Goal: Task Accomplishment & Management: Manage account settings

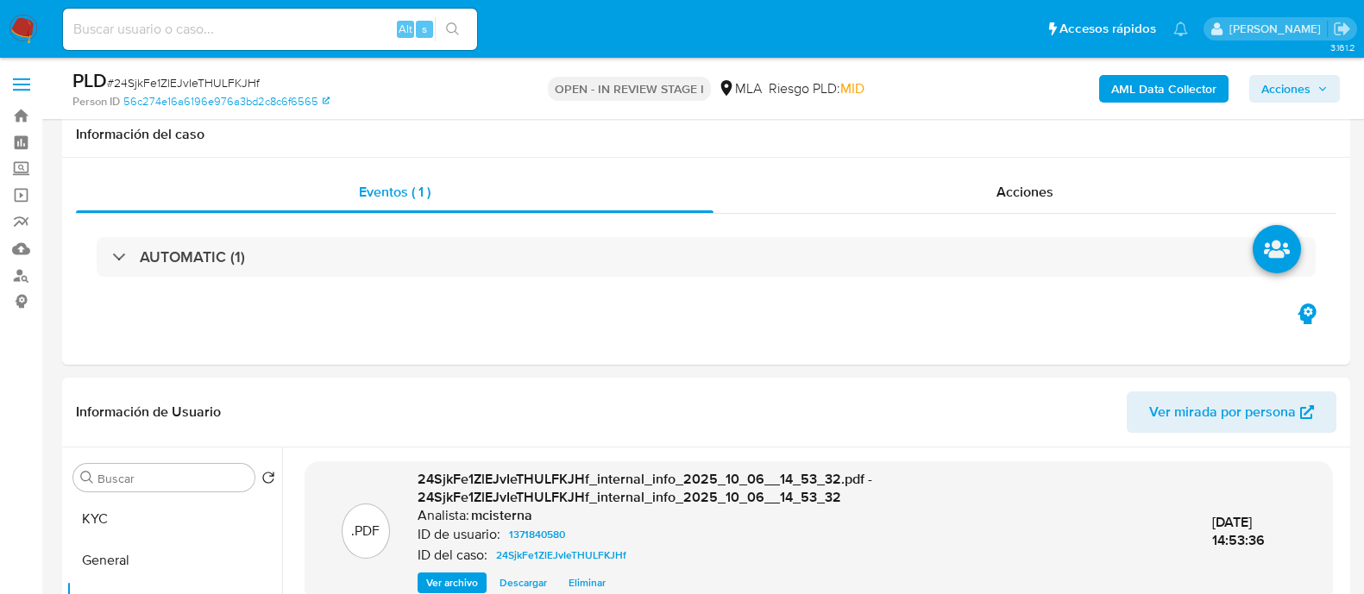
select select "10"
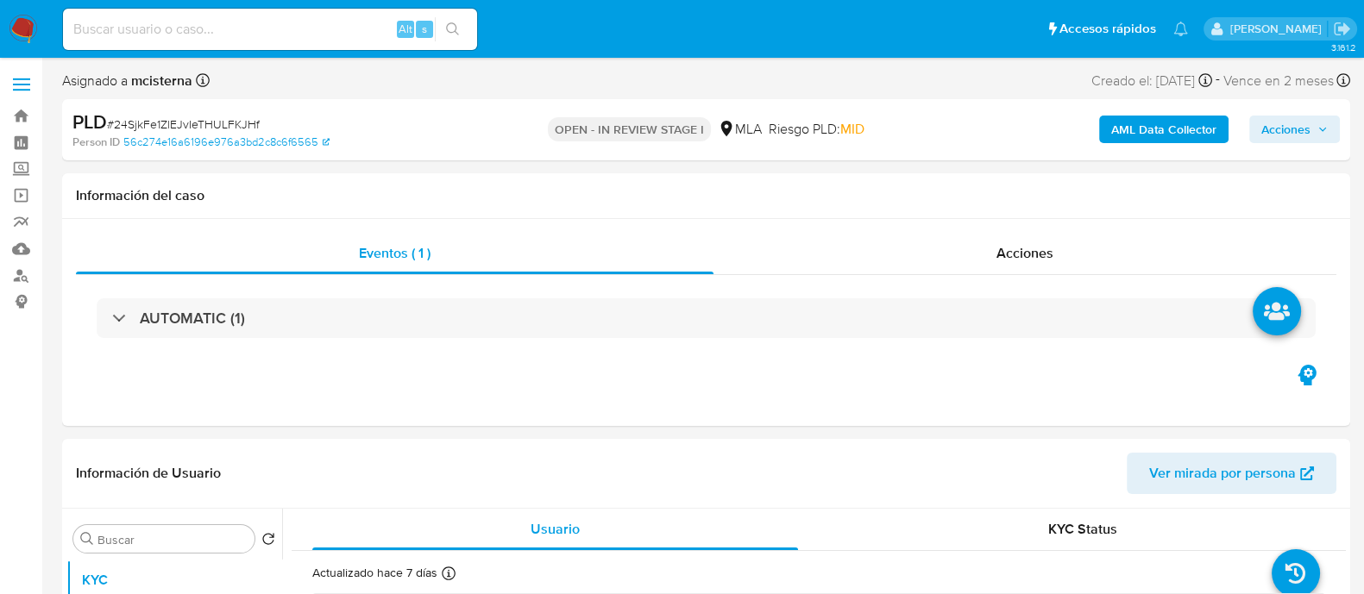
select select "10"
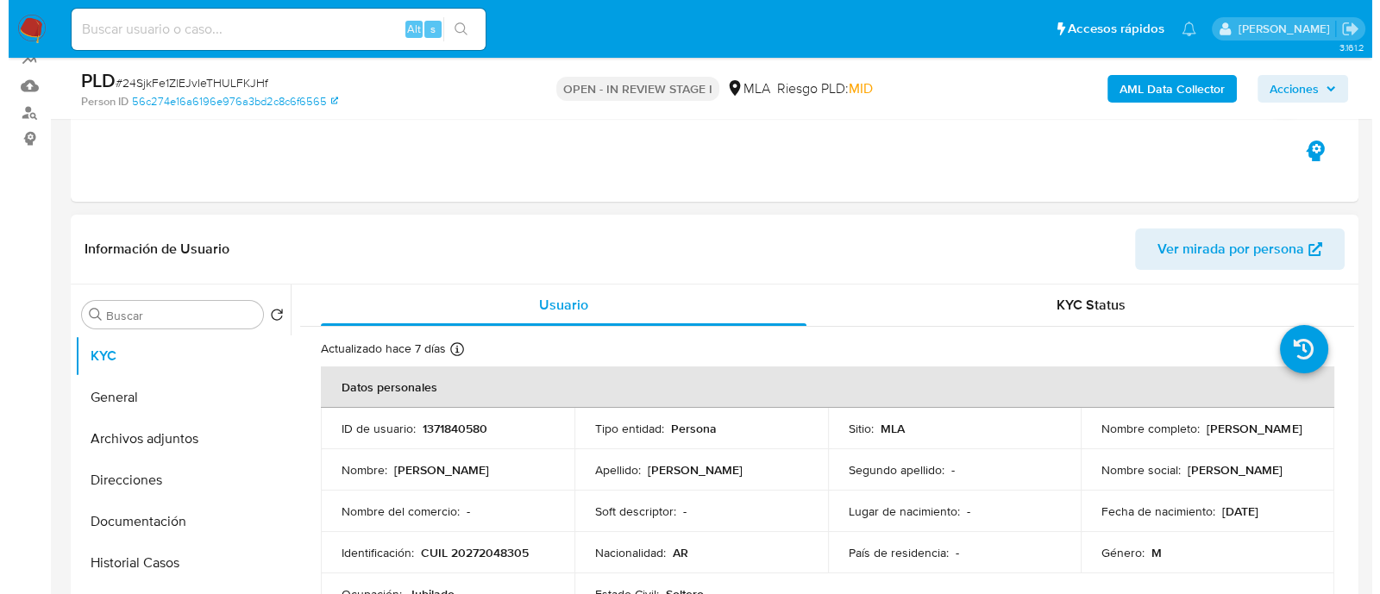
scroll to position [323, 0]
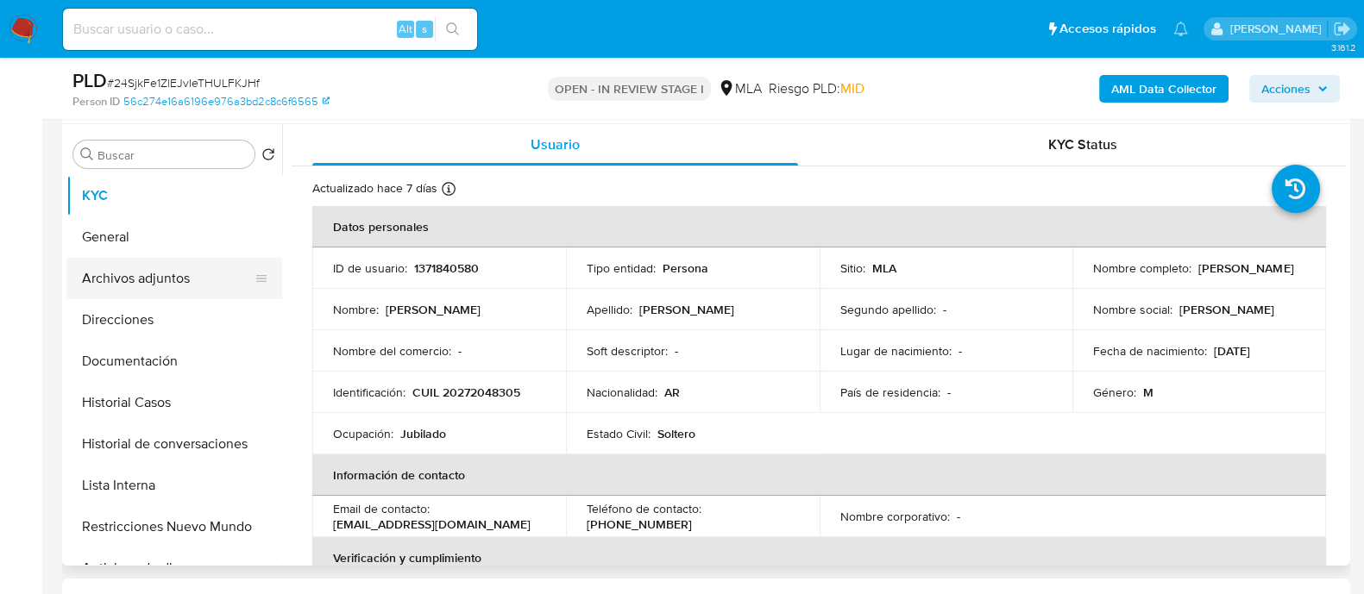
click at [200, 263] on button "Archivos adjuntos" at bounding box center [167, 278] width 202 height 41
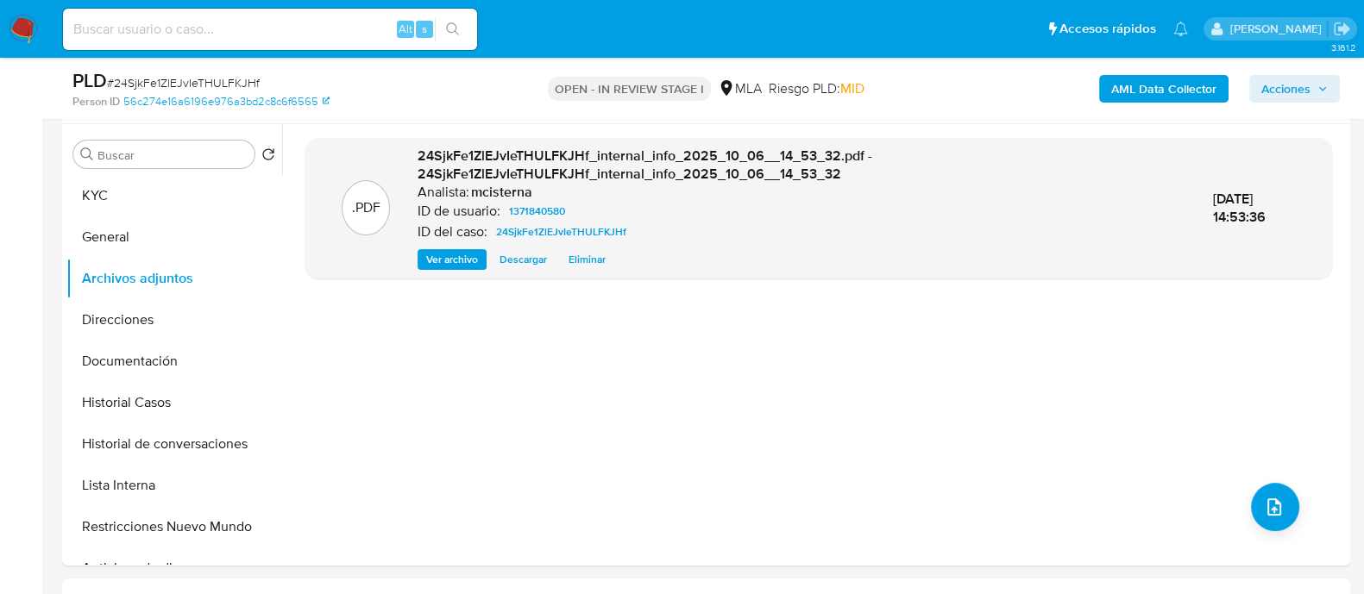
click at [1132, 77] on b "AML Data Collector" at bounding box center [1163, 89] width 105 height 28
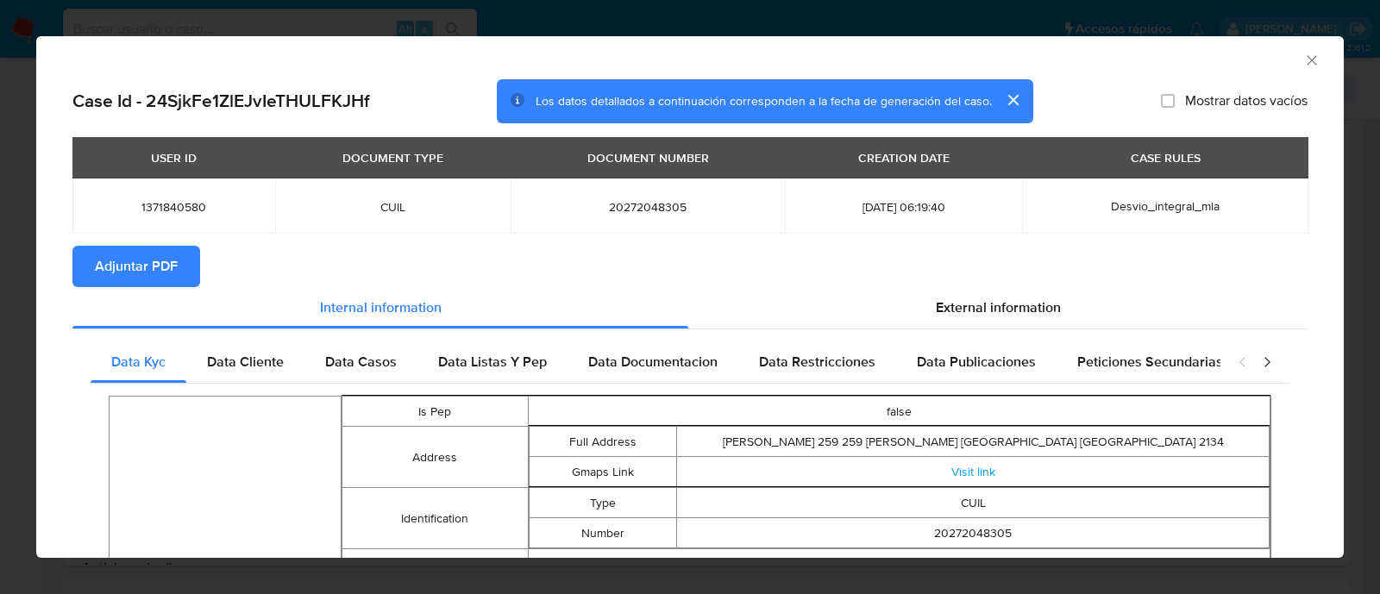
click at [89, 246] on button "Adjuntar PDF" at bounding box center [136, 266] width 128 height 41
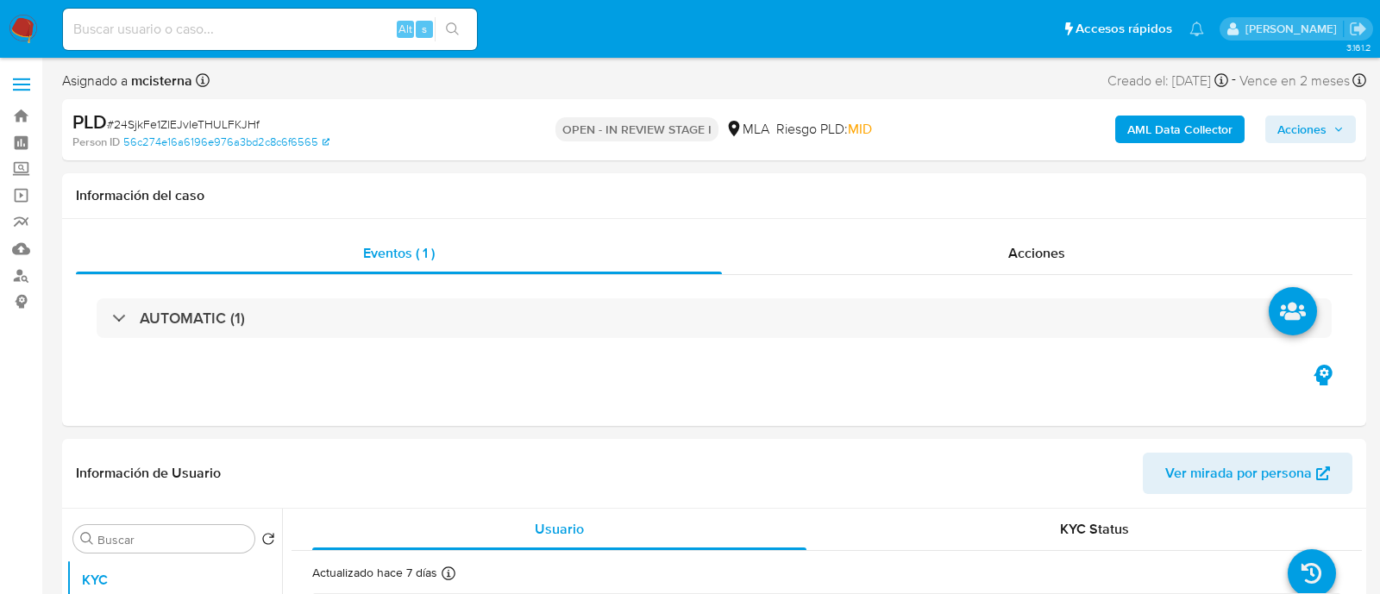
select select "10"
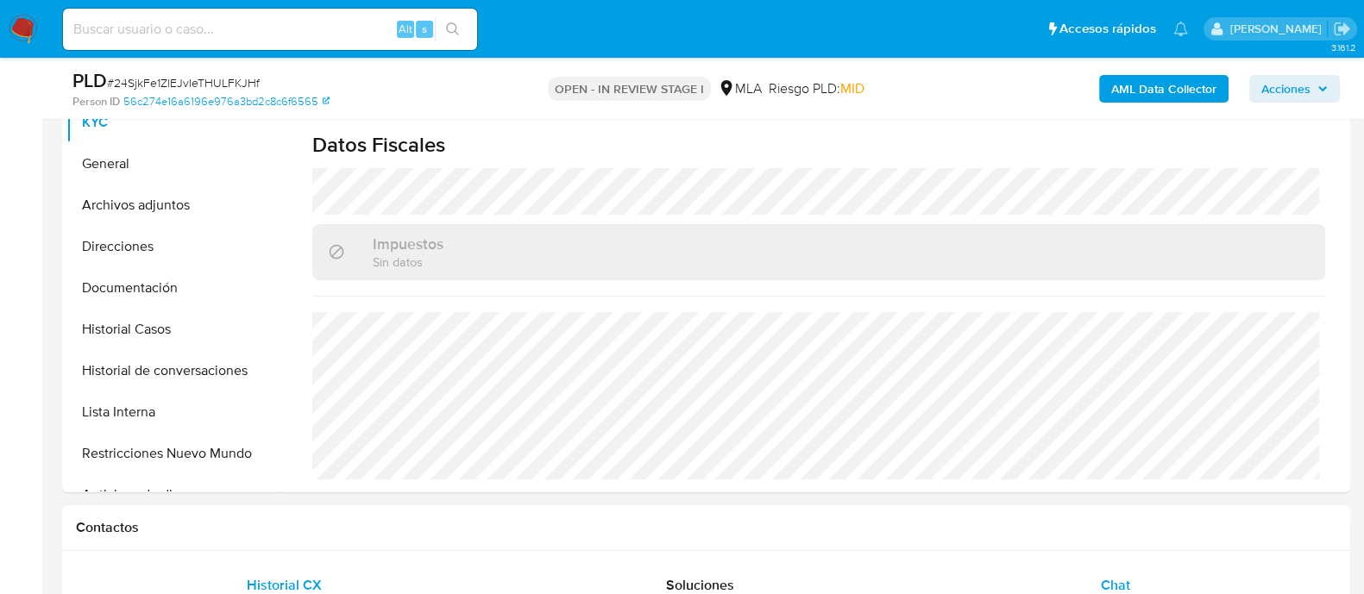
scroll to position [430, 0]
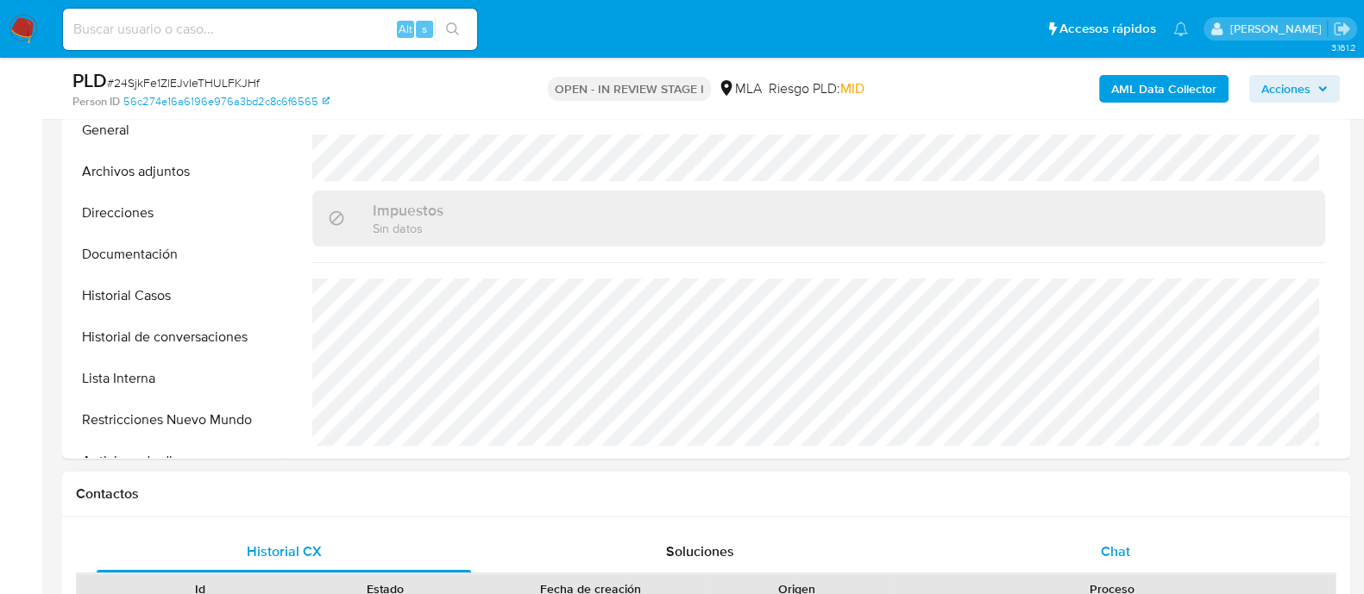
click at [1137, 544] on div "Chat" at bounding box center [1115, 551] width 374 height 41
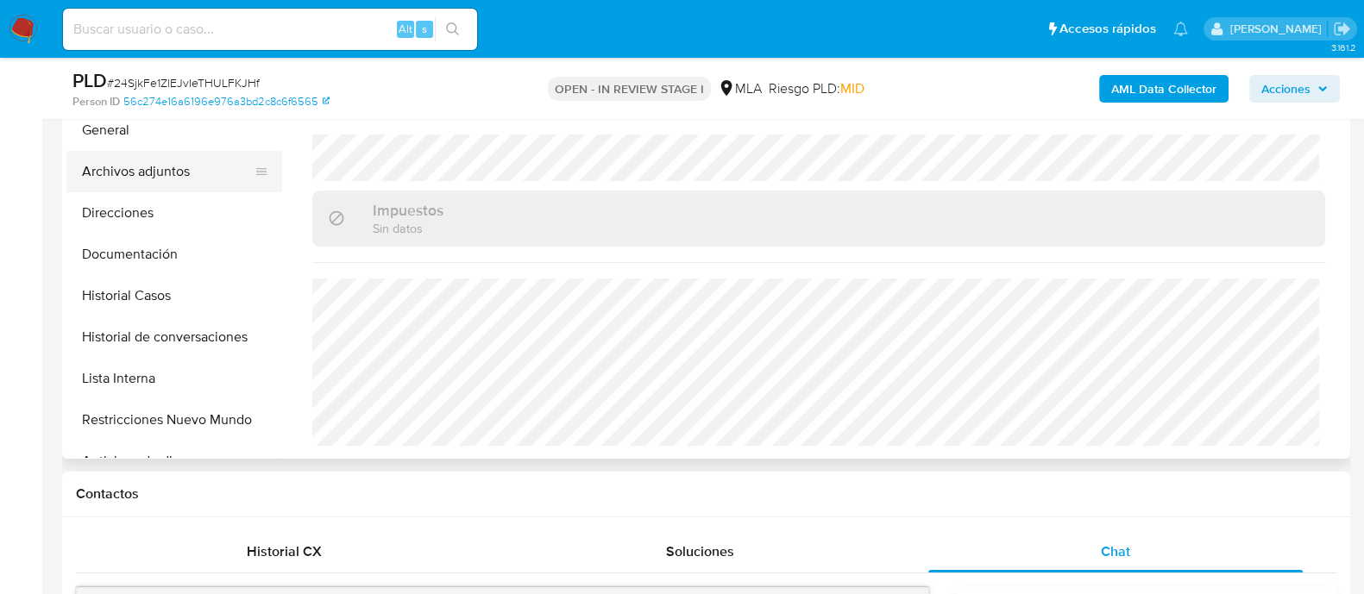
click at [191, 169] on button "Archivos adjuntos" at bounding box center [167, 171] width 202 height 41
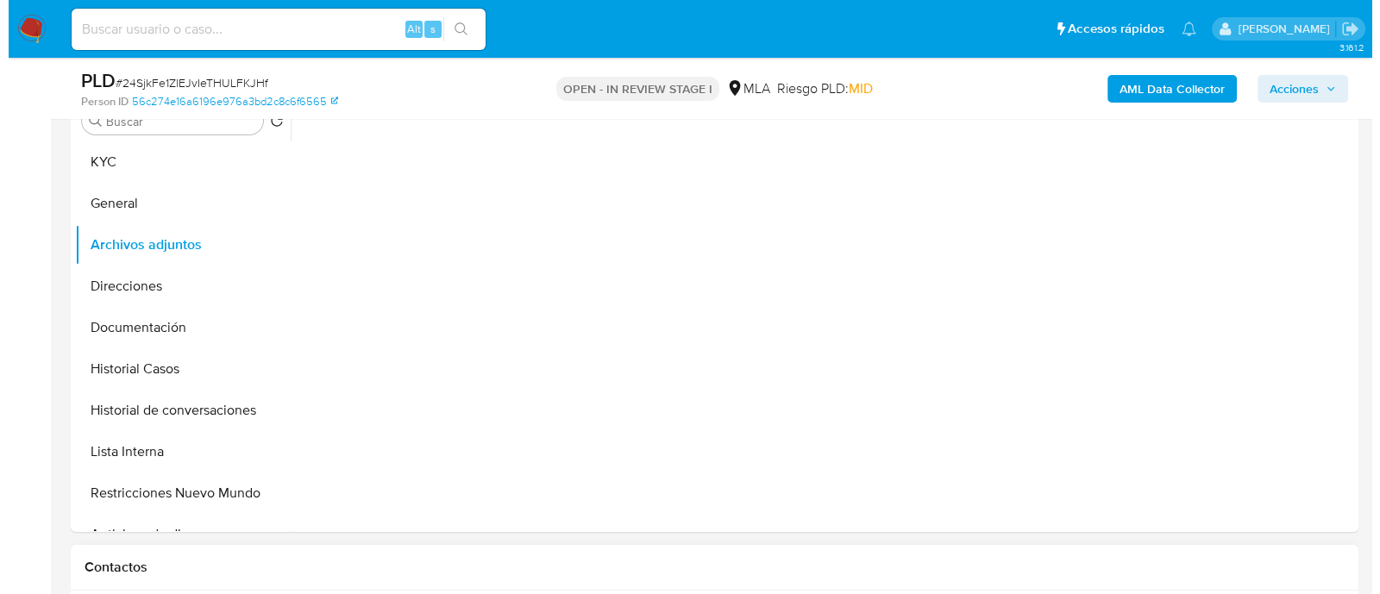
scroll to position [323, 0]
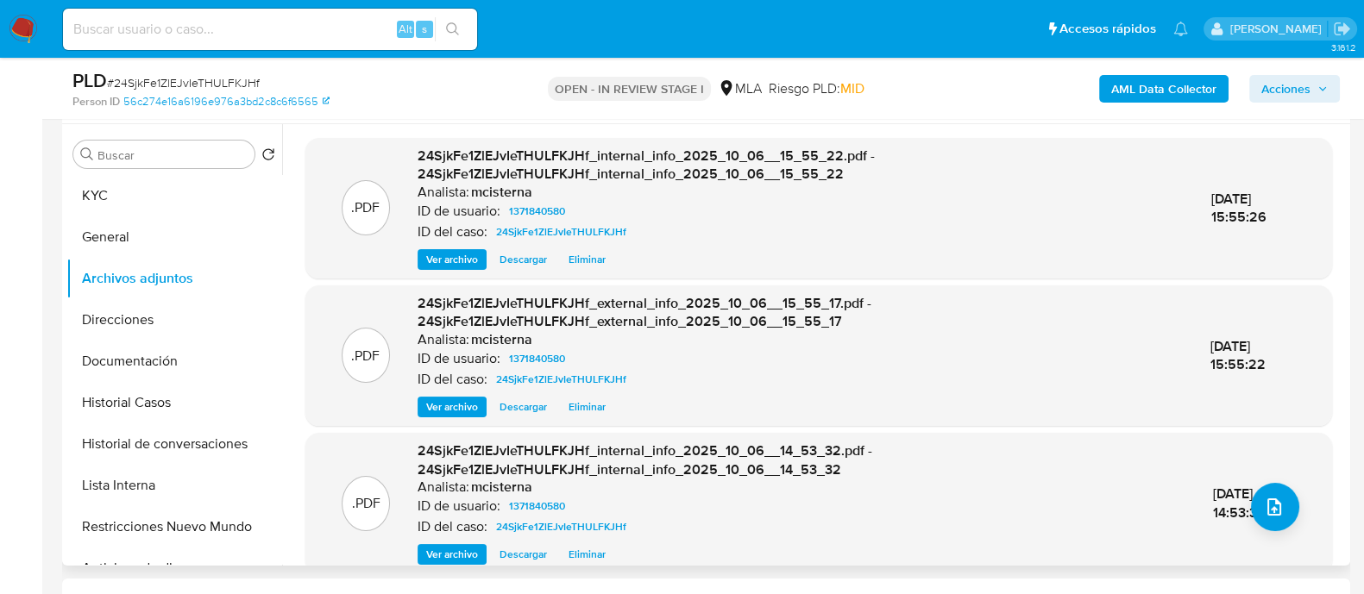
click at [1291, 521] on div ".PDF 24SjkFe1ZlEJvIeTHULFKJHf_internal_info_2025_10_06__14_53_32.pdf - 24SjkFe1…" at bounding box center [818, 503] width 1009 height 123
click at [1264, 502] on icon "upload-file" at bounding box center [1274, 507] width 21 height 21
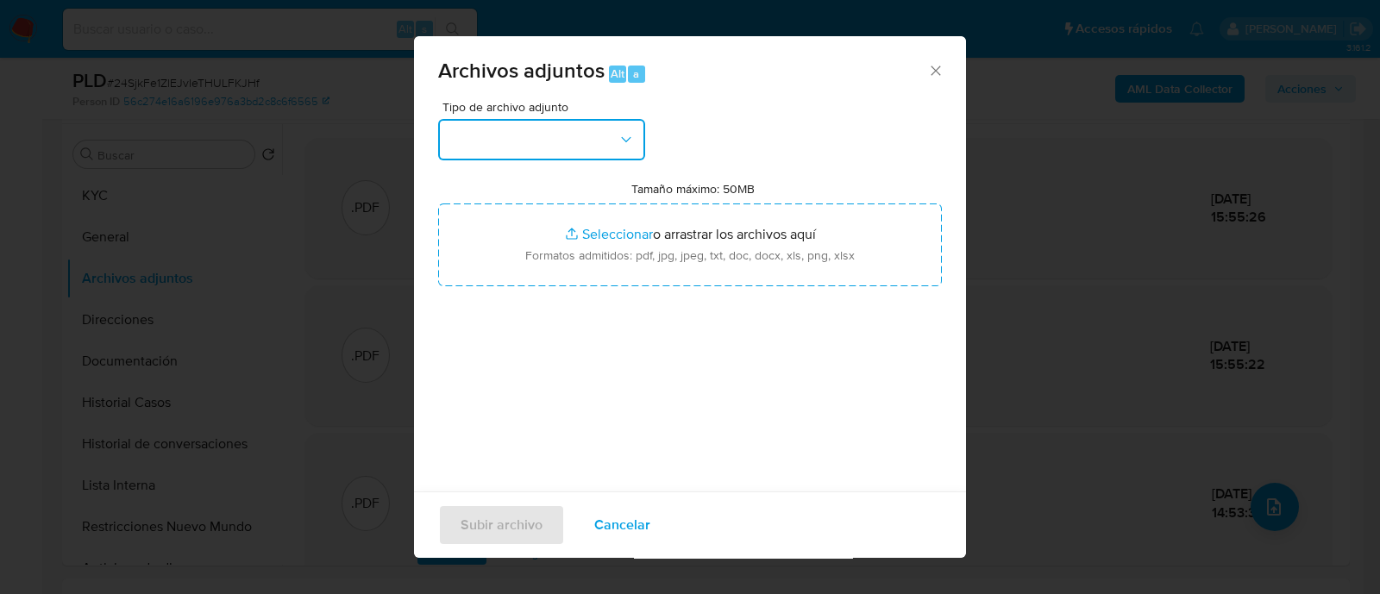
click at [549, 121] on button "button" at bounding box center [541, 139] width 207 height 41
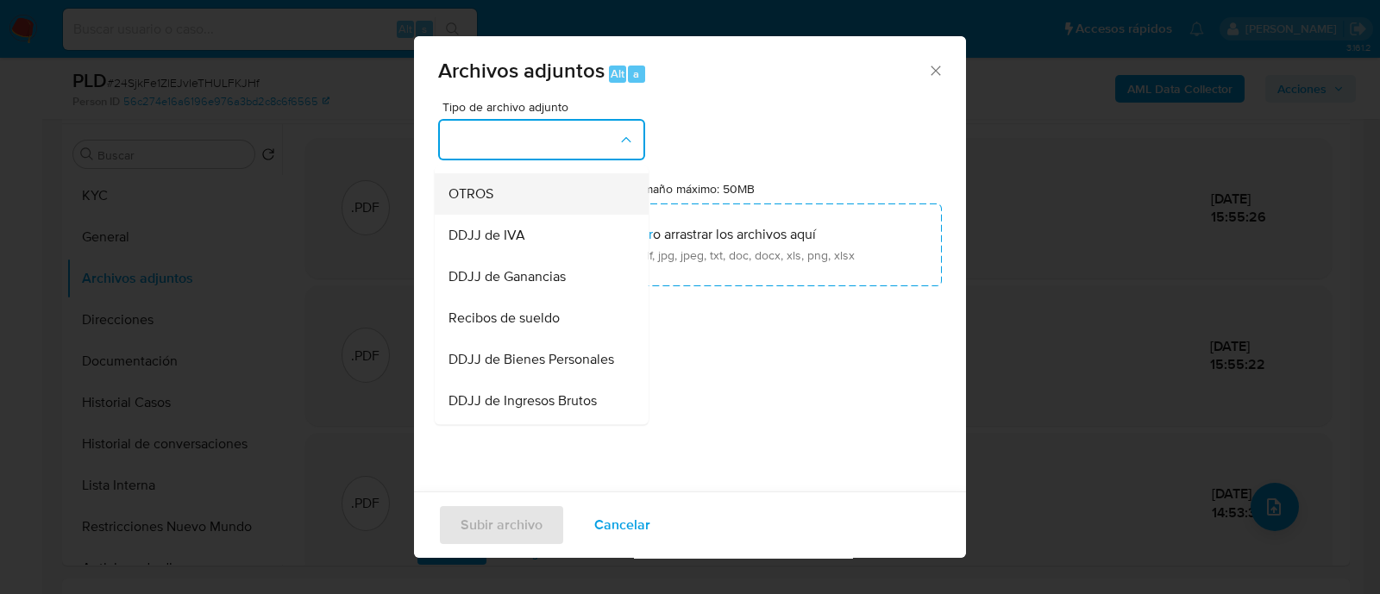
click at [505, 213] on div "OTROS" at bounding box center [537, 193] width 176 height 41
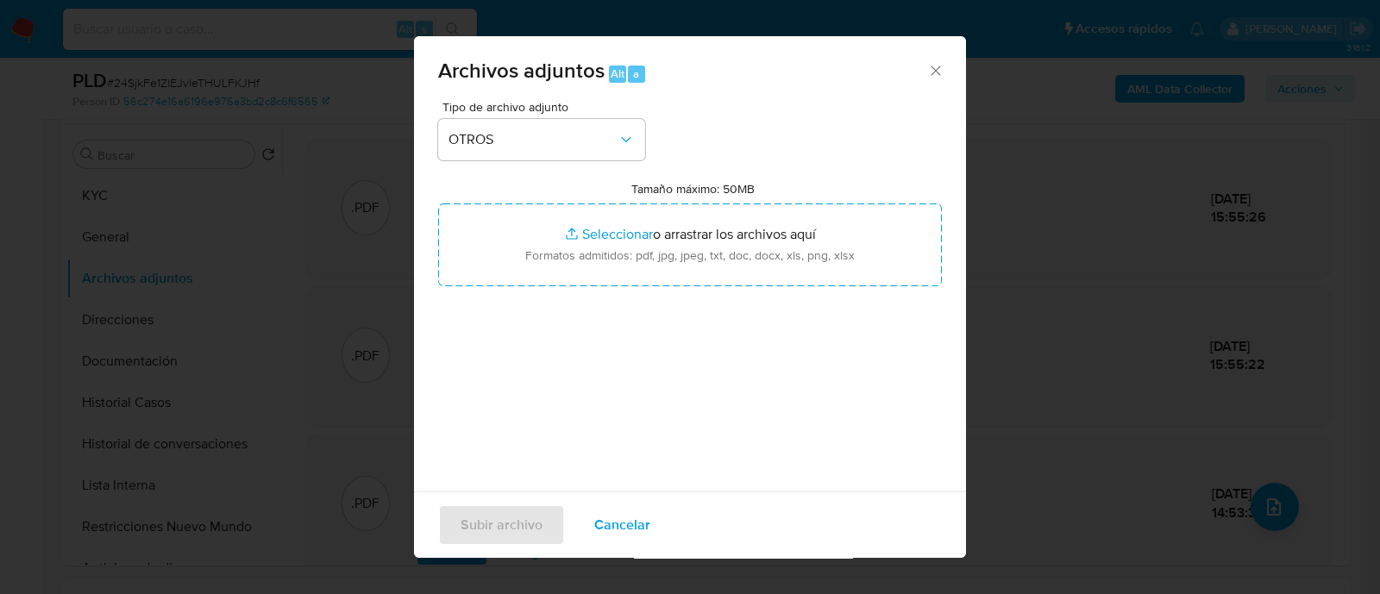
click at [643, 299] on div "Tipo de archivo adjunto OTROS Tamaño máximo: 50MB Seleccionar archivos Seleccio…" at bounding box center [690, 304] width 504 height 407
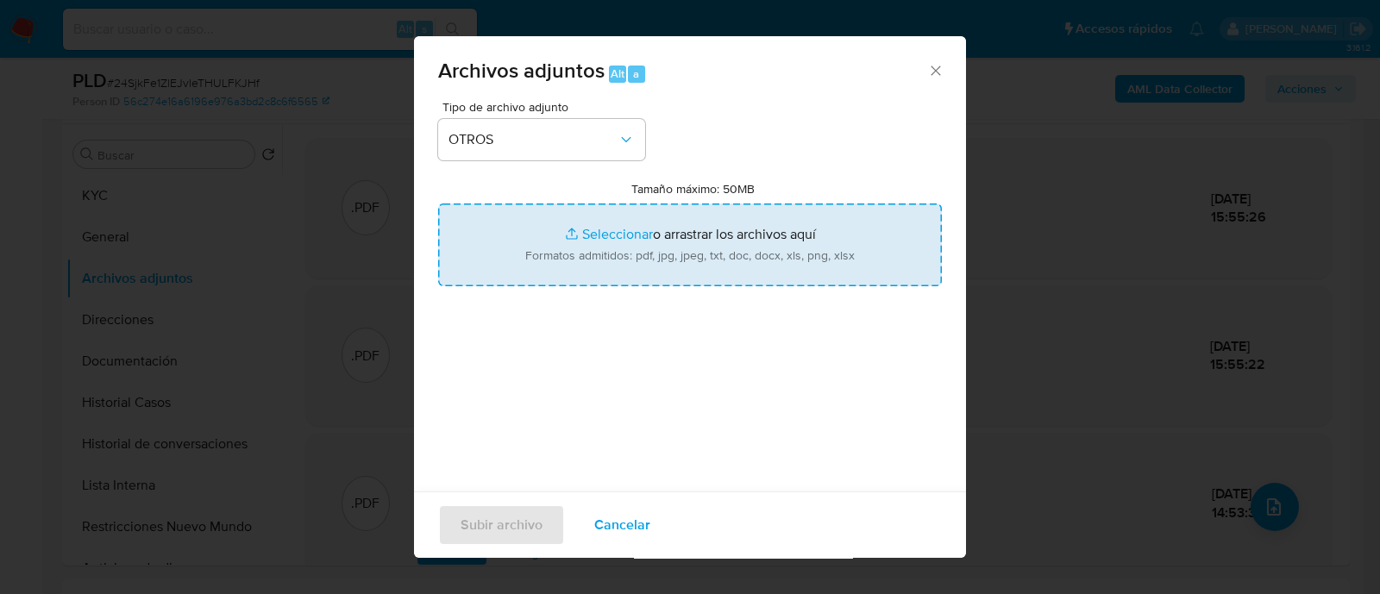
click at [627, 243] on input "Tamaño máximo: 50MB Seleccionar archivos" at bounding box center [690, 245] width 504 height 83
type input "C:\fakepath\Caselog 24SjkFe1ZlEJvIeTHULFKJHf_2025_09_18_15_35_50.docx"
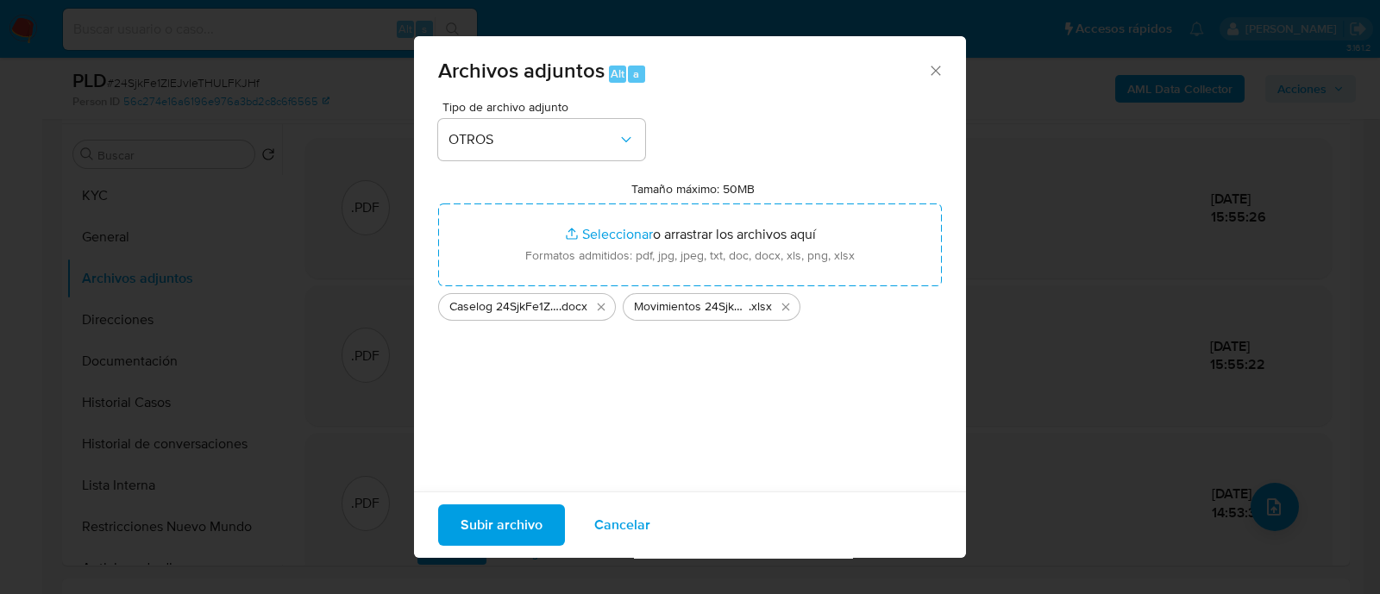
click at [506, 512] on span "Subir archivo" at bounding box center [502, 525] width 82 height 38
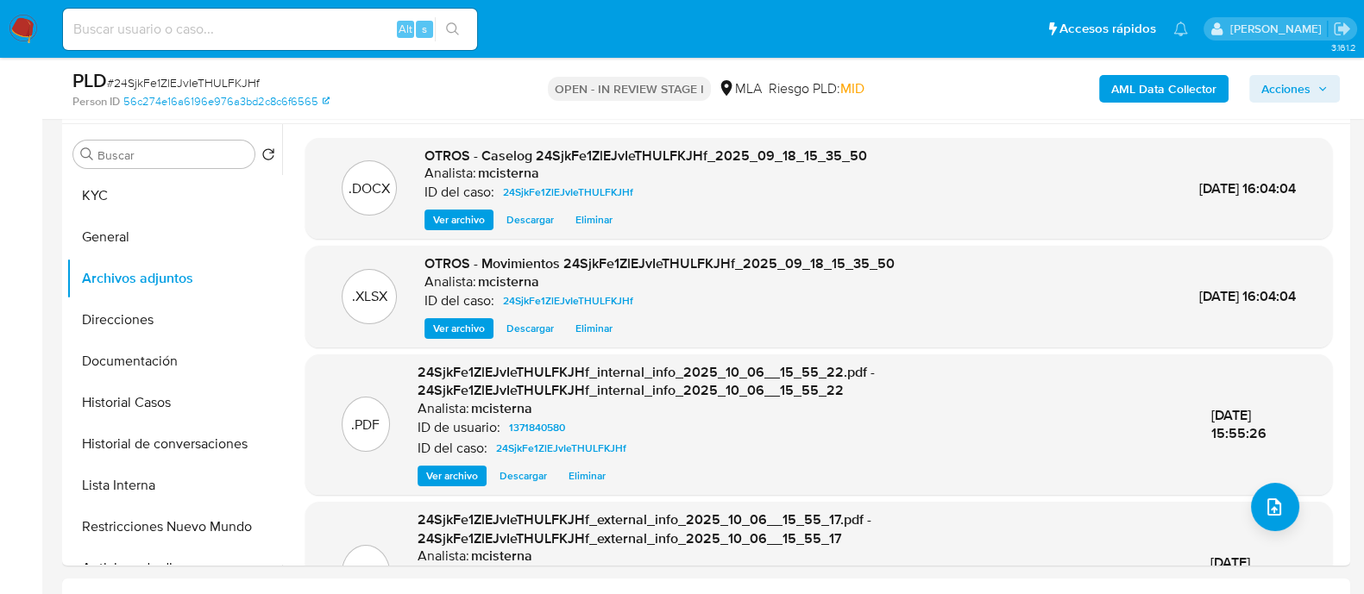
click at [1285, 91] on span "Acciones" at bounding box center [1285, 89] width 49 height 28
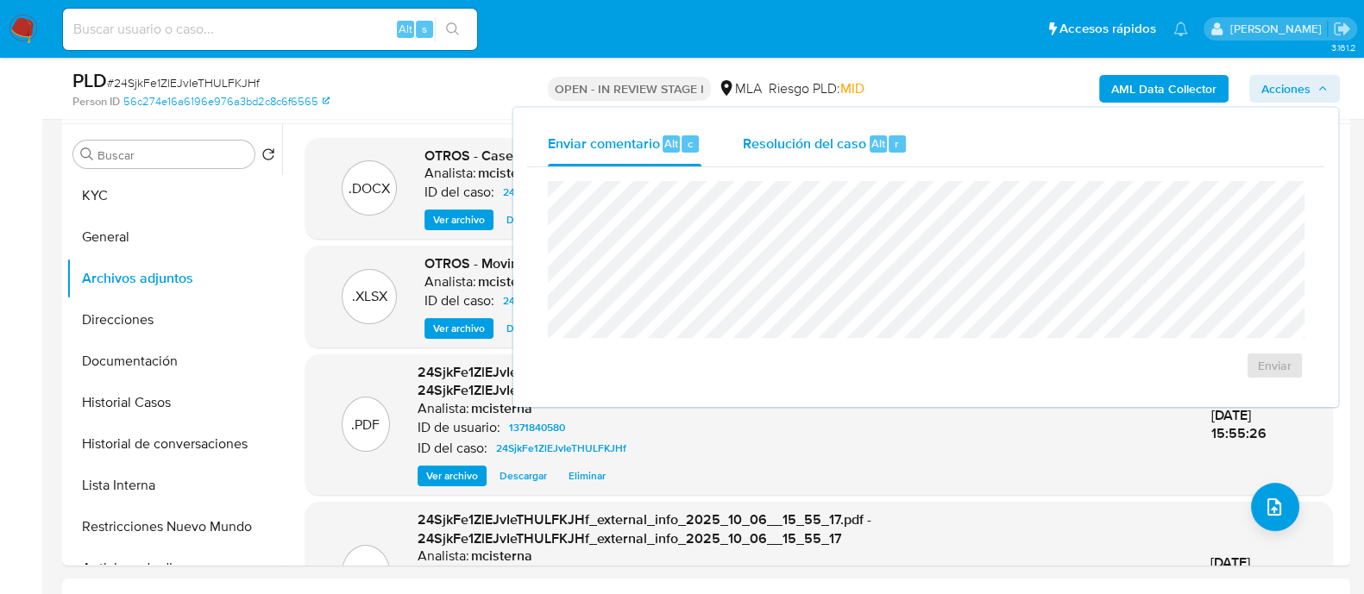
click at [854, 144] on span "Resolución del caso" at bounding box center [804, 143] width 123 height 20
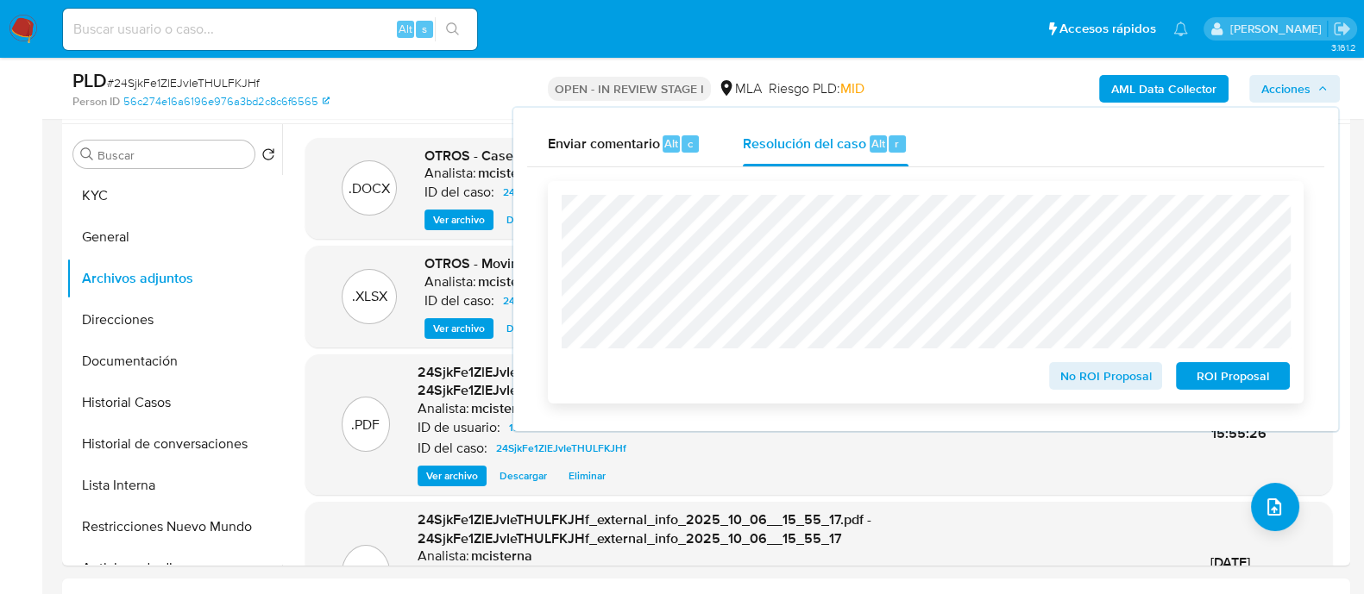
click at [1213, 367] on span "ROI Proposal" at bounding box center [1233, 376] width 90 height 24
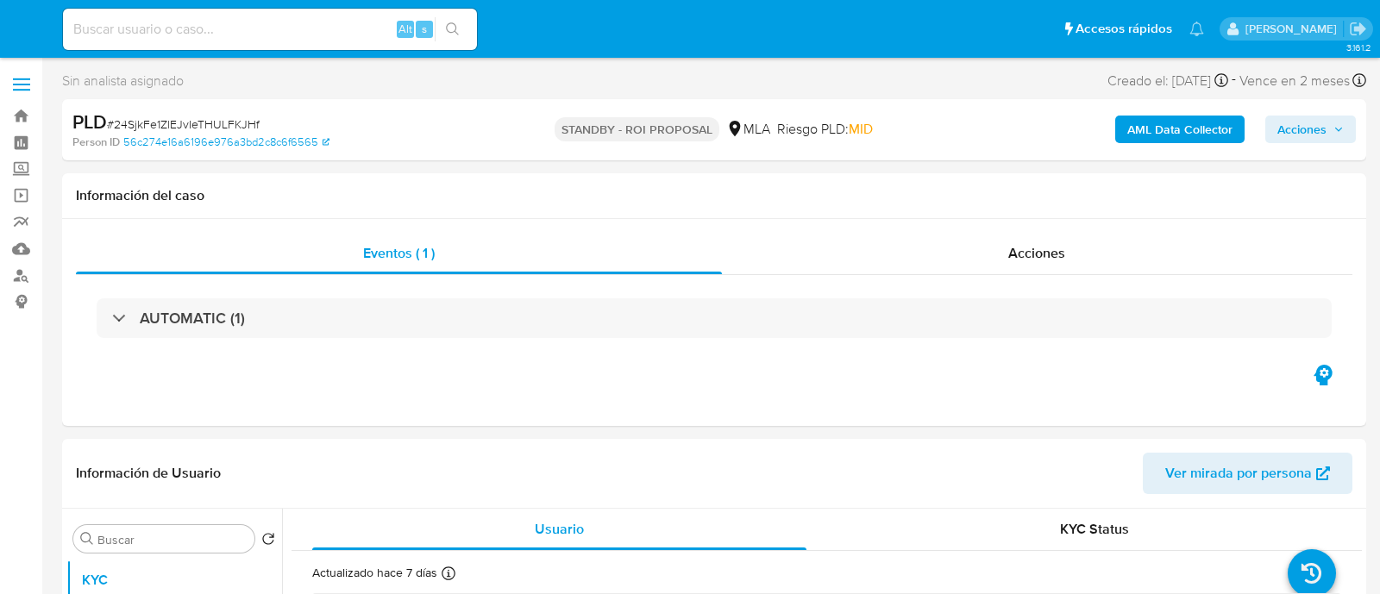
select select "10"
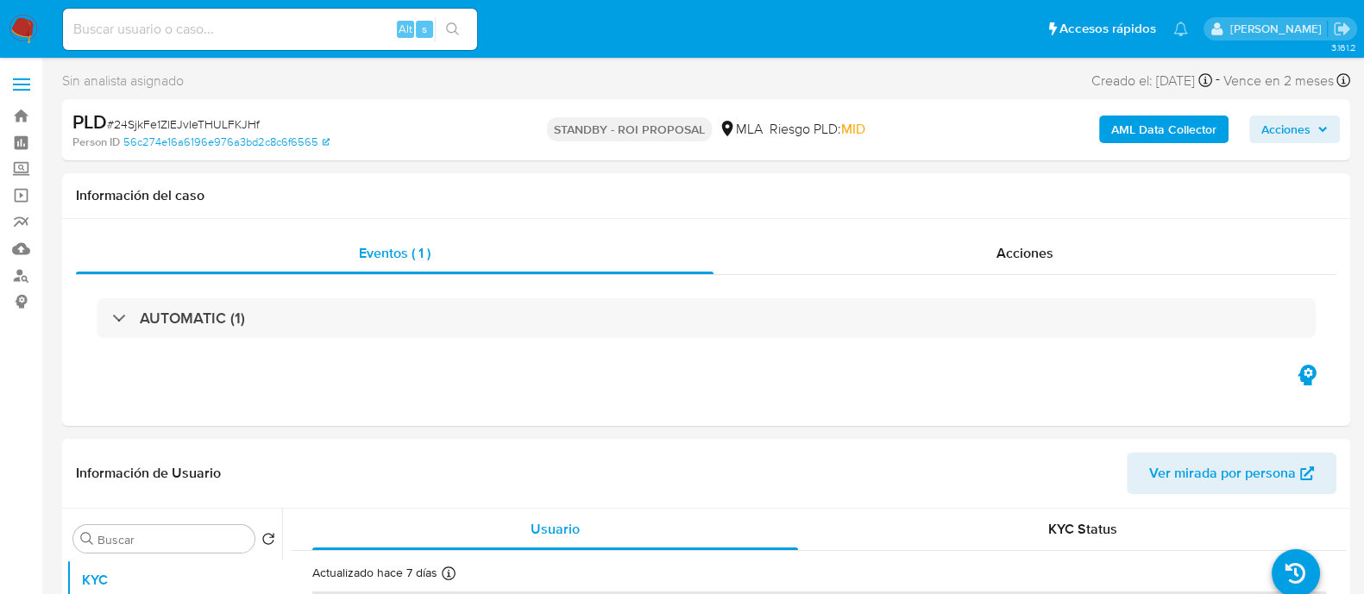
click at [328, 29] on input at bounding box center [270, 29] width 414 height 22
paste input "ET3Ue1NSRn39G79Ae1OqI0nh"
type input "ET3Ue1NSRn39G79Ae1OqI0nh"
click at [459, 26] on icon "search-icon" at bounding box center [453, 29] width 14 height 14
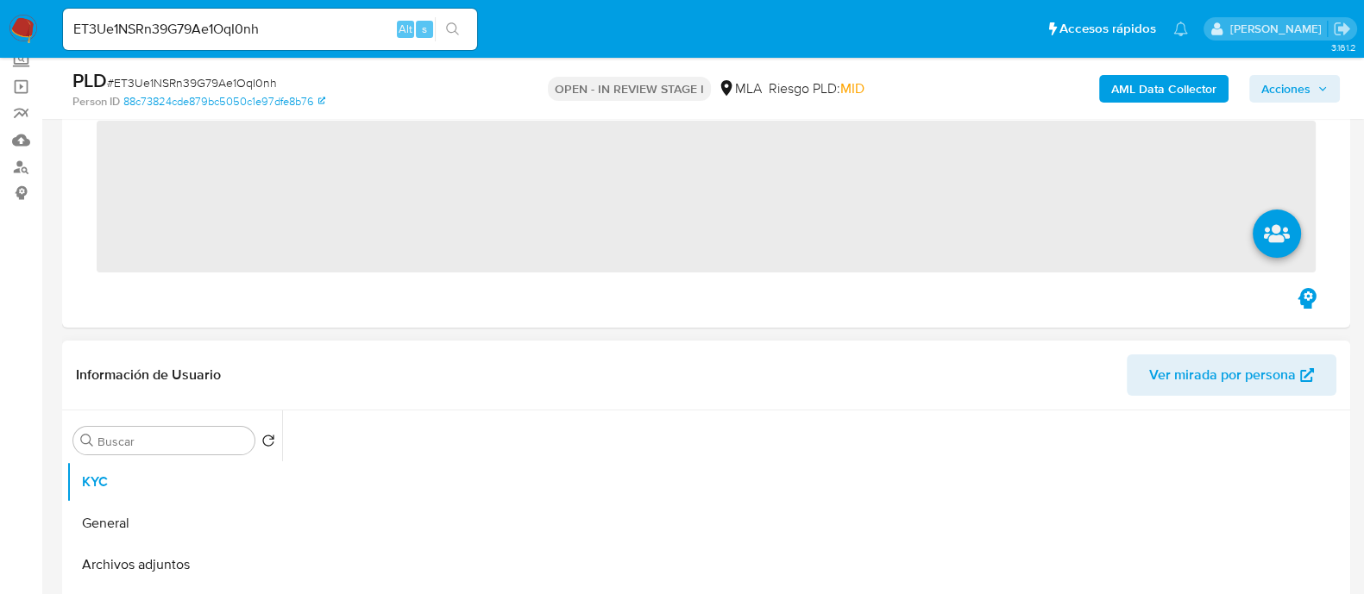
scroll to position [323, 0]
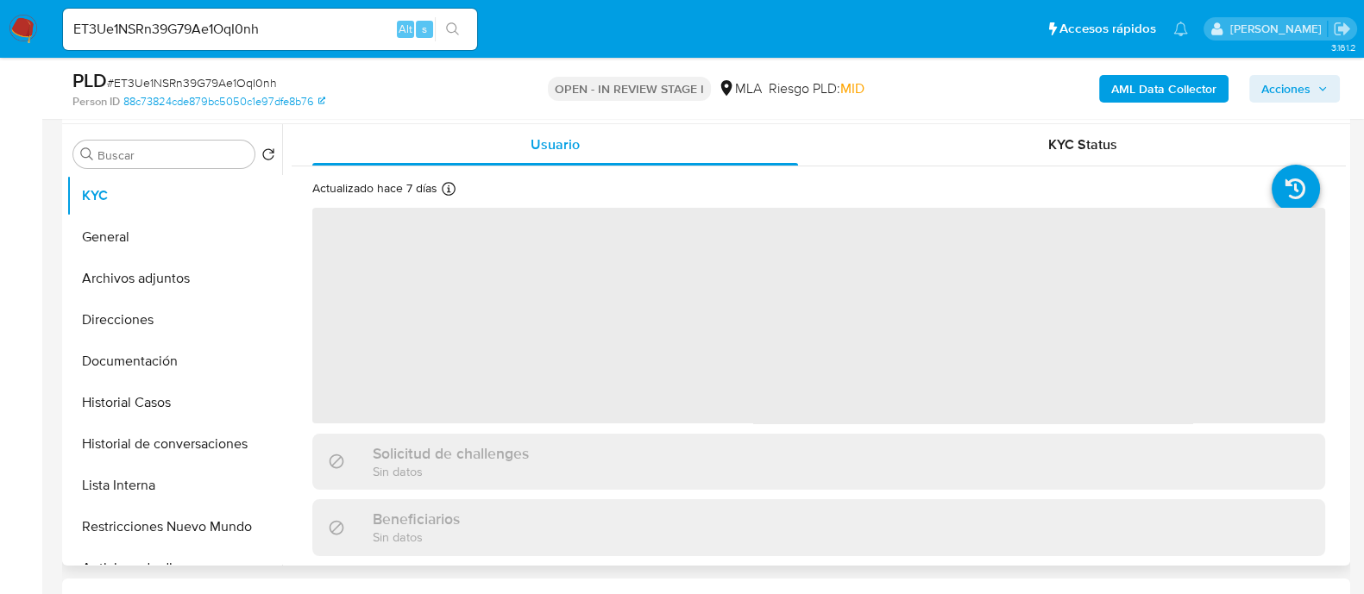
select select "10"
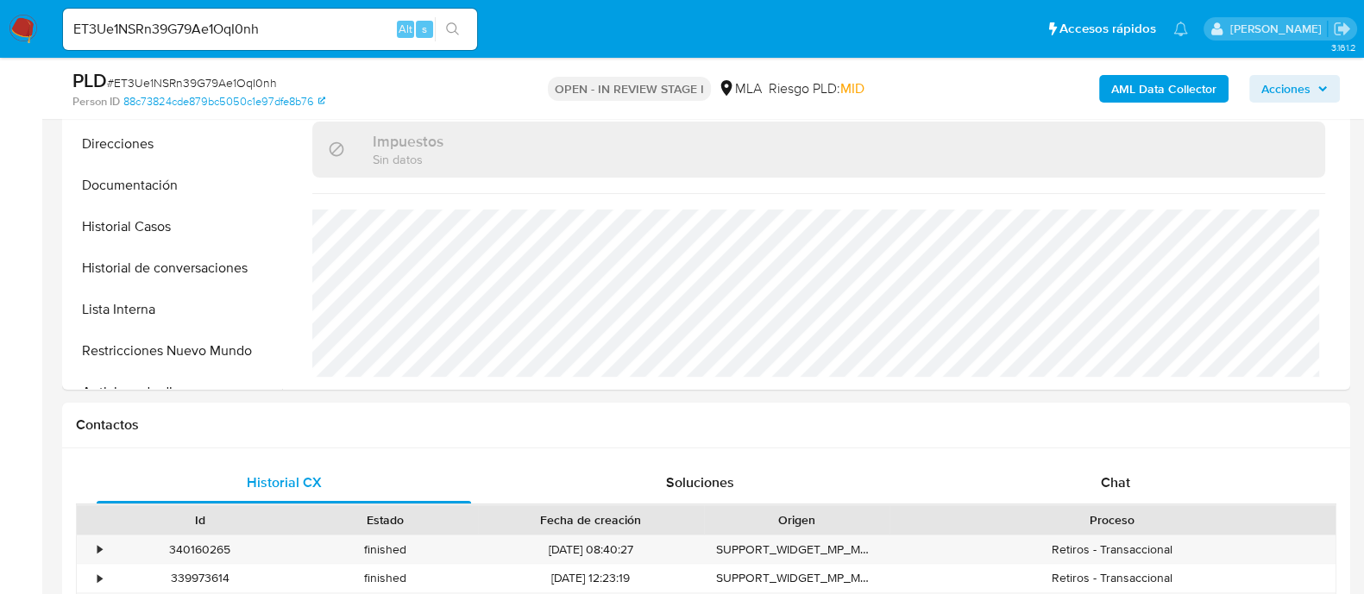
scroll to position [754, 0]
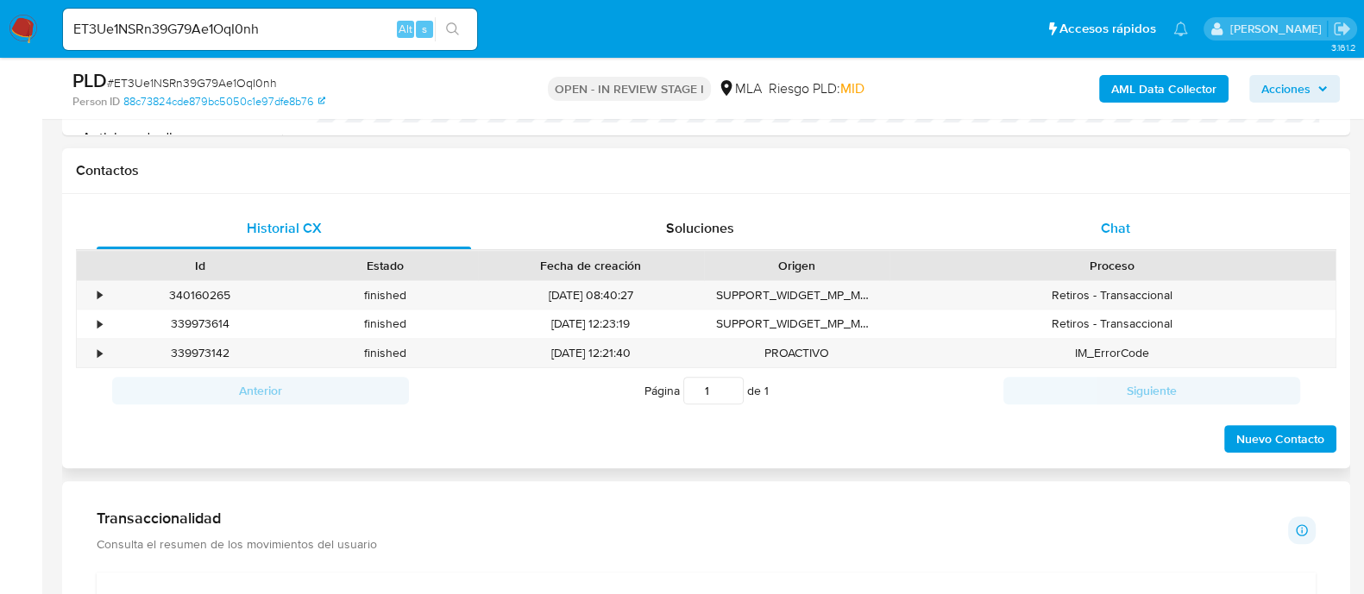
drag, startPoint x: 1126, startPoint y: 230, endPoint x: 1086, endPoint y: 232, distance: 39.7
click at [1126, 230] on span "Chat" at bounding box center [1115, 228] width 29 height 20
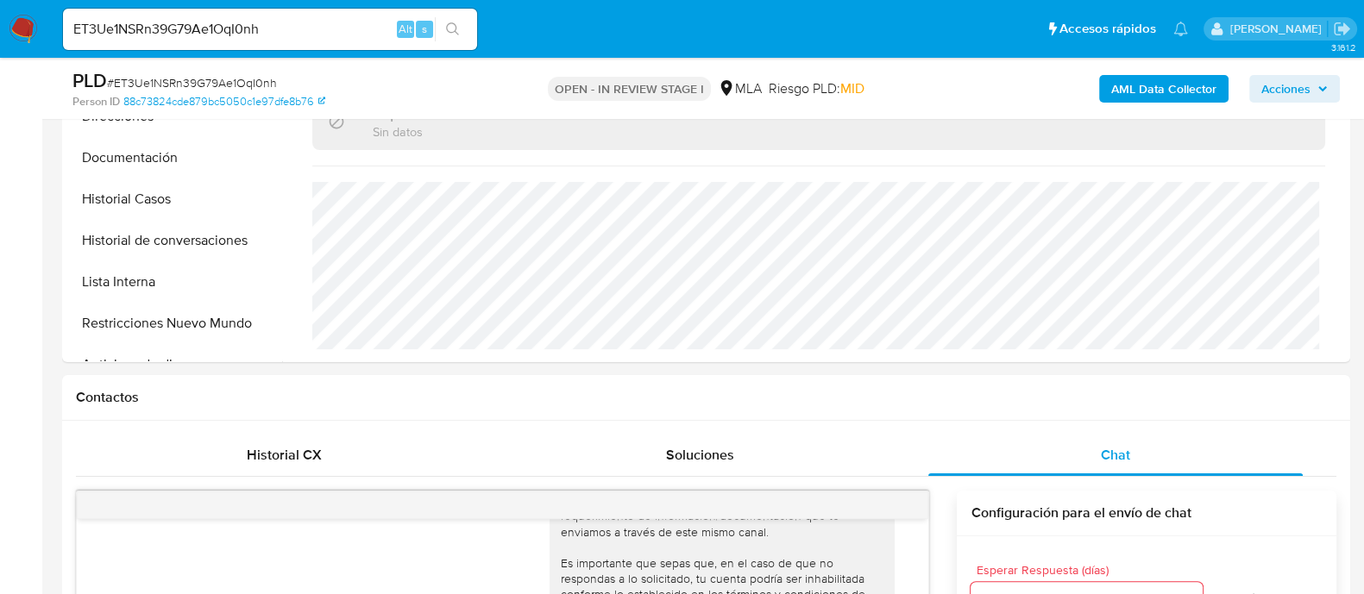
scroll to position [430, 0]
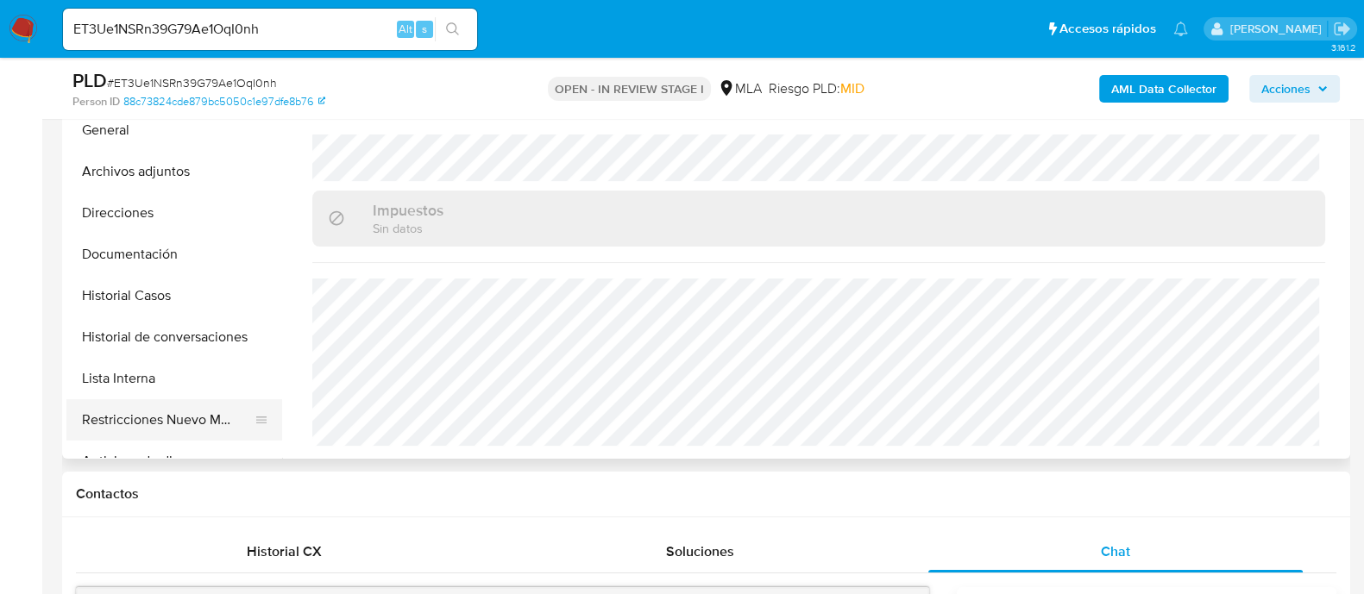
click at [125, 411] on button "Restricciones Nuevo Mundo" at bounding box center [167, 419] width 202 height 41
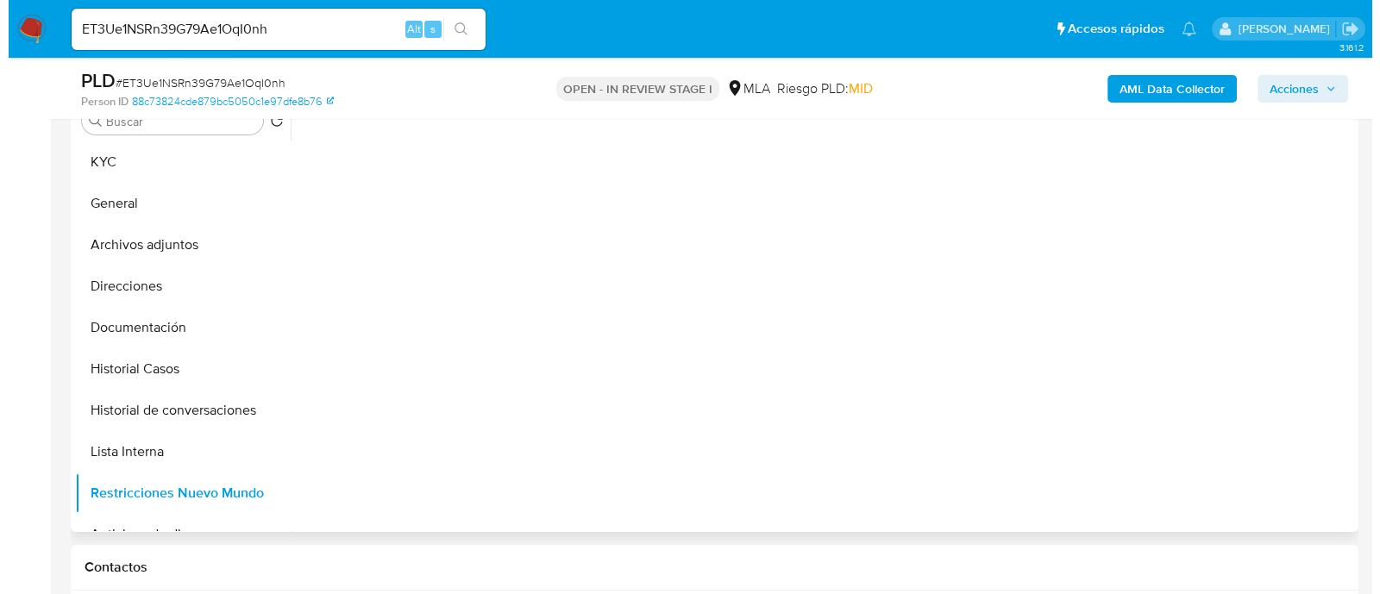
scroll to position [323, 0]
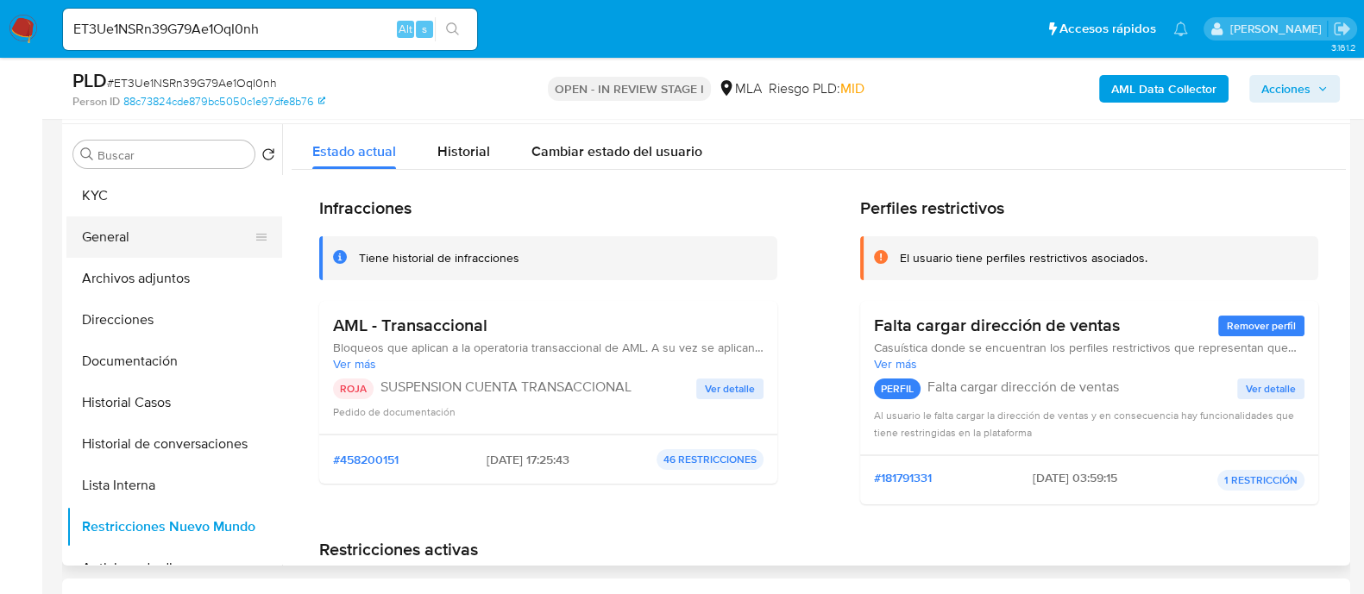
click at [134, 235] on button "General" at bounding box center [167, 237] width 202 height 41
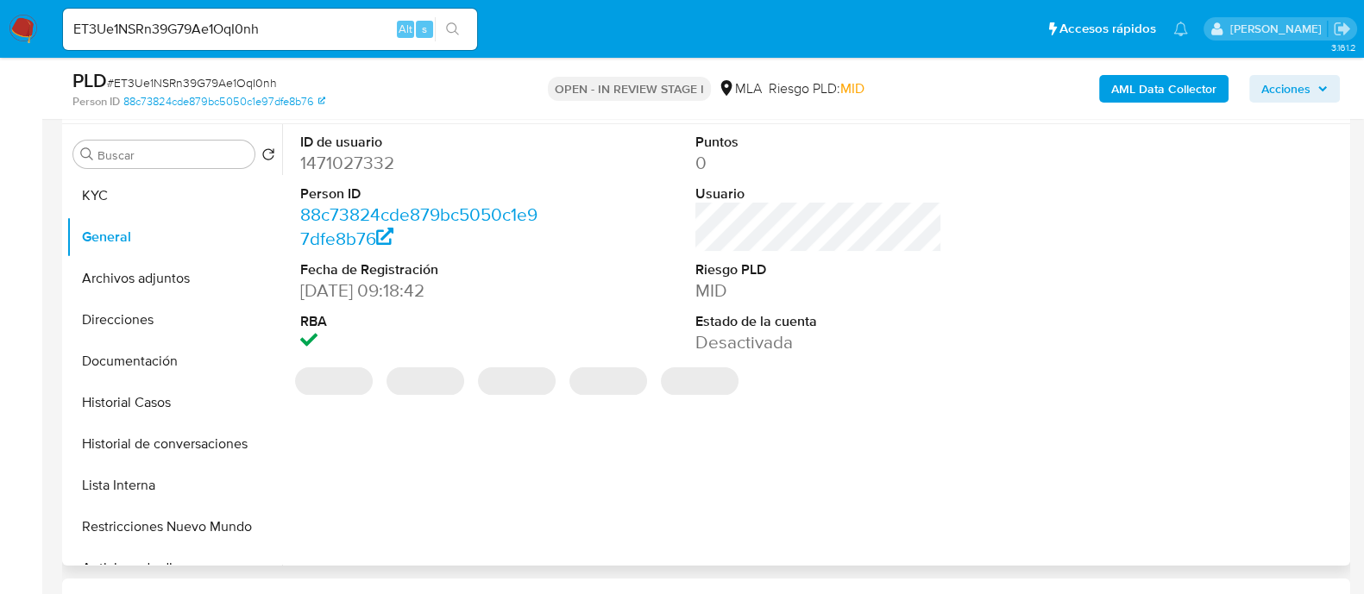
click at [360, 172] on dd "1471027332" at bounding box center [423, 163] width 247 height 24
click at [352, 163] on dd "1471027332" at bounding box center [423, 163] width 247 height 24
click at [352, 162] on dd "1471027332" at bounding box center [423, 163] width 247 height 24
copy dd "1471027332"
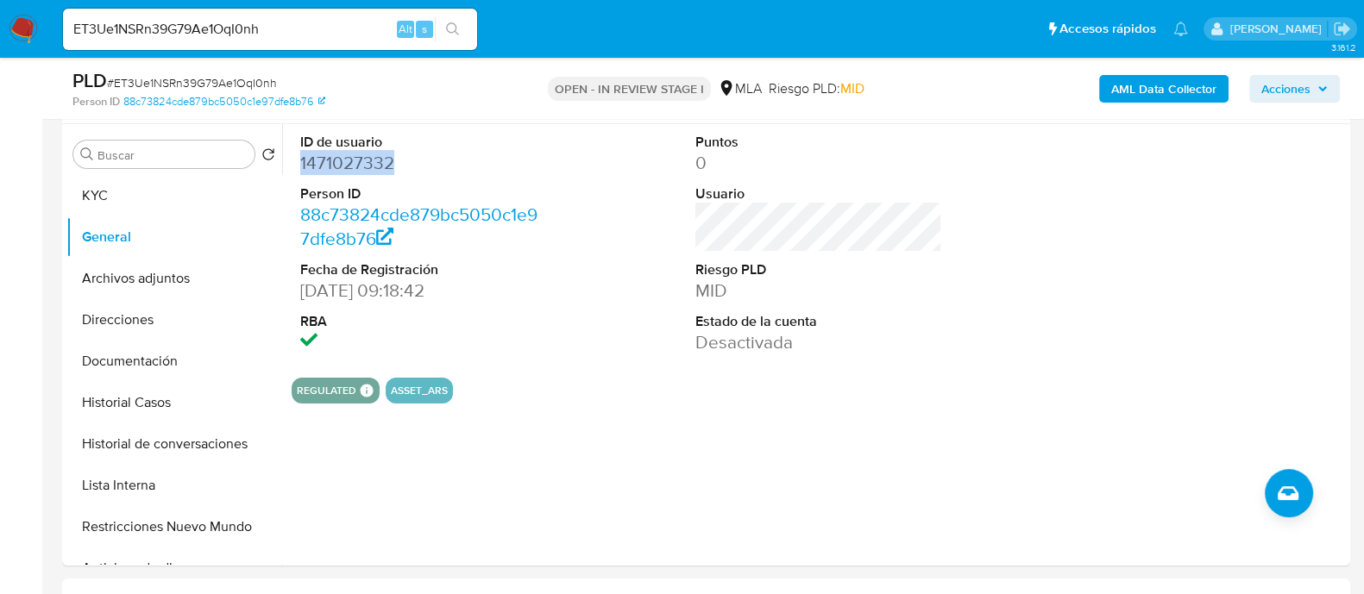
click at [1139, 88] on b "AML Data Collector" at bounding box center [1163, 89] width 105 height 28
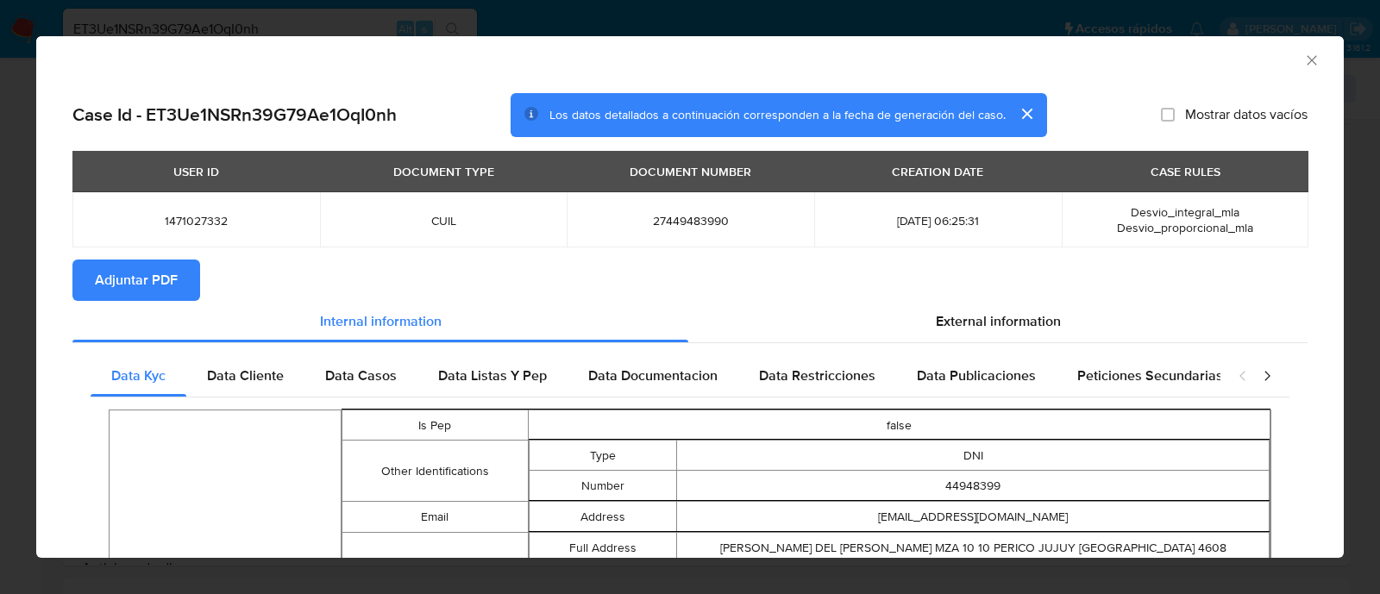
click at [138, 266] on span "Adjuntar PDF" at bounding box center [136, 280] width 83 height 38
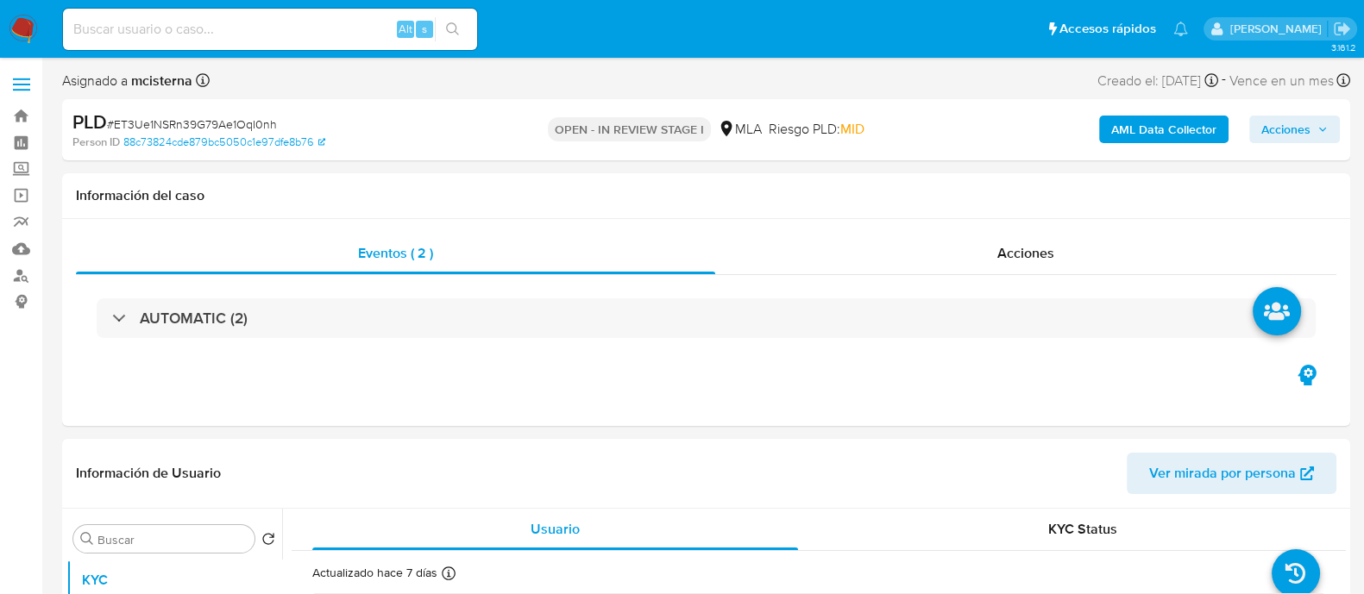
select select "10"
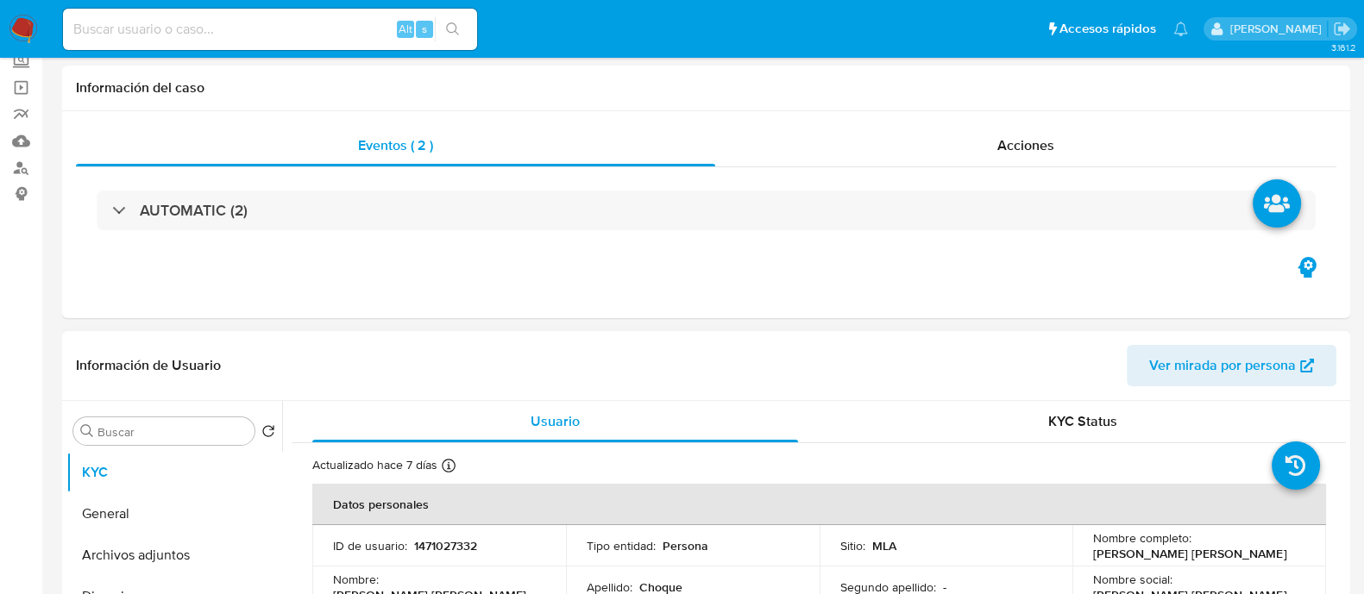
scroll to position [215, 0]
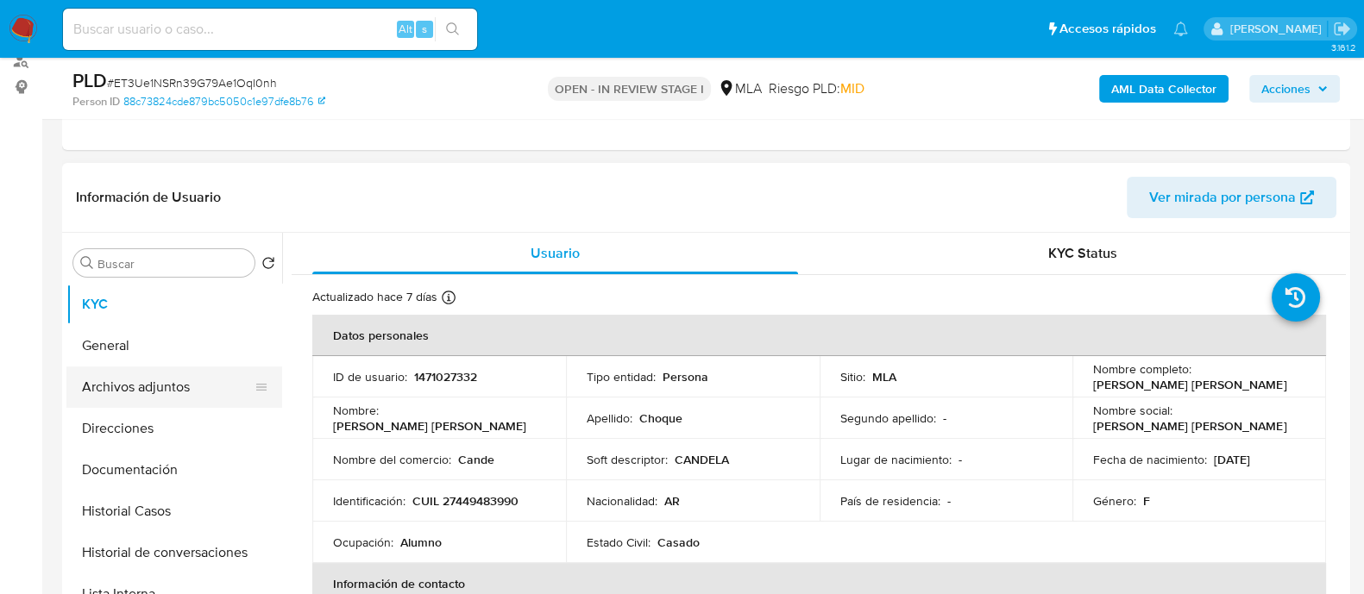
click at [194, 398] on button "Archivos adjuntos" at bounding box center [167, 387] width 202 height 41
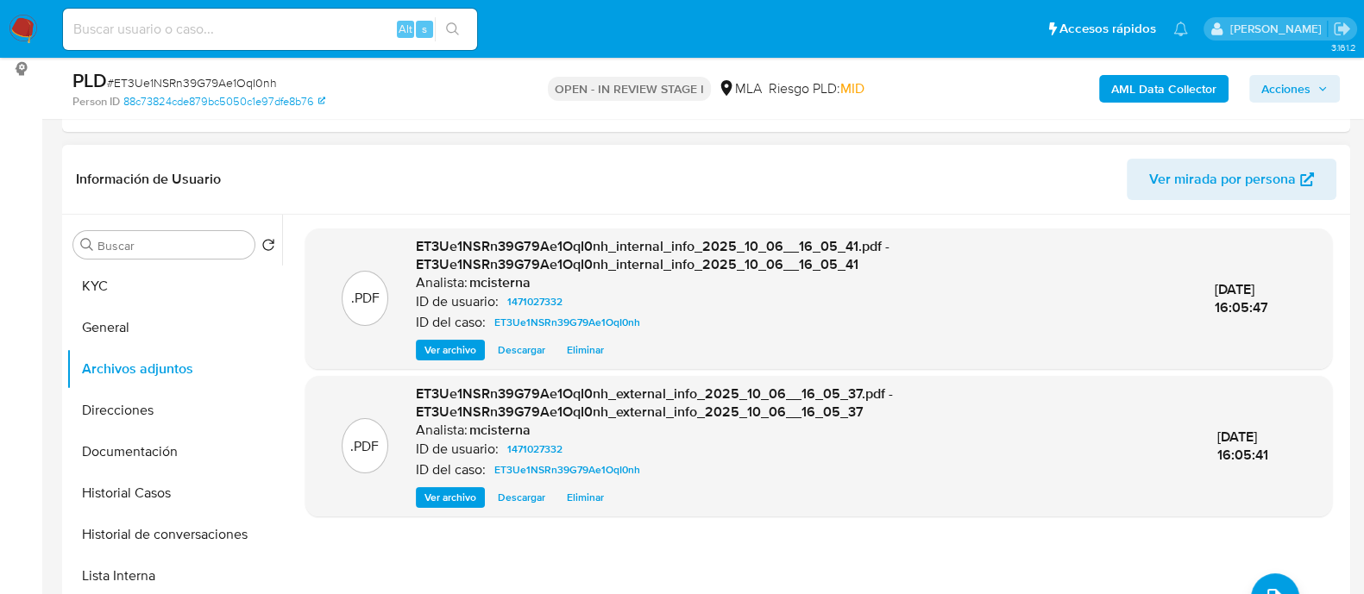
scroll to position [647, 0]
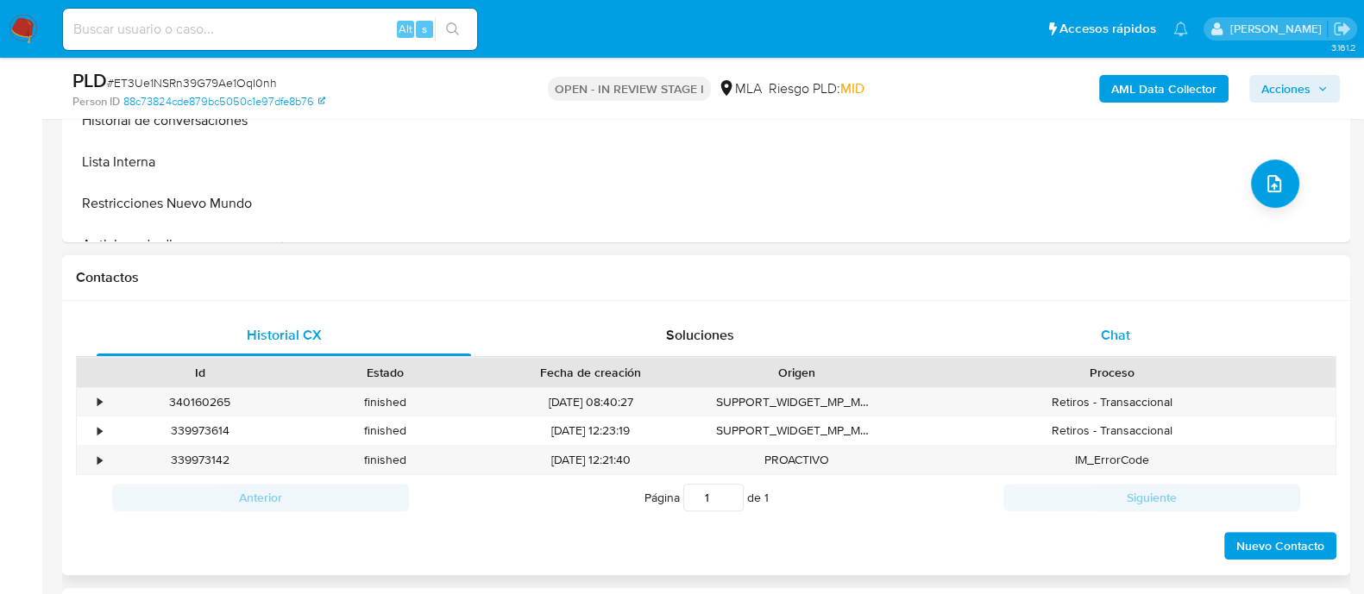
click at [1119, 338] on span "Chat" at bounding box center [1115, 335] width 29 height 20
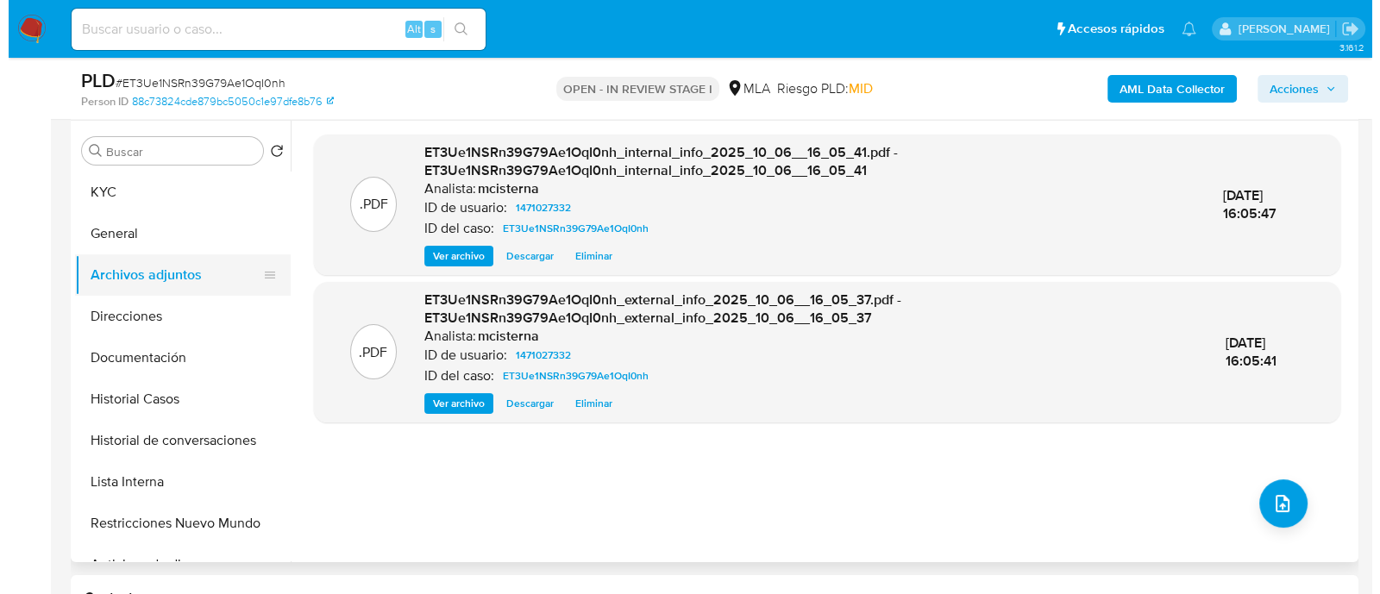
scroll to position [323, 0]
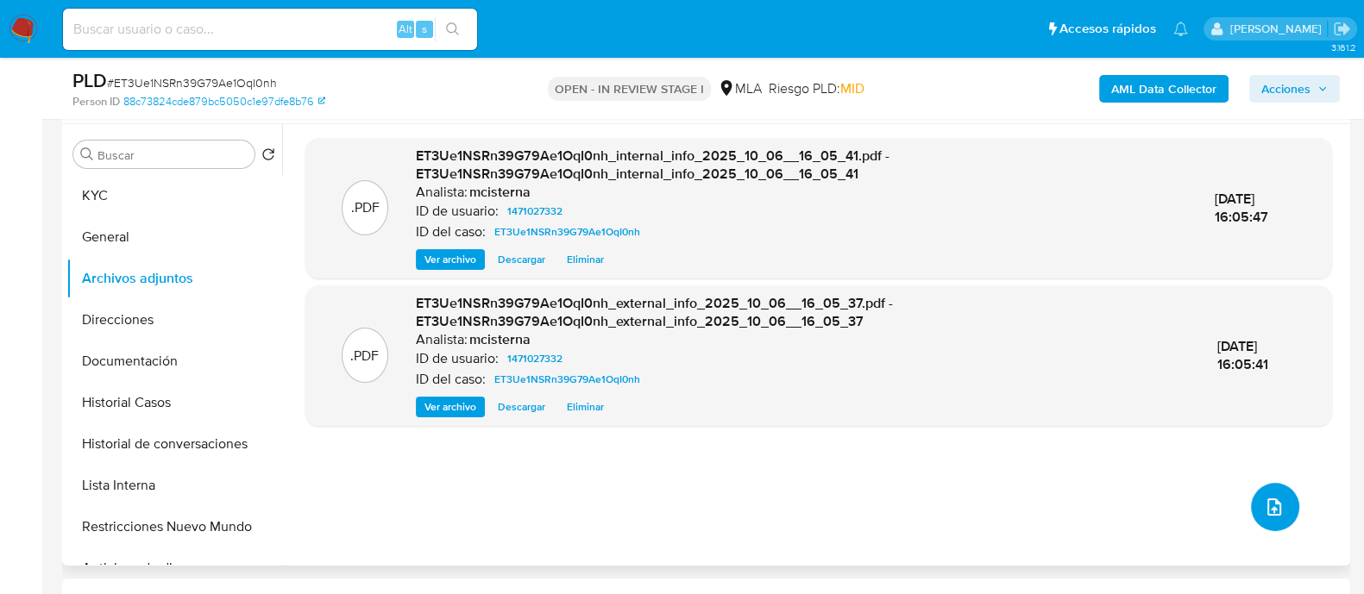
click at [1253, 508] on button "upload-file" at bounding box center [1275, 507] width 48 height 48
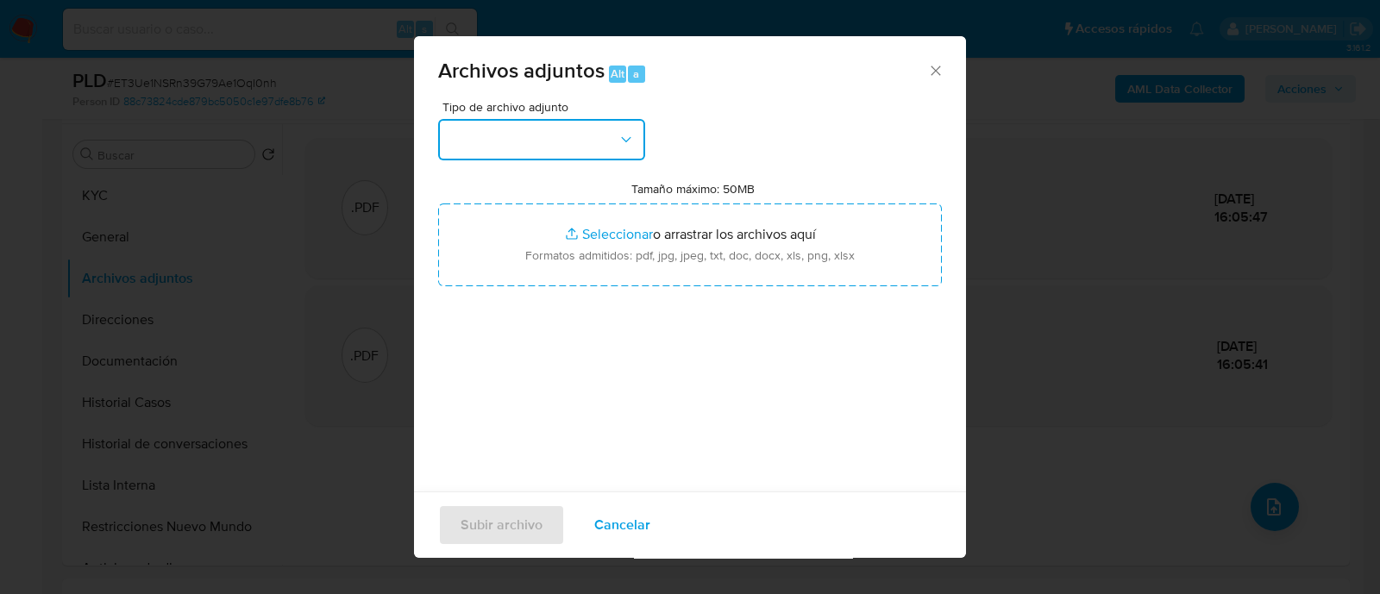
click at [499, 140] on button "button" at bounding box center [541, 139] width 207 height 41
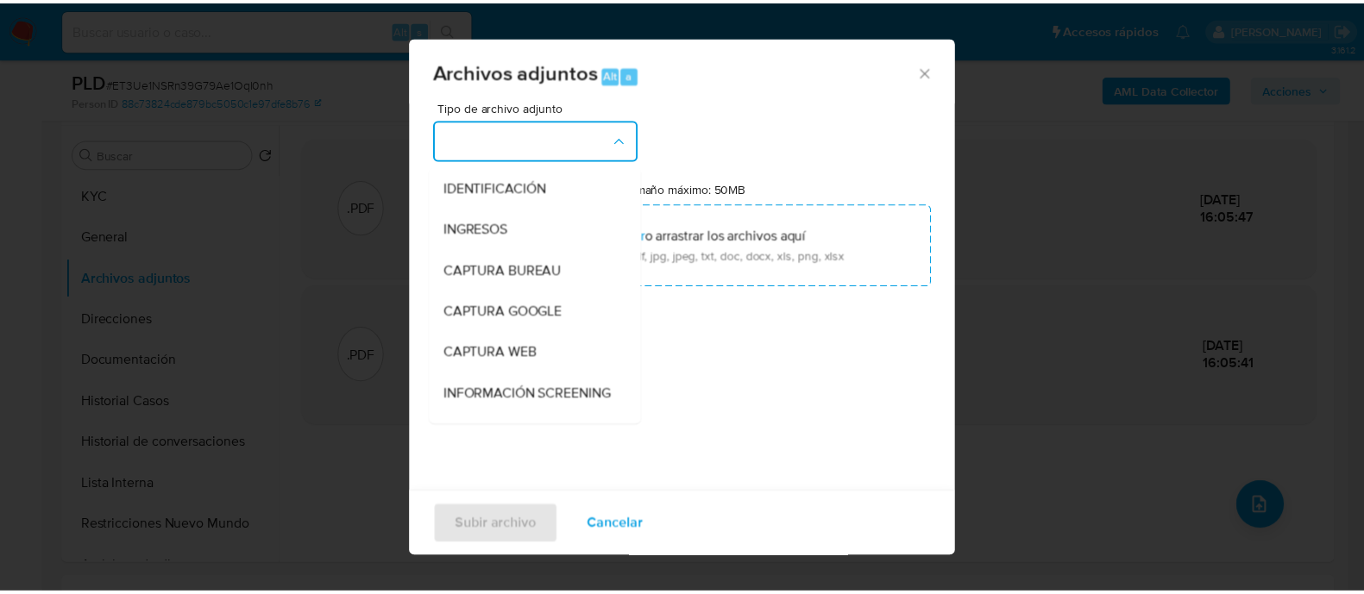
scroll to position [215, 0]
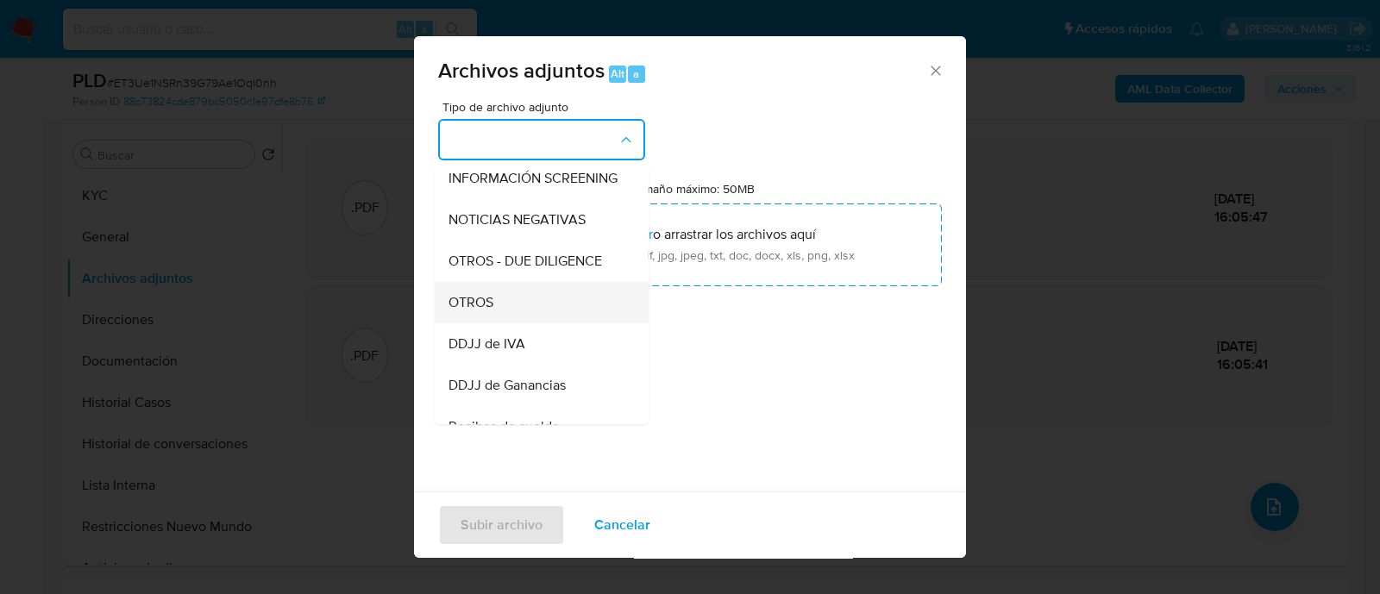
click at [532, 314] on div "OTROS" at bounding box center [537, 302] width 176 height 41
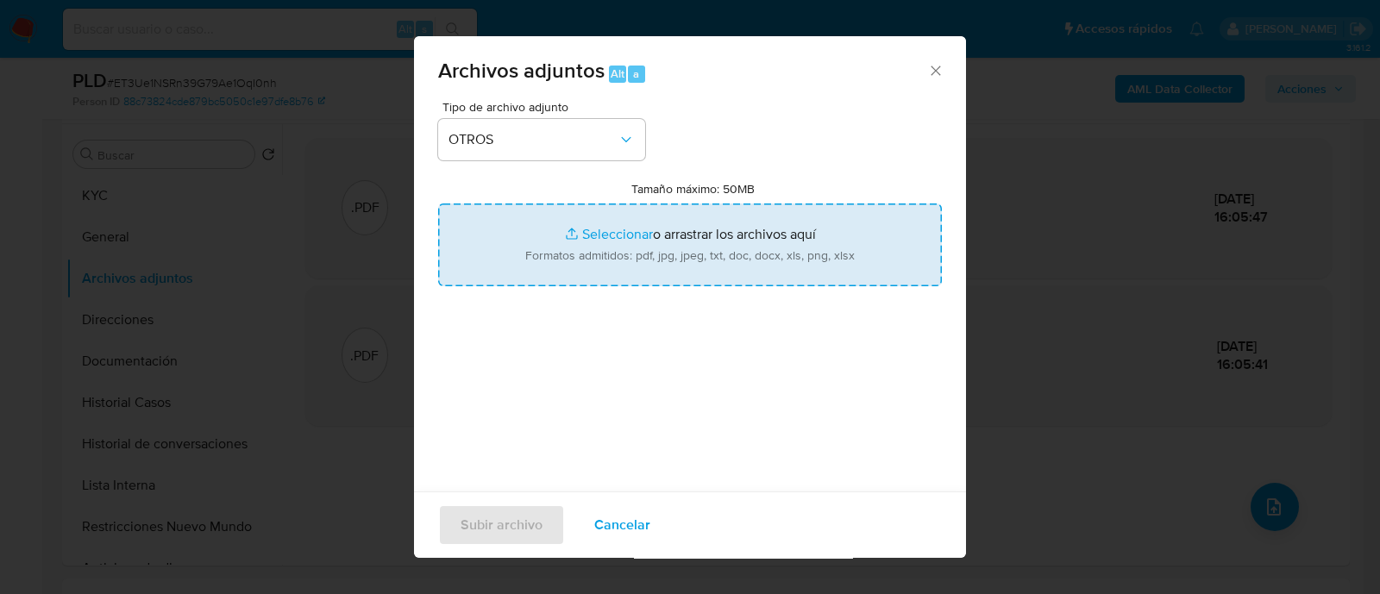
click at [664, 235] on input "Tamaño máximo: 50MB Seleccionar archivos" at bounding box center [690, 245] width 504 height 83
type input "C:\fakepath\Caselog ET3Ue1NSRn39G79Ae1OqI0nh_2025_09_18_03_26_49.docx"
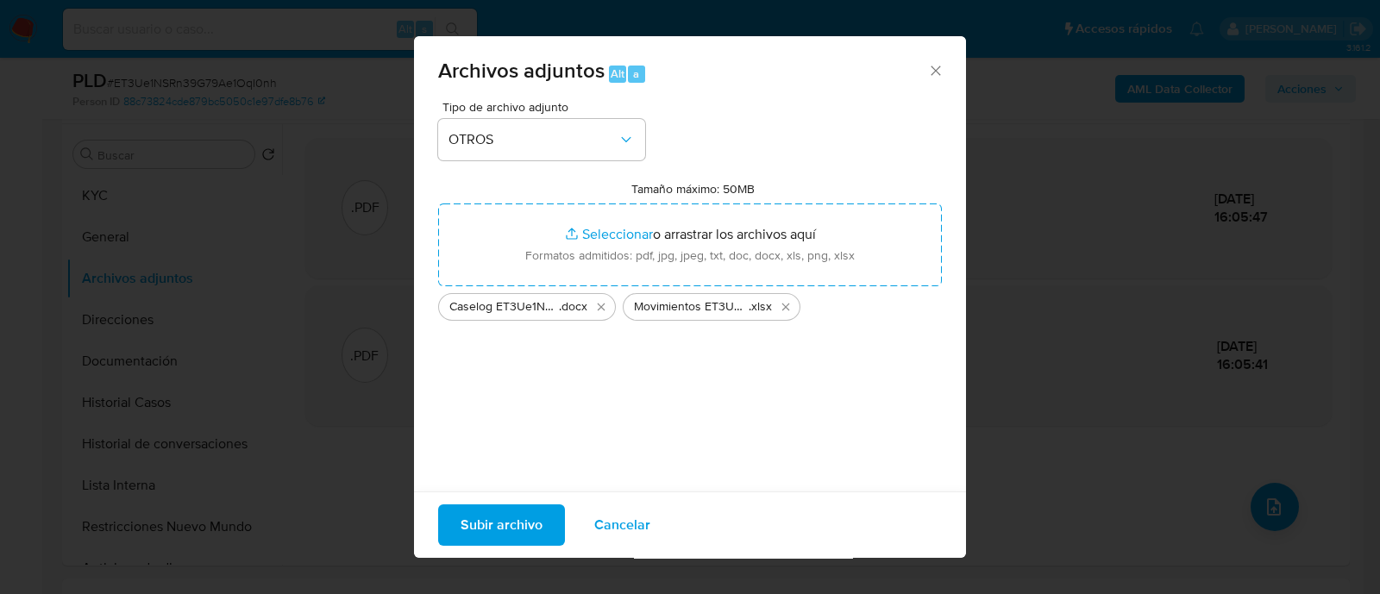
click at [510, 525] on span "Subir archivo" at bounding box center [502, 525] width 82 height 38
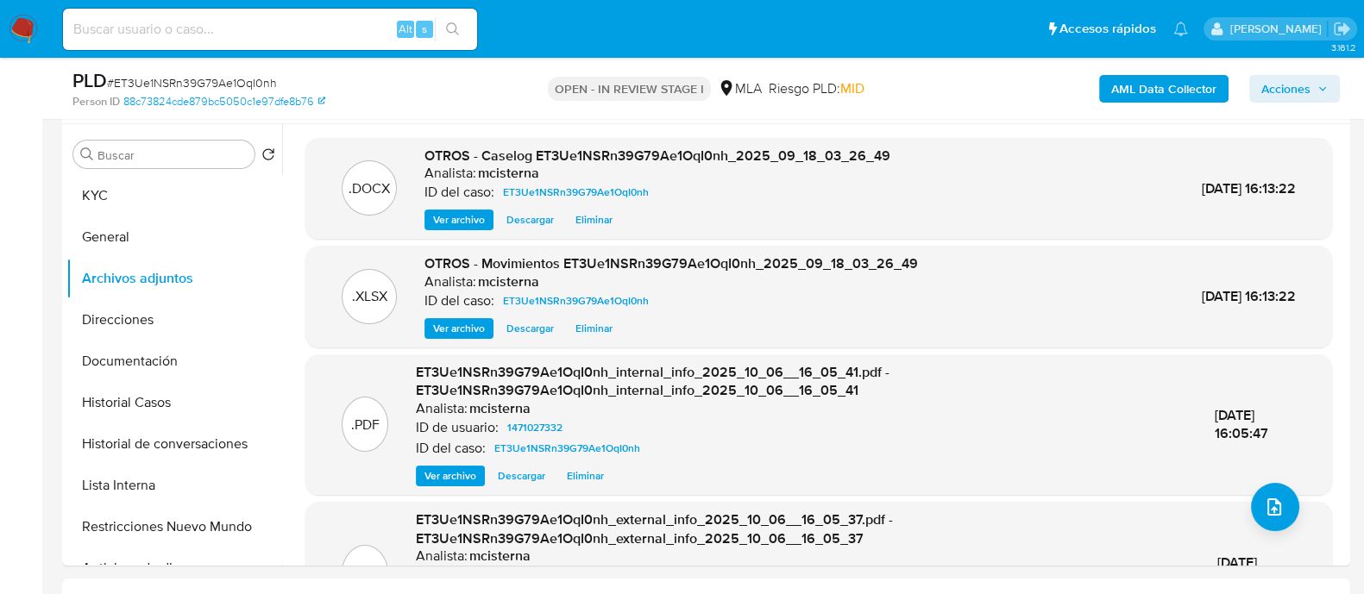
click at [1312, 83] on span "Acciones" at bounding box center [1294, 89] width 66 height 24
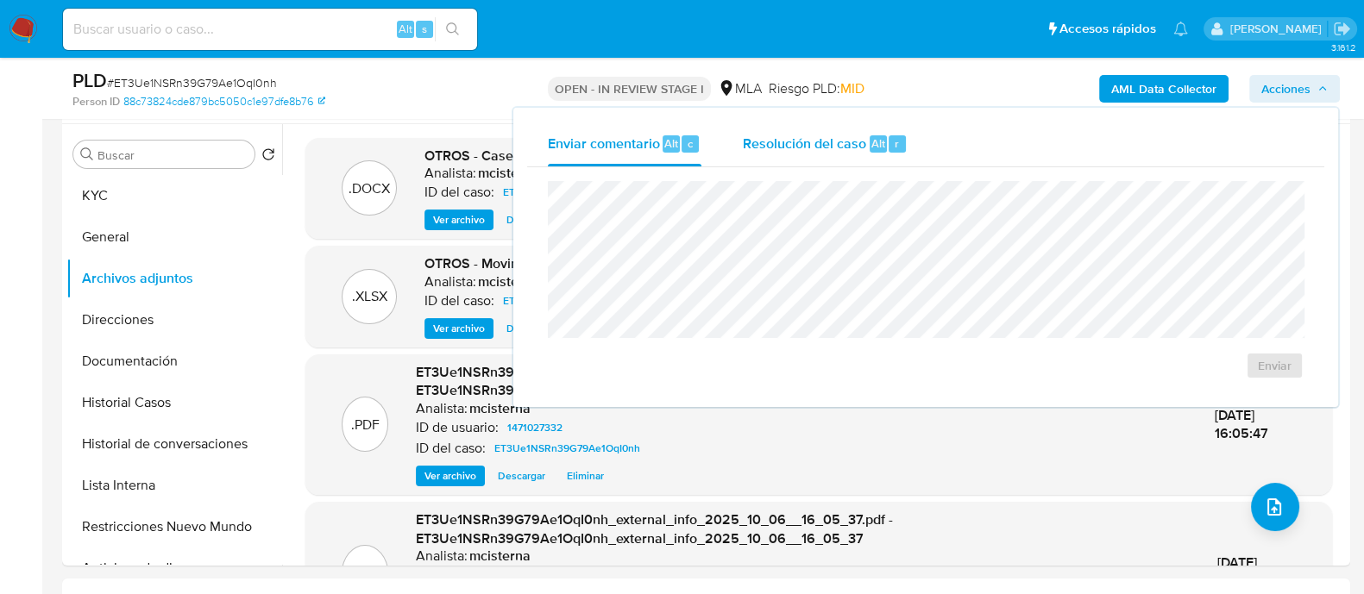
click at [726, 140] on button "Resolución del caso Alt r" at bounding box center [825, 144] width 206 height 45
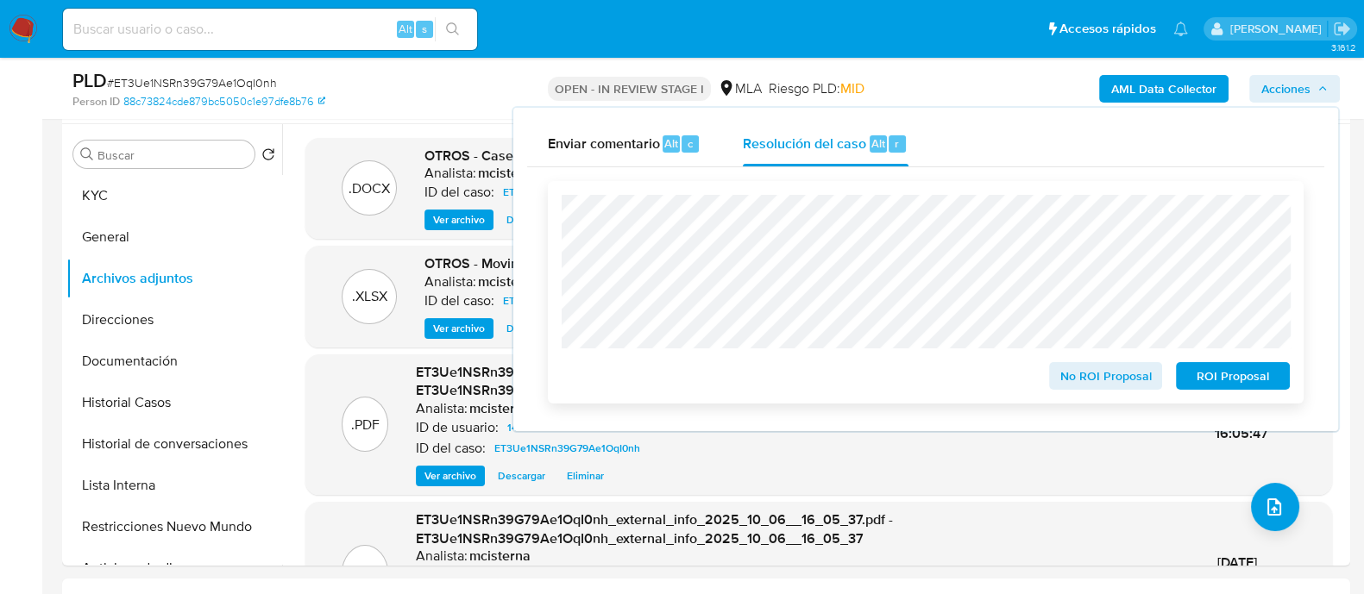
click at [1223, 380] on span "ROI Proposal" at bounding box center [1233, 376] width 90 height 24
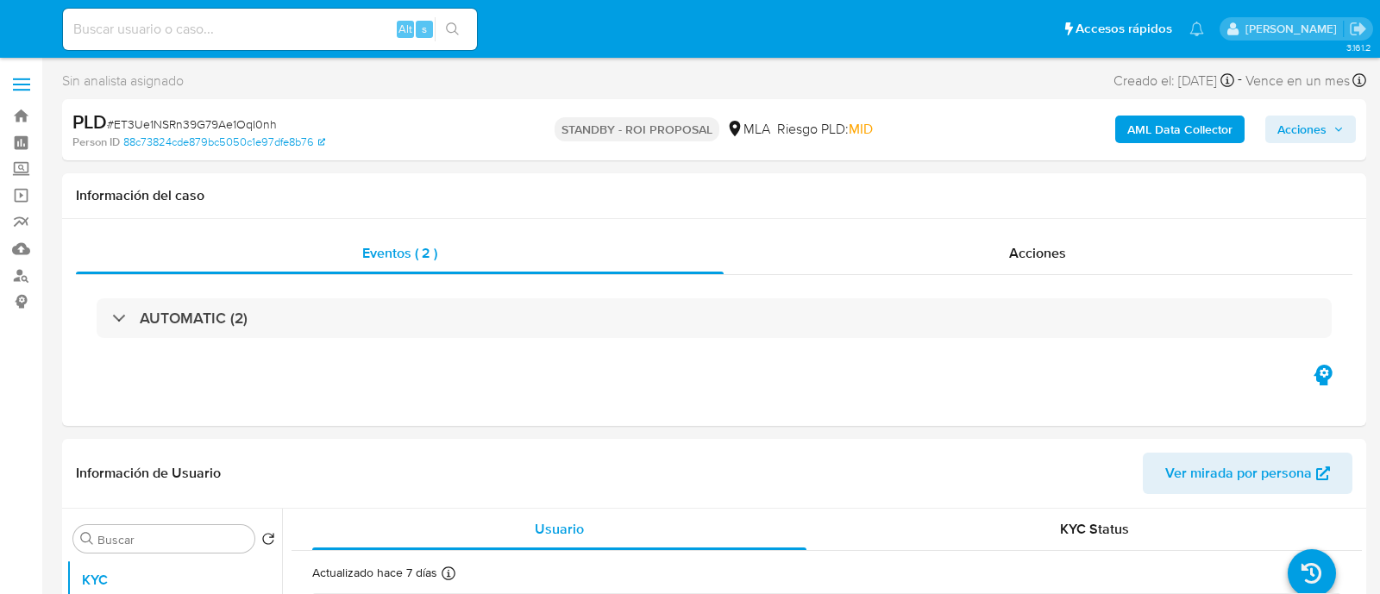
select select "10"
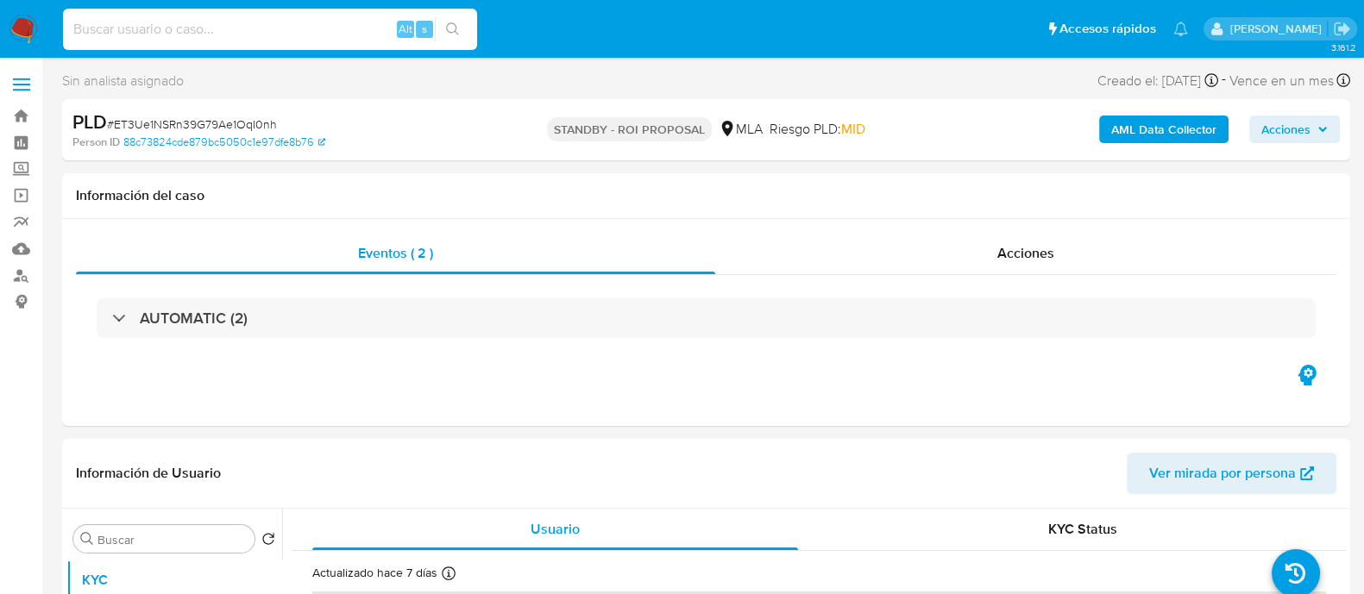
click at [334, 33] on input at bounding box center [270, 29] width 414 height 22
paste input "wRqR2M4Bonp6Xac4LbHuCiYo"
type input "wRqR2M4Bonp6Xac4LbHuCiYo"
click at [448, 27] on icon "search-icon" at bounding box center [453, 29] width 14 height 14
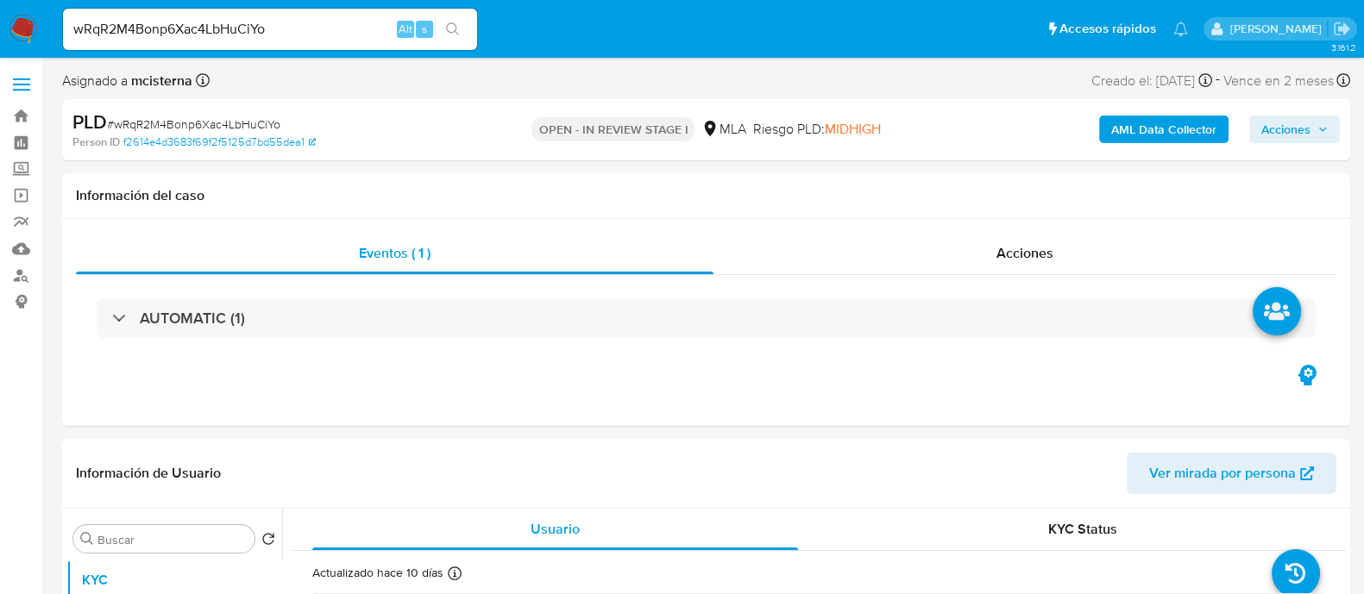
select select "10"
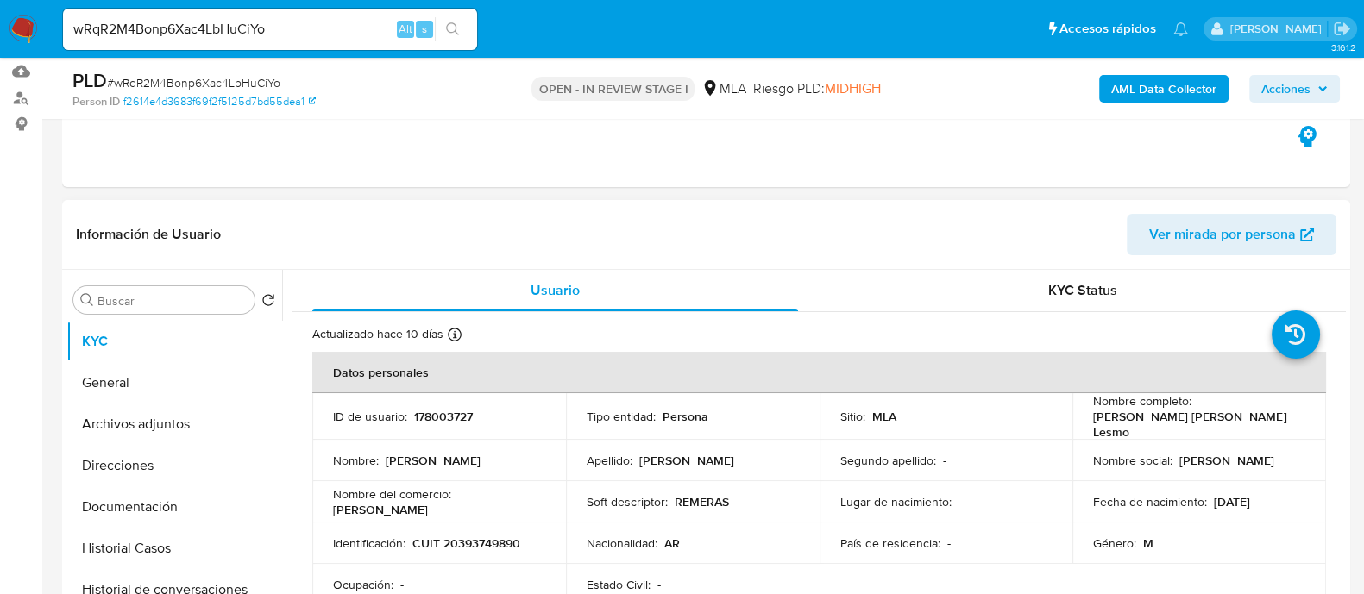
scroll to position [323, 0]
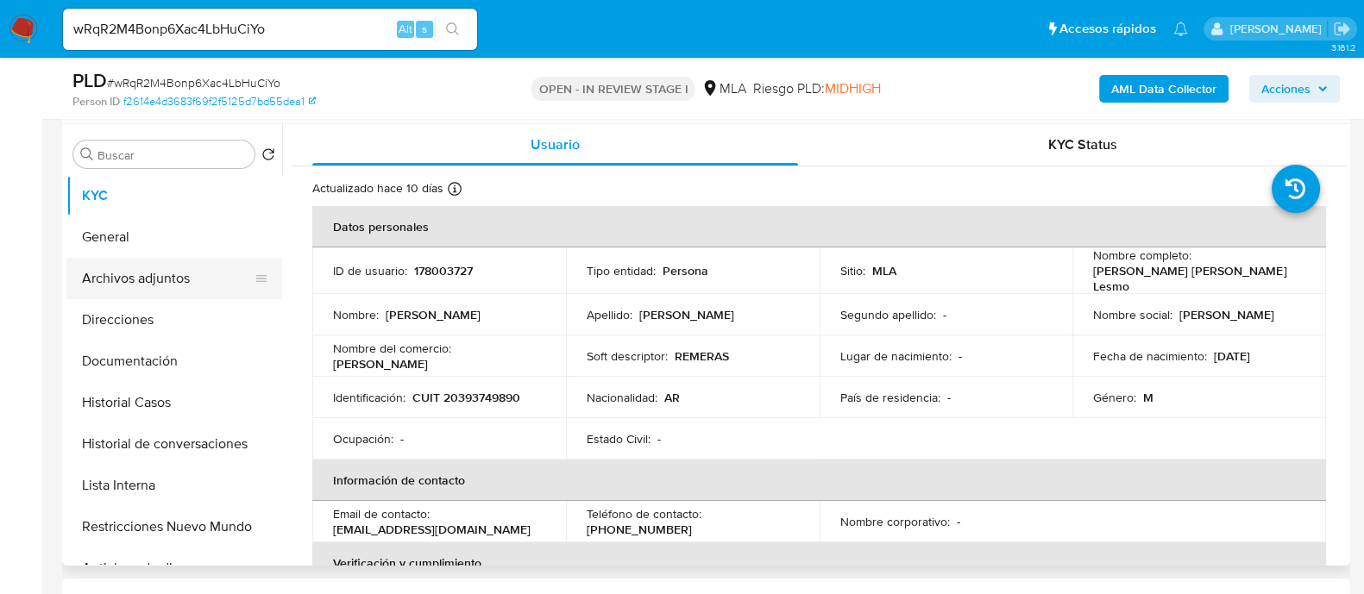
click at [217, 281] on button "Archivos adjuntos" at bounding box center [167, 278] width 202 height 41
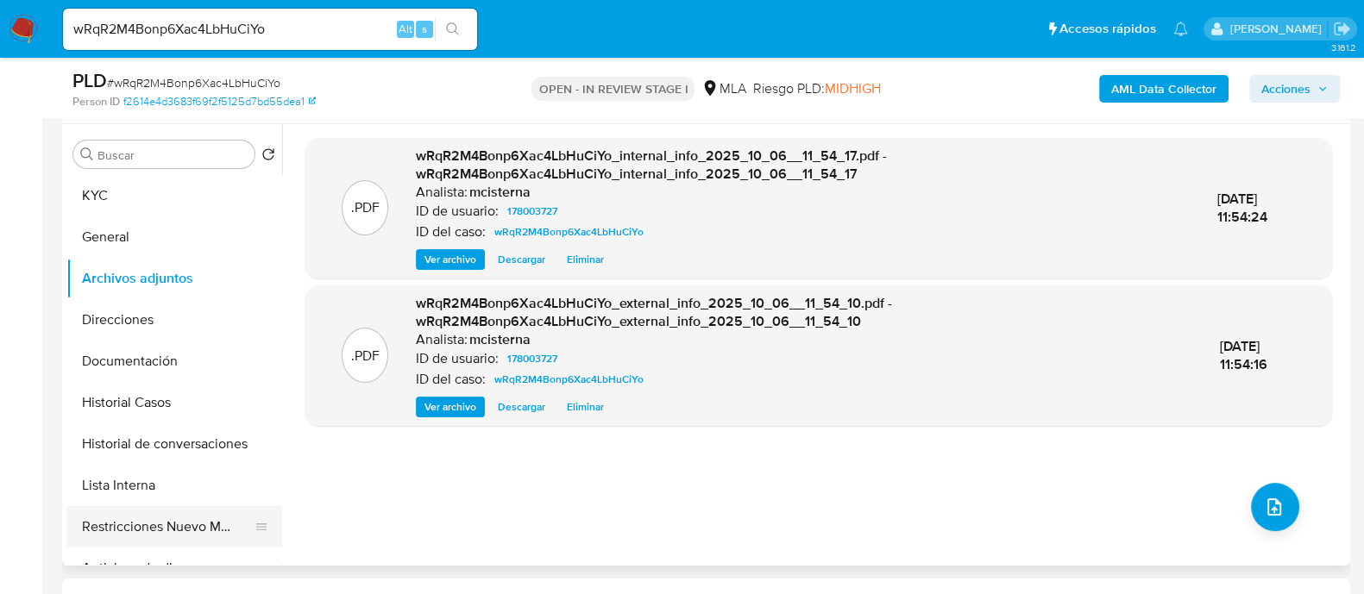
click at [173, 520] on button "Restricciones Nuevo Mundo" at bounding box center [167, 526] width 202 height 41
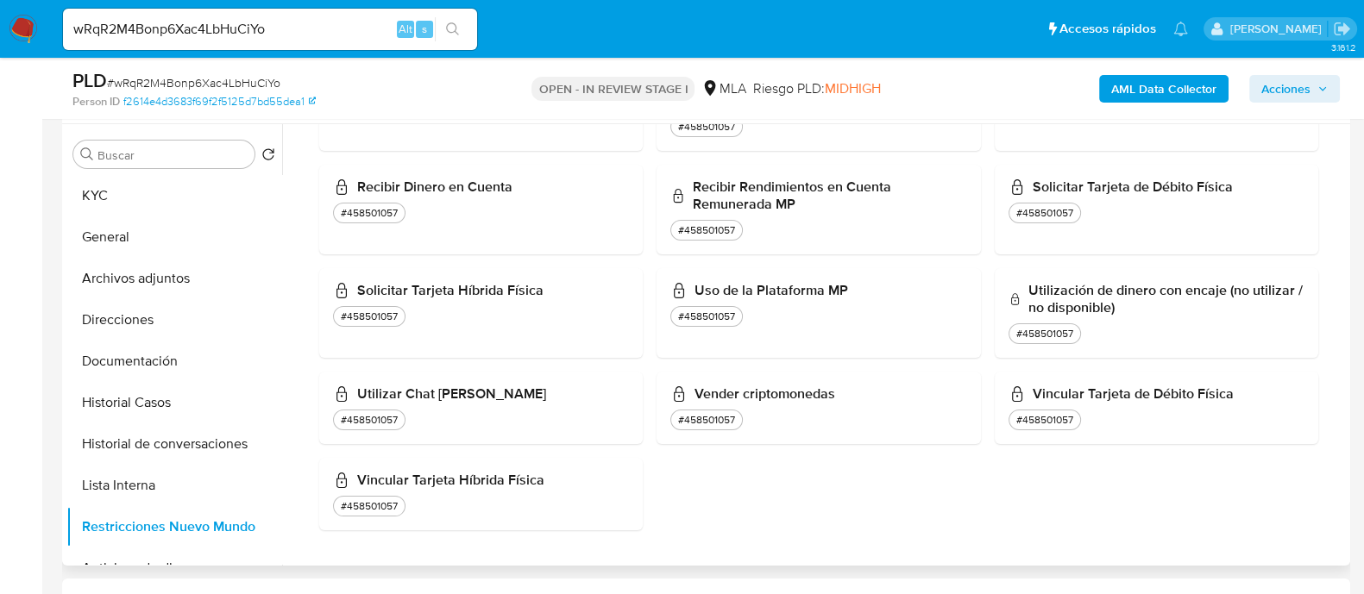
scroll to position [754, 0]
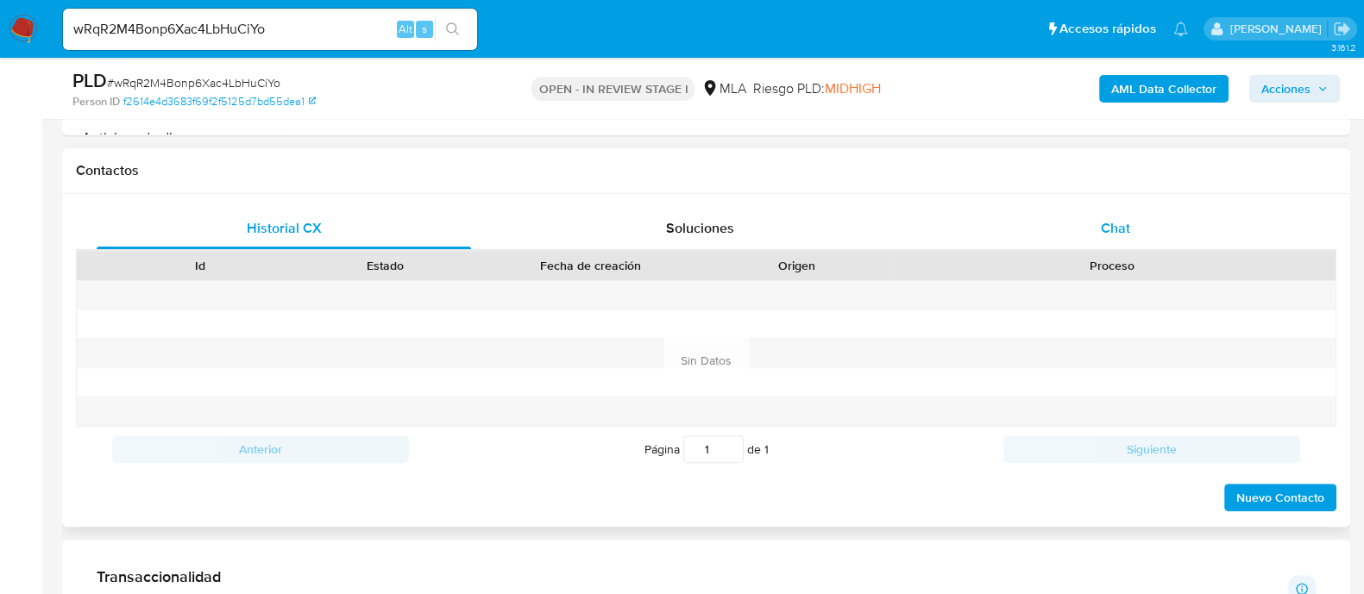
click at [1094, 229] on div "Chat" at bounding box center [1115, 228] width 374 height 41
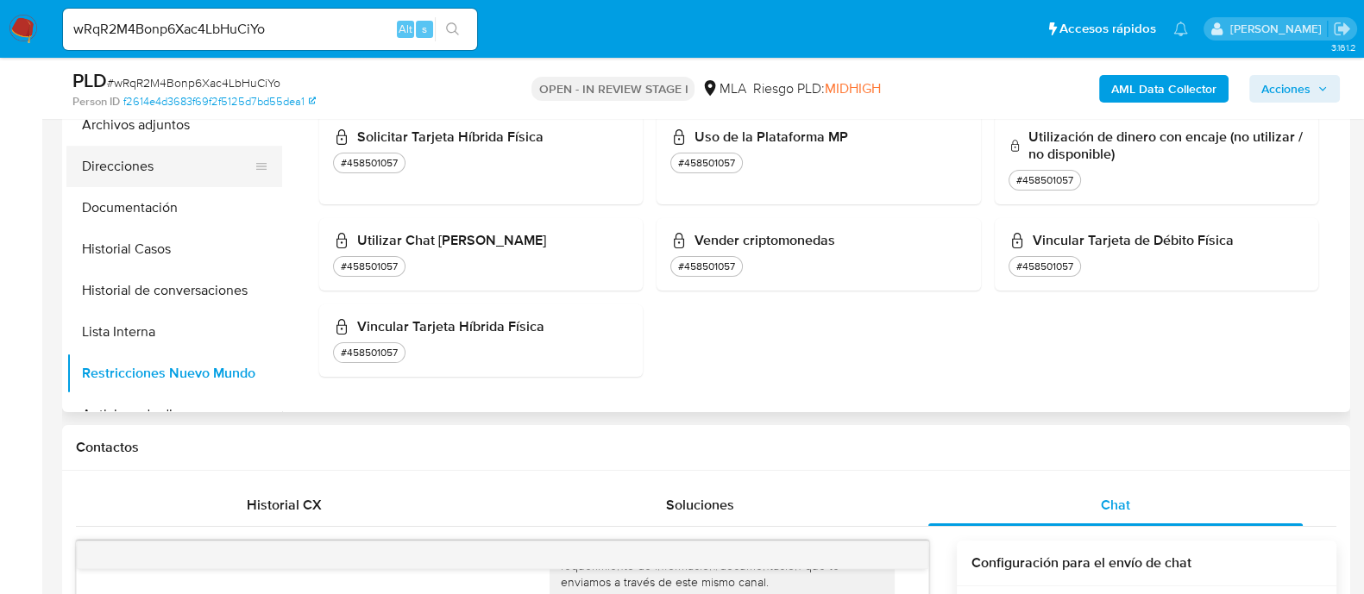
scroll to position [430, 0]
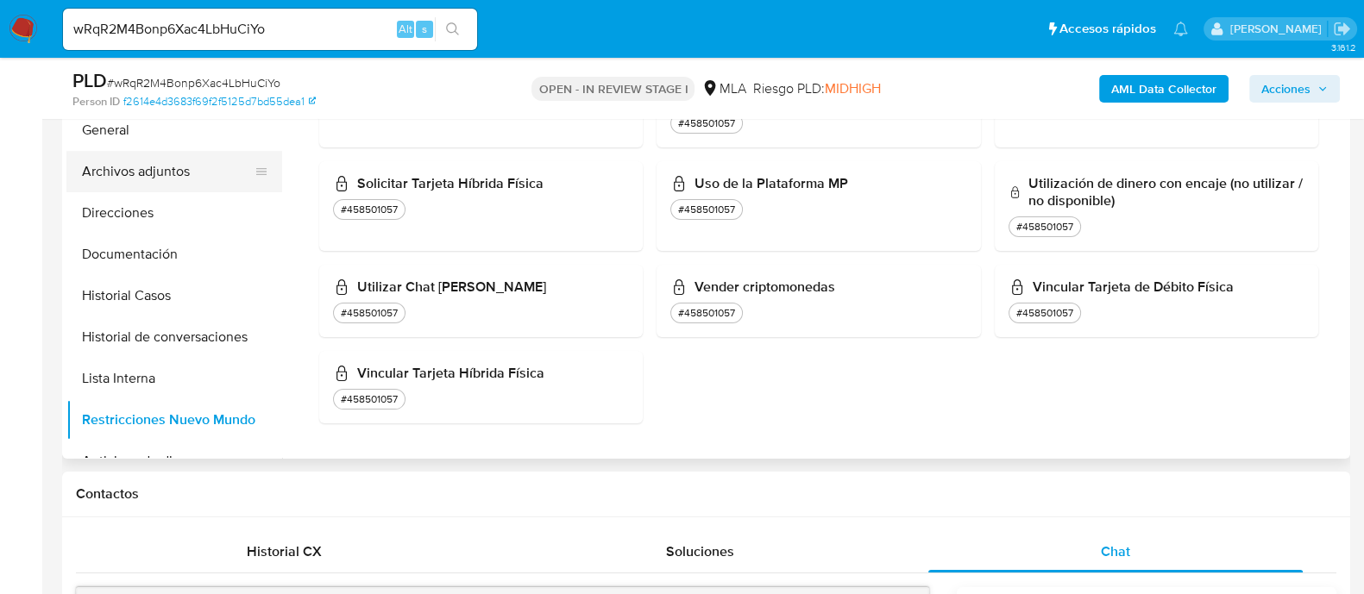
click at [199, 173] on button "Archivos adjuntos" at bounding box center [167, 171] width 202 height 41
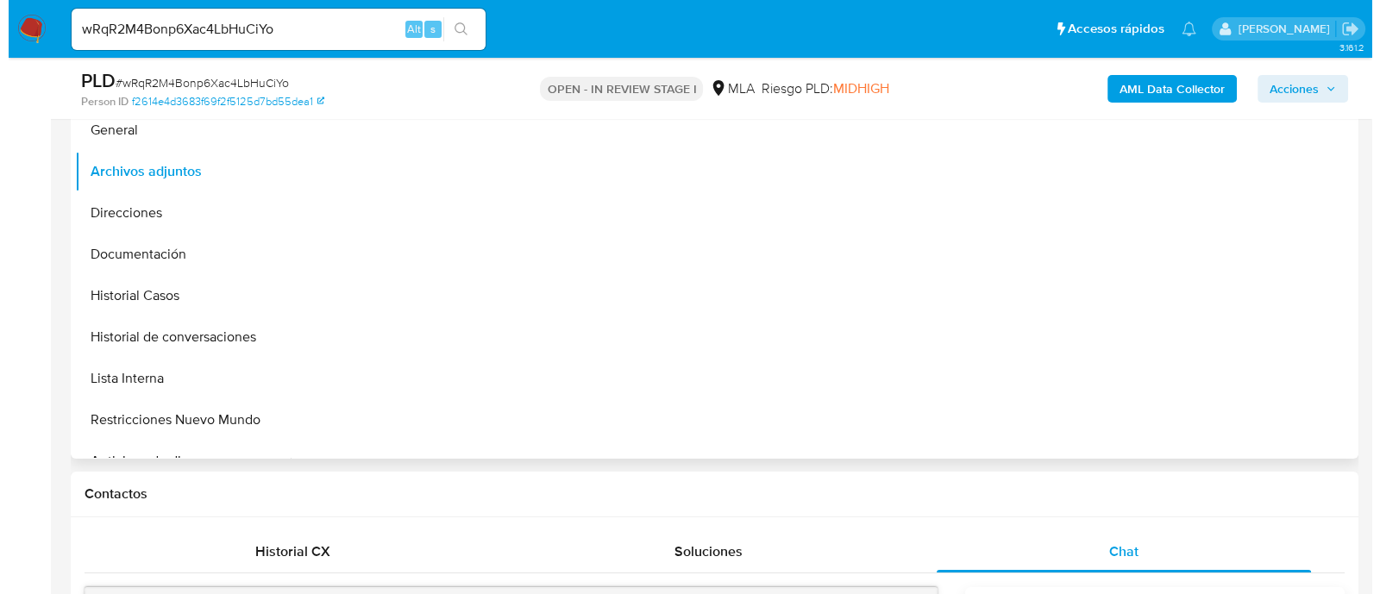
scroll to position [0, 0]
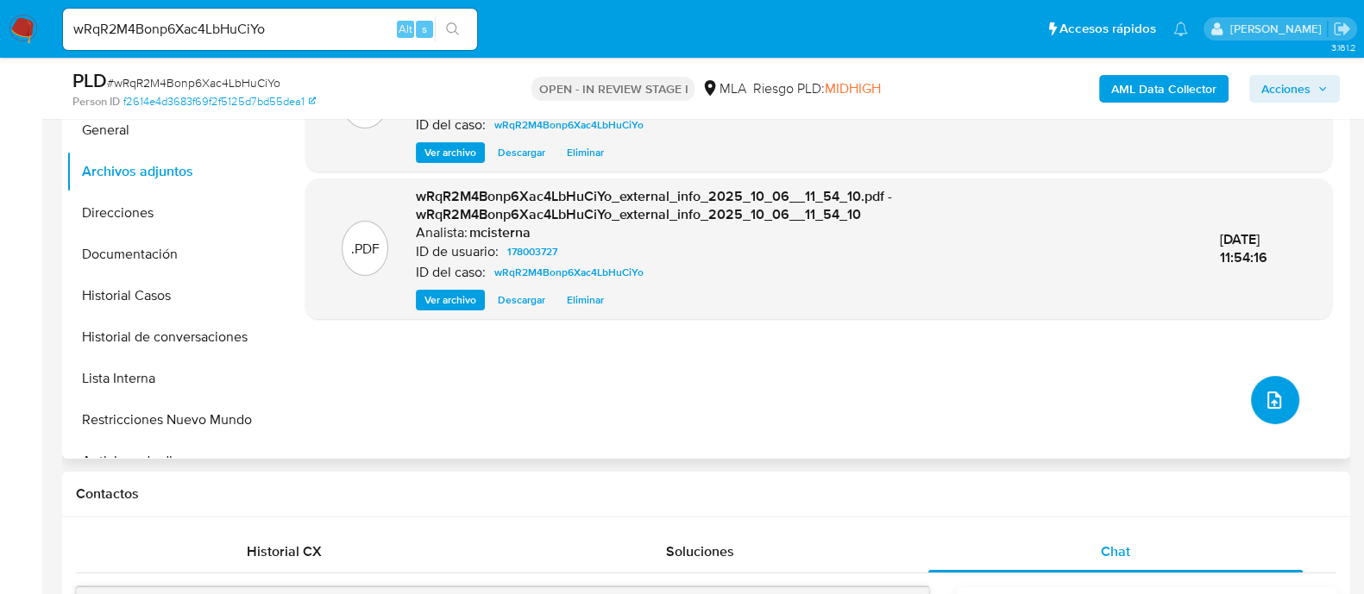
click at [1267, 396] on icon "upload-file" at bounding box center [1274, 400] width 21 height 21
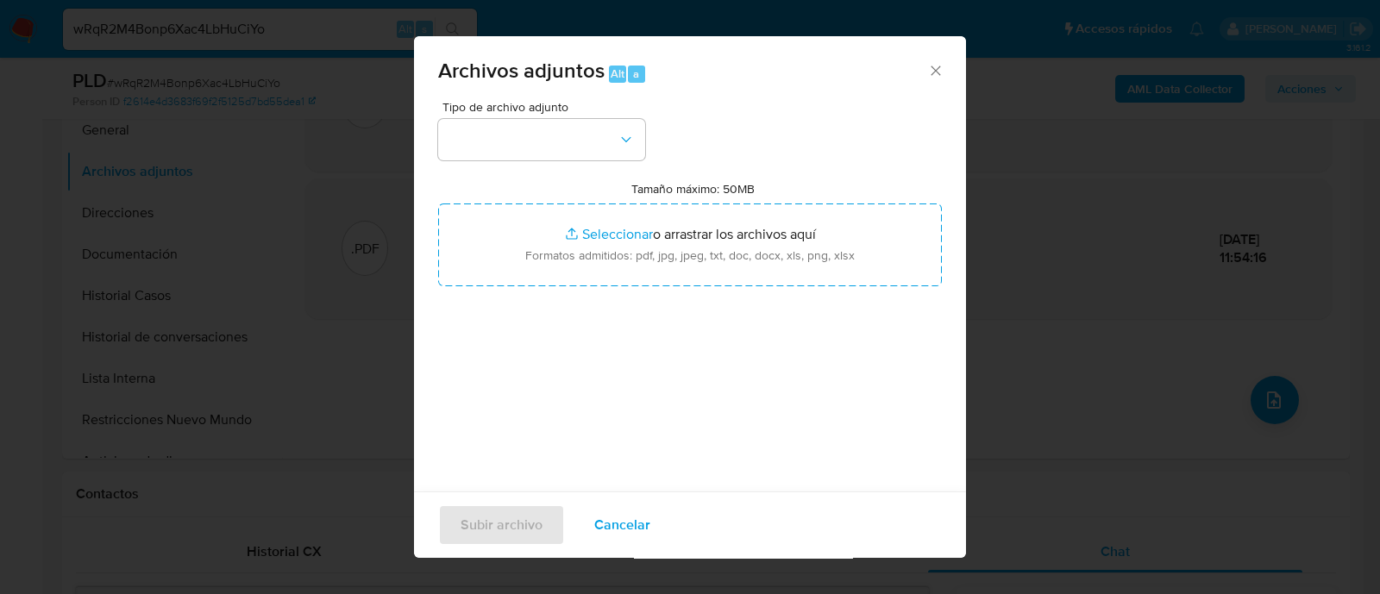
click at [543, 106] on span "Tipo de archivo adjunto" at bounding box center [546, 107] width 207 height 12
click at [556, 154] on button "button" at bounding box center [541, 139] width 207 height 41
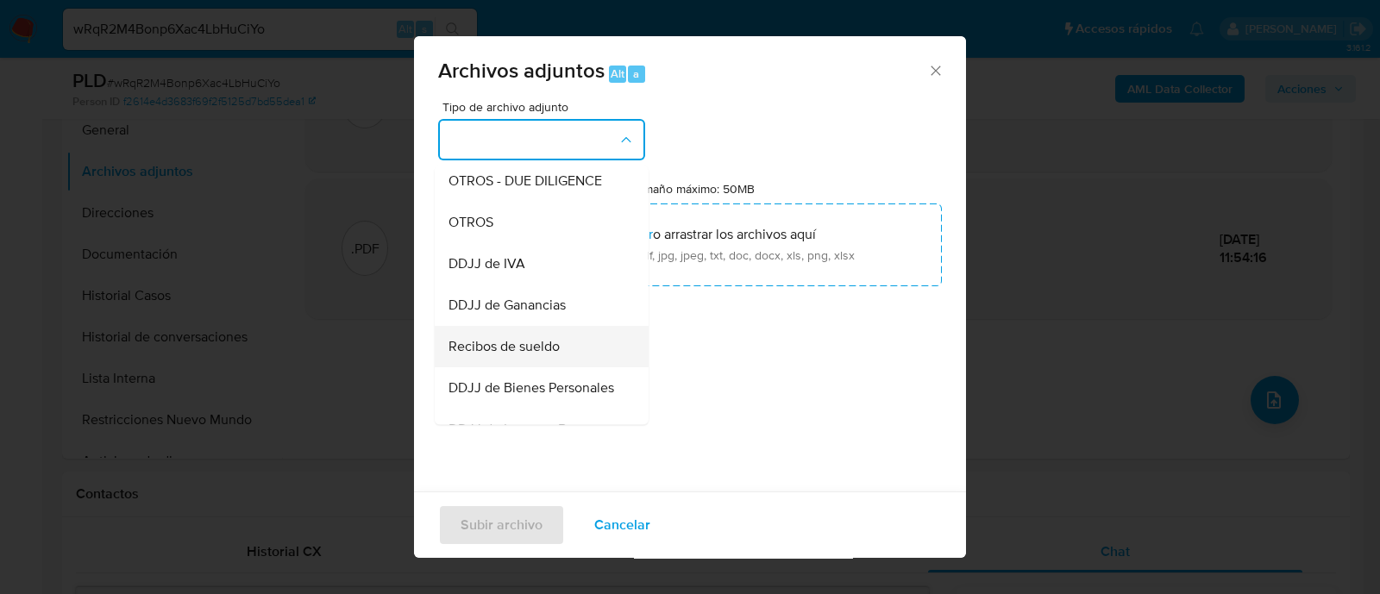
scroll to position [323, 0]
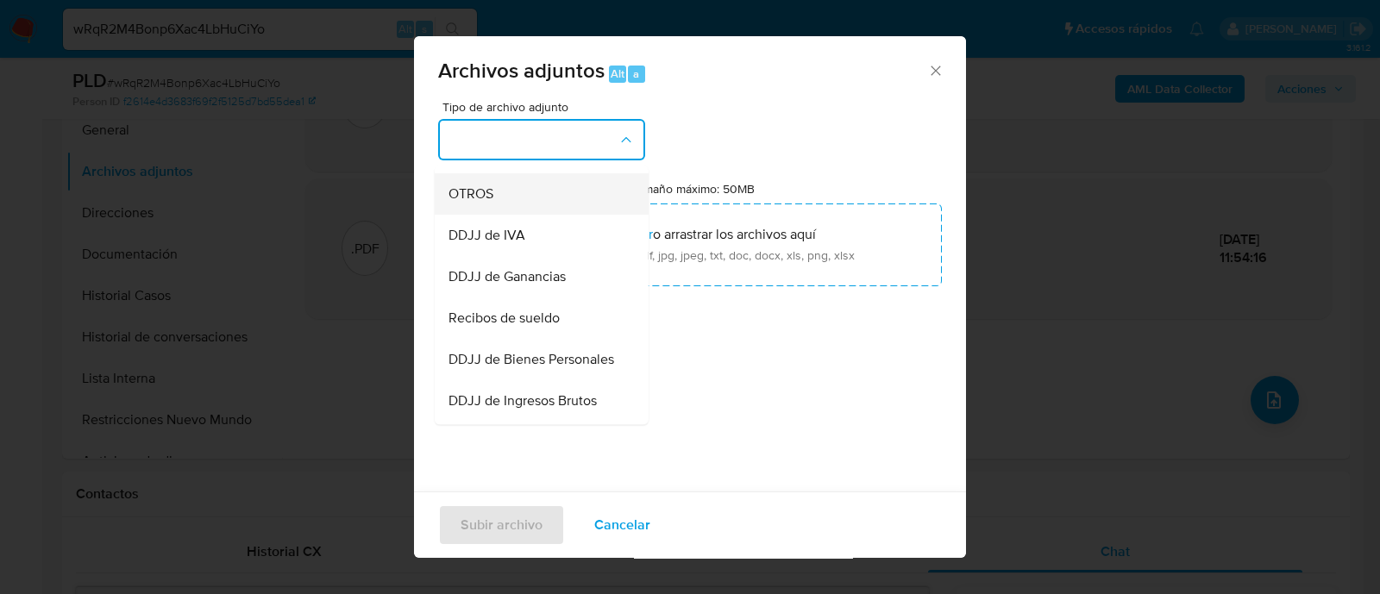
click at [513, 210] on div "OTROS" at bounding box center [537, 193] width 176 height 41
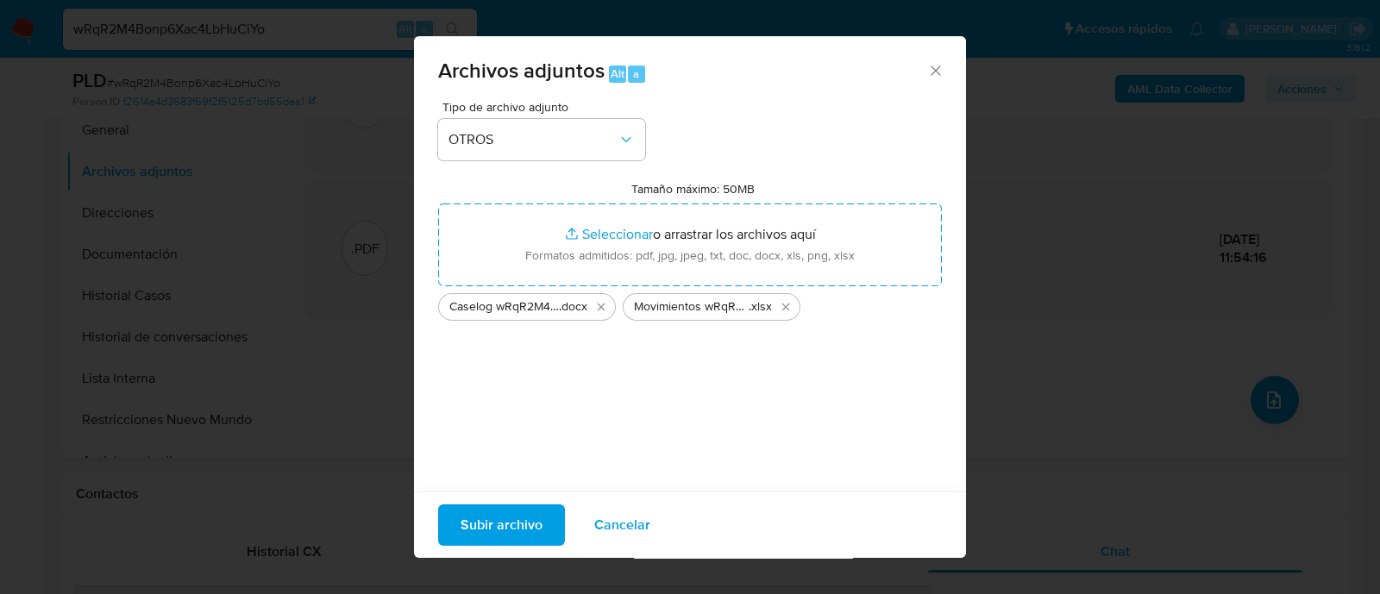
click at [501, 532] on span "Subir archivo" at bounding box center [502, 525] width 82 height 38
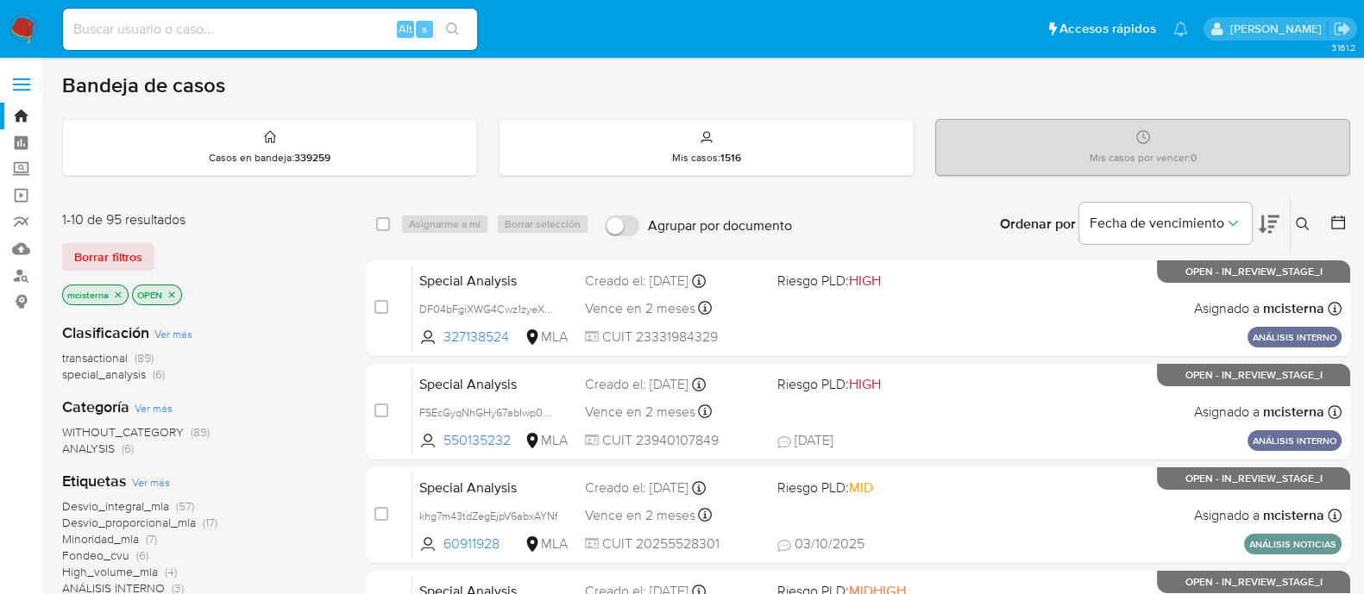
scroll to position [107, 0]
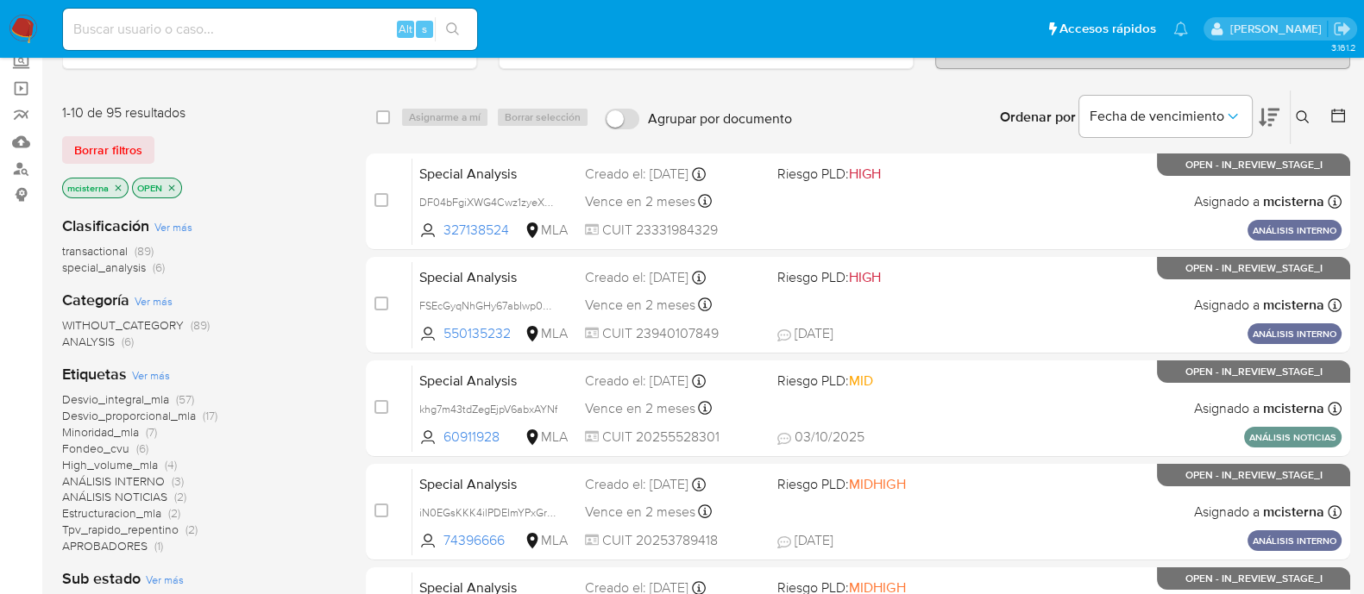
click at [129, 265] on span "special_analysis" at bounding box center [104, 267] width 84 height 17
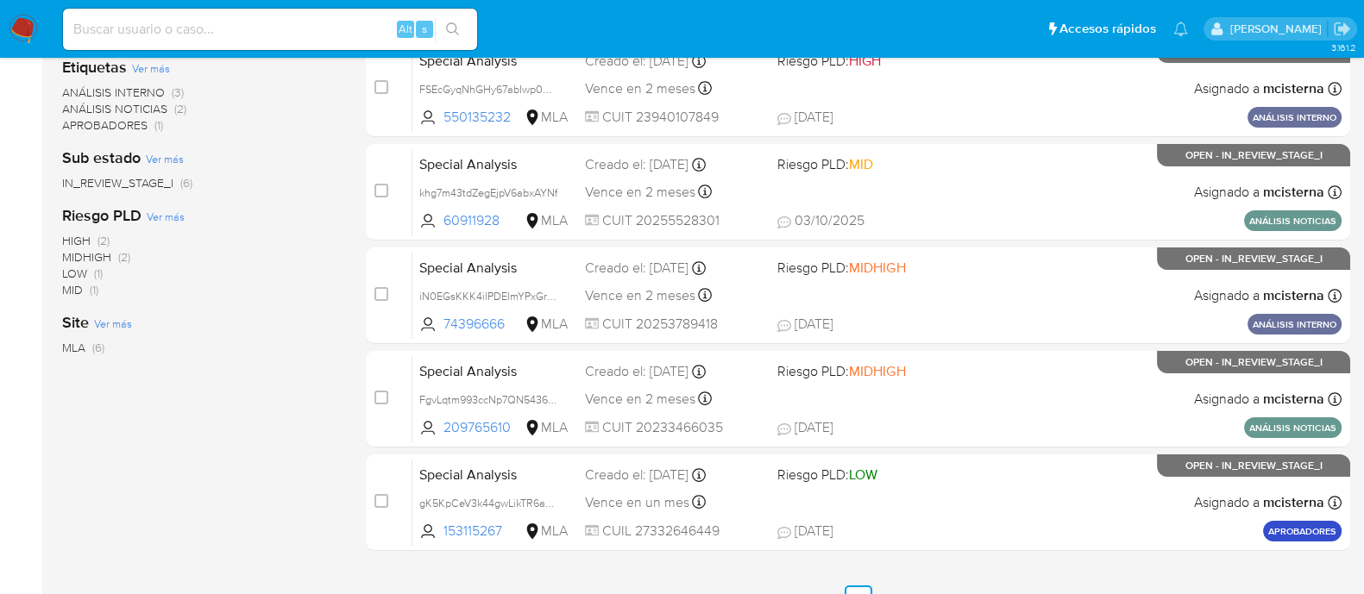
scroll to position [107, 0]
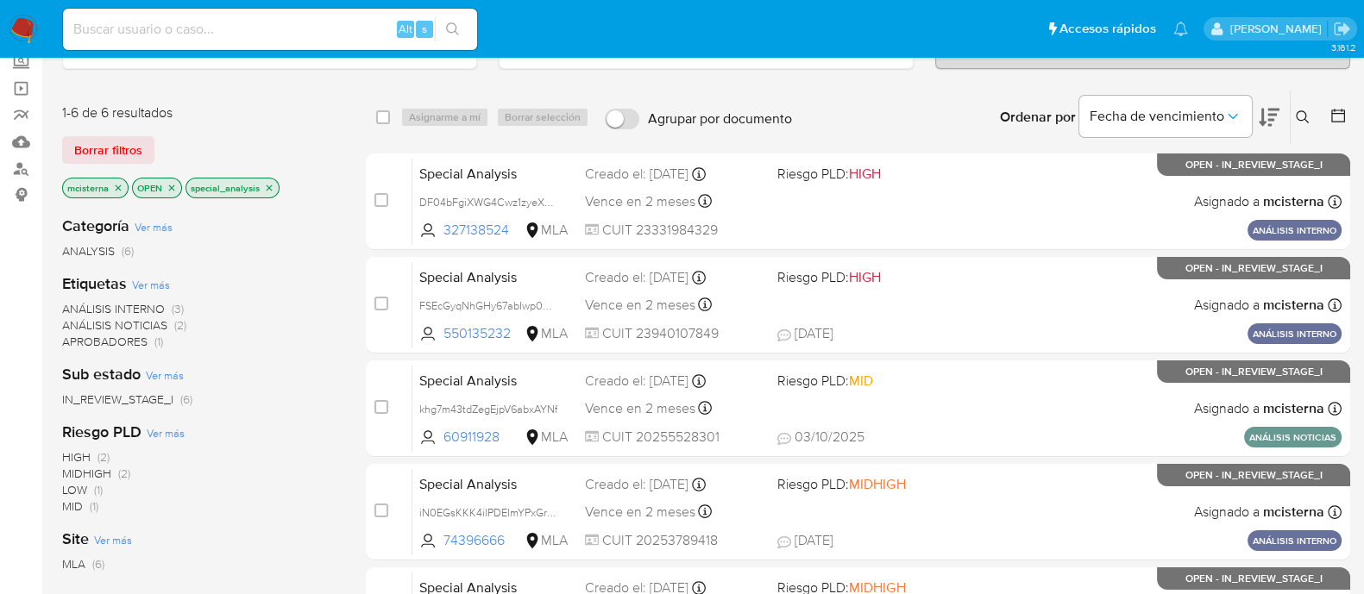
click at [336, 28] on input at bounding box center [270, 29] width 414 height 22
paste input "DF04bFgiXWG4Cwz1zyeXCzk8"
type input "DF04bFgiXWG4Cwz1zyeXCzk8"
click at [450, 22] on icon "search-icon" at bounding box center [453, 29] width 14 height 14
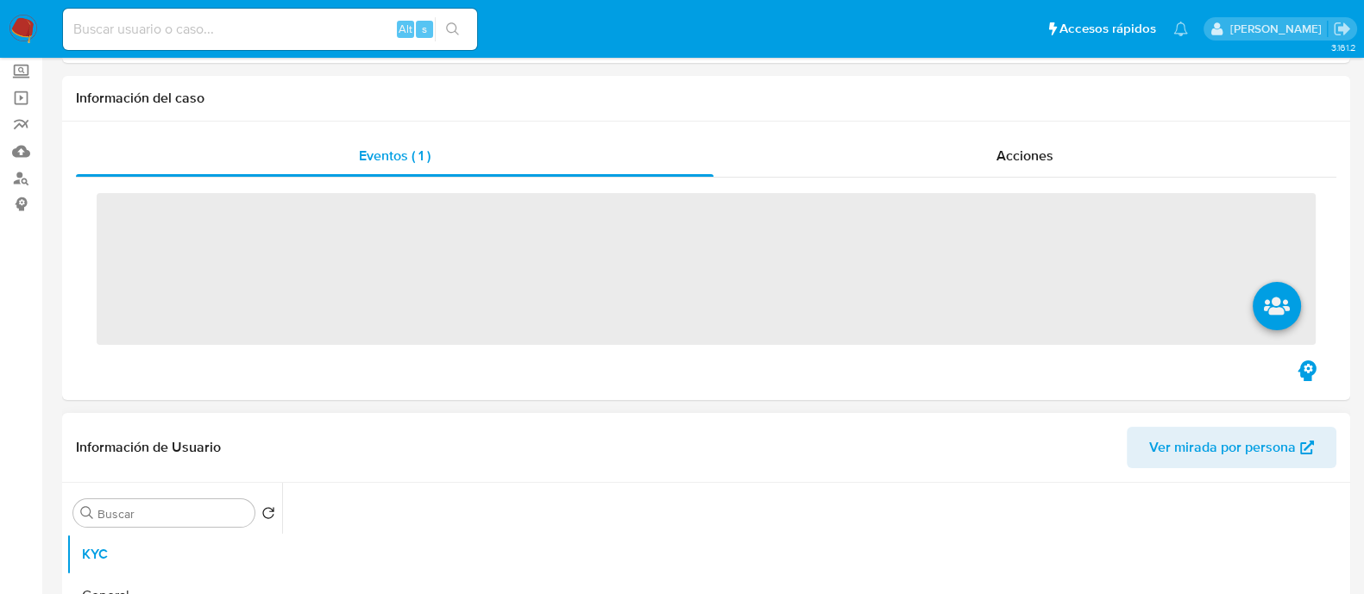
scroll to position [215, 0]
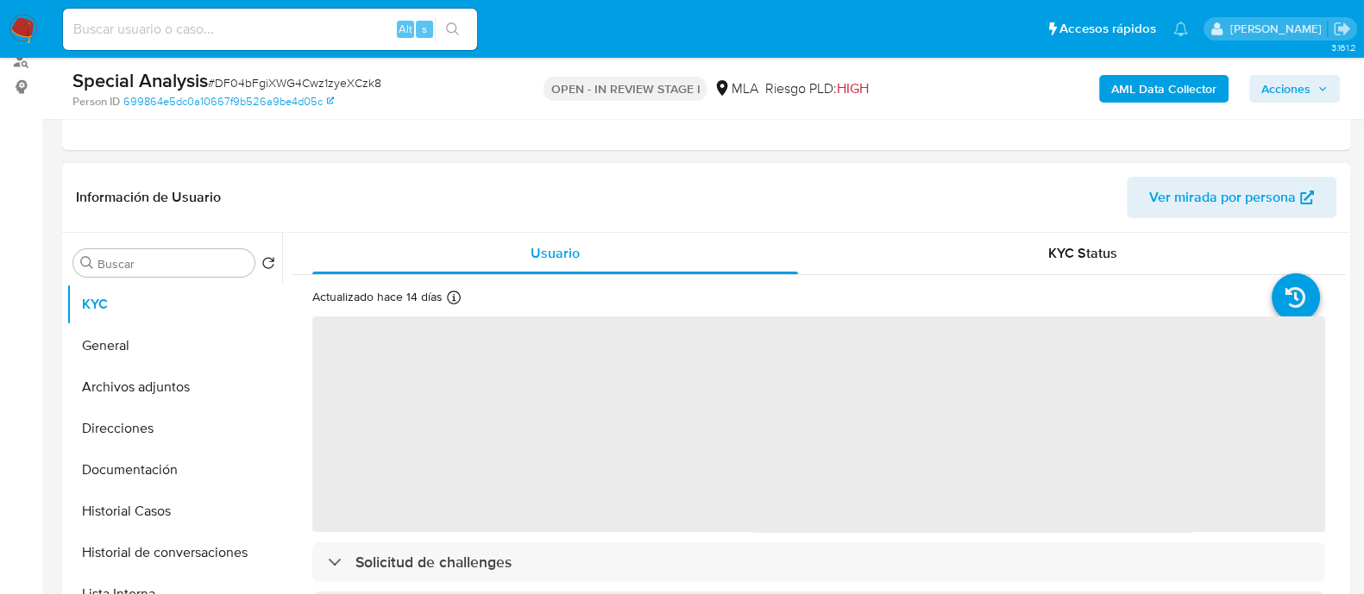
select select "10"
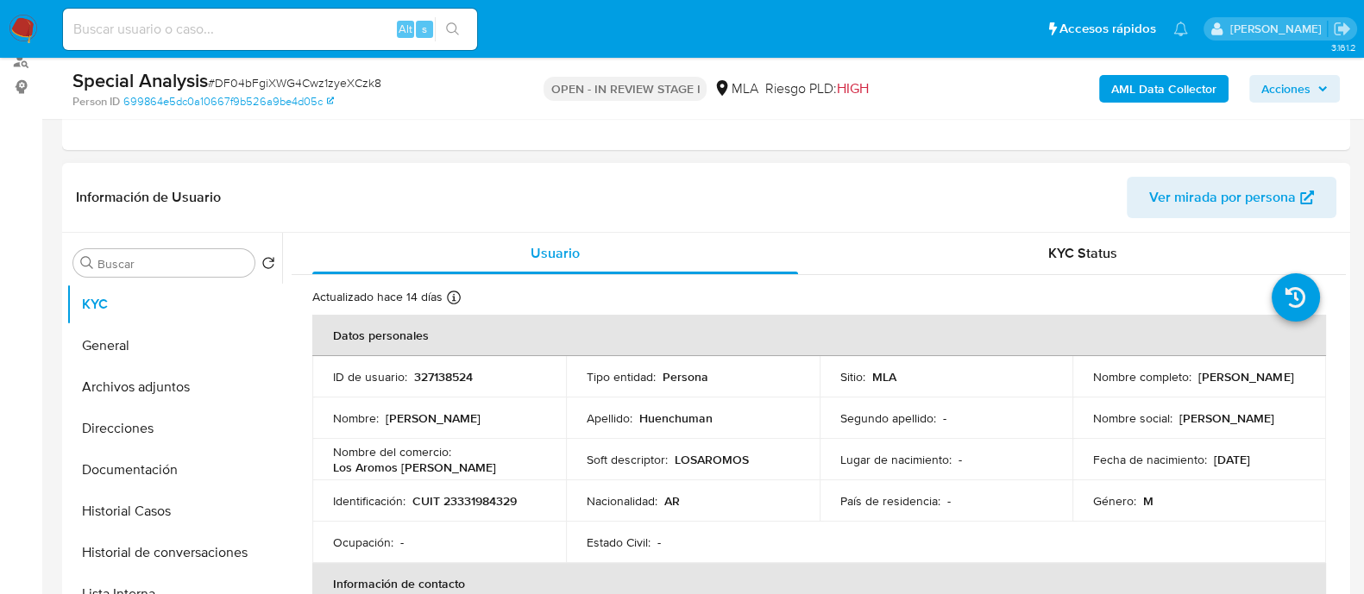
click at [431, 373] on p "327138524" at bounding box center [443, 377] width 59 height 16
copy p "327138524"
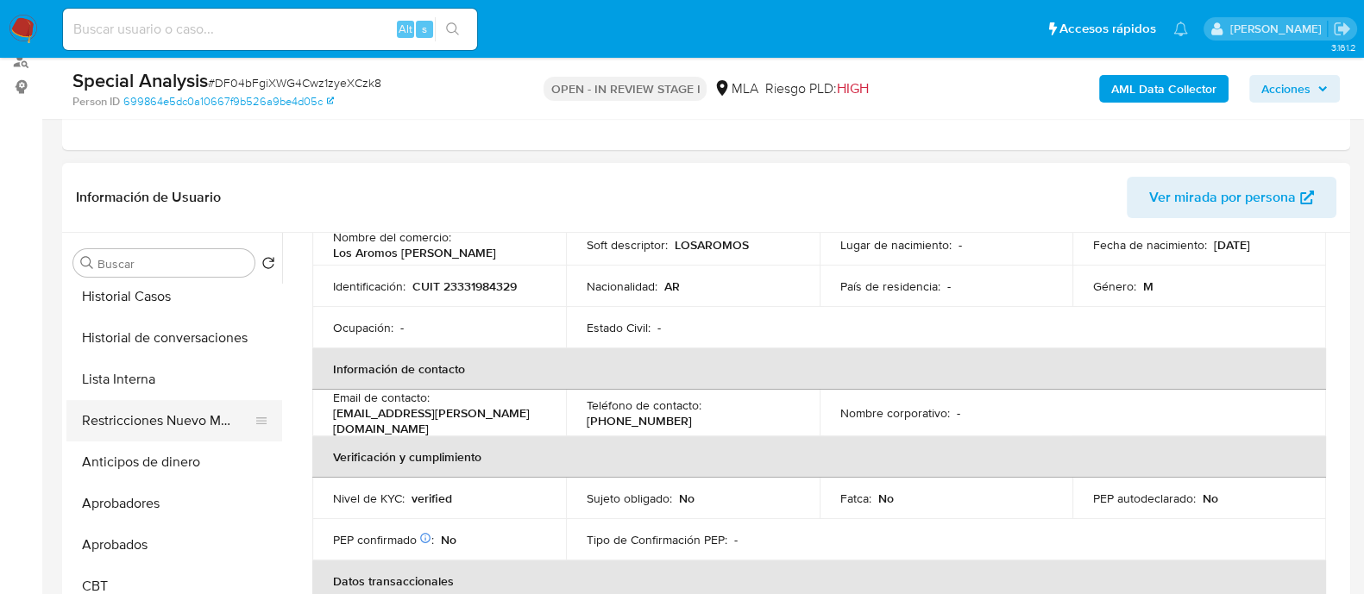
click at [181, 414] on button "Restricciones Nuevo Mundo" at bounding box center [167, 420] width 202 height 41
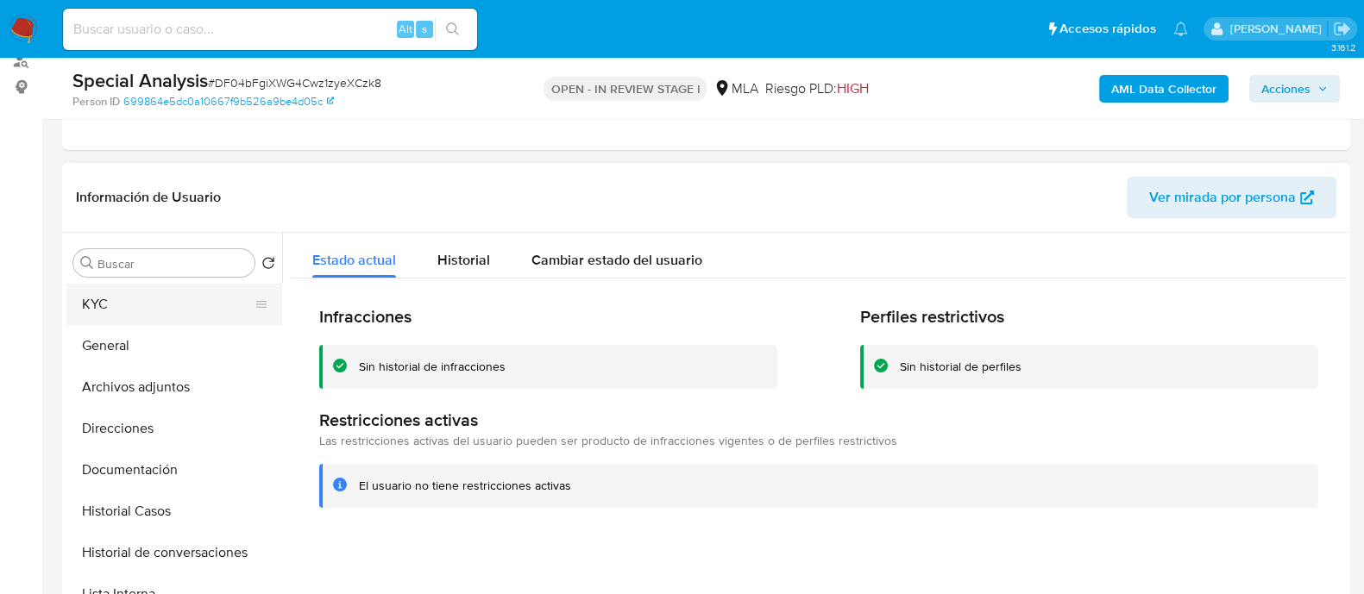
click at [158, 300] on button "KYC" at bounding box center [167, 304] width 202 height 41
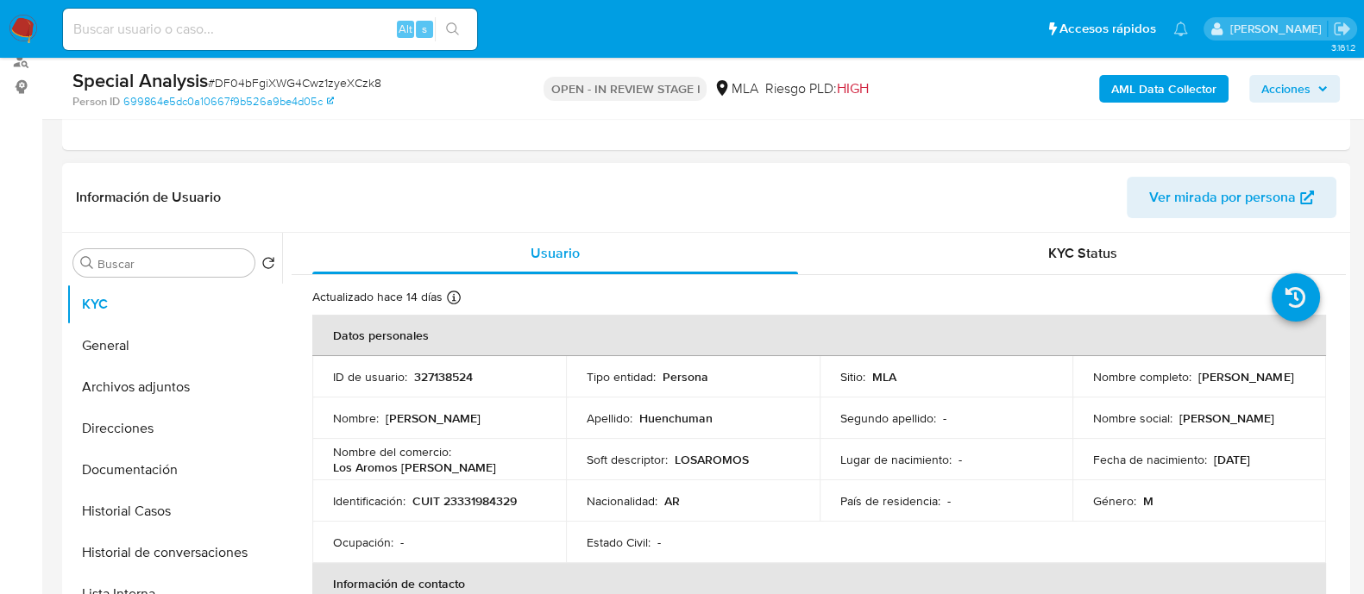
scroll to position [107, 0]
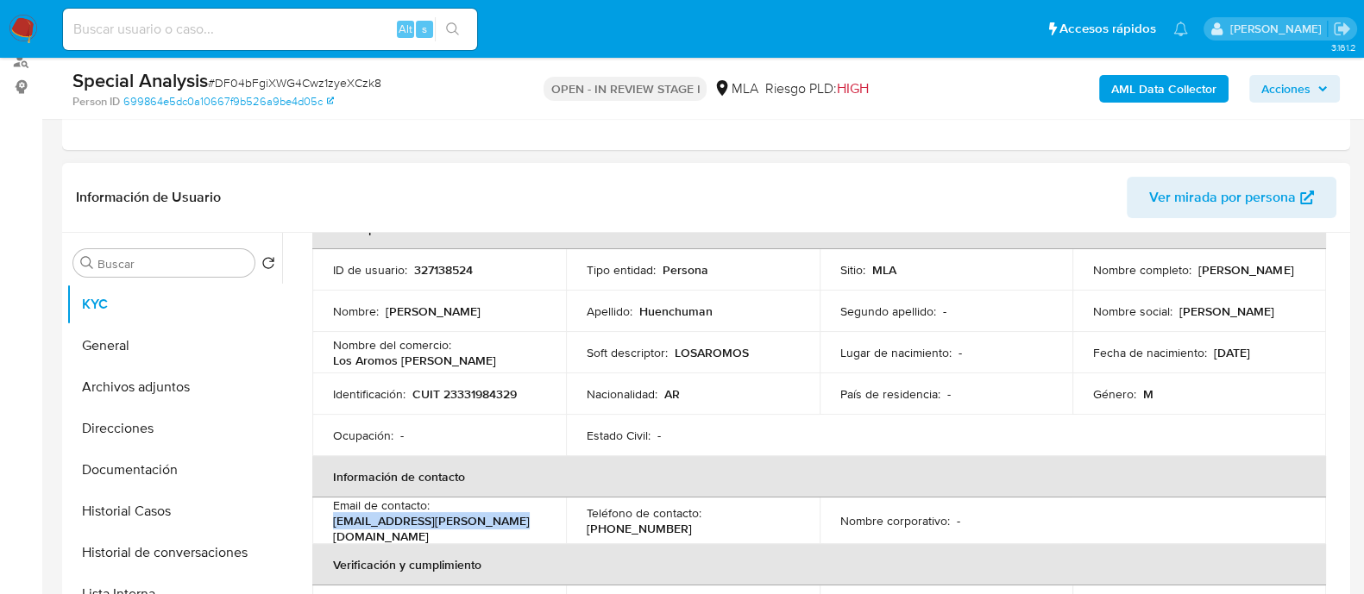
drag, startPoint x: 328, startPoint y: 522, endPoint x: 518, endPoint y: 522, distance: 190.6
click at [518, 522] on td "Email de contacto : huenchuman.roberto@gmail.com" at bounding box center [439, 521] width 254 height 47
copy p "huenchuman.roberto@gmail.com"
click at [298, 37] on input at bounding box center [270, 29] width 414 height 22
paste input "FSEcGyqNhGHy67abIwp0UZFT"
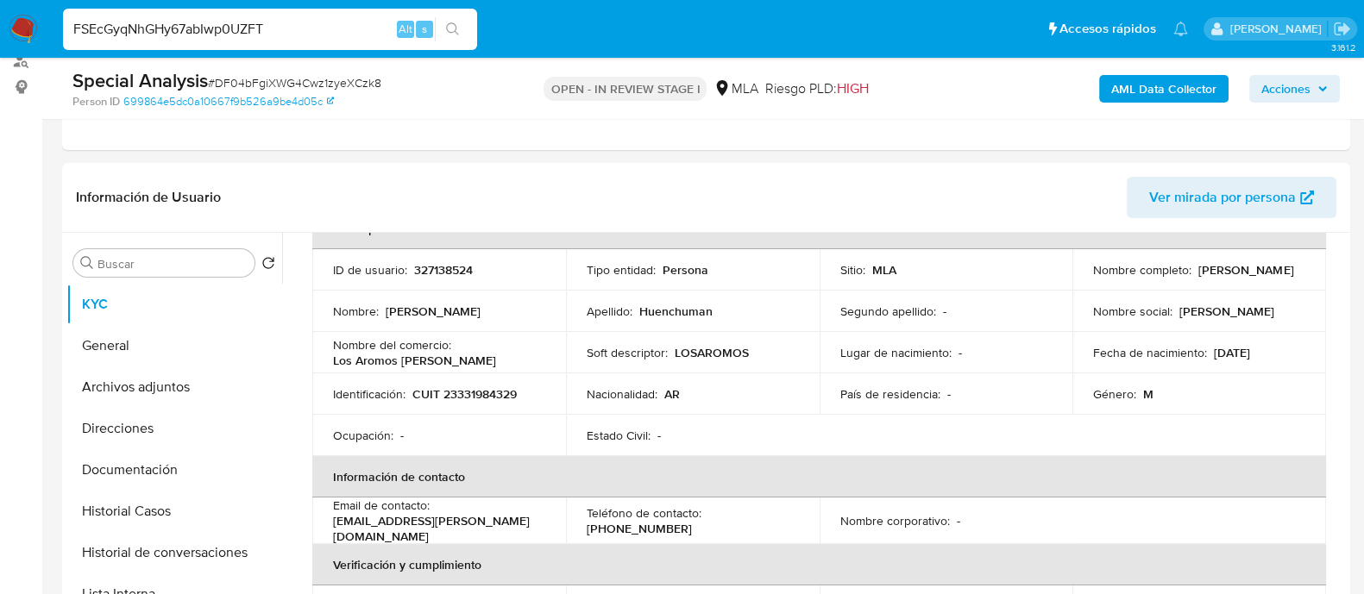
type input "FSEcGyqNhGHy67abIwp0UZFT"
click at [457, 35] on icon "search-icon" at bounding box center [453, 29] width 14 height 14
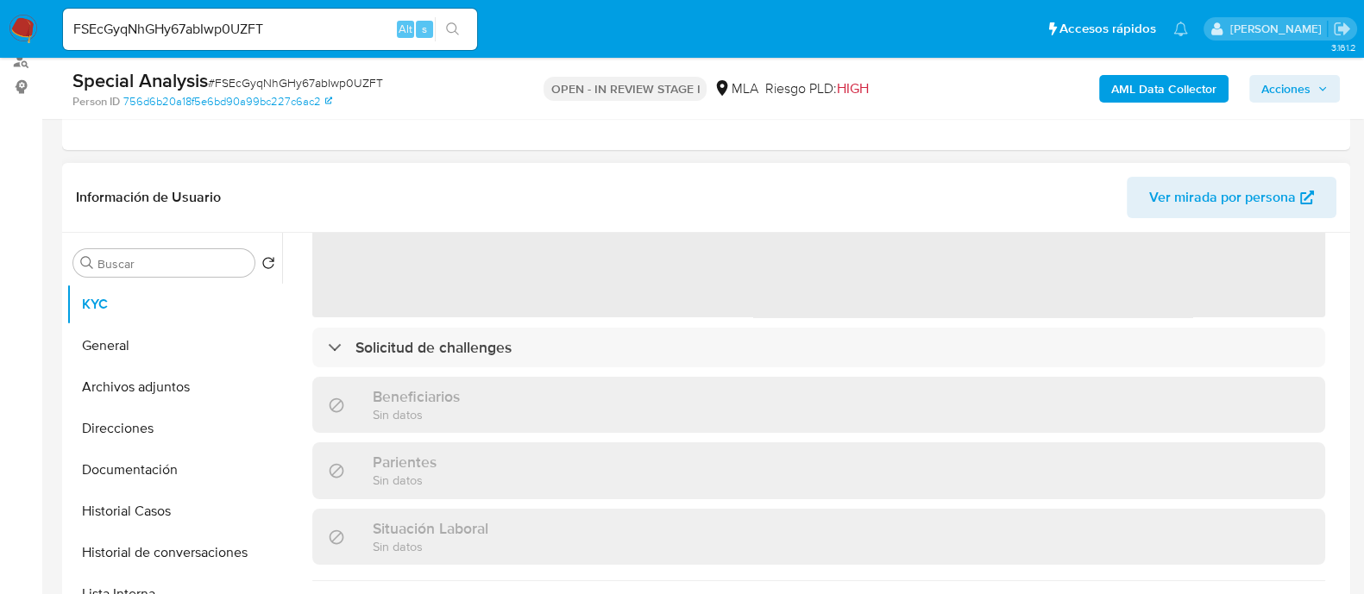
scroll to position [500, 0]
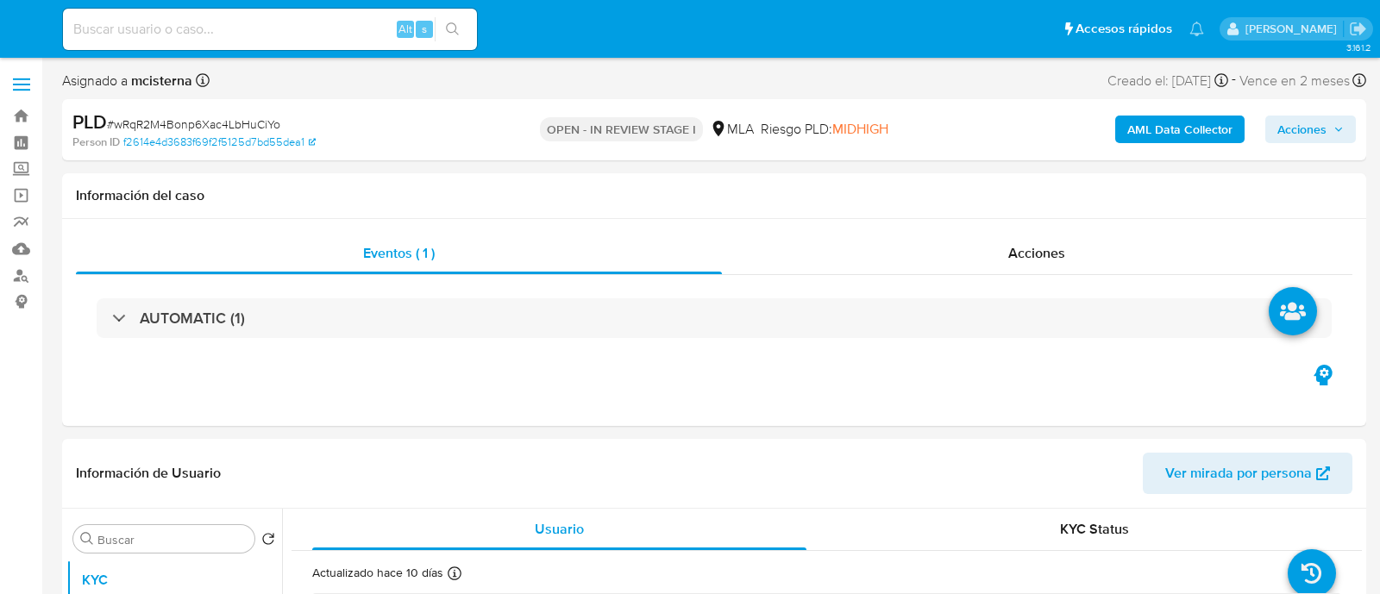
select select "10"
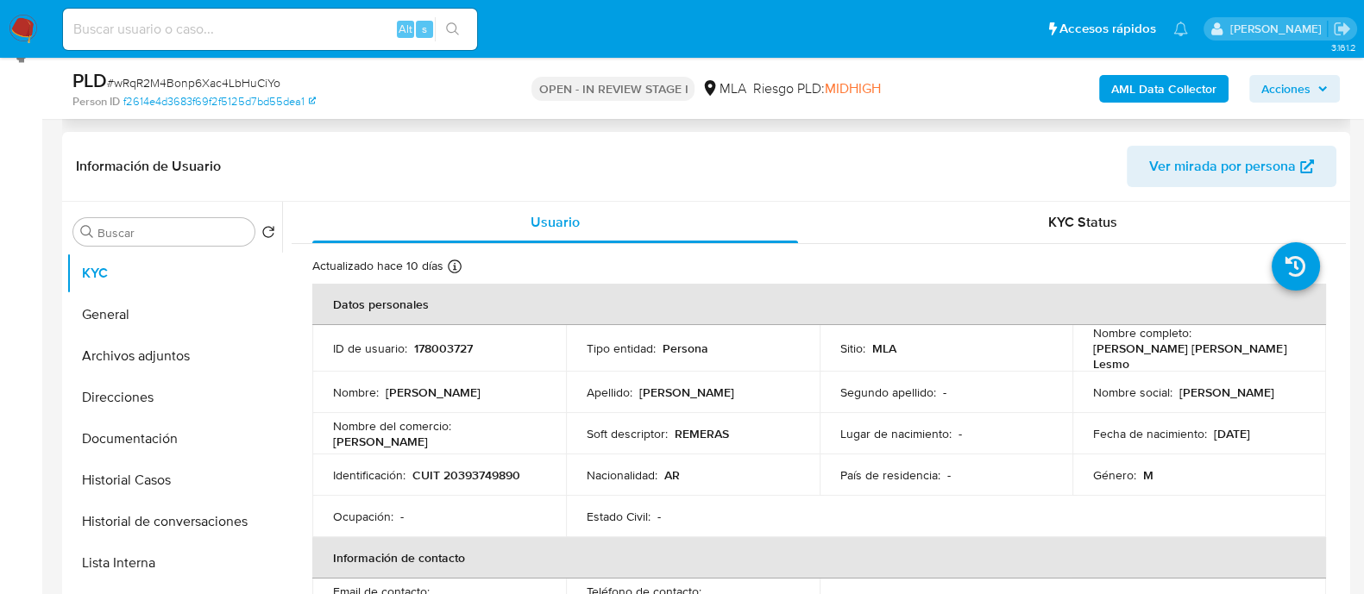
scroll to position [430, 0]
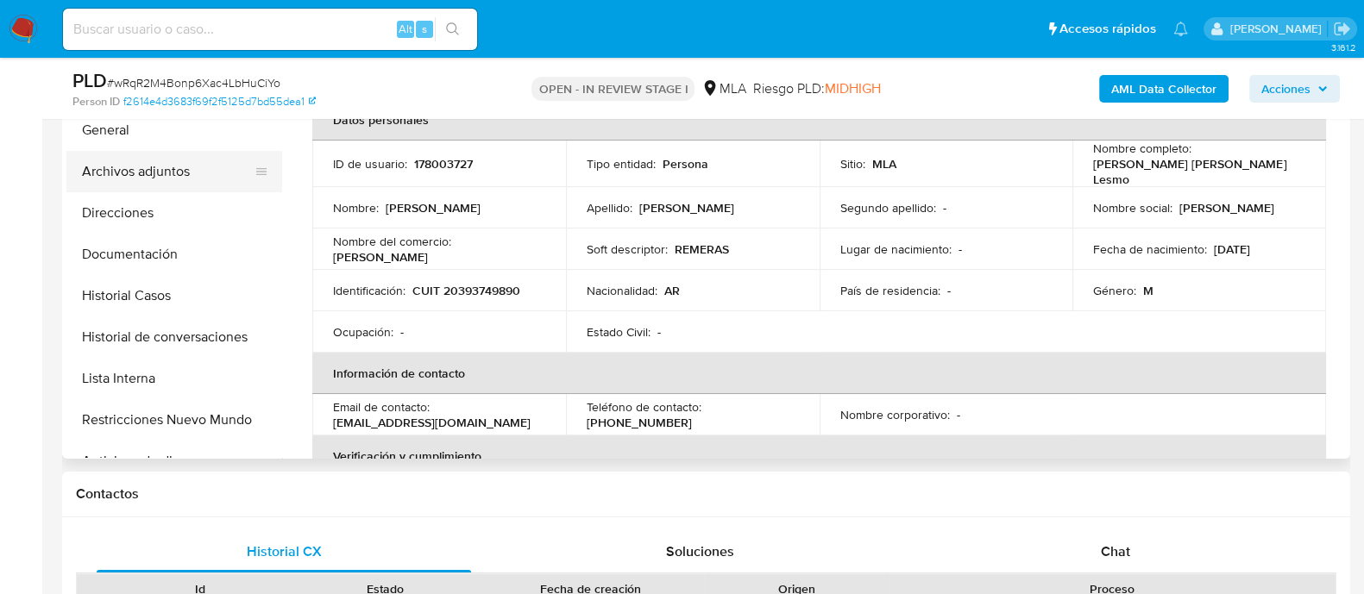
click at [160, 166] on button "Archivos adjuntos" at bounding box center [167, 171] width 202 height 41
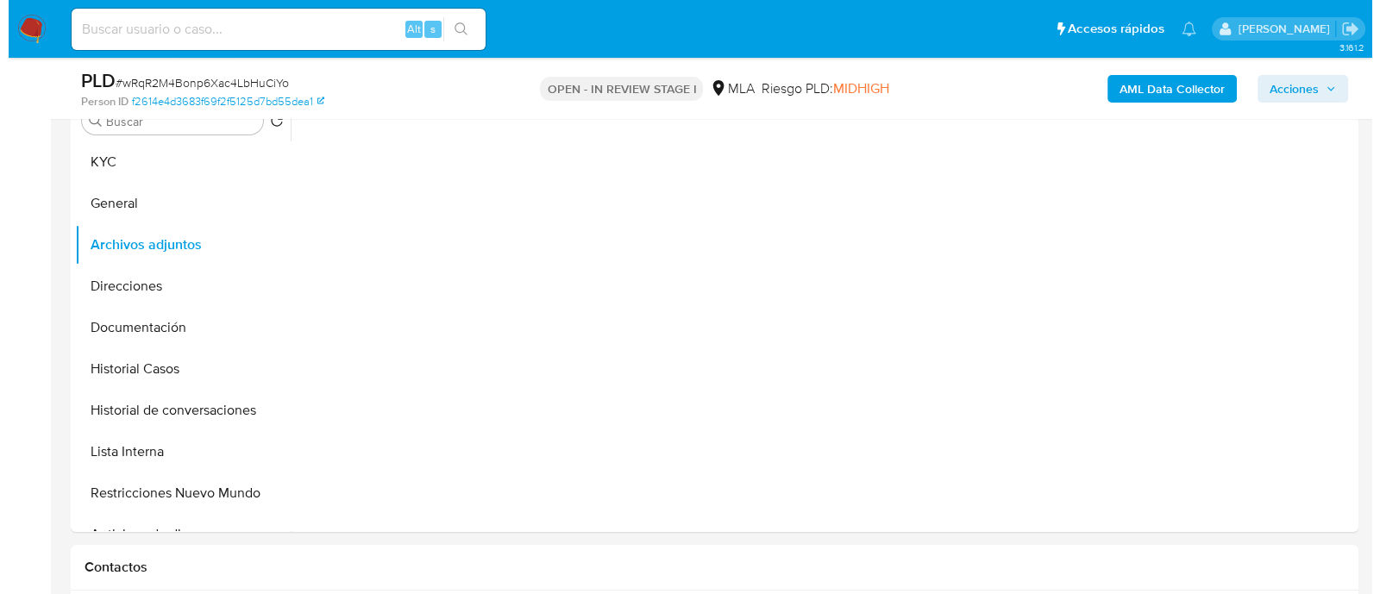
scroll to position [323, 0]
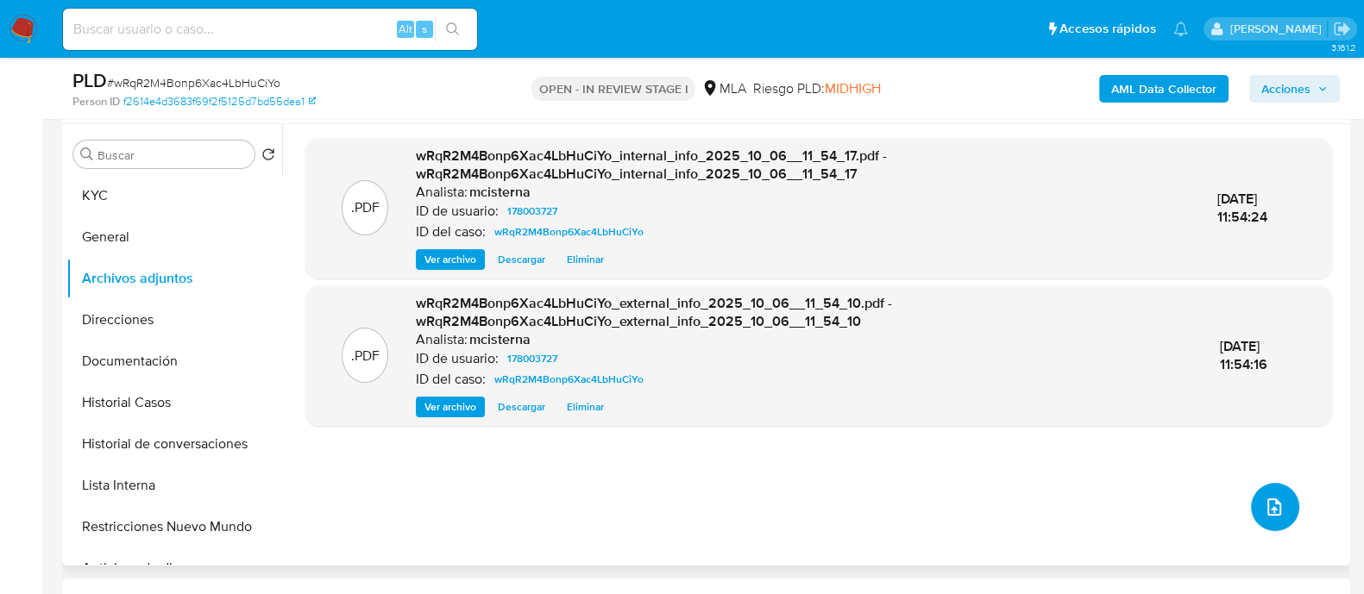
click at [1254, 503] on button "upload-file" at bounding box center [1275, 507] width 48 height 48
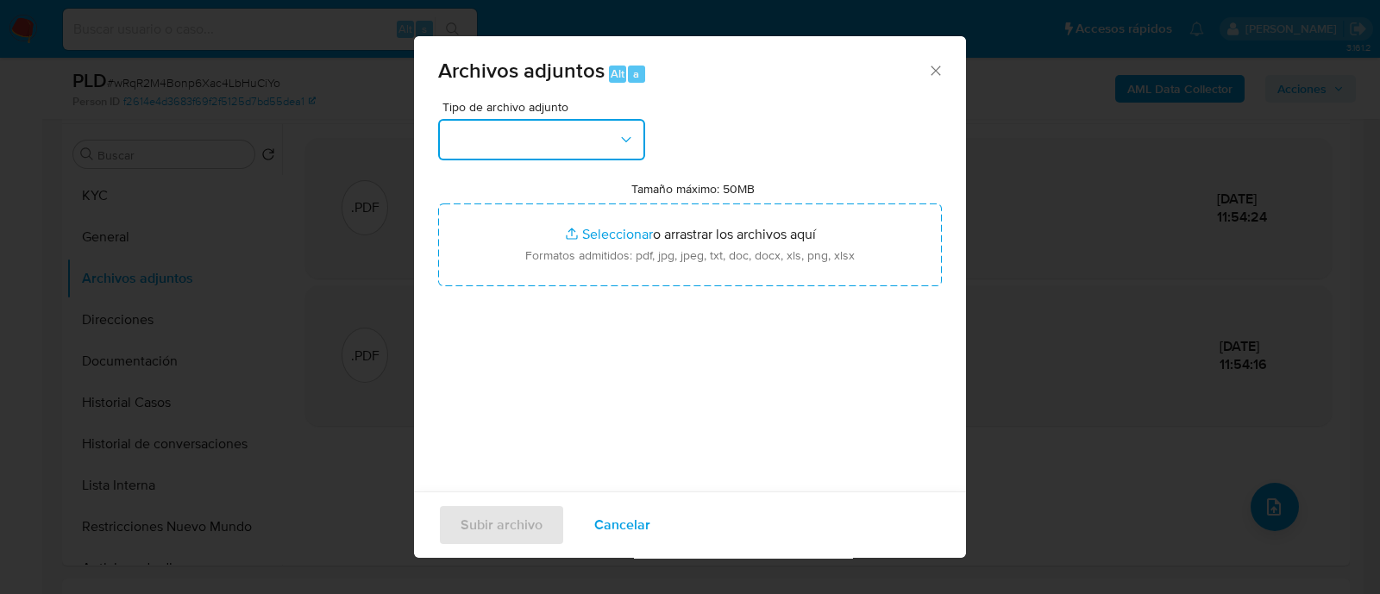
click at [537, 135] on button "button" at bounding box center [541, 139] width 207 height 41
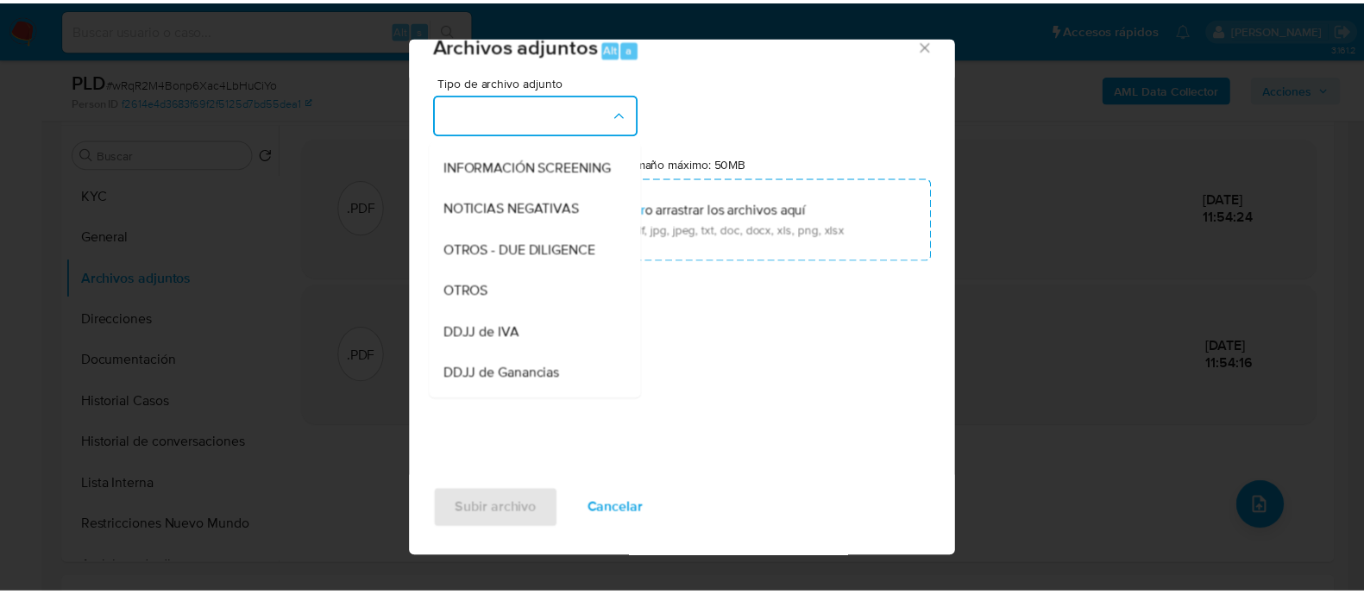
scroll to position [215, 0]
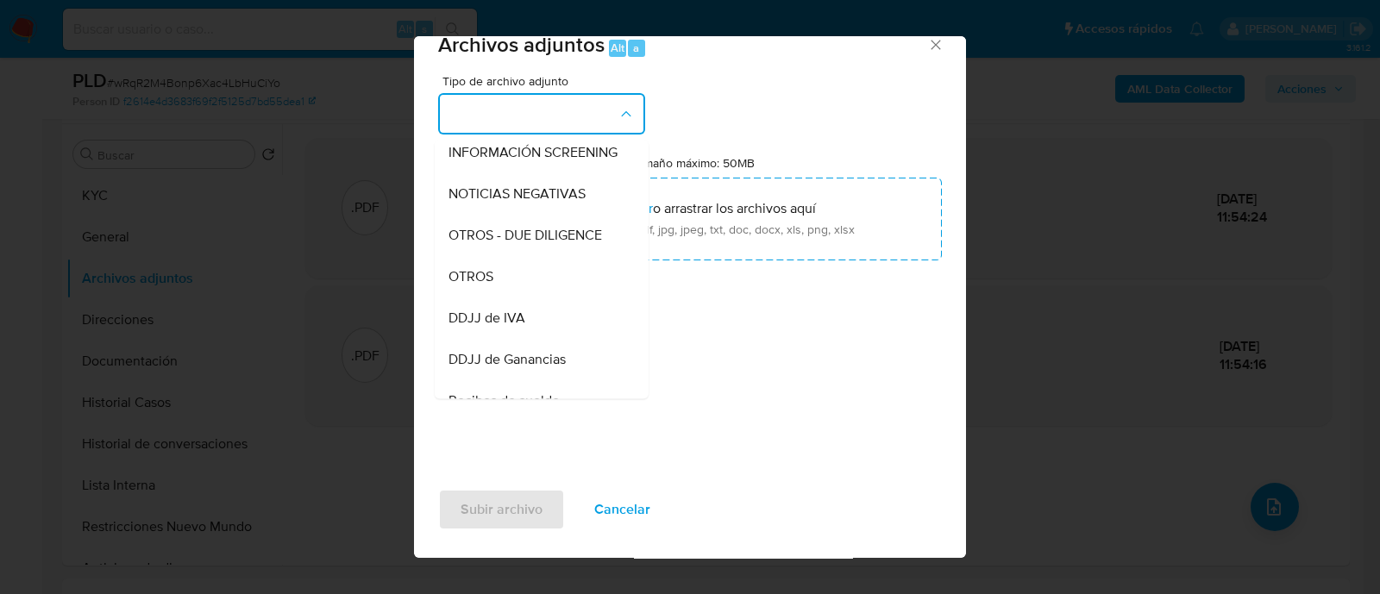
click at [541, 293] on div "OTROS" at bounding box center [537, 276] width 176 height 41
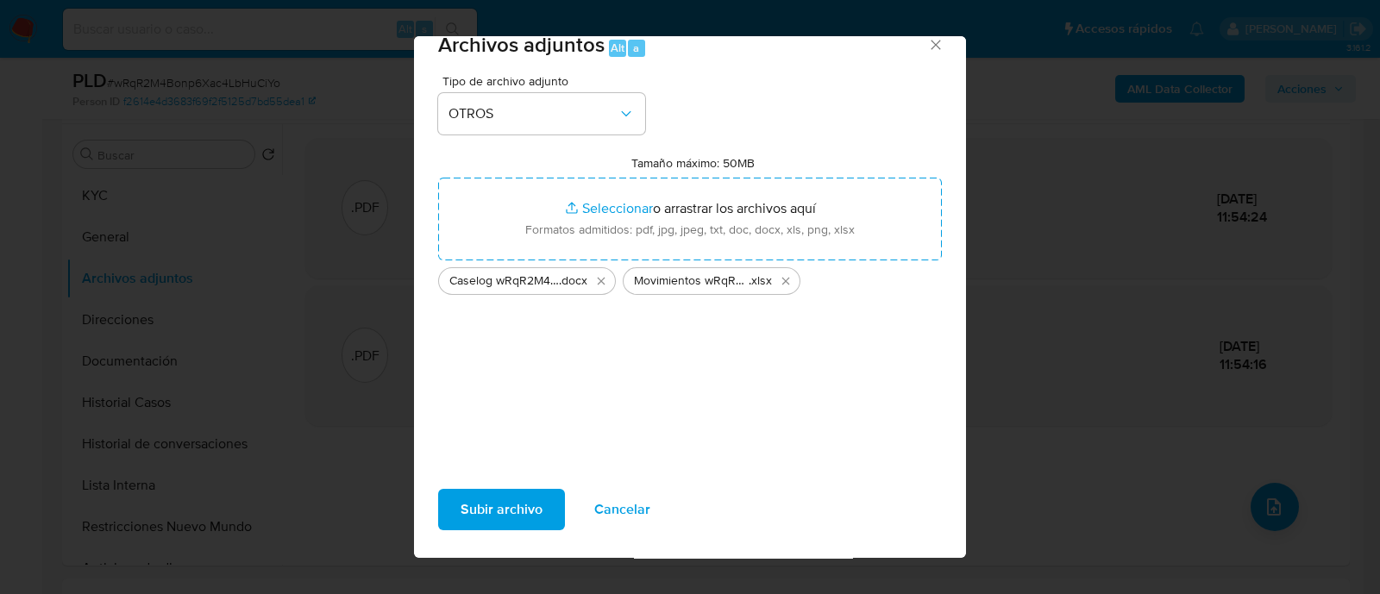
click at [487, 502] on span "Subir archivo" at bounding box center [502, 510] width 82 height 38
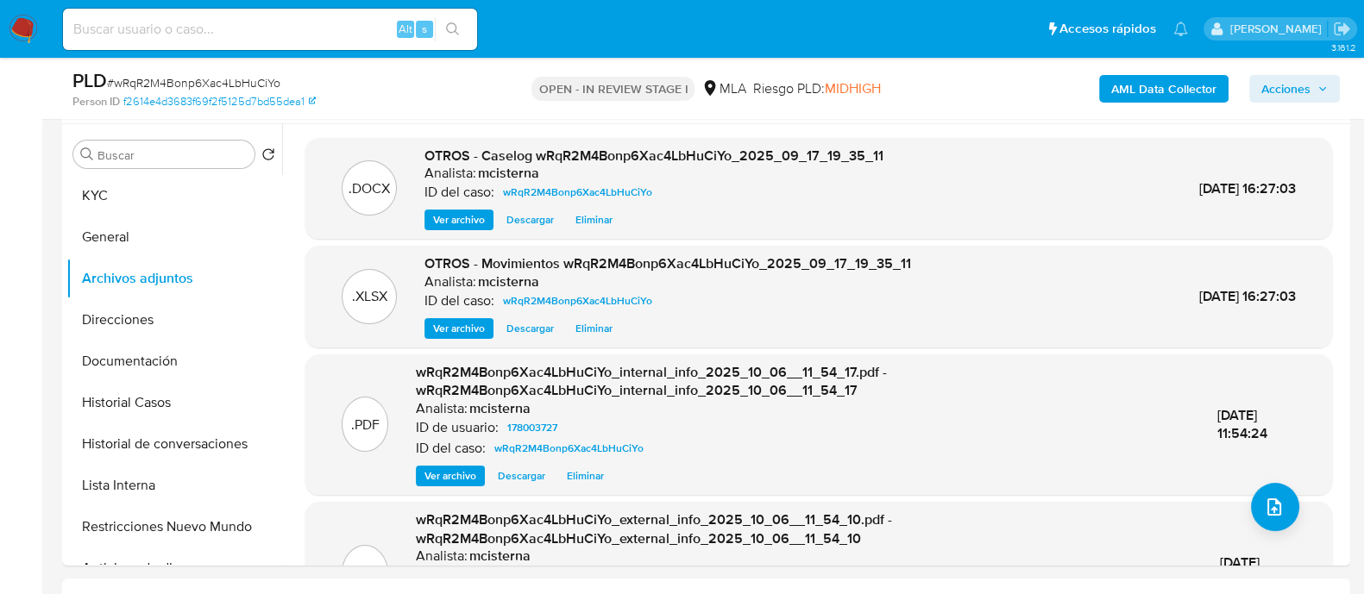
drag, startPoint x: 1283, startPoint y: 88, endPoint x: 1256, endPoint y: 97, distance: 28.1
click at [1283, 88] on span "Acciones" at bounding box center [1285, 89] width 49 height 28
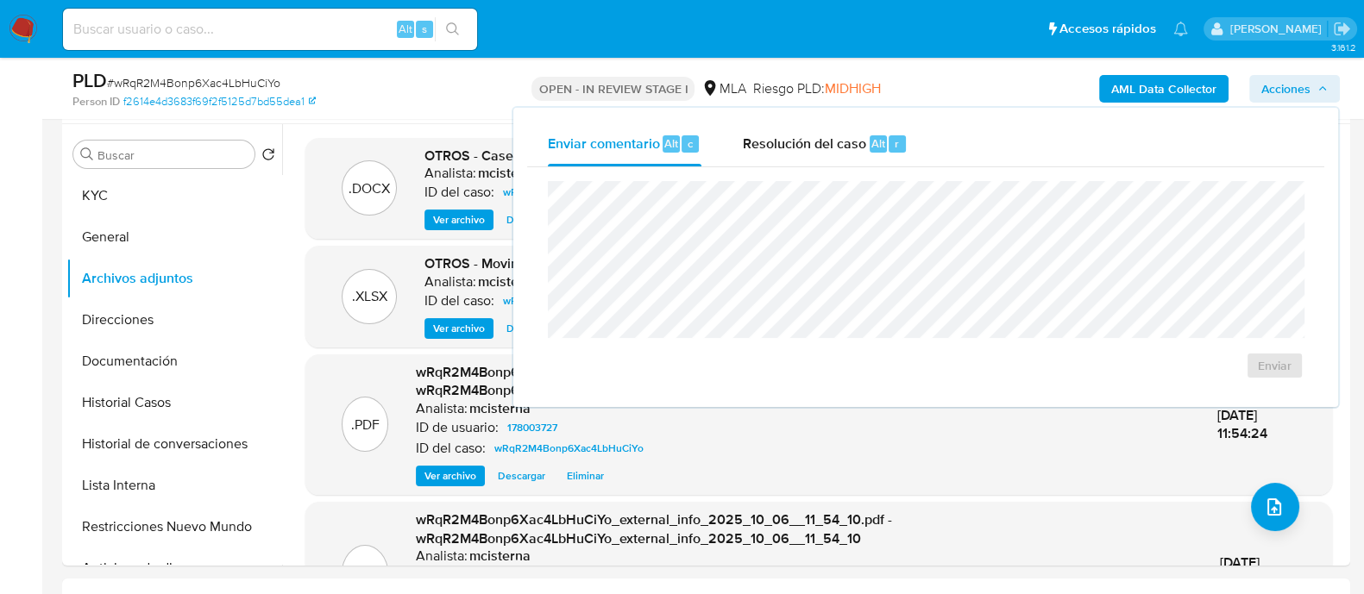
click at [800, 147] on span "Resolución del caso" at bounding box center [804, 143] width 123 height 20
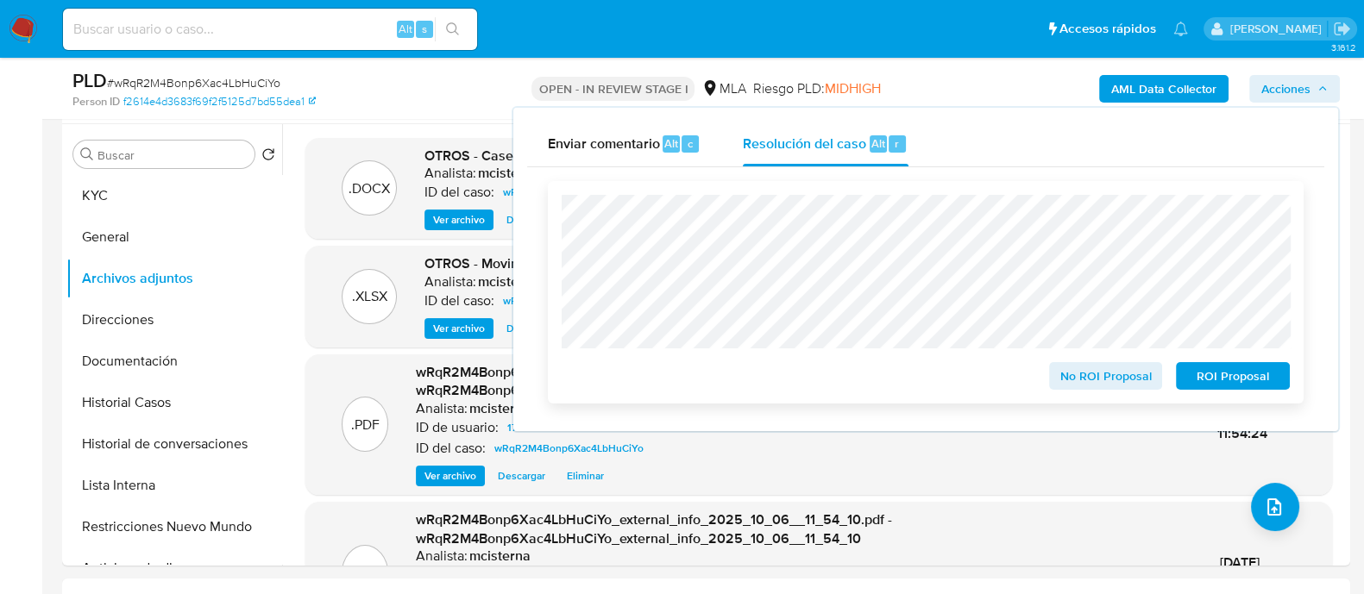
click at [1189, 373] on span "ROI Proposal" at bounding box center [1233, 376] width 90 height 24
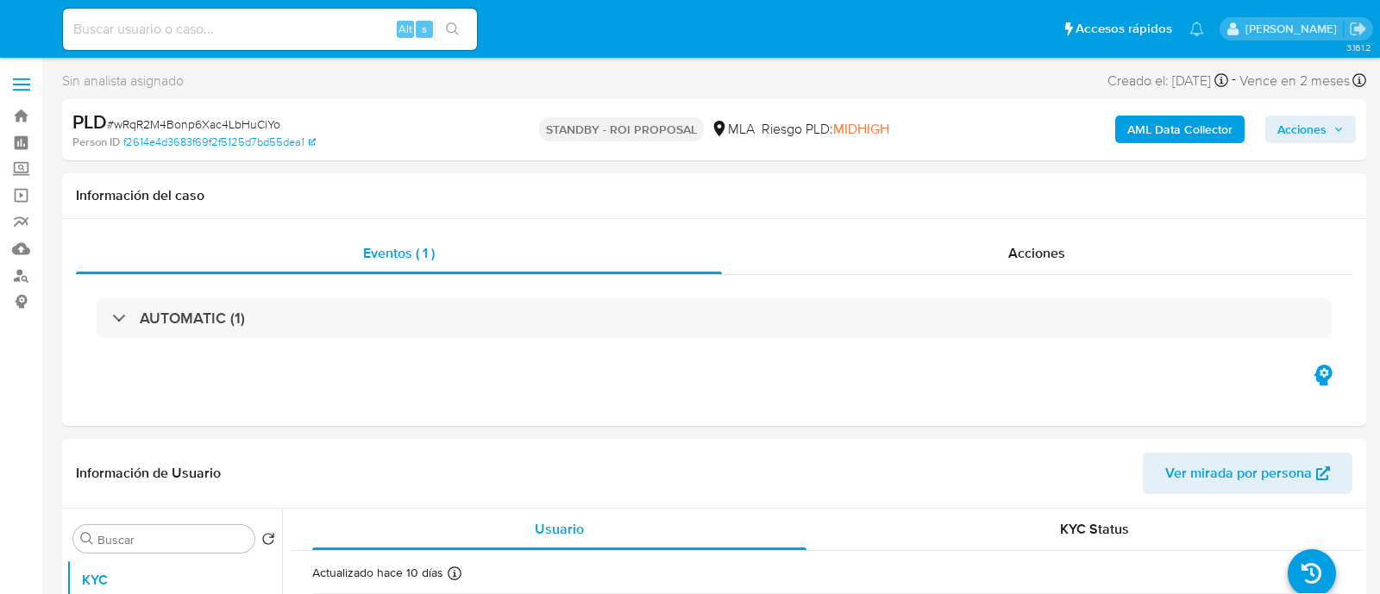
select select "10"
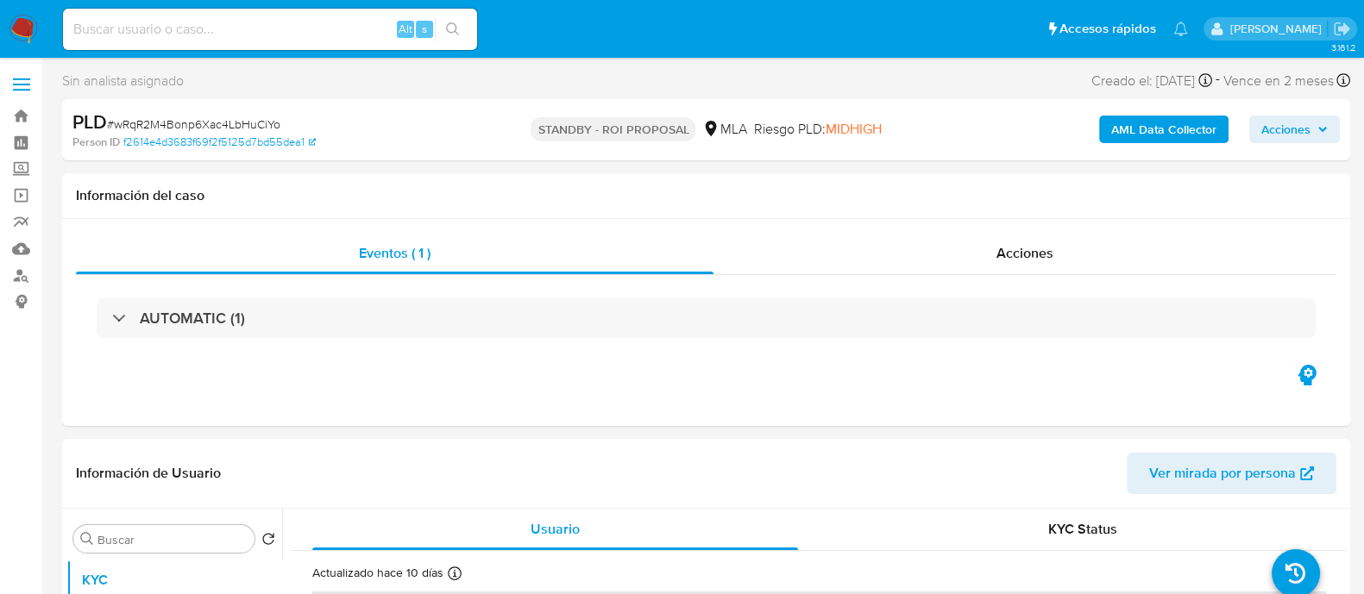
click at [275, 27] on input at bounding box center [270, 29] width 414 height 22
paste input "pmfPRpU7FdHle6j13z7OtpgY"
type input "pmfPRpU7FdHle6j13z7OtpgY"
click at [463, 20] on button "search-icon" at bounding box center [452, 29] width 35 height 24
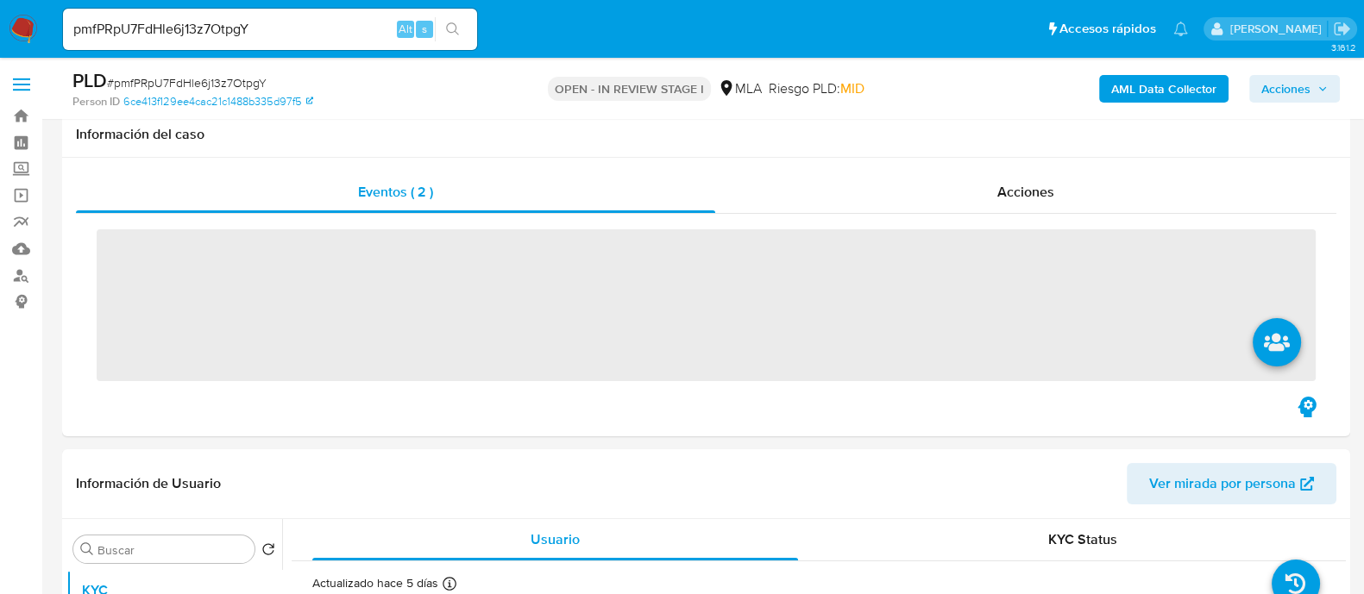
scroll to position [323, 0]
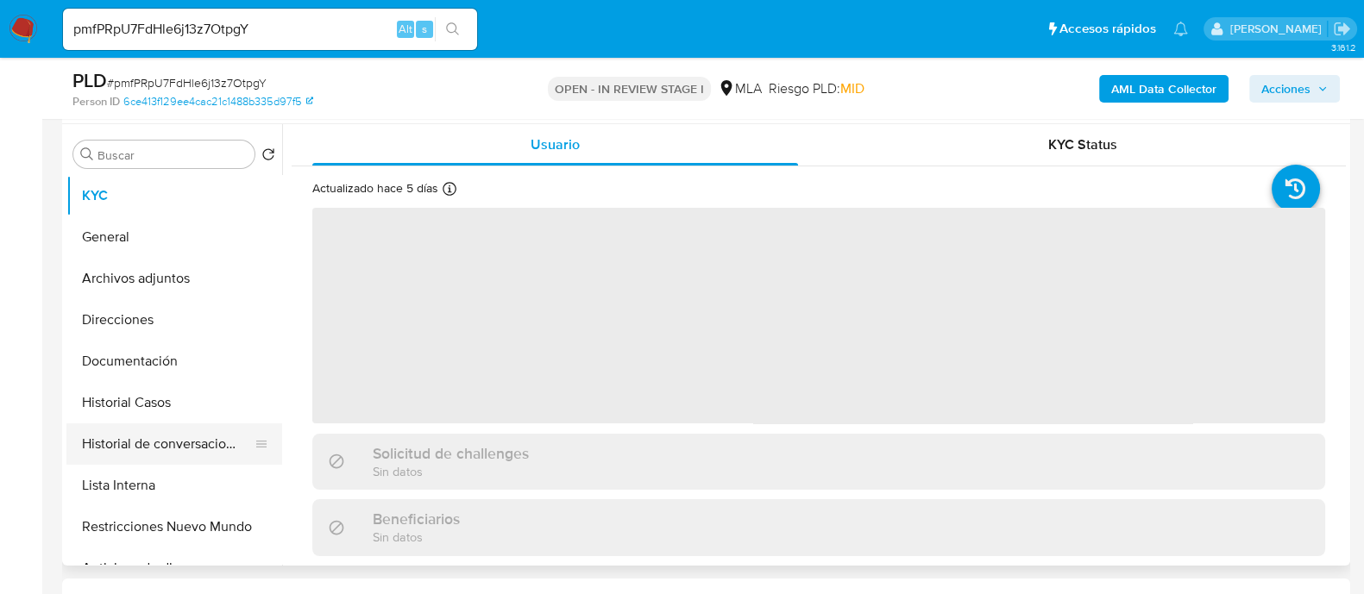
select select "10"
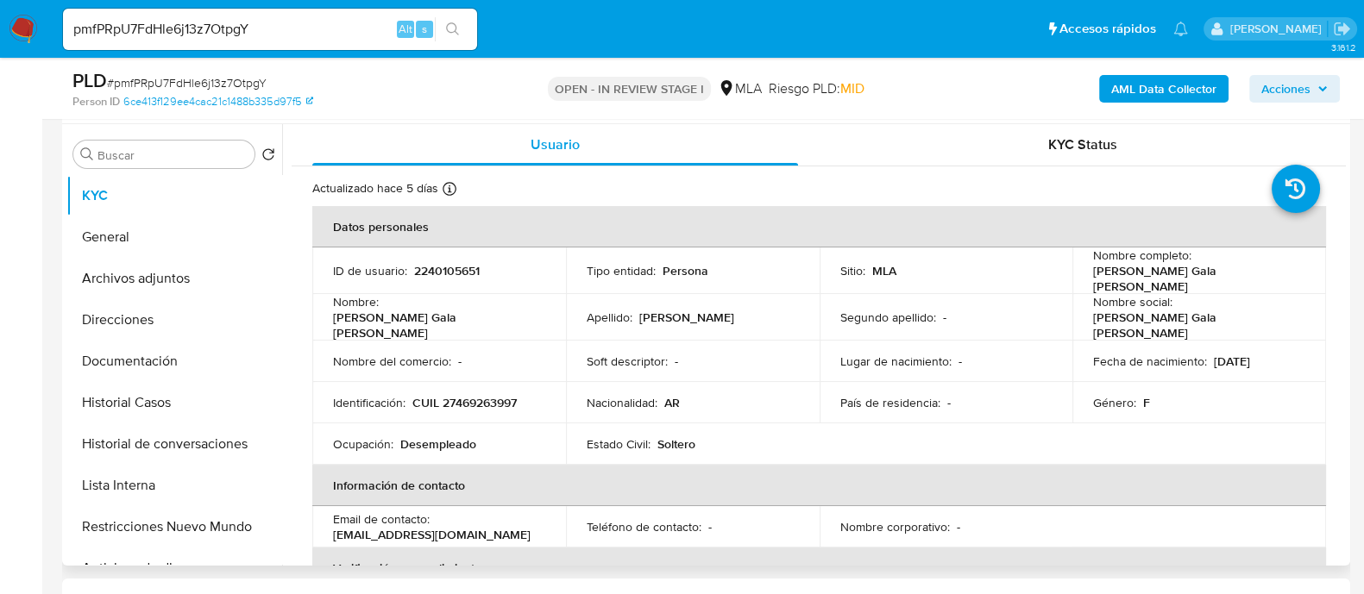
click at [423, 252] on td "ID de usuario : 2240105651" at bounding box center [439, 271] width 254 height 47
click at [428, 267] on p "2240105651" at bounding box center [447, 271] width 66 height 16
copy p "2240105651"
click at [234, 545] on button "Restricciones Nuevo Mundo" at bounding box center [167, 526] width 202 height 41
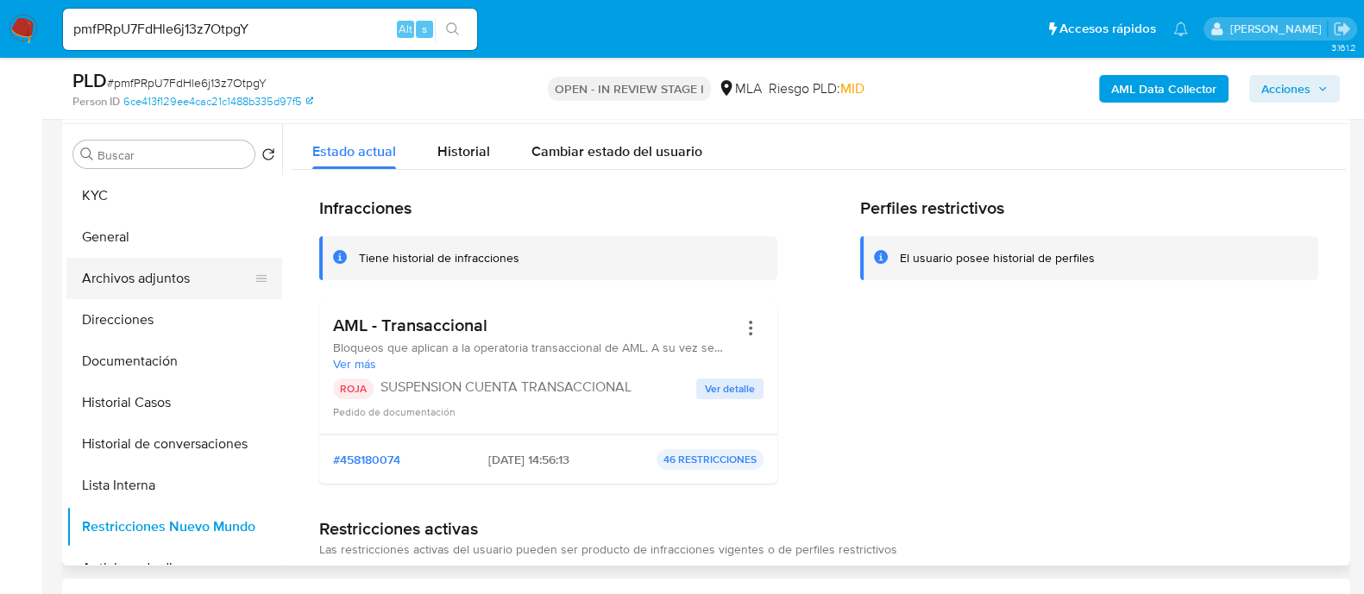
click at [166, 271] on button "Archivos adjuntos" at bounding box center [167, 278] width 202 height 41
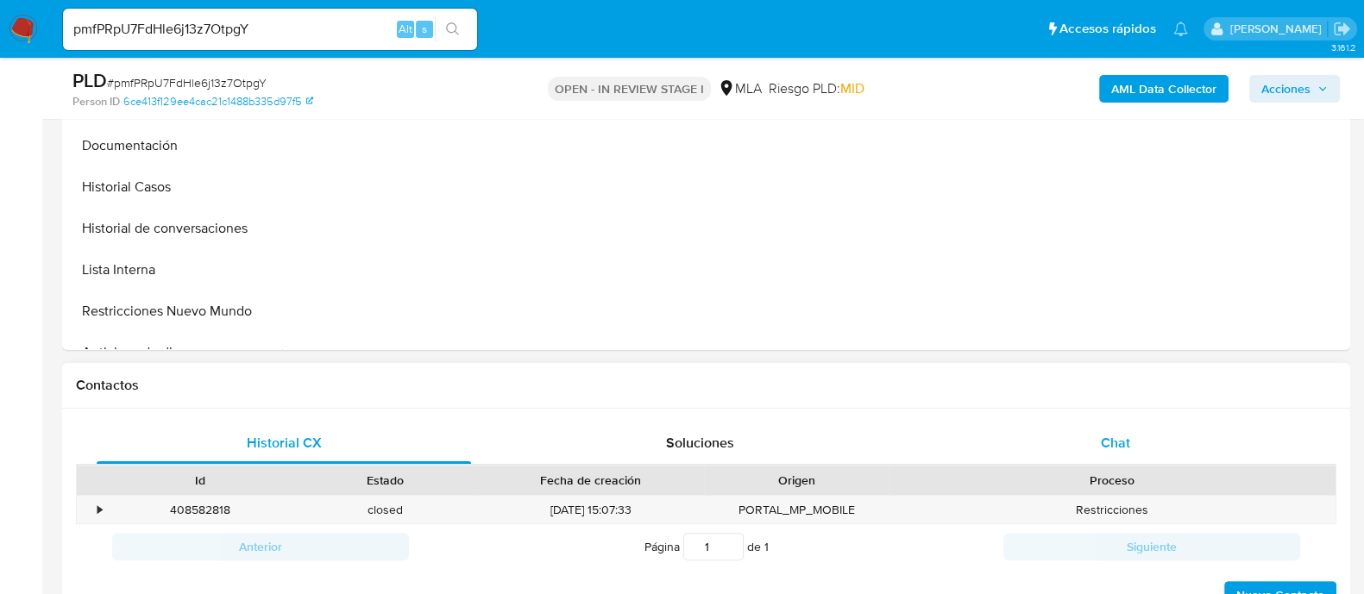
click at [1104, 445] on span "Chat" at bounding box center [1115, 443] width 29 height 20
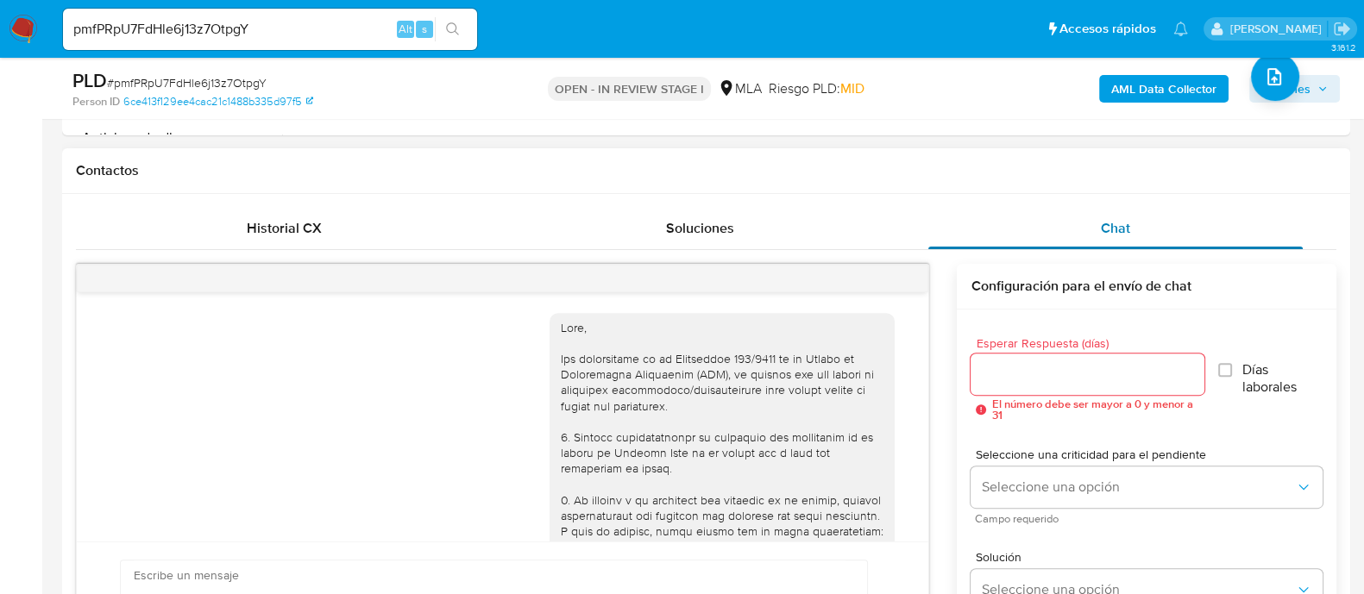
scroll to position [1107, 0]
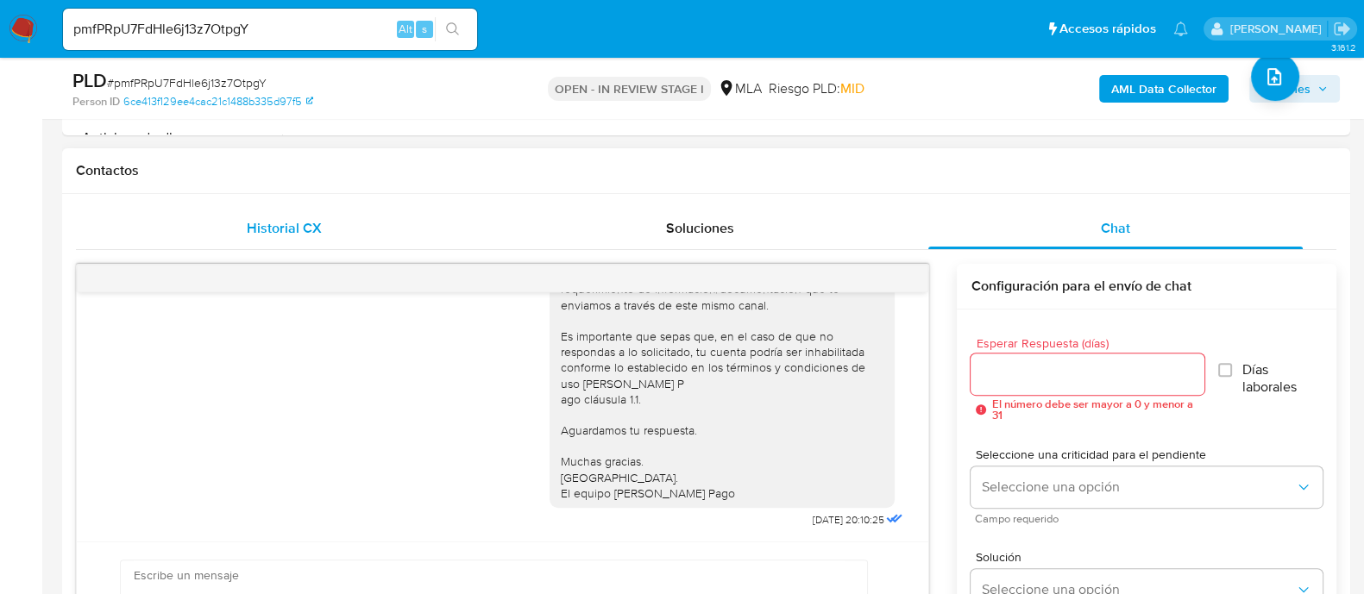
click at [327, 229] on div "Historial CX" at bounding box center [284, 228] width 374 height 41
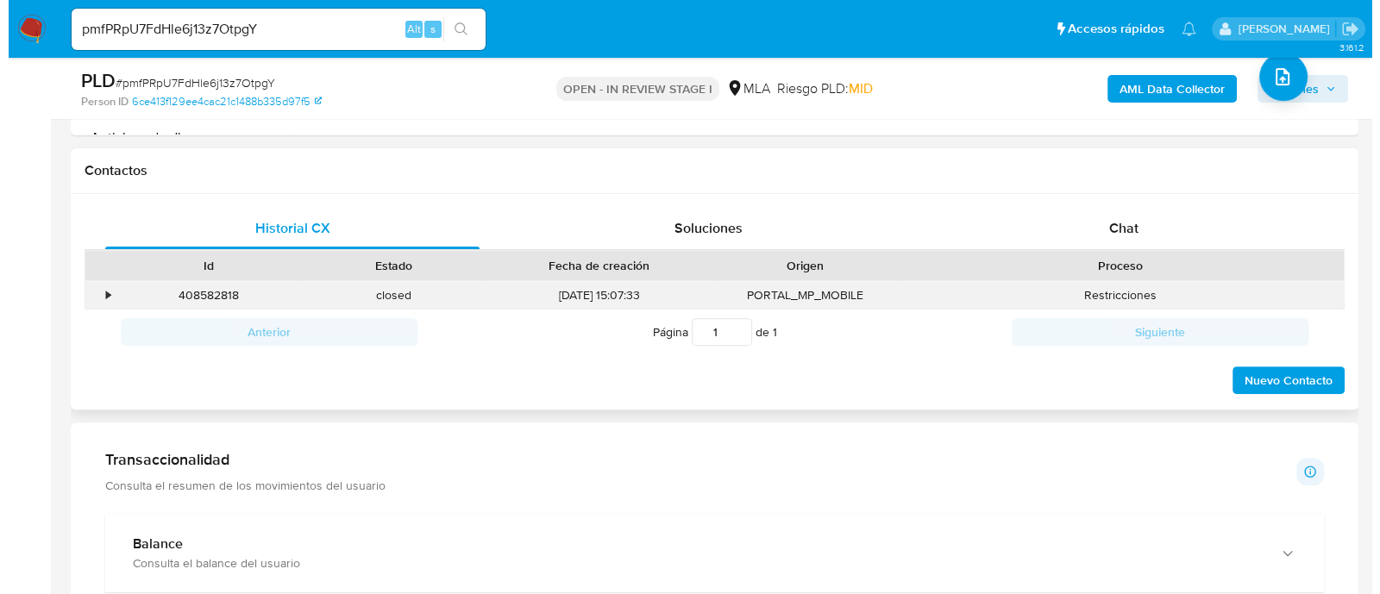
scroll to position [215, 0]
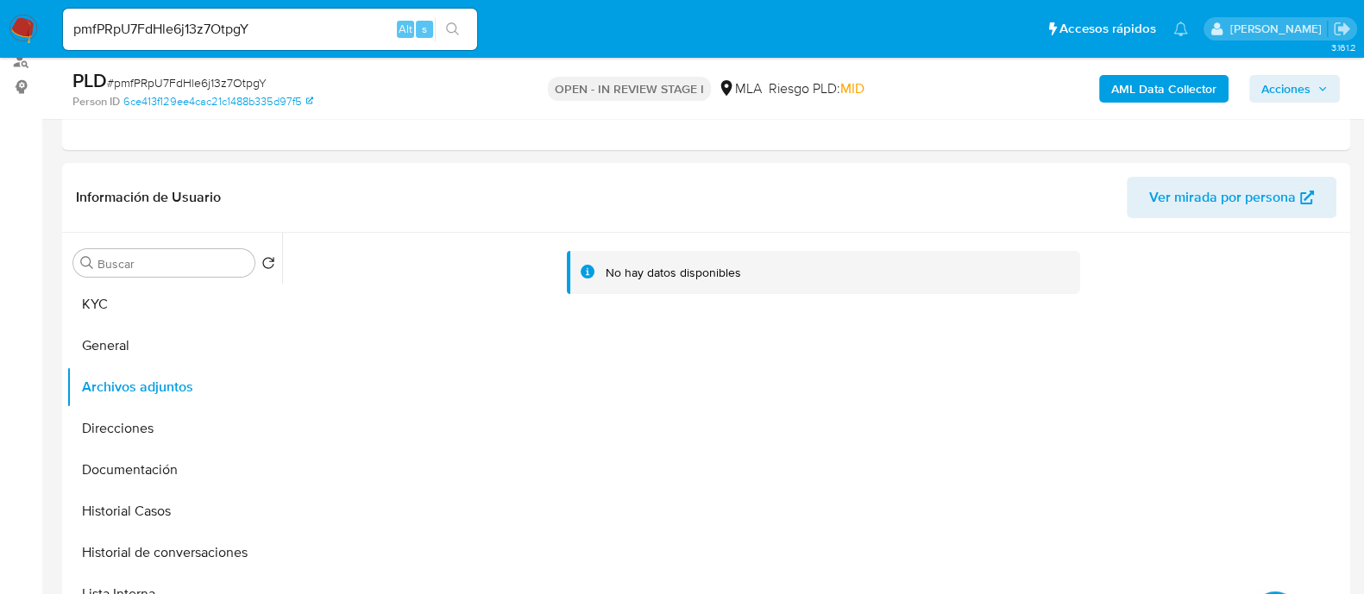
click at [1180, 86] on b "AML Data Collector" at bounding box center [1163, 89] width 105 height 28
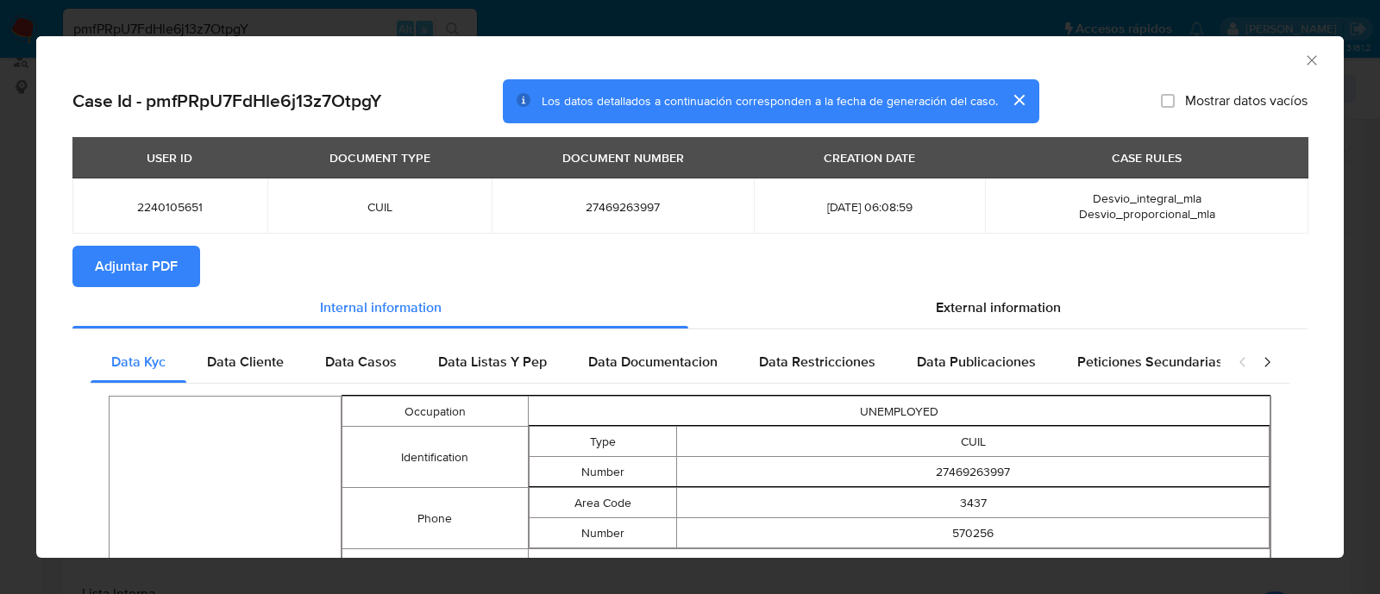
click at [135, 273] on span "Adjuntar PDF" at bounding box center [136, 267] width 83 height 38
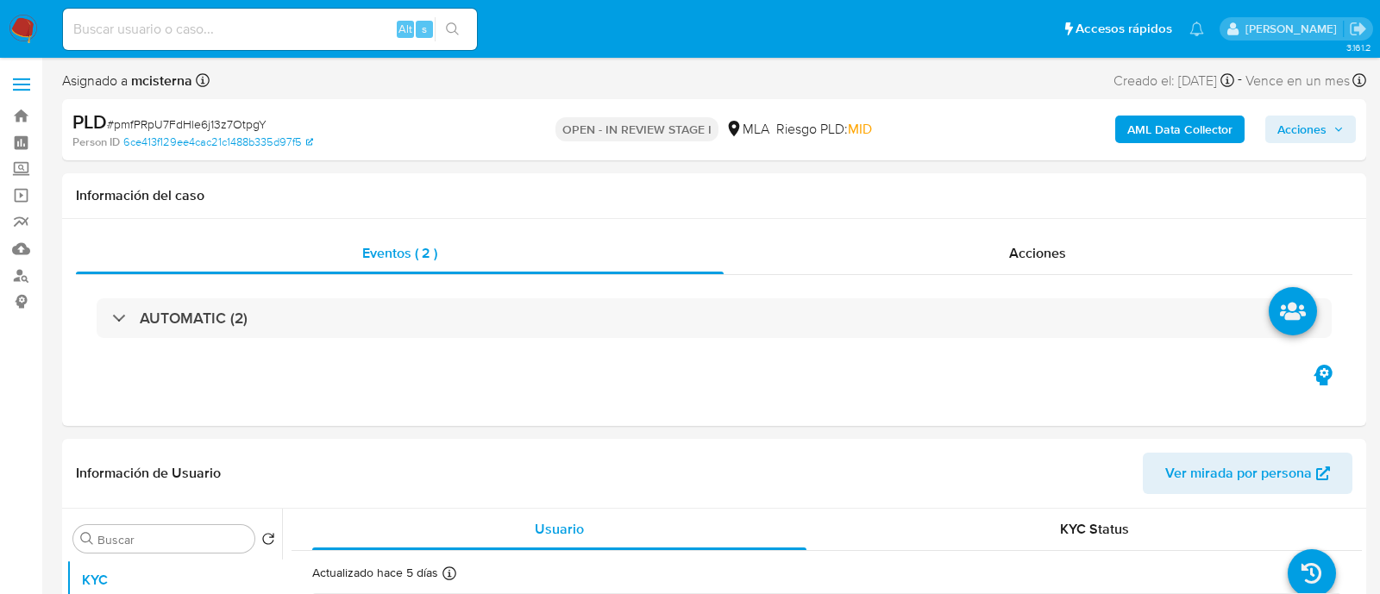
select select "10"
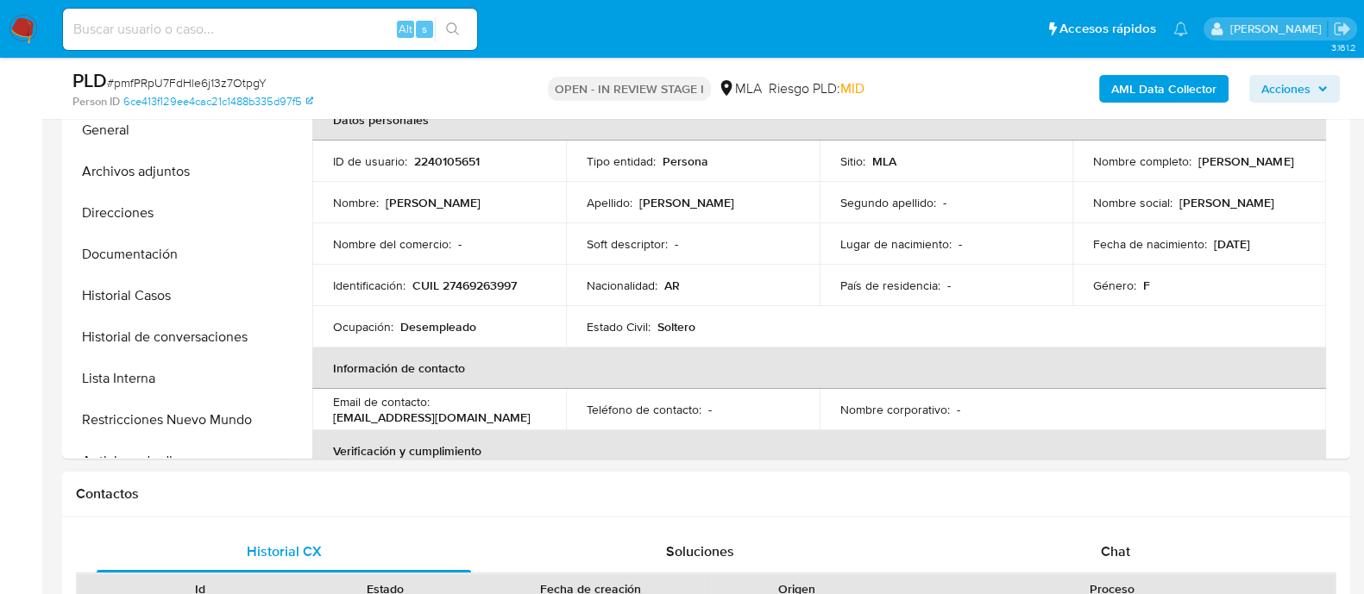
click at [1100, 538] on div "Chat" at bounding box center [1115, 551] width 374 height 41
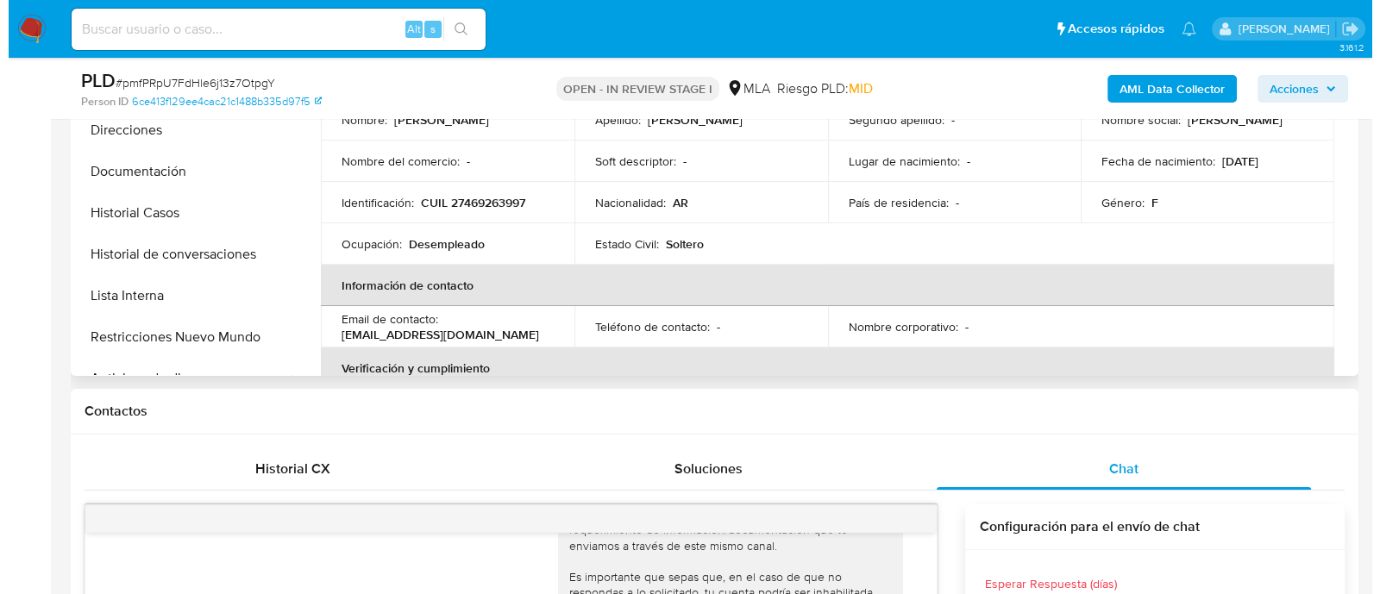
scroll to position [323, 0]
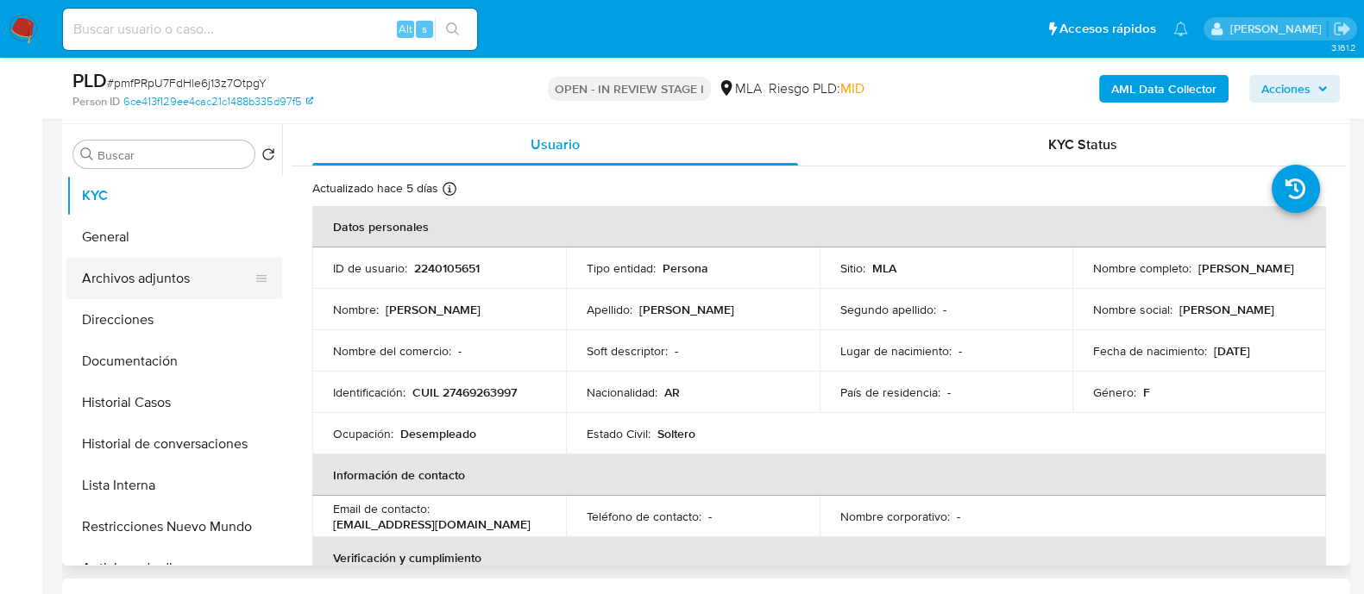
click at [210, 277] on button "Archivos adjuntos" at bounding box center [167, 278] width 202 height 41
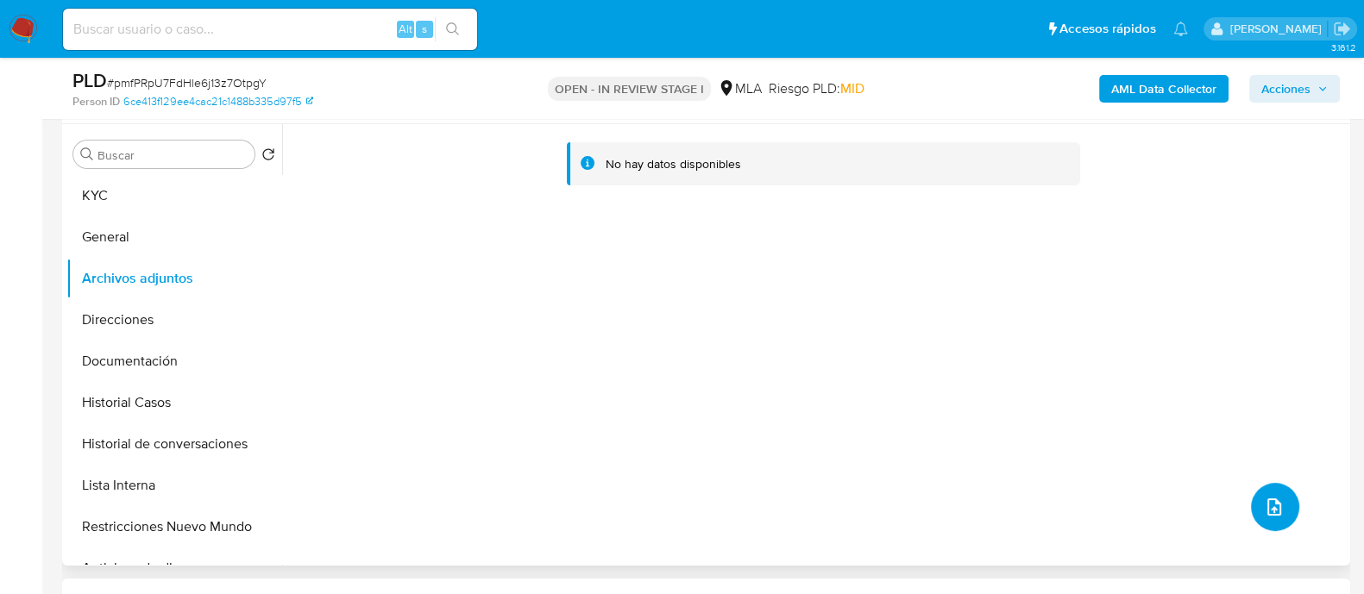
click at [1268, 497] on icon "upload-file" at bounding box center [1274, 507] width 21 height 21
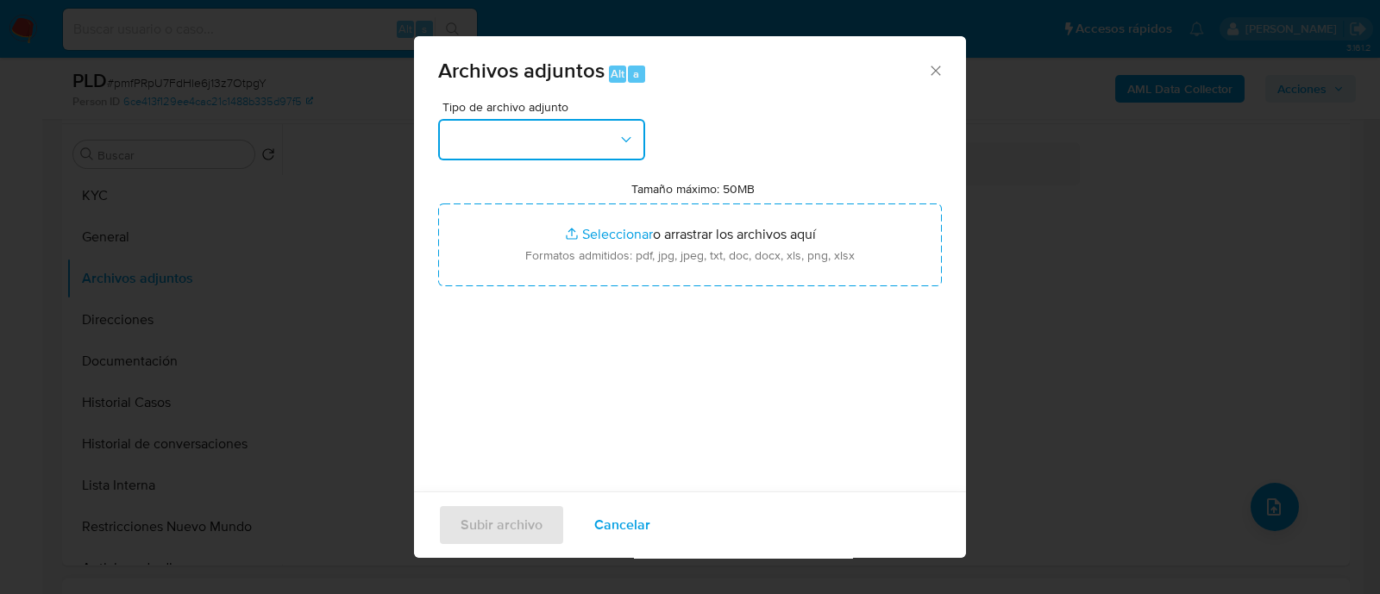
click at [567, 143] on button "button" at bounding box center [541, 139] width 207 height 41
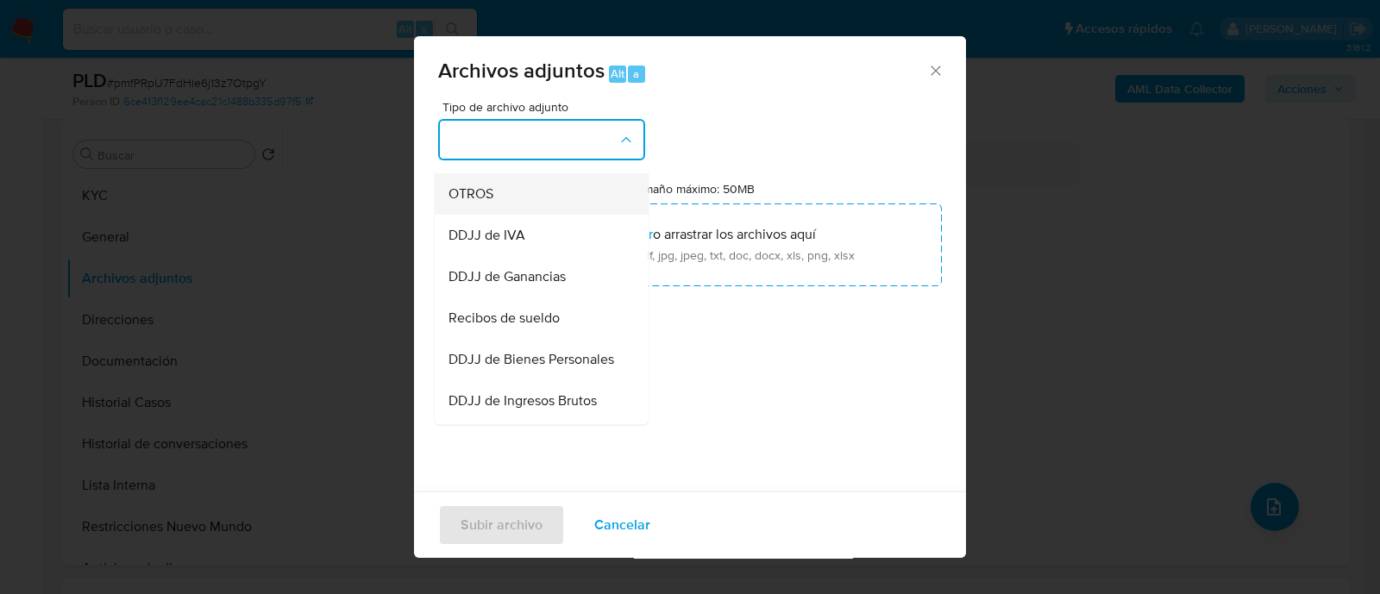
click at [540, 207] on div "OTROS" at bounding box center [537, 193] width 176 height 41
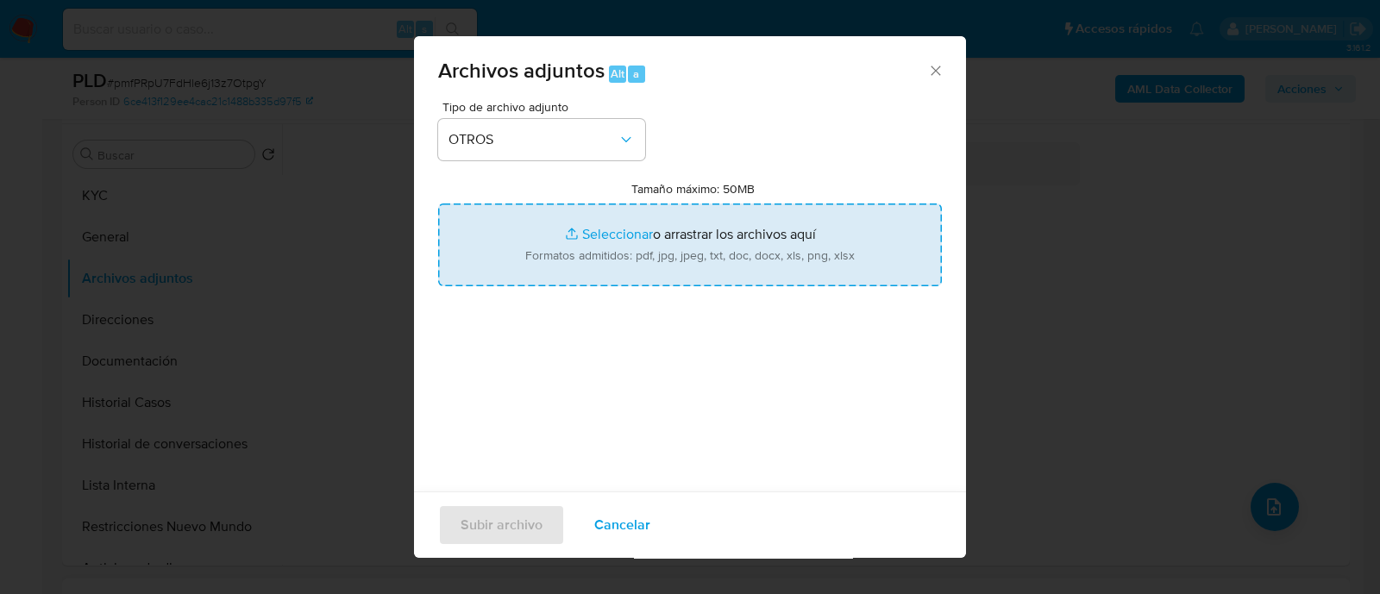
click at [693, 254] on input "Tamaño máximo: 50MB Seleccionar archivos" at bounding box center [690, 245] width 504 height 83
type input "C:\fakepath\Caselog pmfPRpU7FdHle6j13z7OtpgY_2025_09_17_19_35_33.docx"
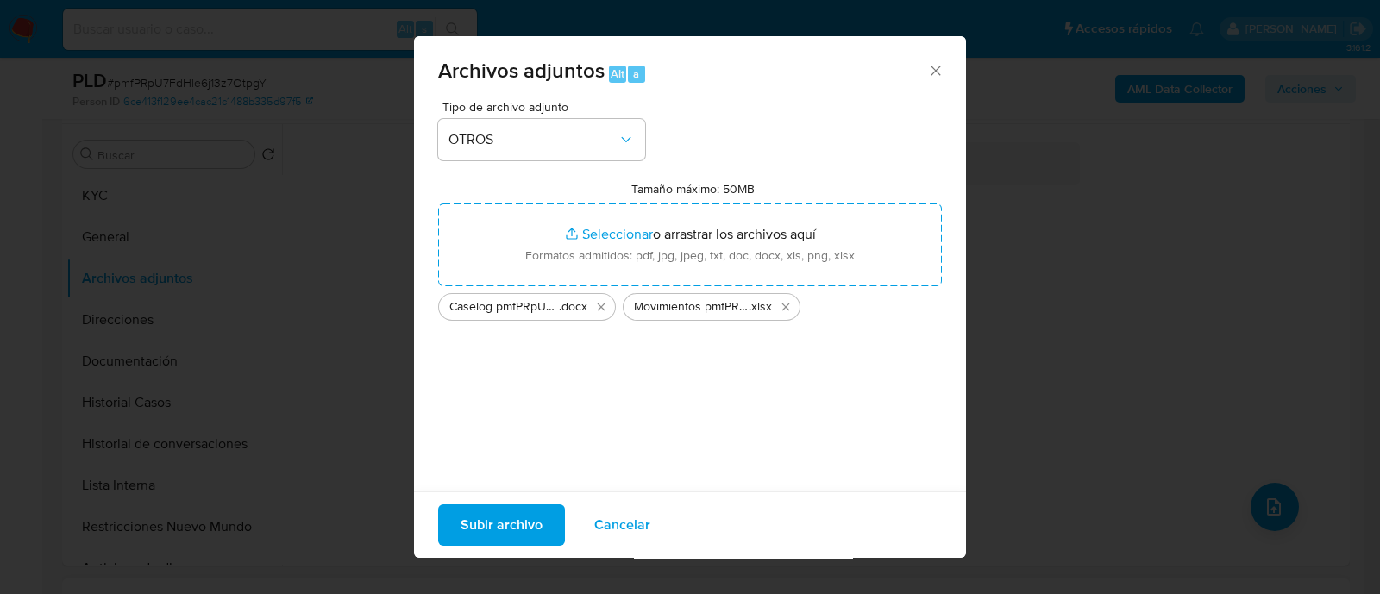
click at [463, 532] on span "Subir archivo" at bounding box center [502, 525] width 82 height 38
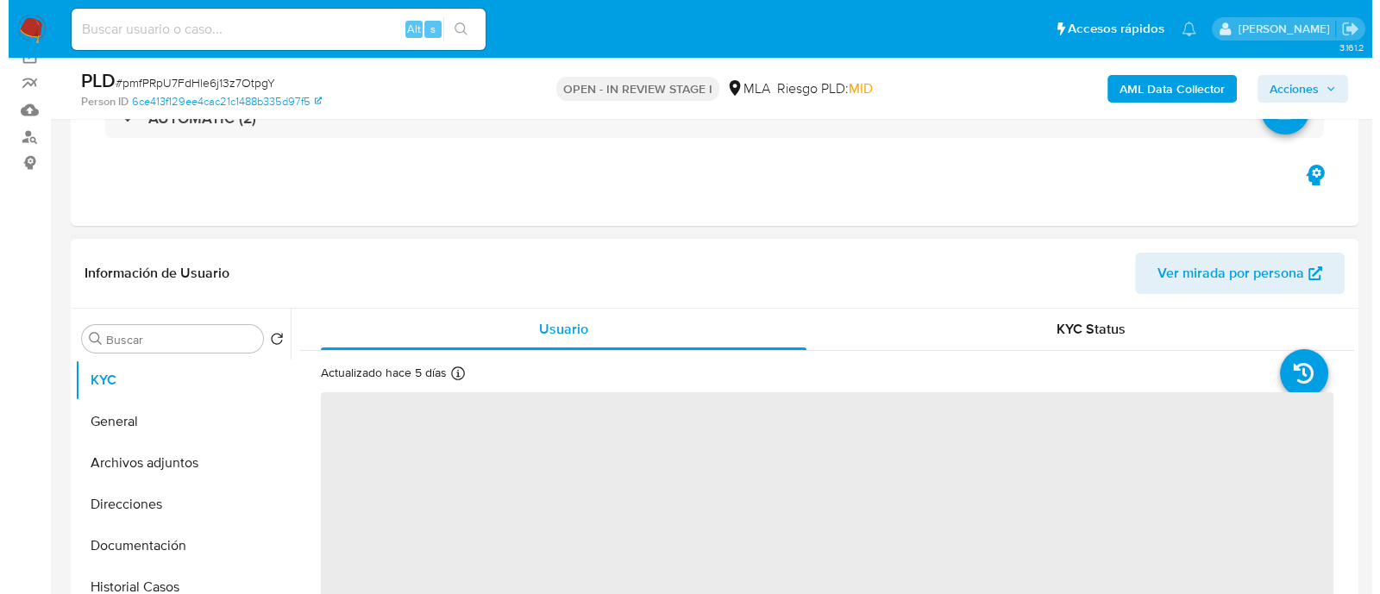
scroll to position [215, 0]
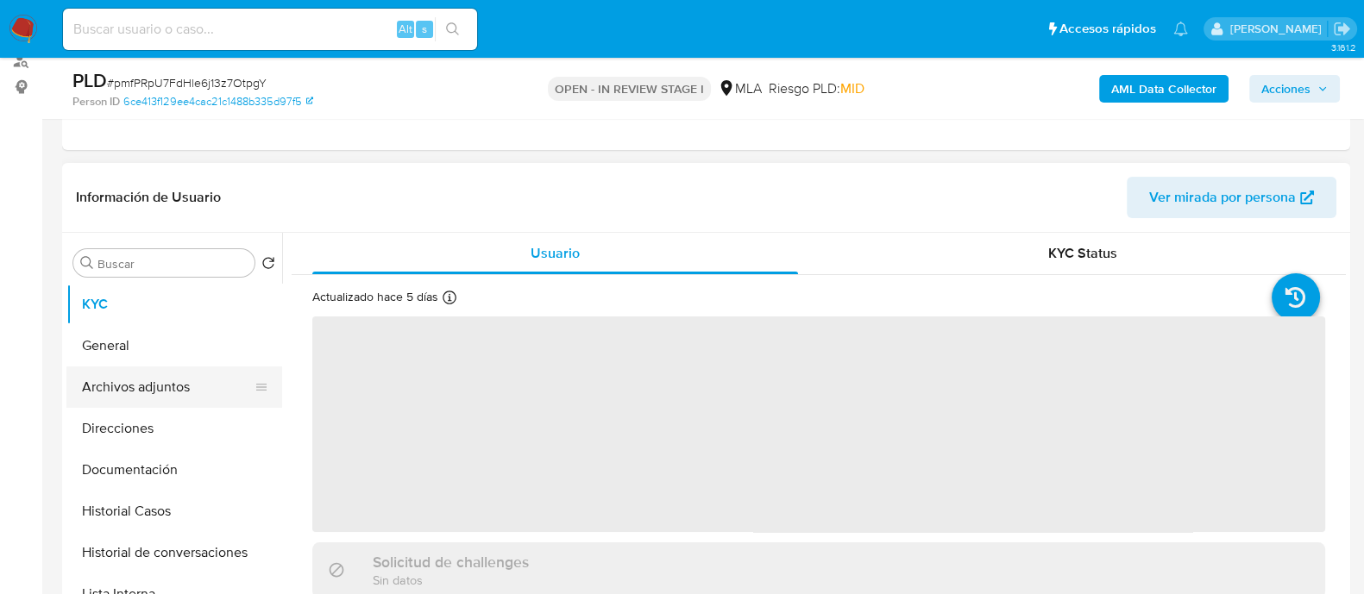
click at [185, 375] on button "Archivos adjuntos" at bounding box center [167, 387] width 202 height 41
select select "10"
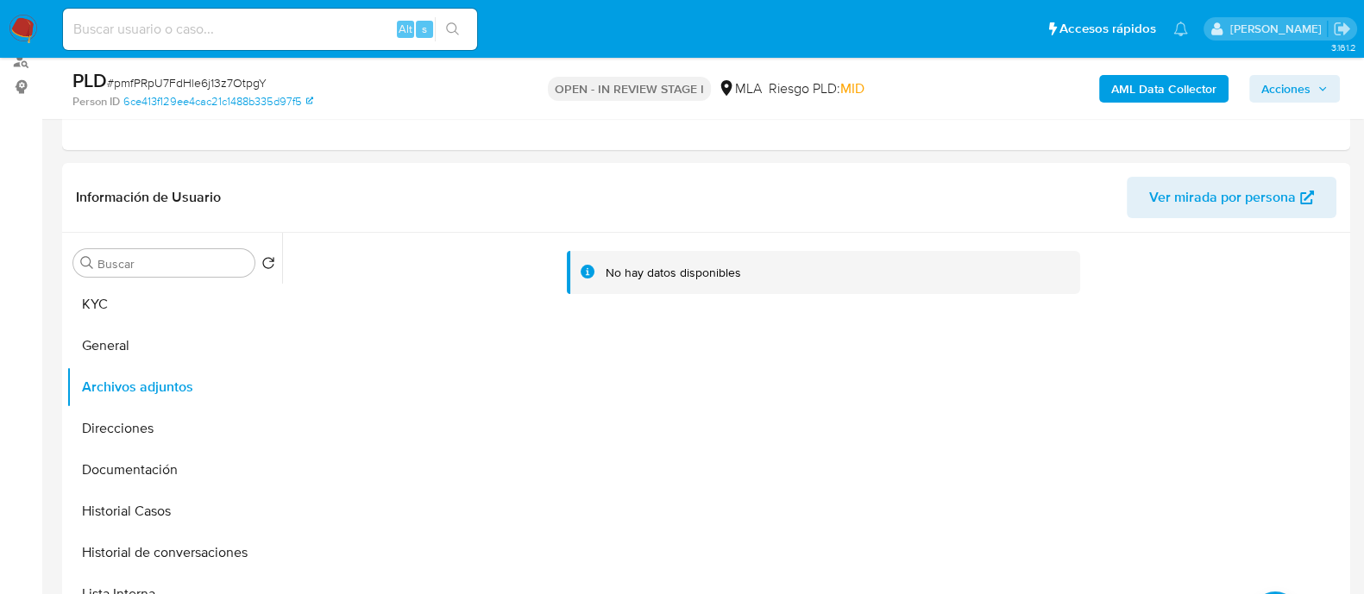
click at [1159, 83] on b "AML Data Collector" at bounding box center [1163, 89] width 105 height 28
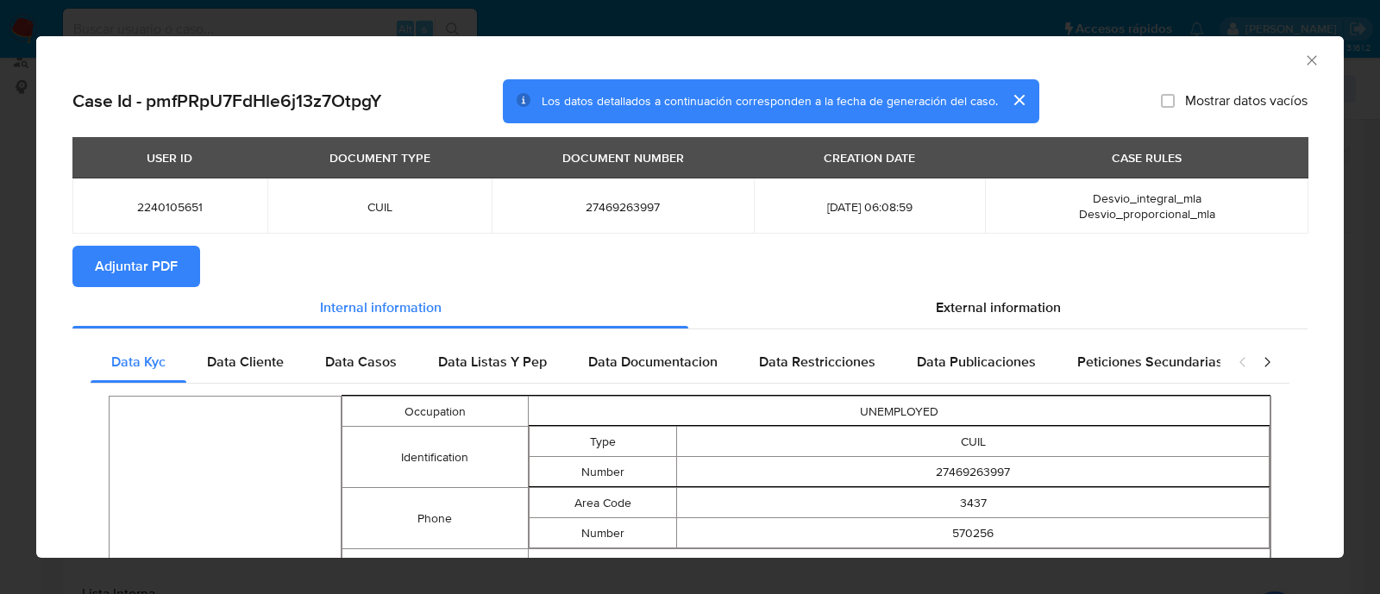
click at [134, 256] on span "Adjuntar PDF" at bounding box center [136, 267] width 83 height 38
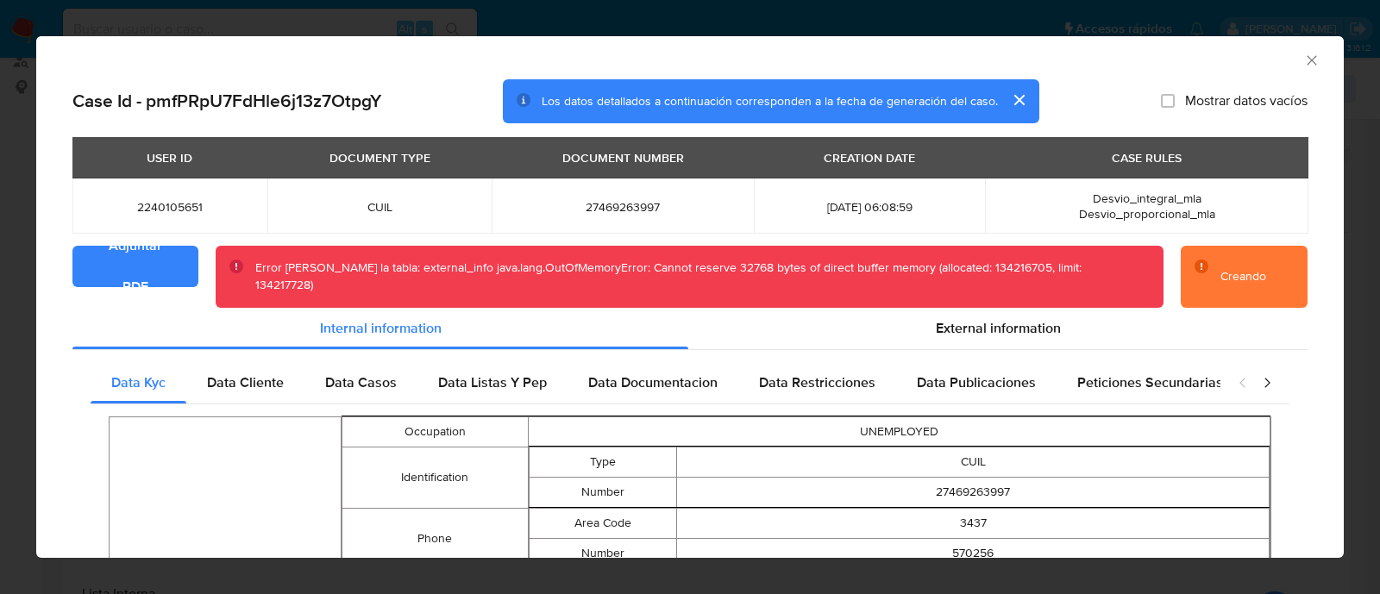
click at [1221, 268] on div "Creando" at bounding box center [1244, 276] width 46 height 17
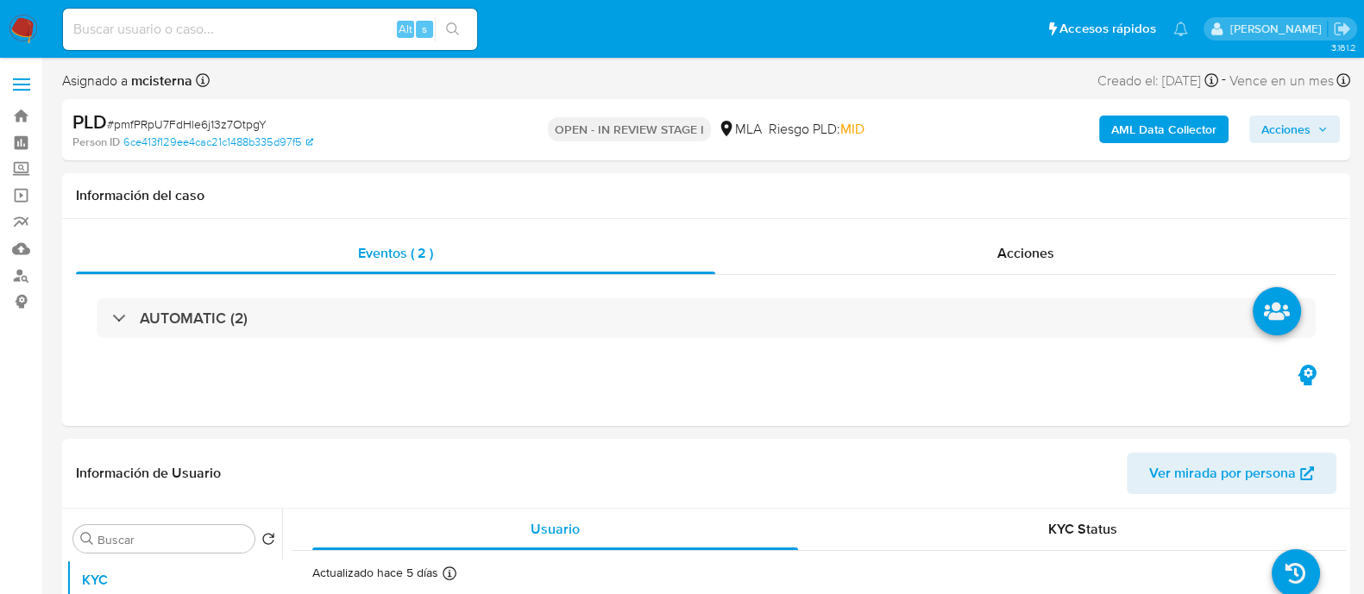
select select "10"
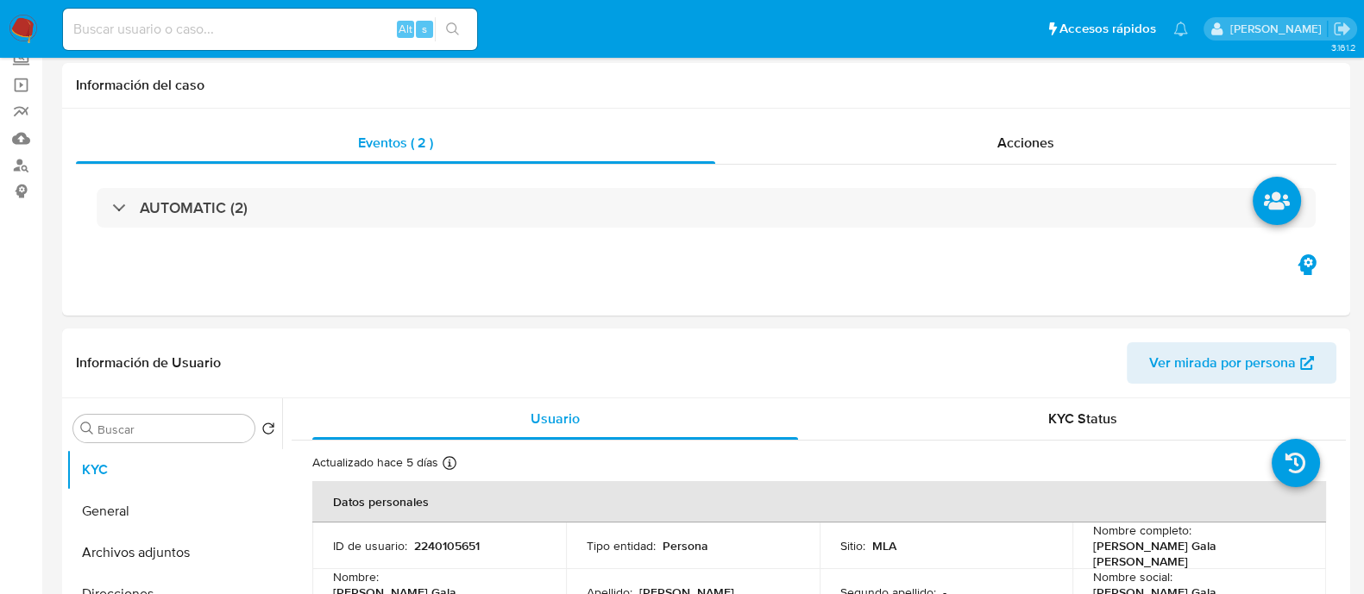
scroll to position [215, 0]
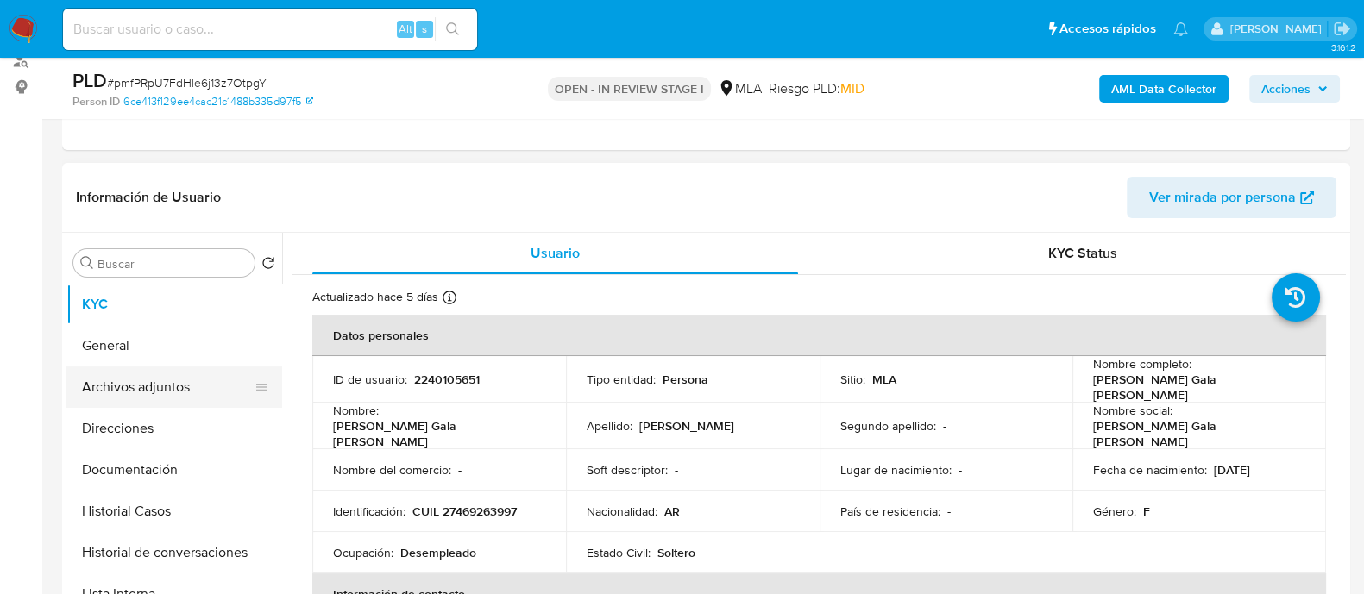
click at [141, 381] on button "Archivos adjuntos" at bounding box center [167, 387] width 202 height 41
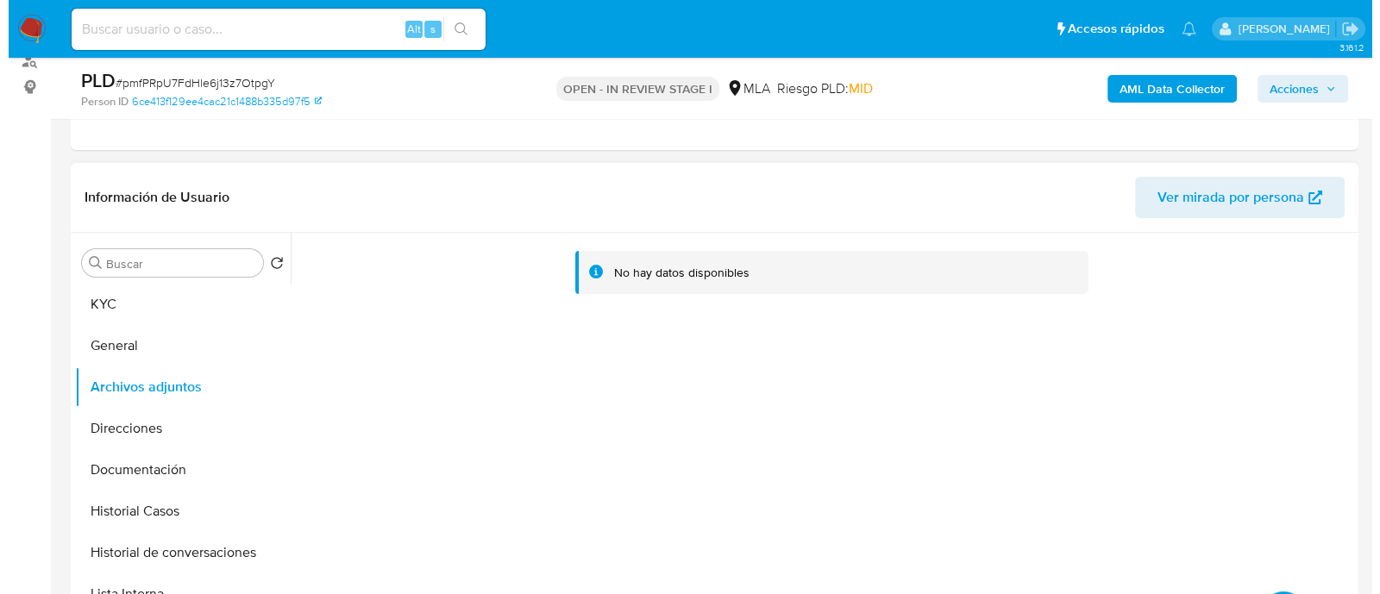
scroll to position [430, 0]
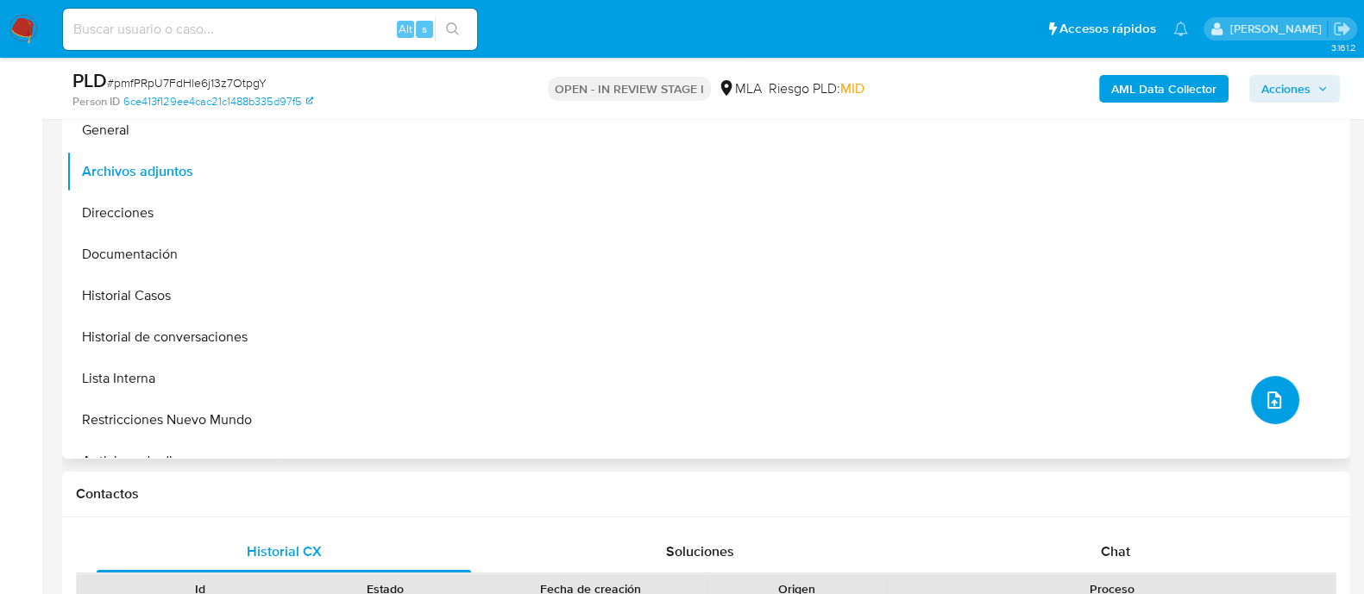
click at [1269, 410] on icon "upload-file" at bounding box center [1274, 400] width 21 height 21
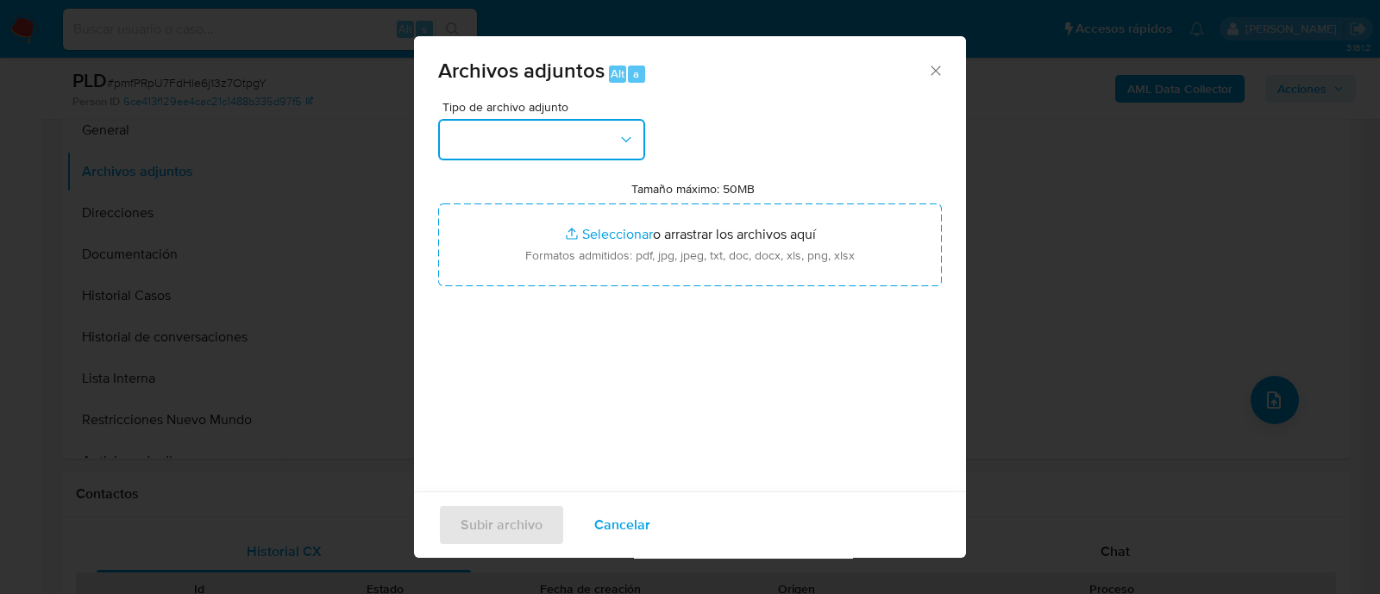
click at [522, 147] on button "button" at bounding box center [541, 139] width 207 height 41
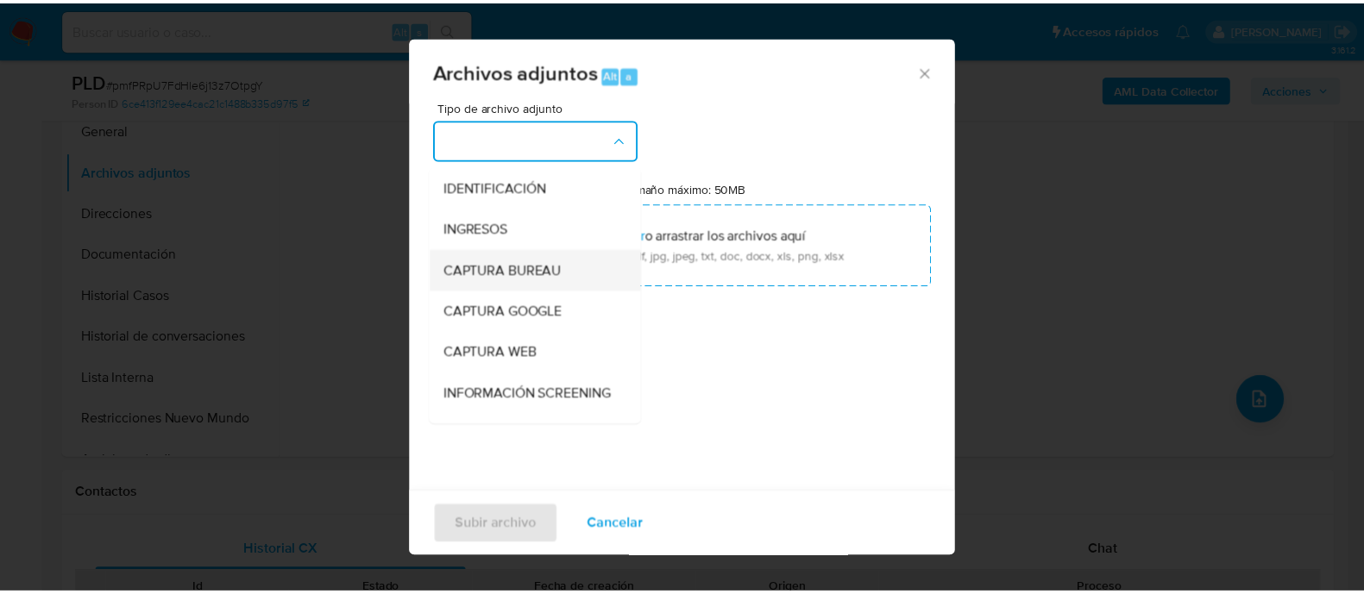
scroll to position [215, 0]
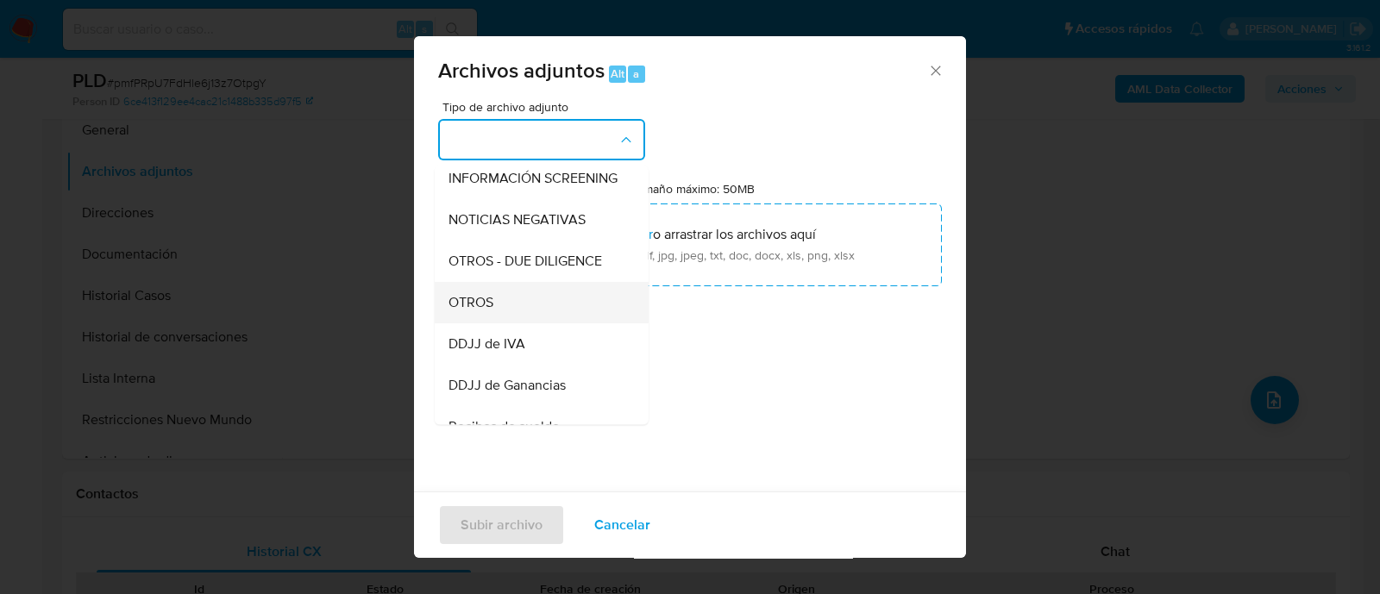
click at [528, 312] on div "OTROS" at bounding box center [537, 302] width 176 height 41
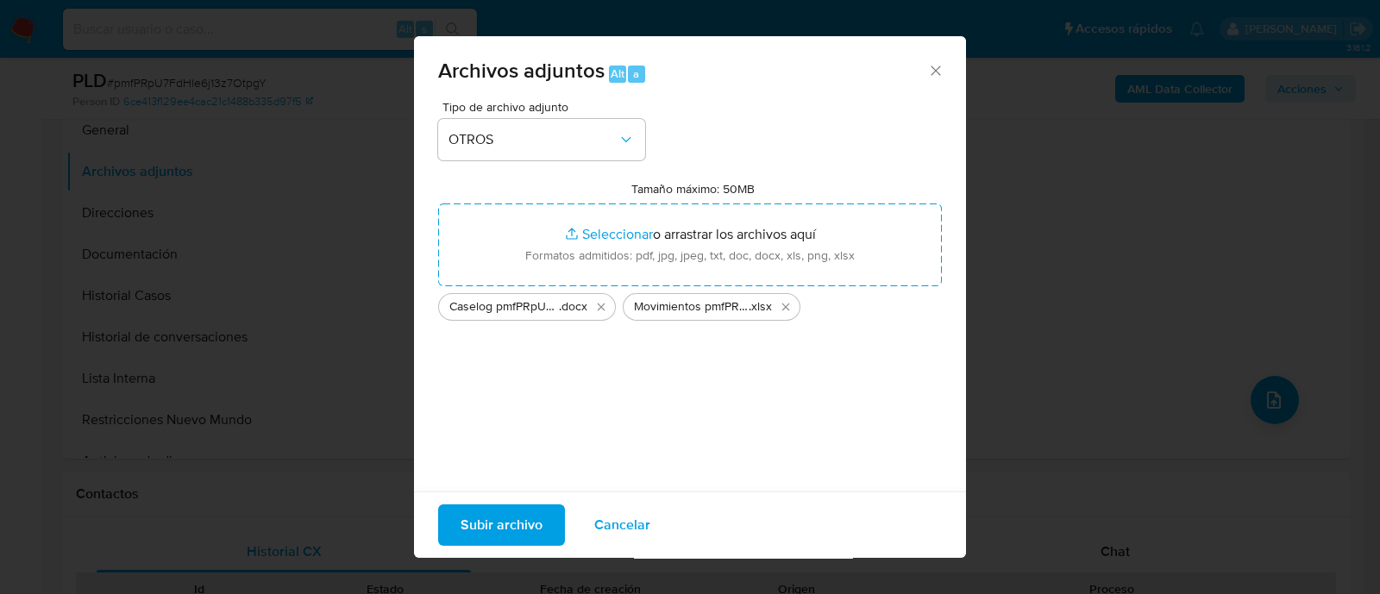
click at [525, 511] on span "Subir archivo" at bounding box center [502, 525] width 82 height 38
click at [515, 528] on span "Subir archivo" at bounding box center [502, 525] width 82 height 38
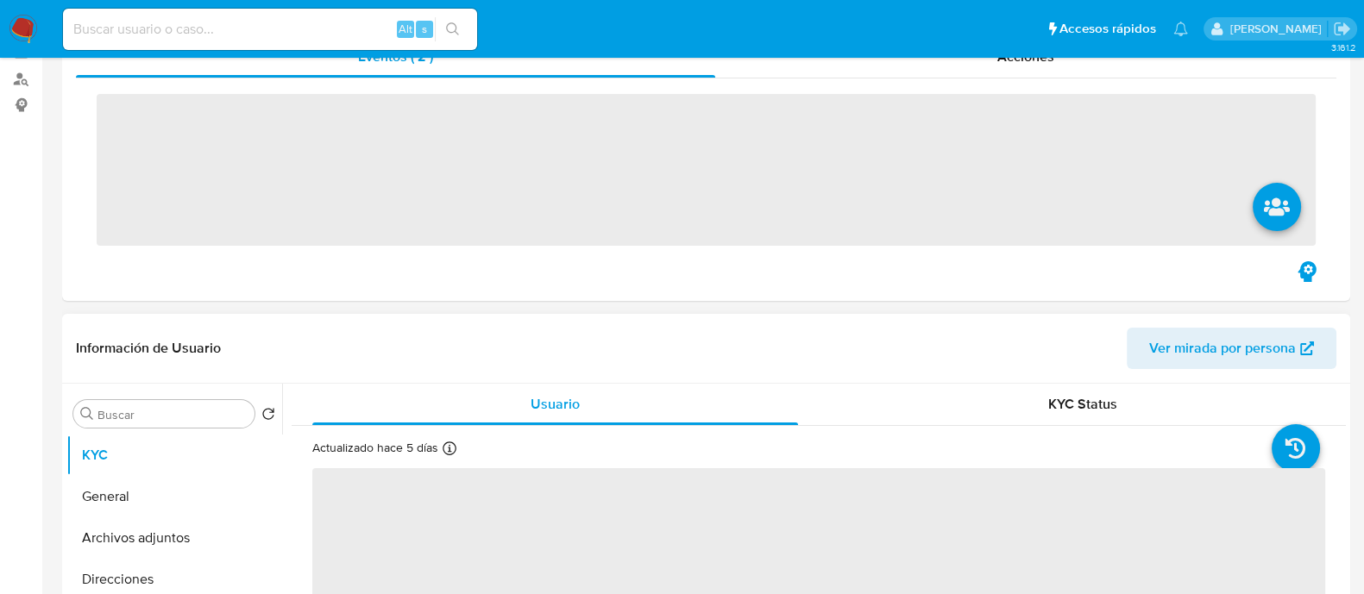
scroll to position [323, 0]
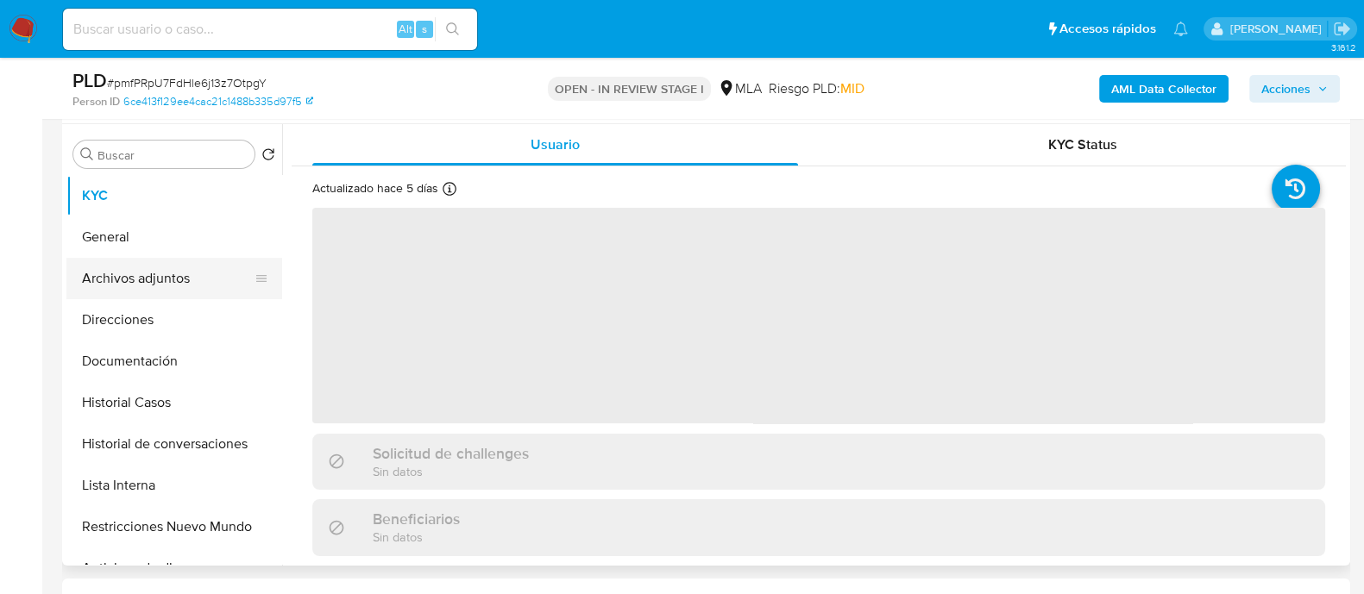
click at [229, 265] on button "Archivos adjuntos" at bounding box center [167, 278] width 202 height 41
select select "10"
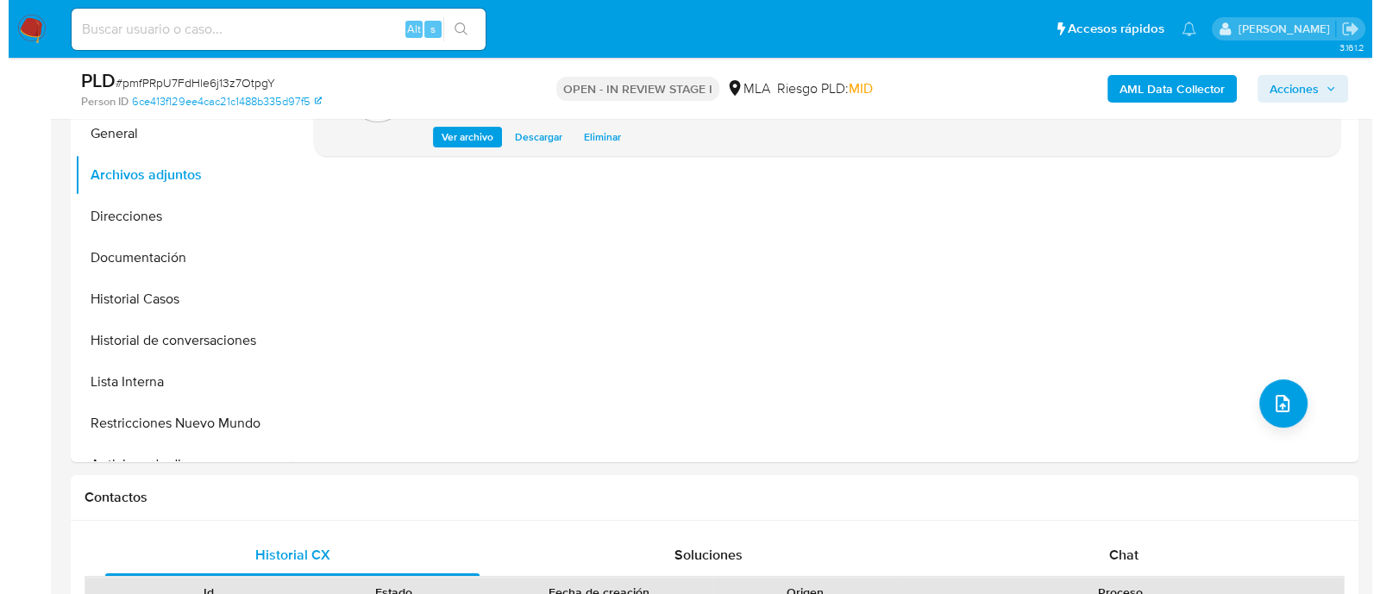
scroll to position [430, 0]
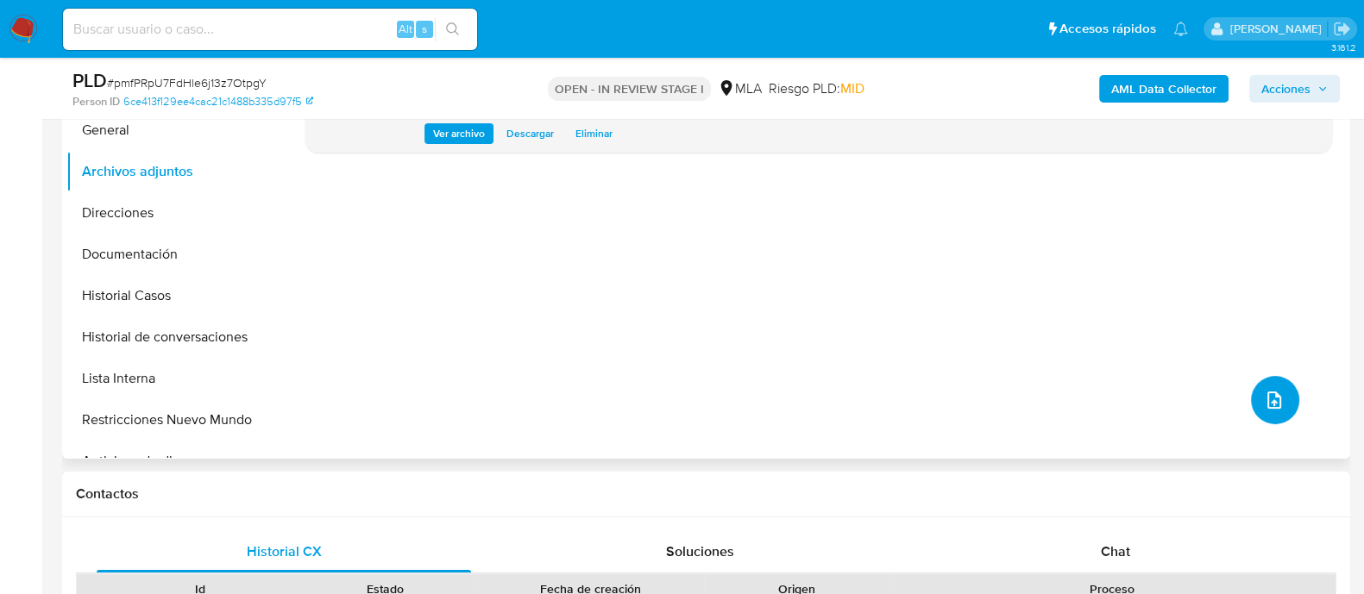
click at [1271, 394] on icon "upload-file" at bounding box center [1274, 400] width 14 height 17
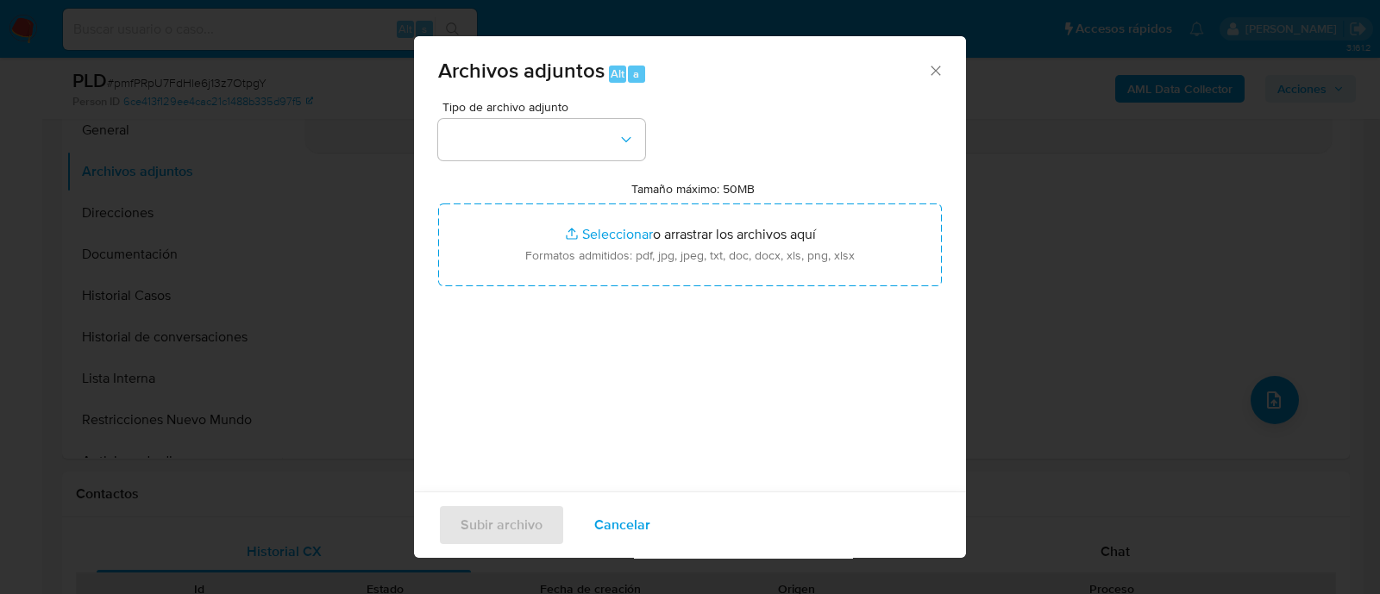
click at [565, 195] on div "Tamaño máximo: 50MB Seleccionar archivos Seleccionar o arrastrar los archivos a…" at bounding box center [690, 233] width 504 height 105
click at [556, 130] on button "button" at bounding box center [541, 139] width 207 height 41
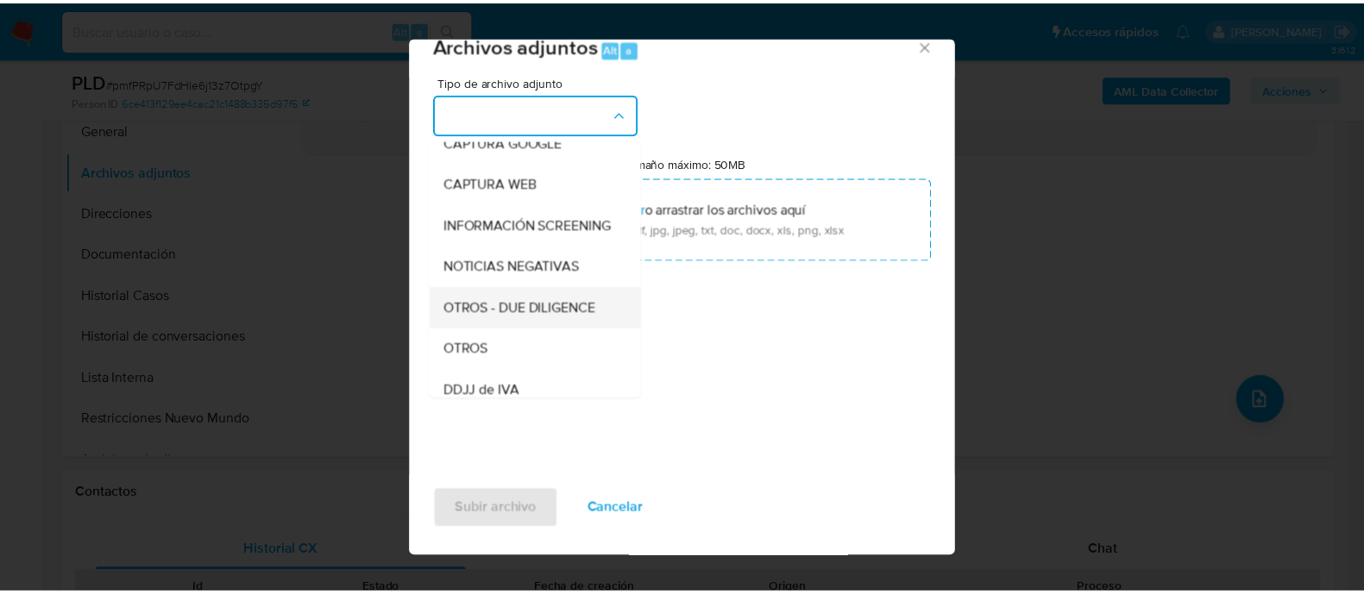
scroll to position [215, 0]
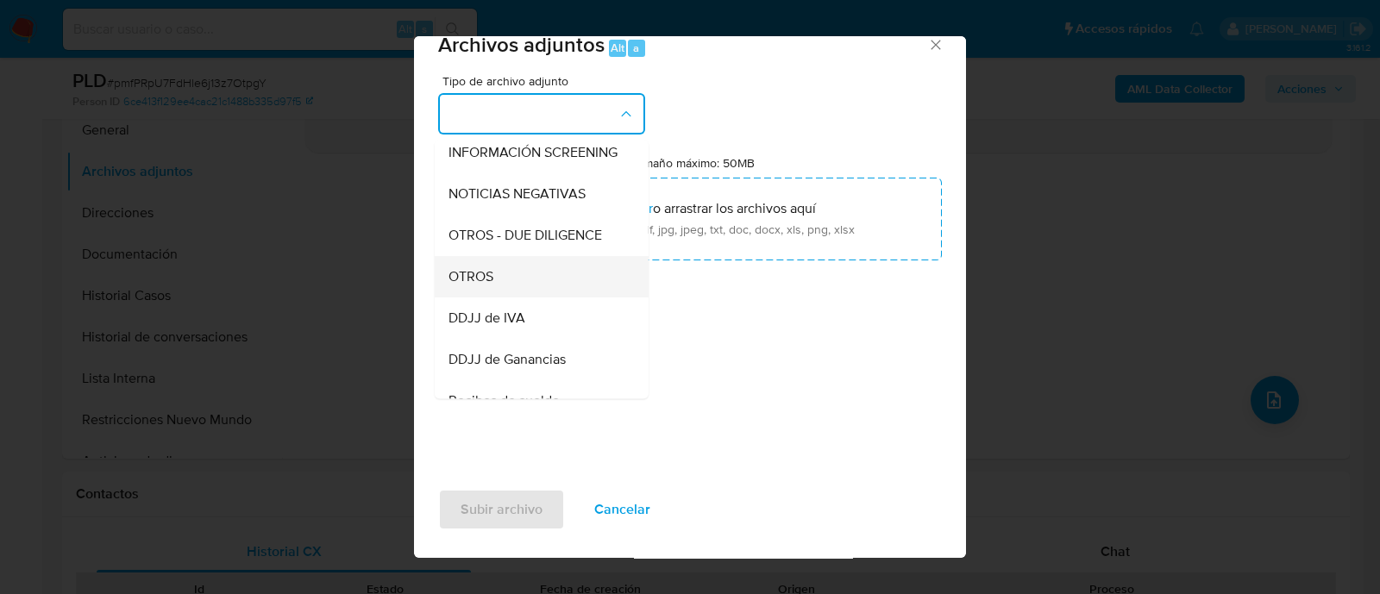
click at [513, 296] on div "OTROS" at bounding box center [537, 276] width 176 height 41
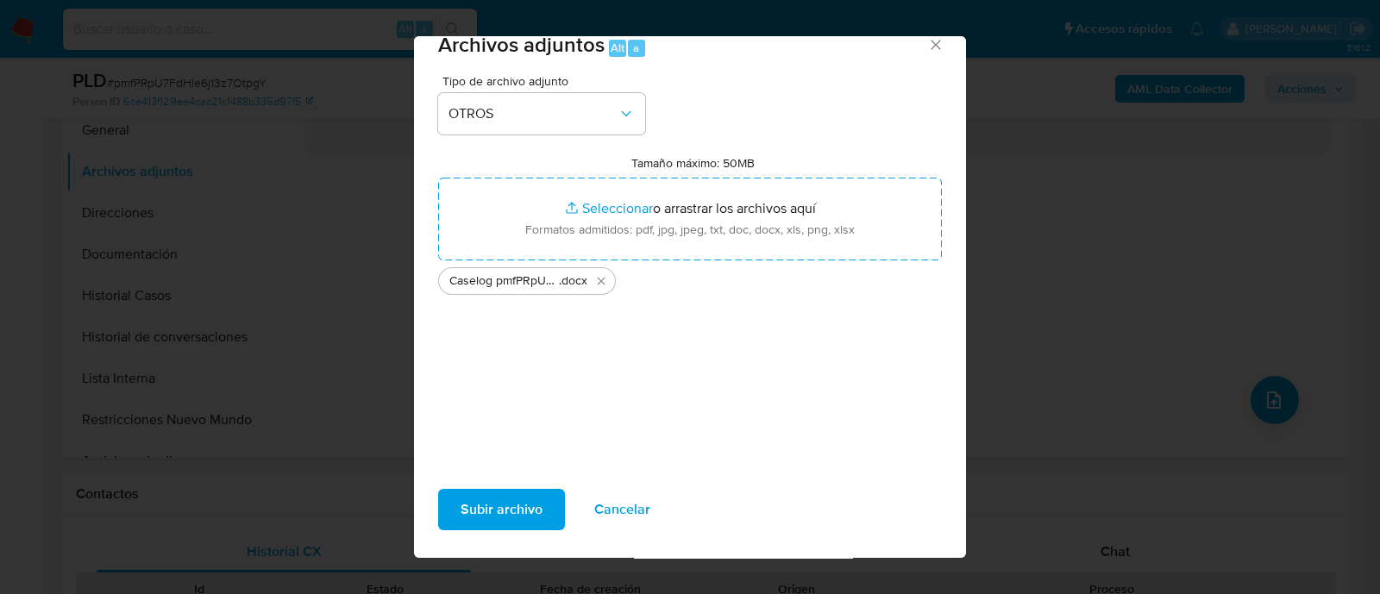
click at [499, 516] on span "Subir archivo" at bounding box center [502, 510] width 82 height 38
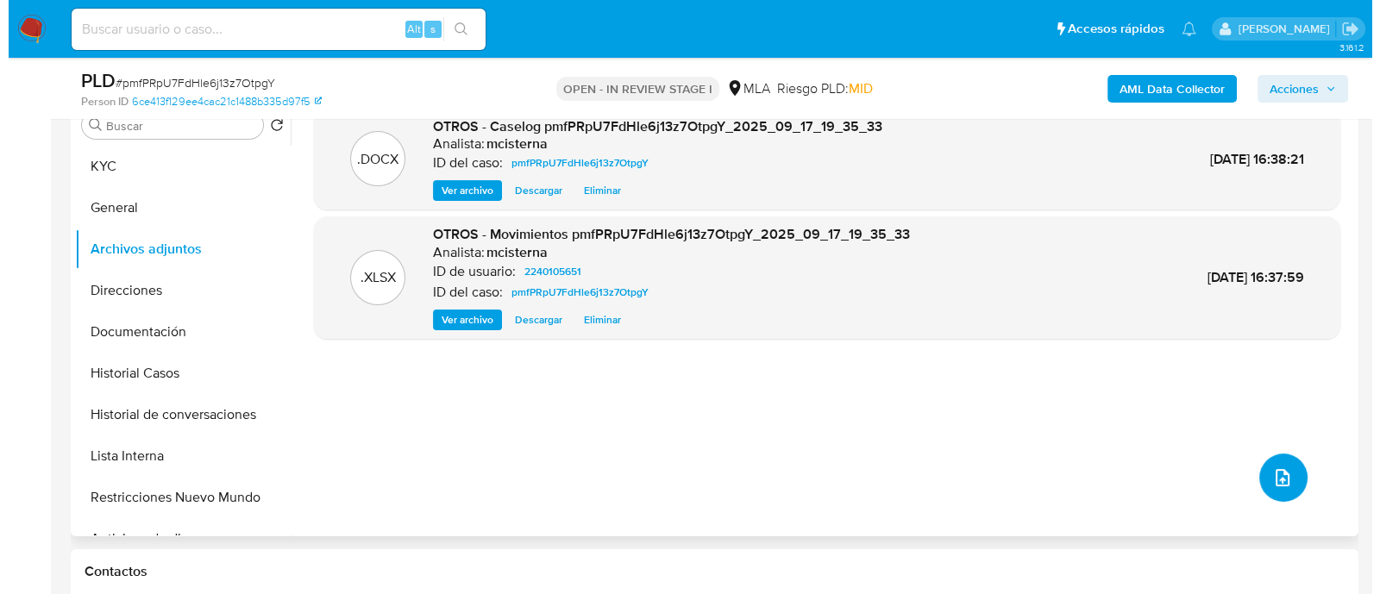
scroll to position [323, 0]
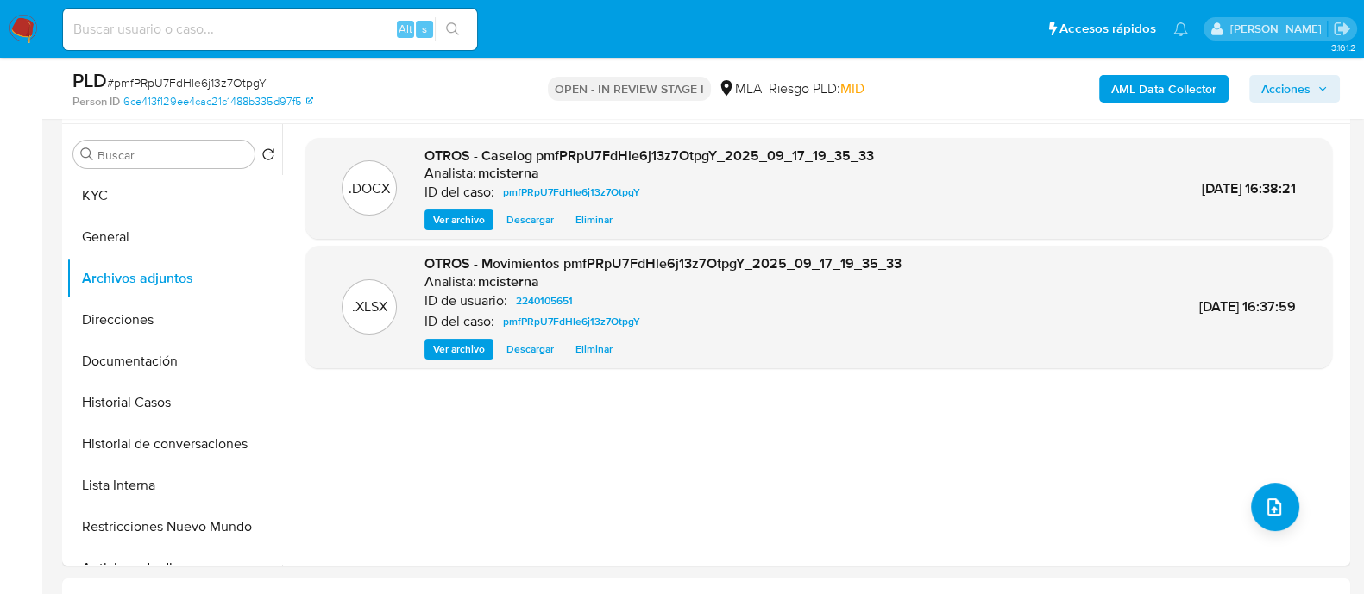
click at [1113, 81] on b "AML Data Collector" at bounding box center [1163, 89] width 105 height 28
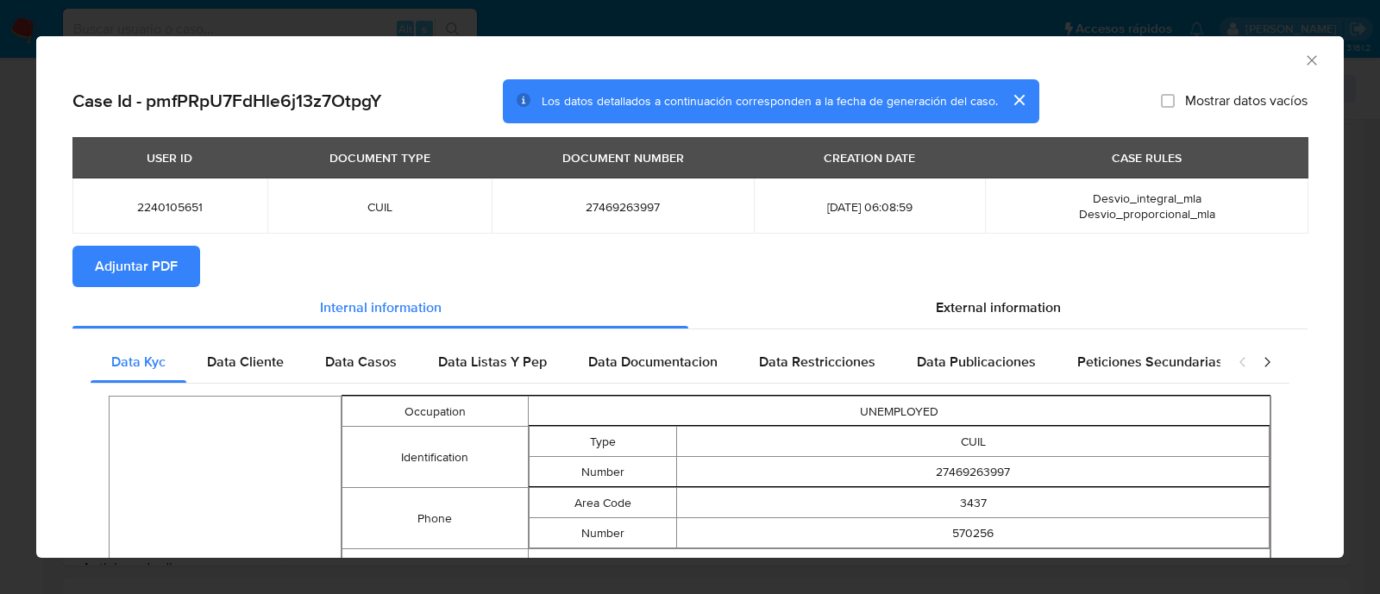
click at [177, 268] on button "Adjuntar PDF" at bounding box center [136, 266] width 128 height 41
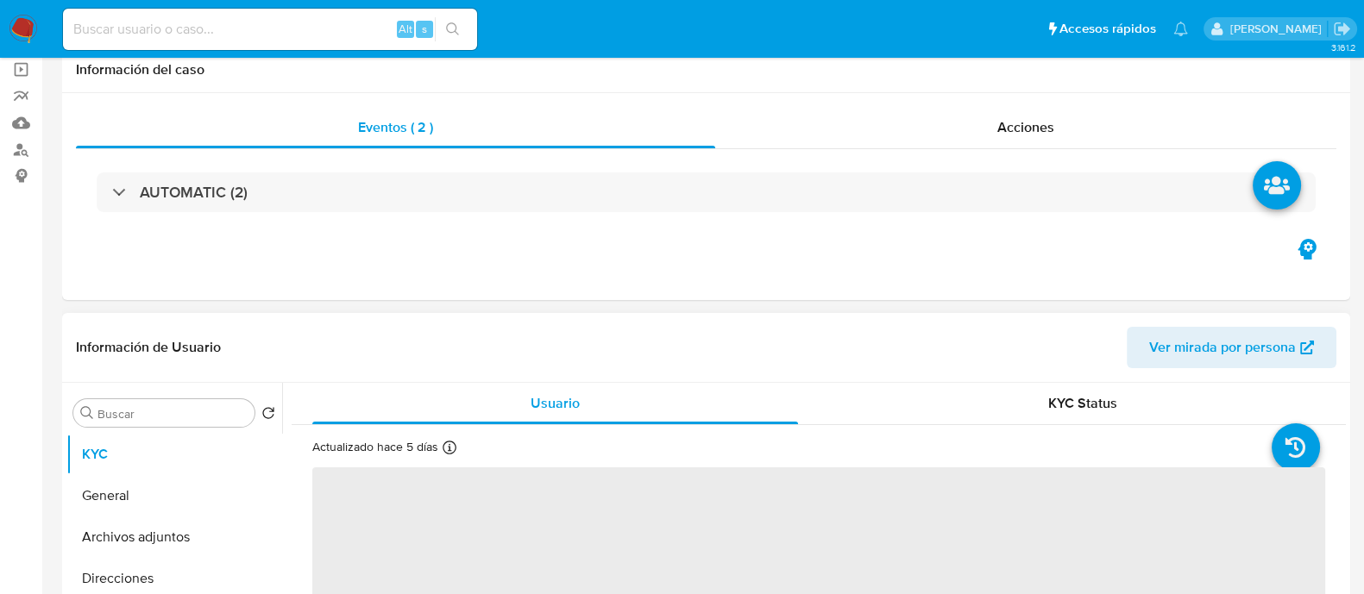
scroll to position [215, 0]
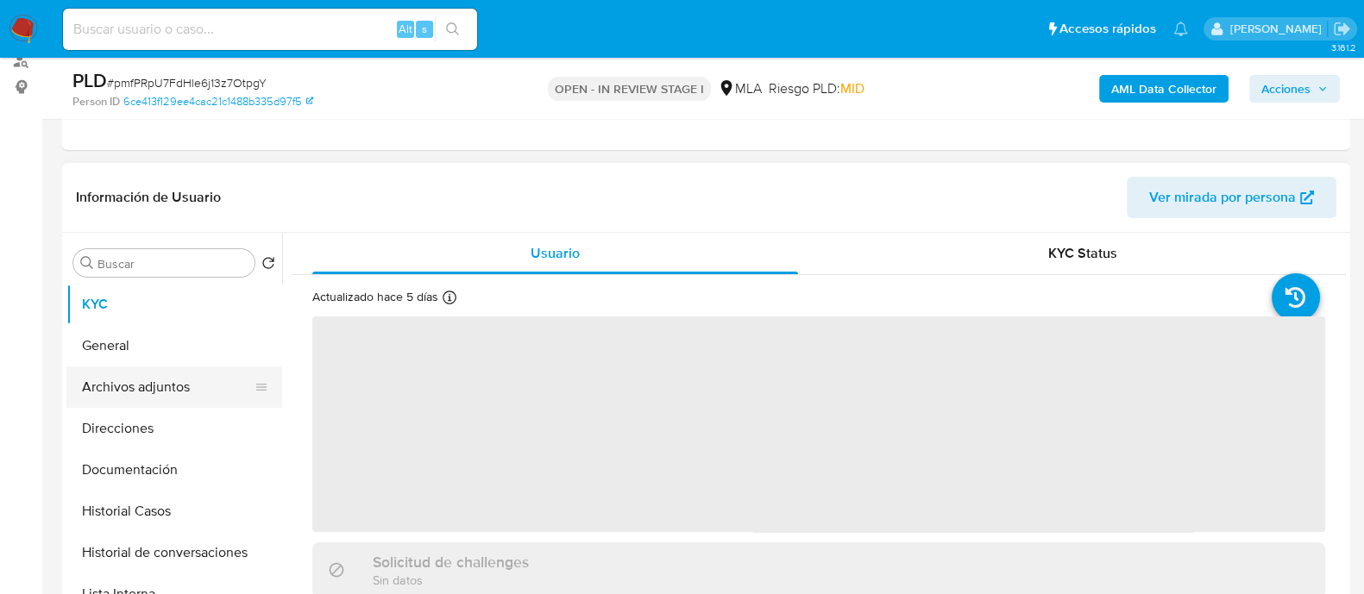
click at [191, 377] on button "Archivos adjuntos" at bounding box center [167, 387] width 202 height 41
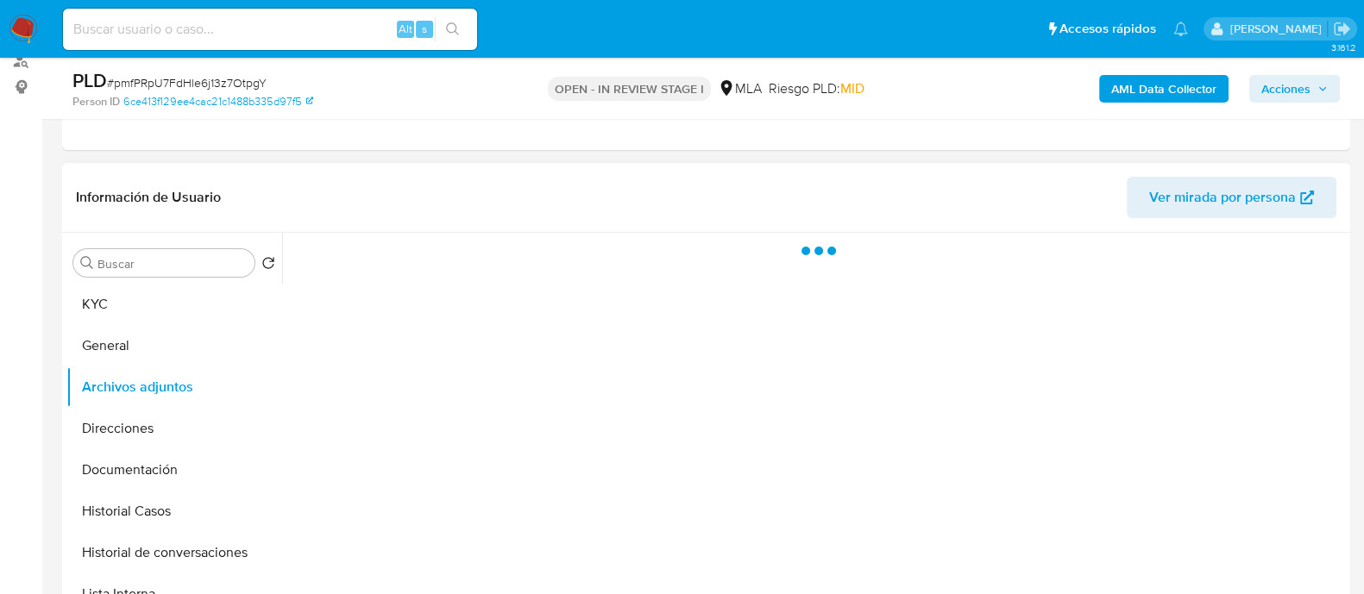
select select "10"
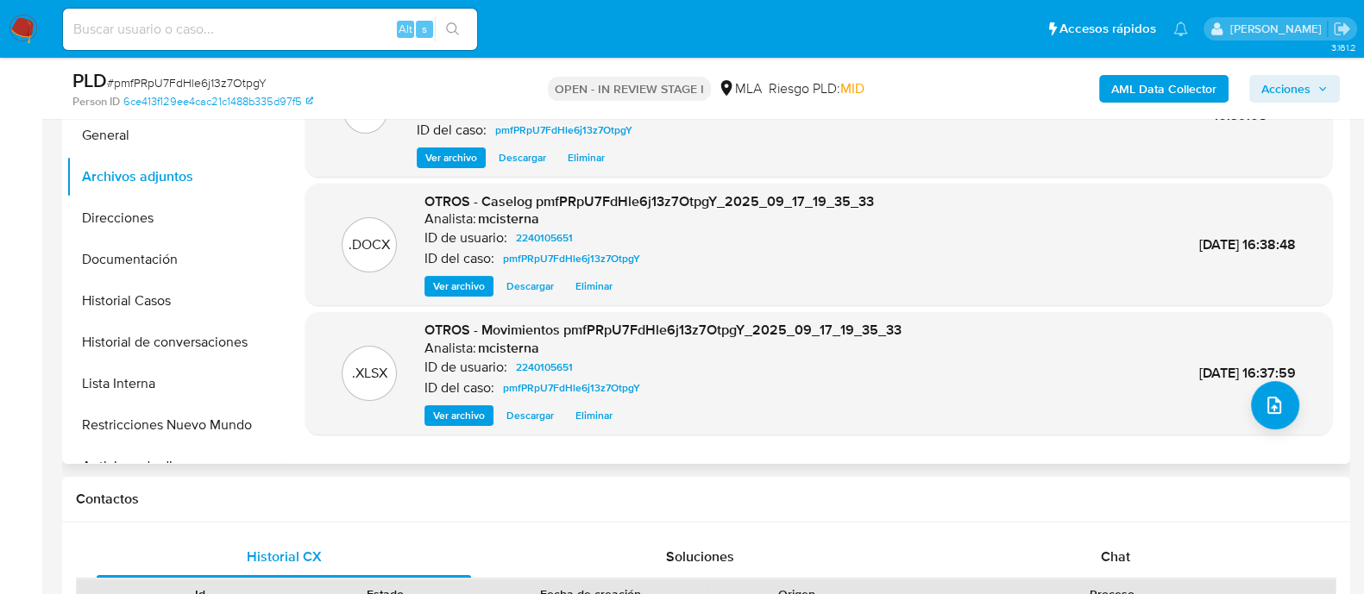
scroll to position [430, 0]
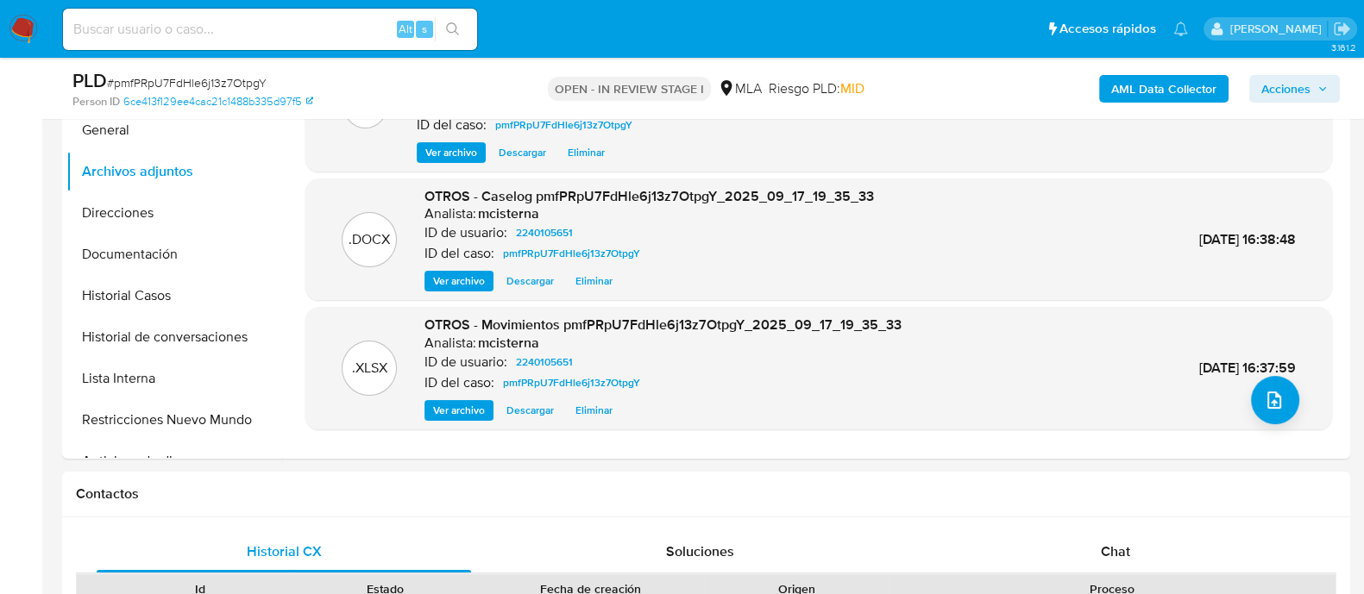
click at [1128, 105] on div "AML Data Collector Acciones" at bounding box center [1131, 88] width 418 height 41
click at [1128, 94] on b "AML Data Collector" at bounding box center [1163, 89] width 105 height 28
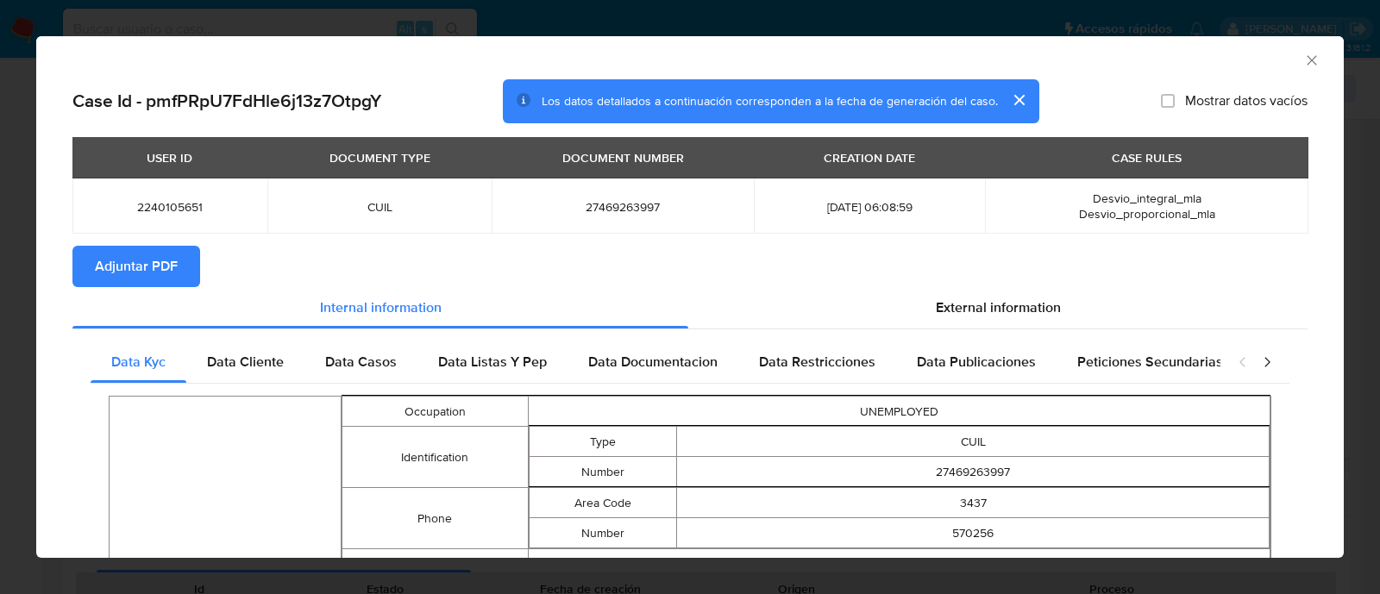
click at [160, 258] on span "Adjuntar PDF" at bounding box center [136, 267] width 83 height 38
click at [1303, 58] on icon "Cerrar ventana" at bounding box center [1311, 60] width 17 height 17
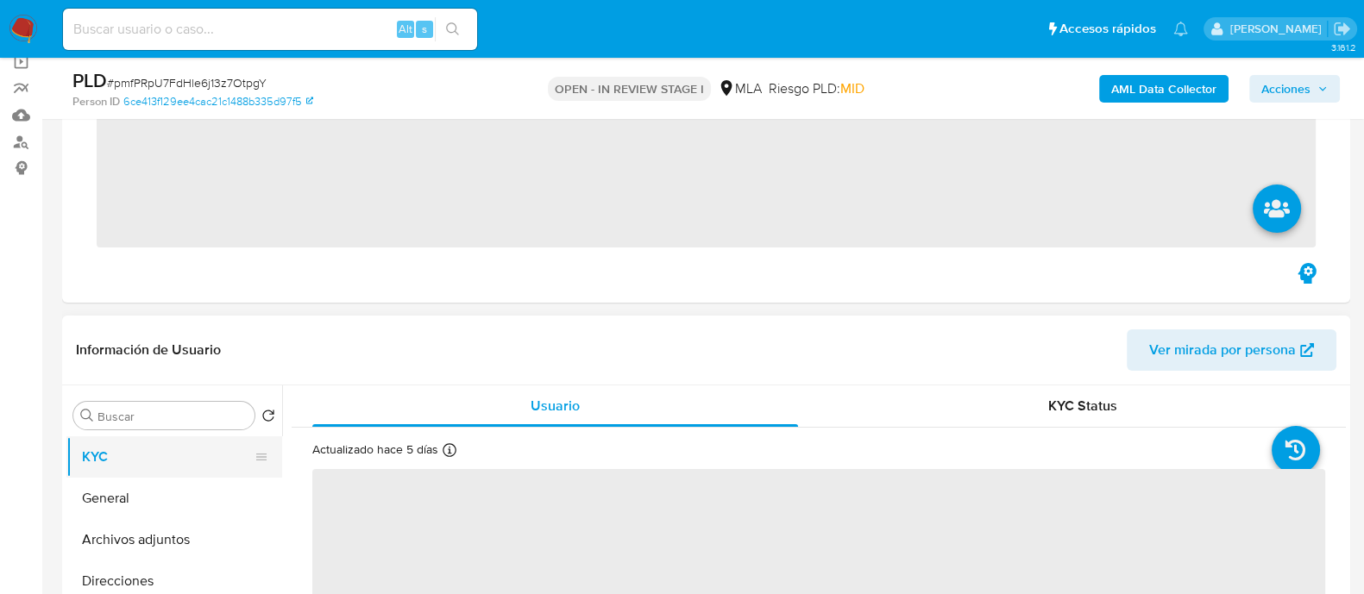
scroll to position [215, 0]
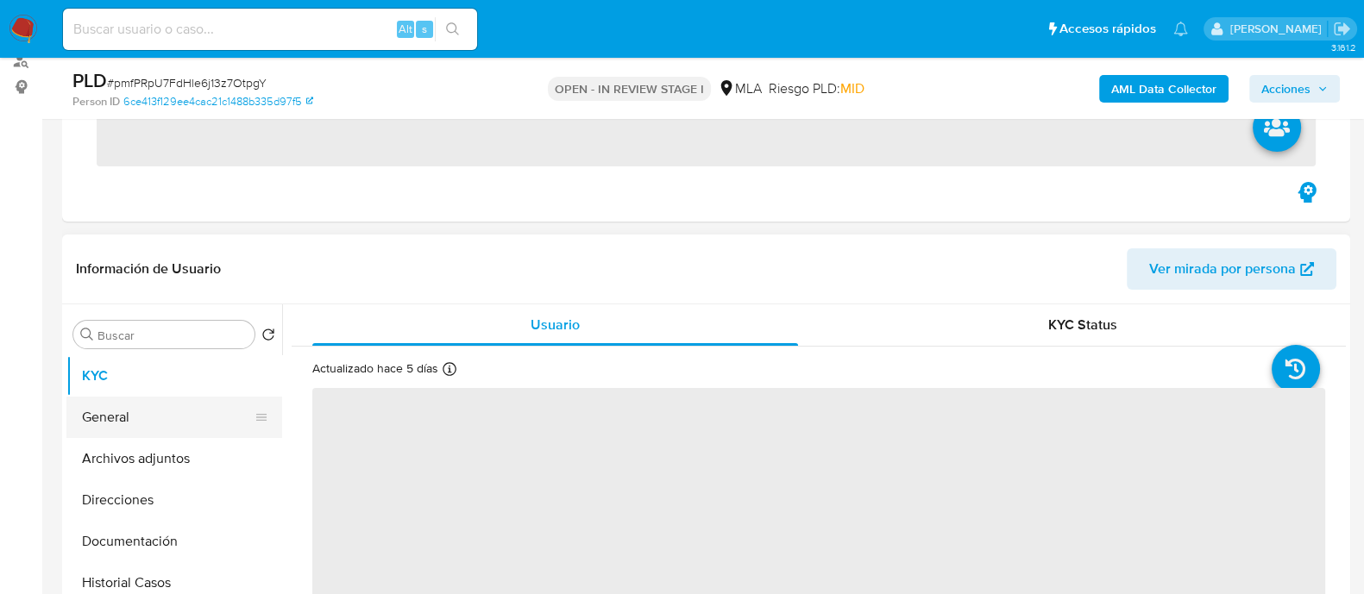
select select "10"
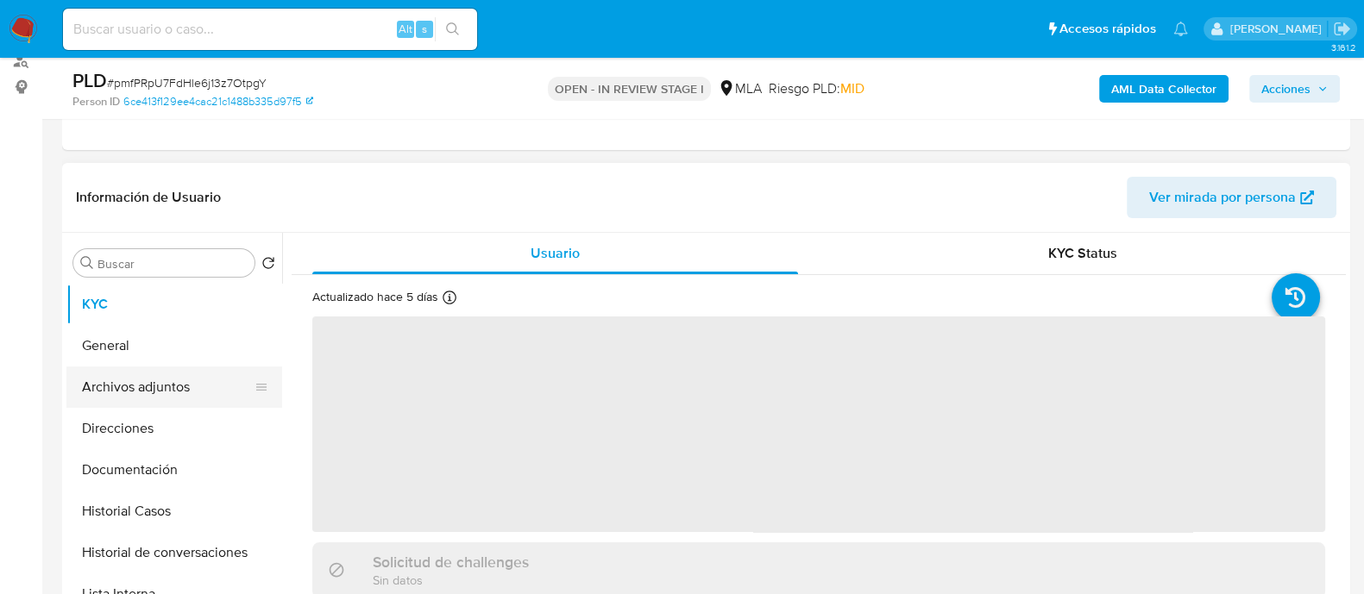
click at [148, 394] on button "Archivos adjuntos" at bounding box center [167, 387] width 202 height 41
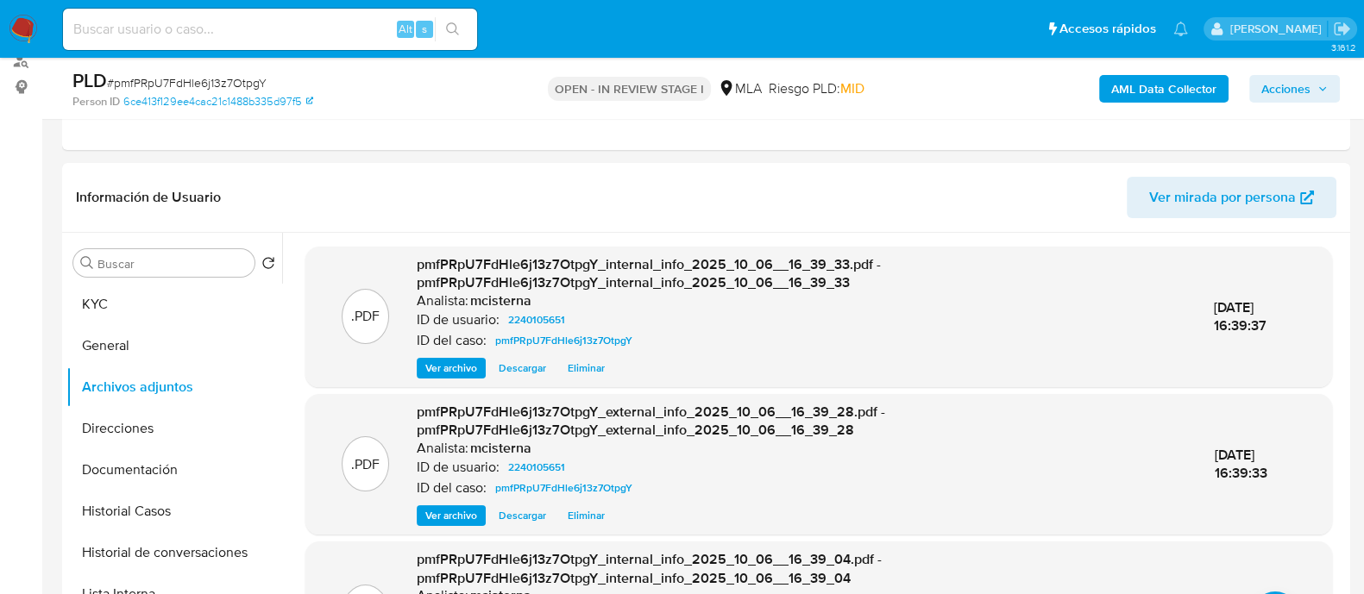
click at [1261, 82] on span "Acciones" at bounding box center [1285, 89] width 49 height 28
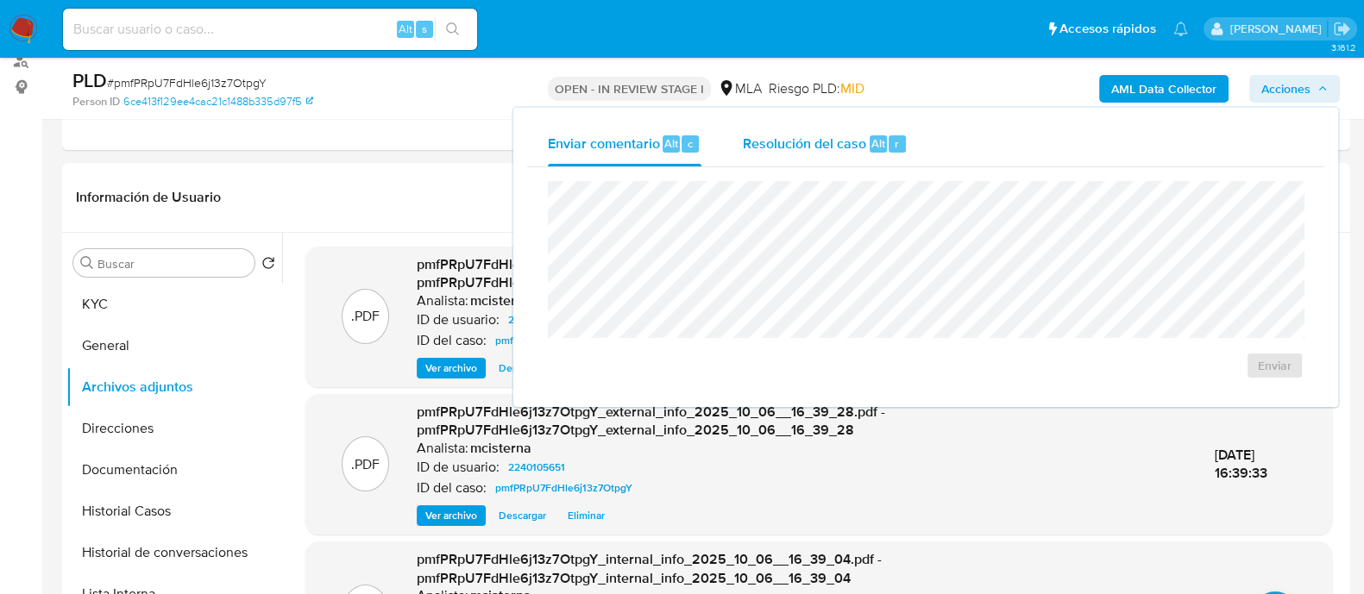
click at [920, 140] on button "Resolución del caso Alt r" at bounding box center [825, 144] width 206 height 45
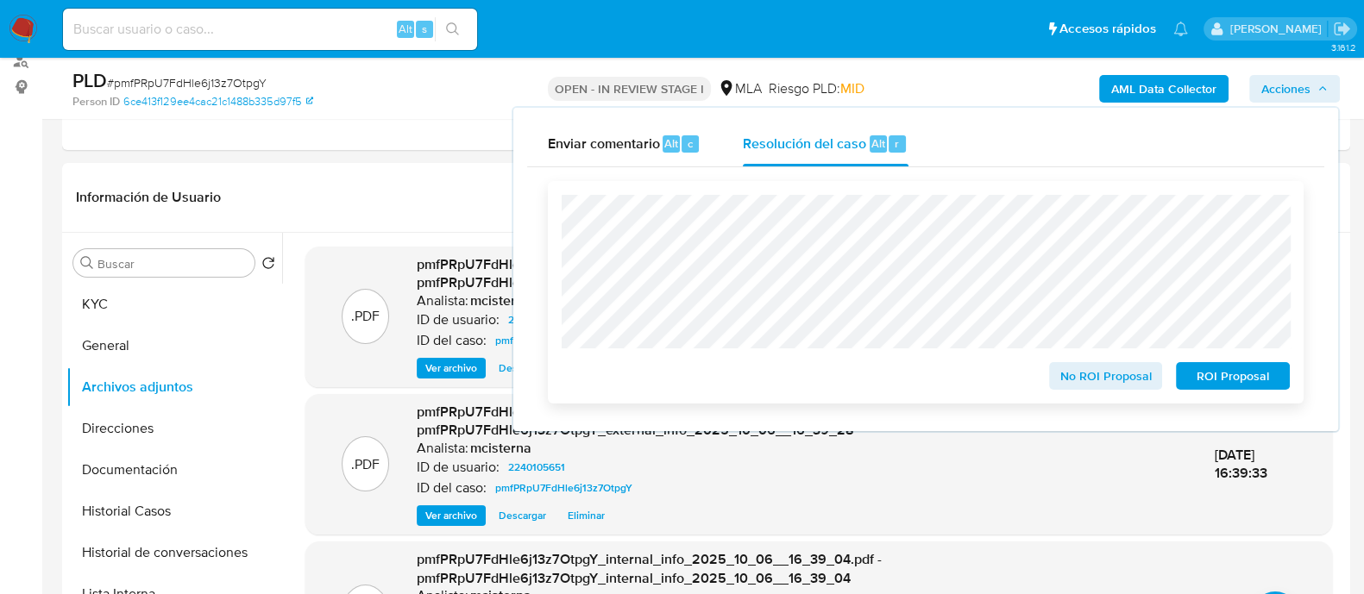
click at [1200, 381] on span "ROI Proposal" at bounding box center [1233, 376] width 90 height 24
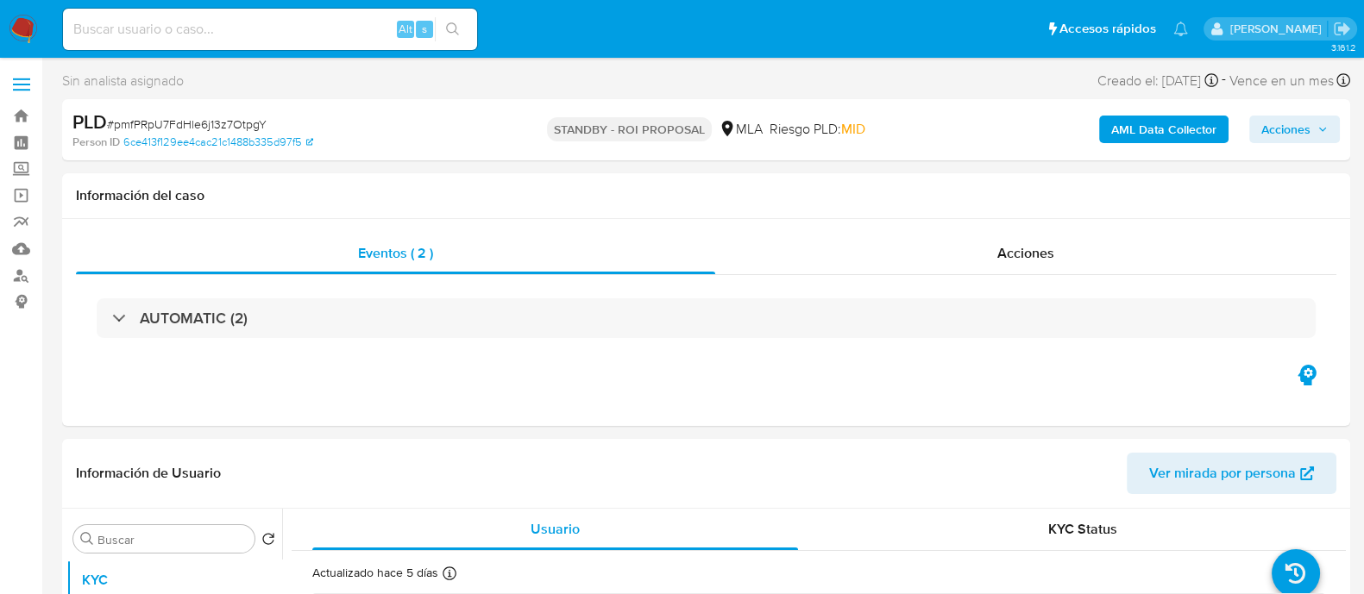
select select "10"
click at [286, 23] on input at bounding box center [270, 29] width 414 height 22
paste input "6p0gamTgfe1MSnWTH7donaUM"
type input "6p0gamTgfe1MSnWTH7donaUM"
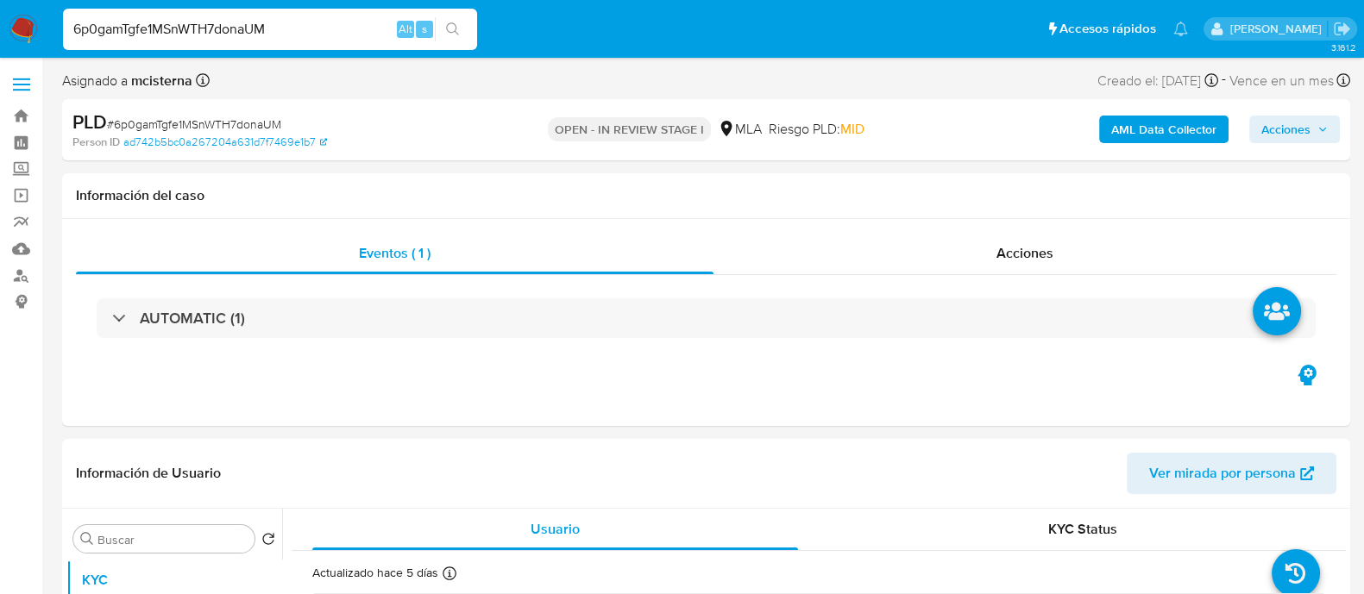
select select "10"
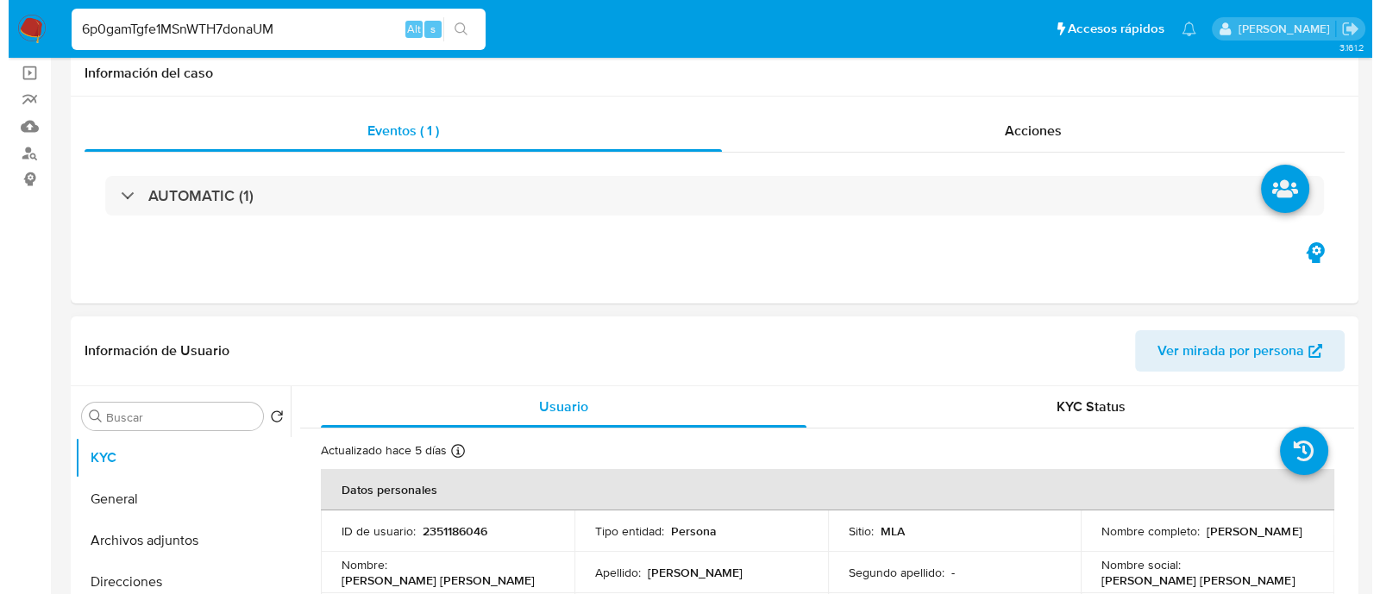
scroll to position [215, 0]
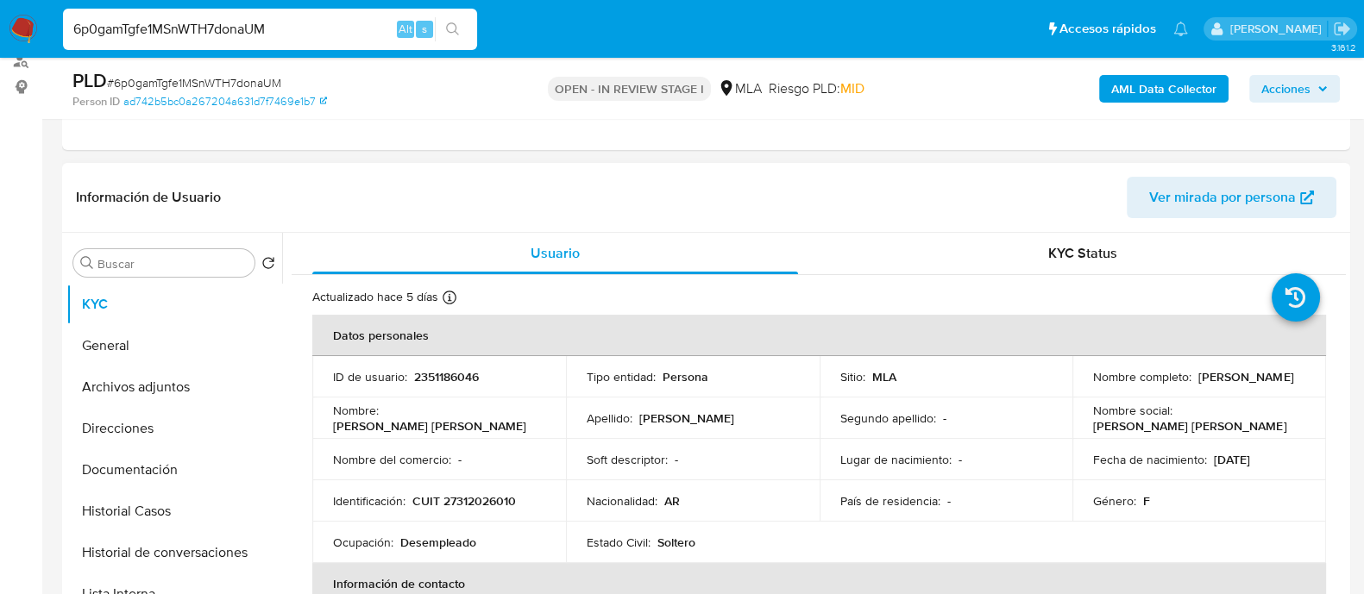
click at [457, 375] on p "2351186046" at bounding box center [446, 377] width 65 height 16
copy p "2351186046"
click at [148, 395] on button "Archivos adjuntos" at bounding box center [167, 387] width 202 height 41
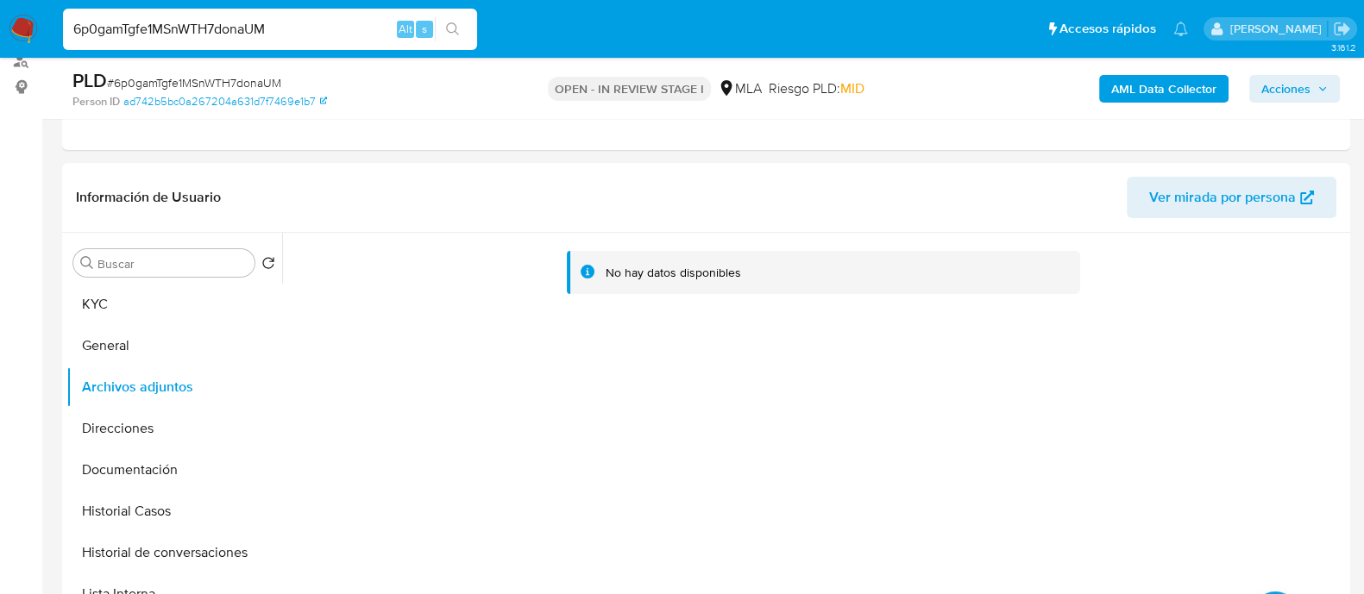
click at [1139, 81] on b "AML Data Collector" at bounding box center [1163, 89] width 105 height 28
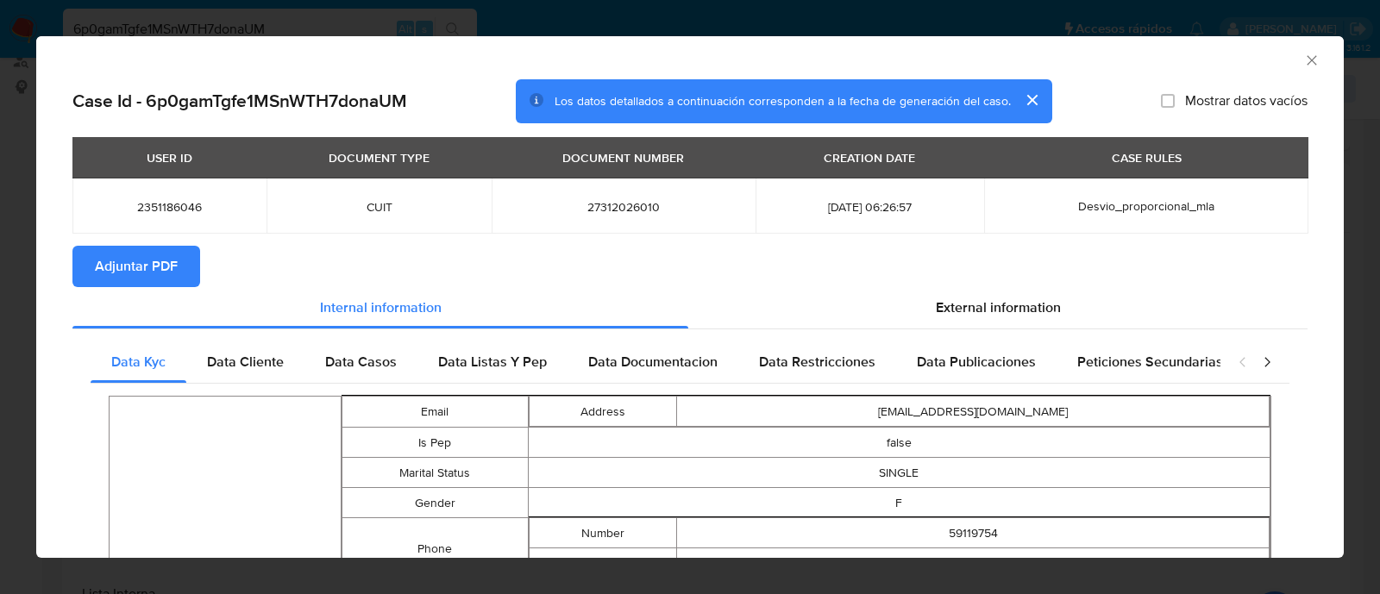
click at [129, 265] on span "Adjuntar PDF" at bounding box center [136, 267] width 83 height 38
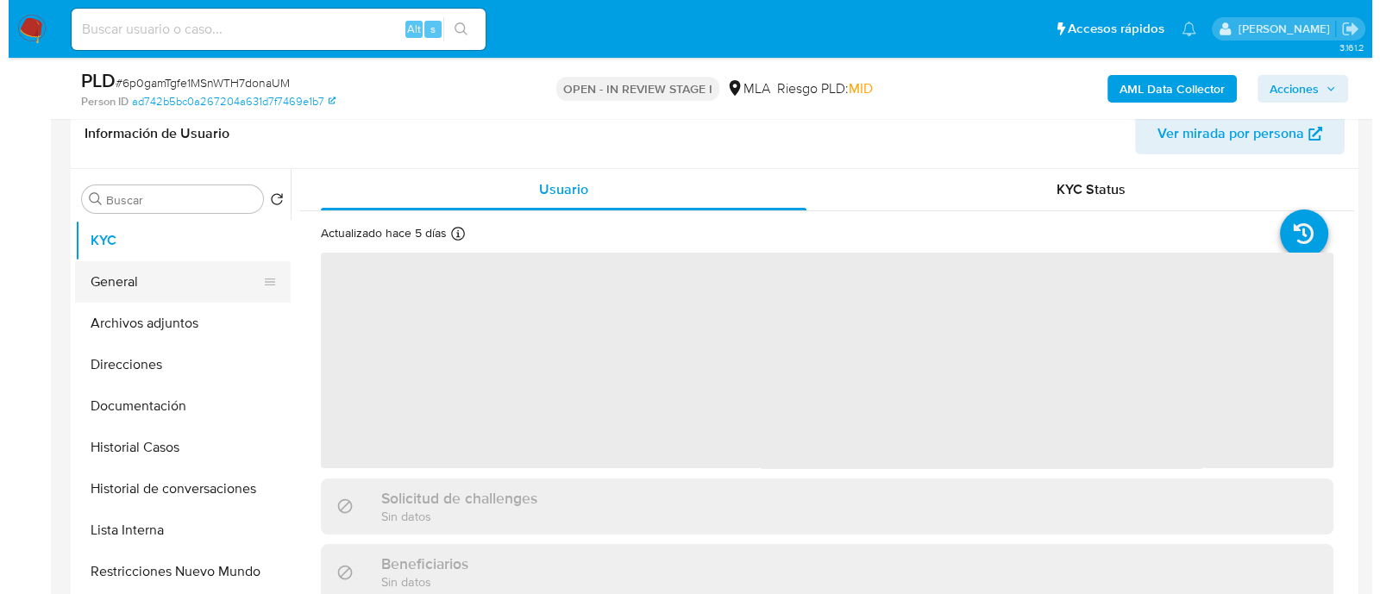
scroll to position [323, 0]
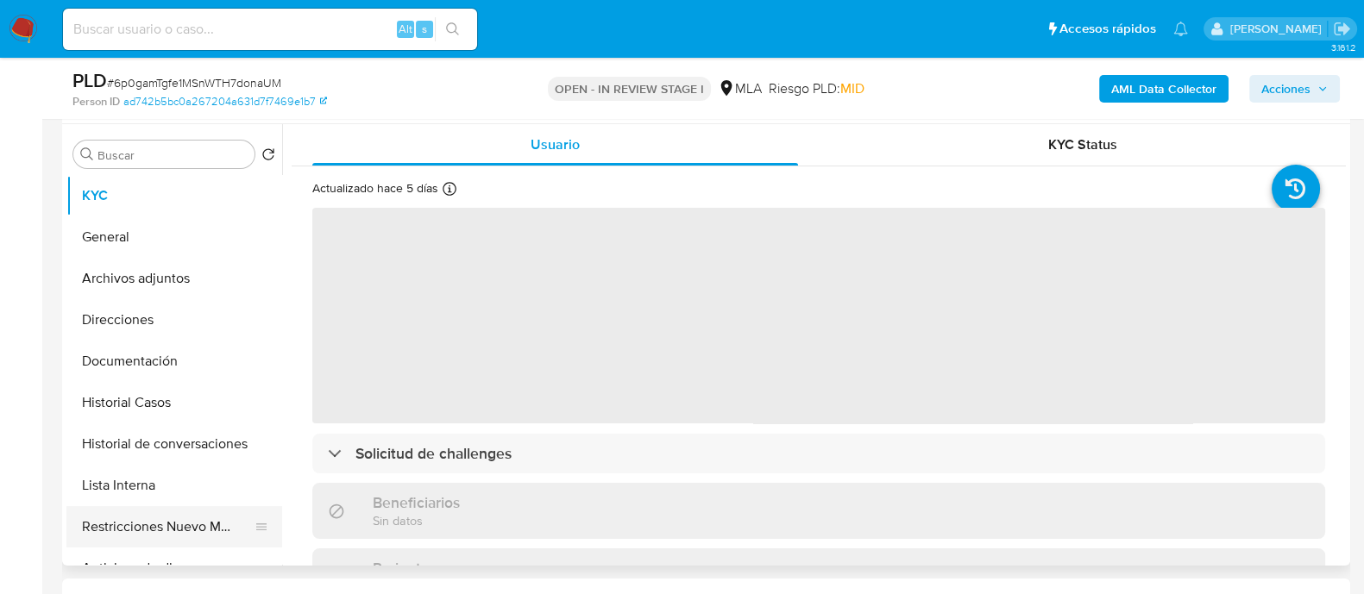
click at [224, 524] on button "Restricciones Nuevo Mundo" at bounding box center [167, 526] width 202 height 41
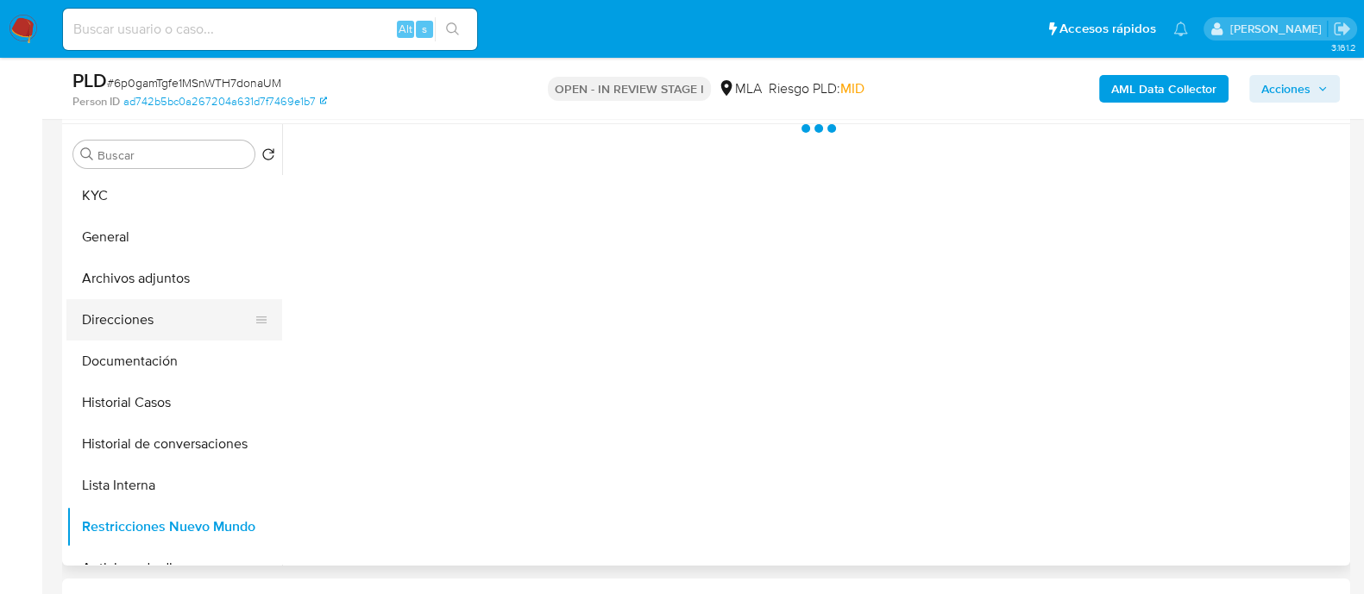
select select "10"
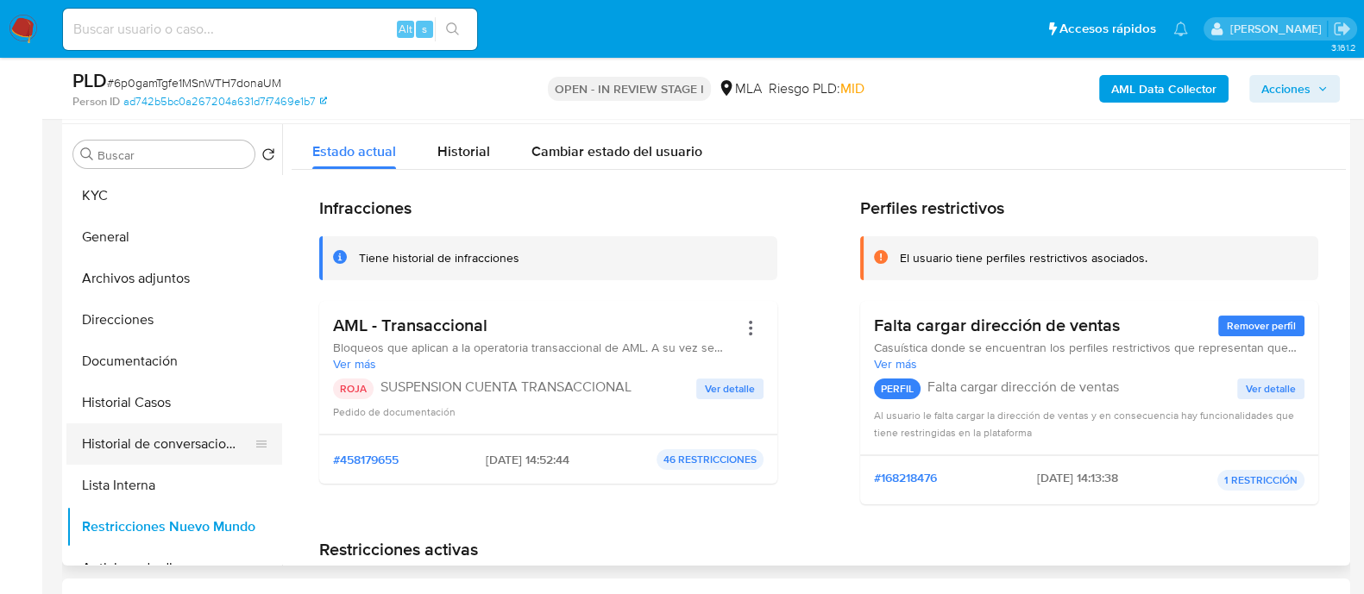
click at [220, 439] on button "Historial de conversaciones" at bounding box center [167, 444] width 202 height 41
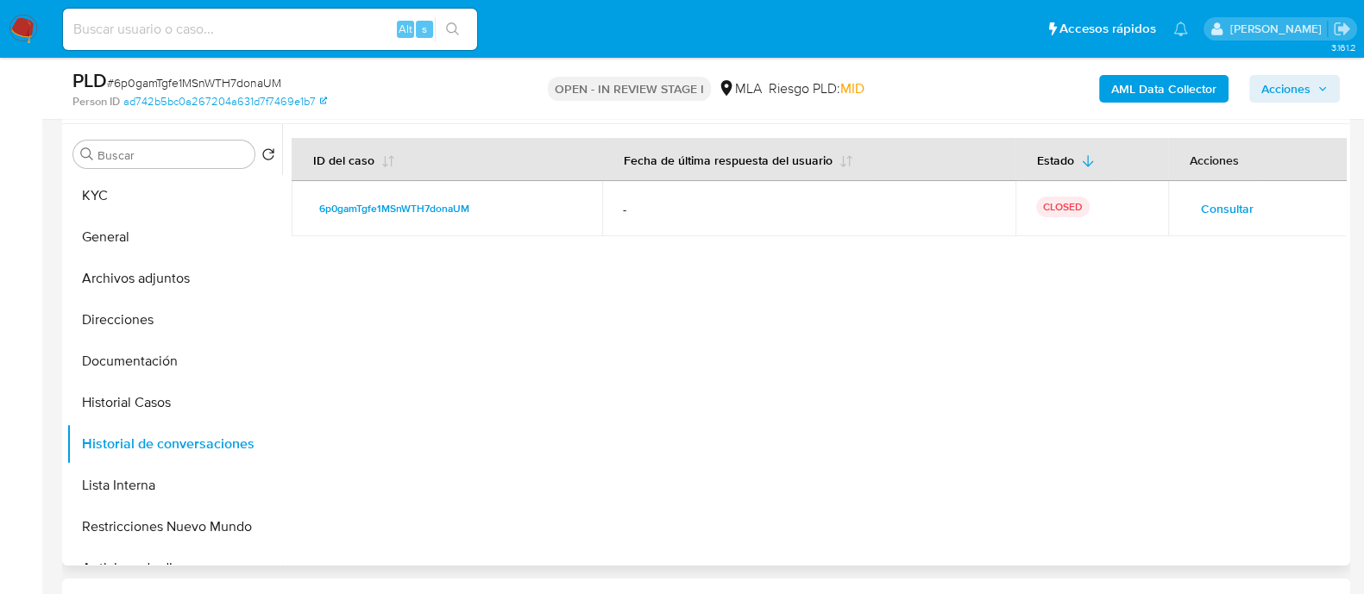
click at [1221, 216] on span "Consultar" at bounding box center [1227, 209] width 53 height 24
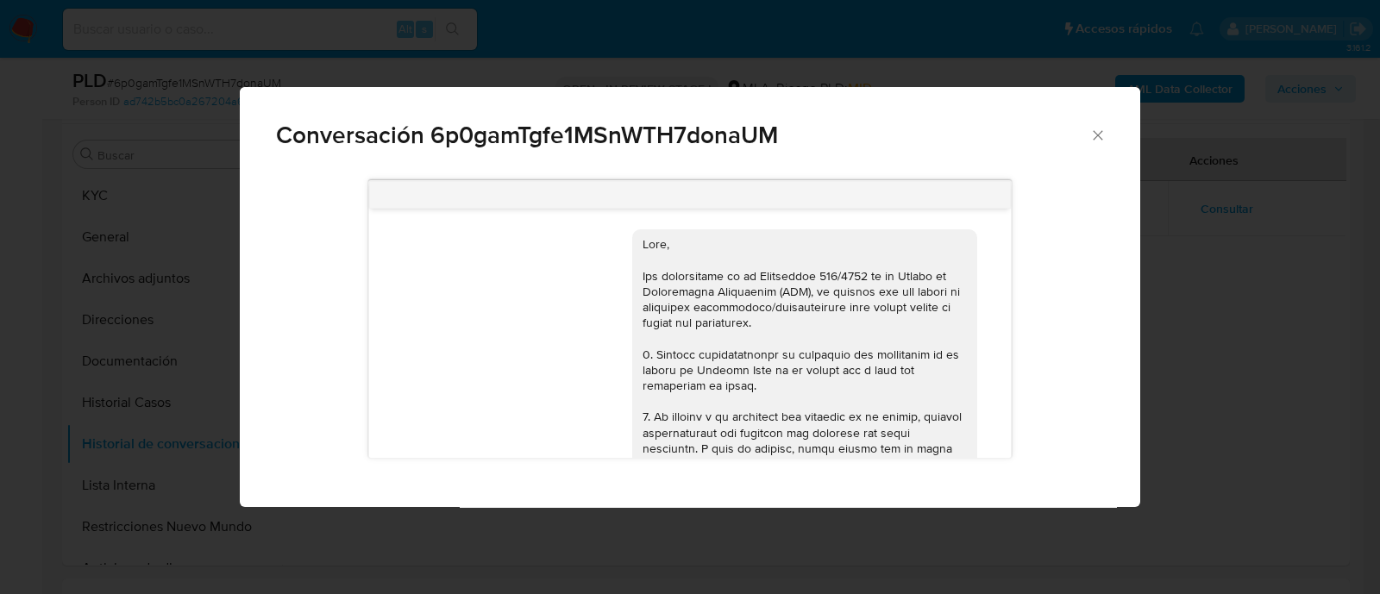
scroll to position [1108, 0]
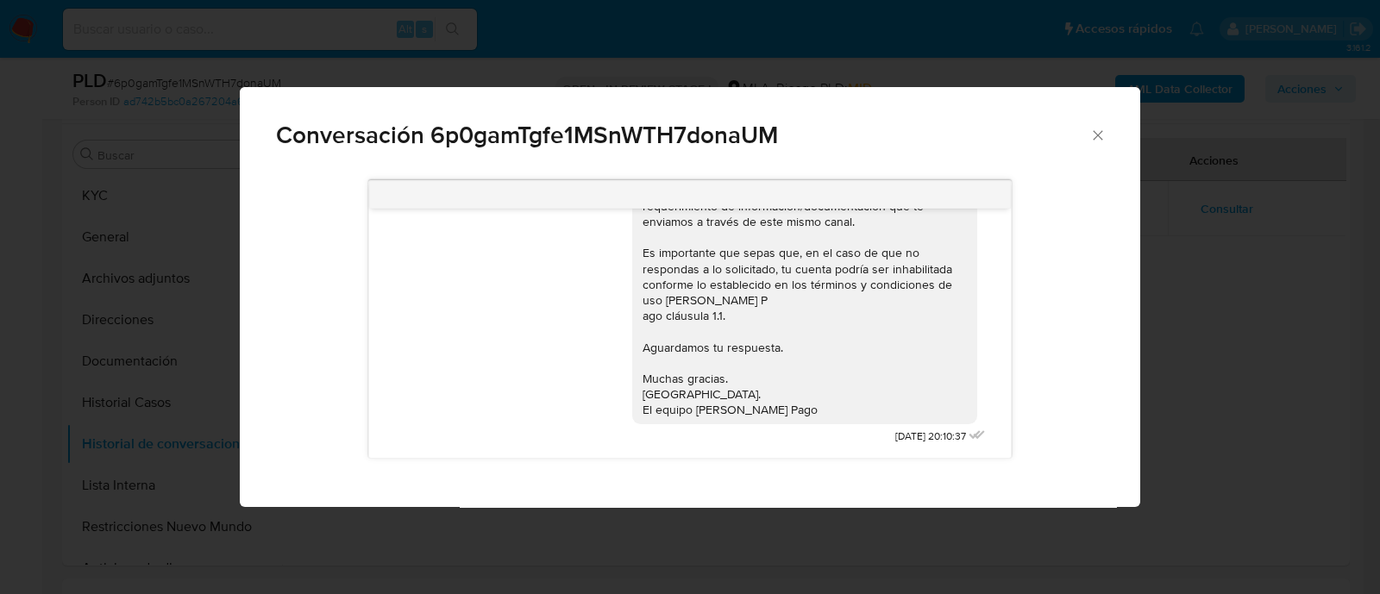
click at [153, 275] on div "Conversación 6p0gamTgfe1MSnWTH7donaUM [DATE] 14:43:05 Hola, Esperamos que te en…" at bounding box center [690, 297] width 1380 height 594
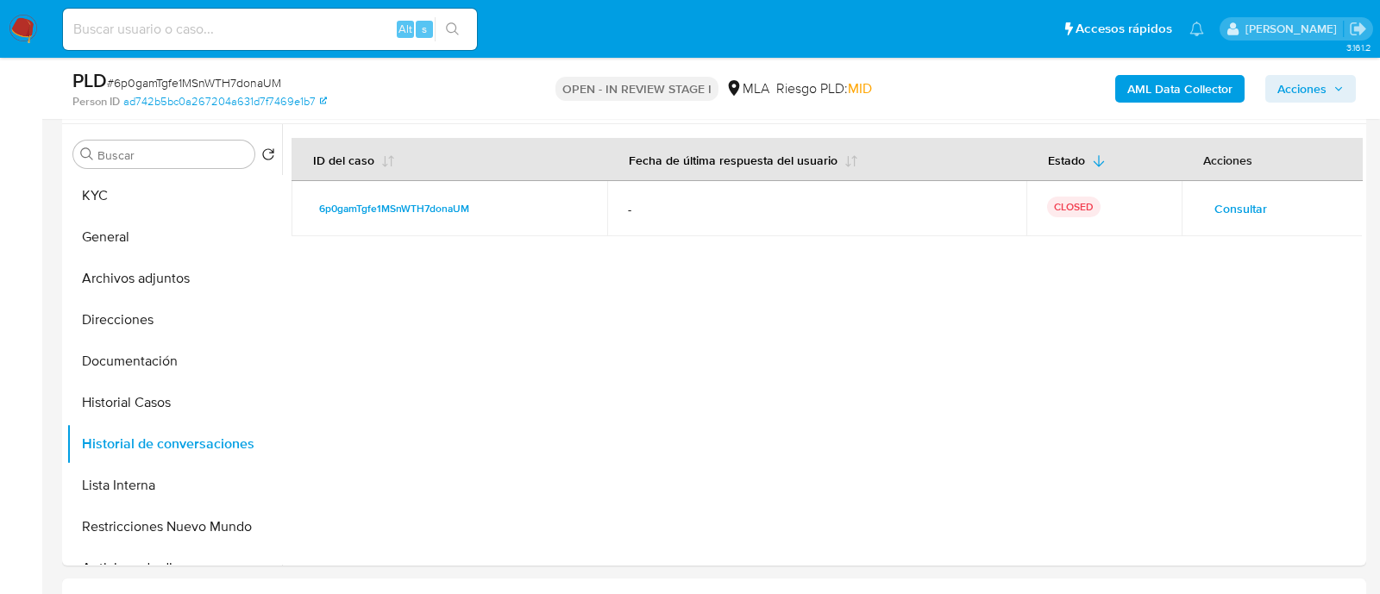
click at [163, 287] on button "Archivos adjuntos" at bounding box center [174, 278] width 216 height 41
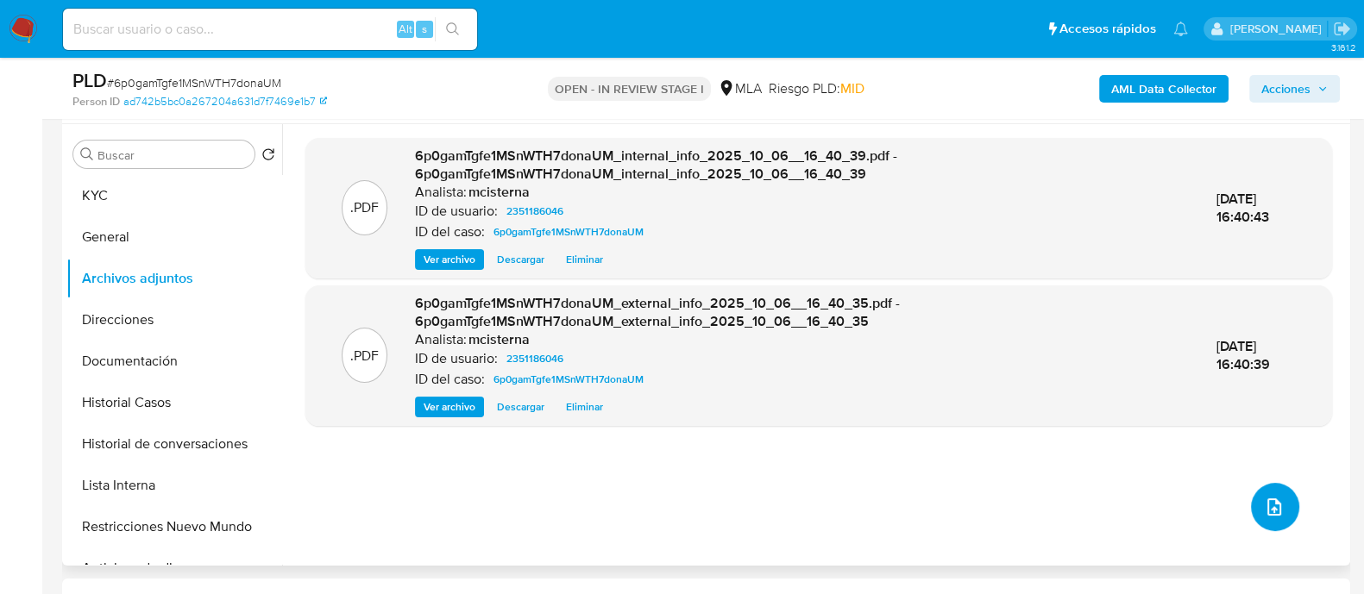
click at [1265, 527] on button "upload-file" at bounding box center [1275, 507] width 48 height 48
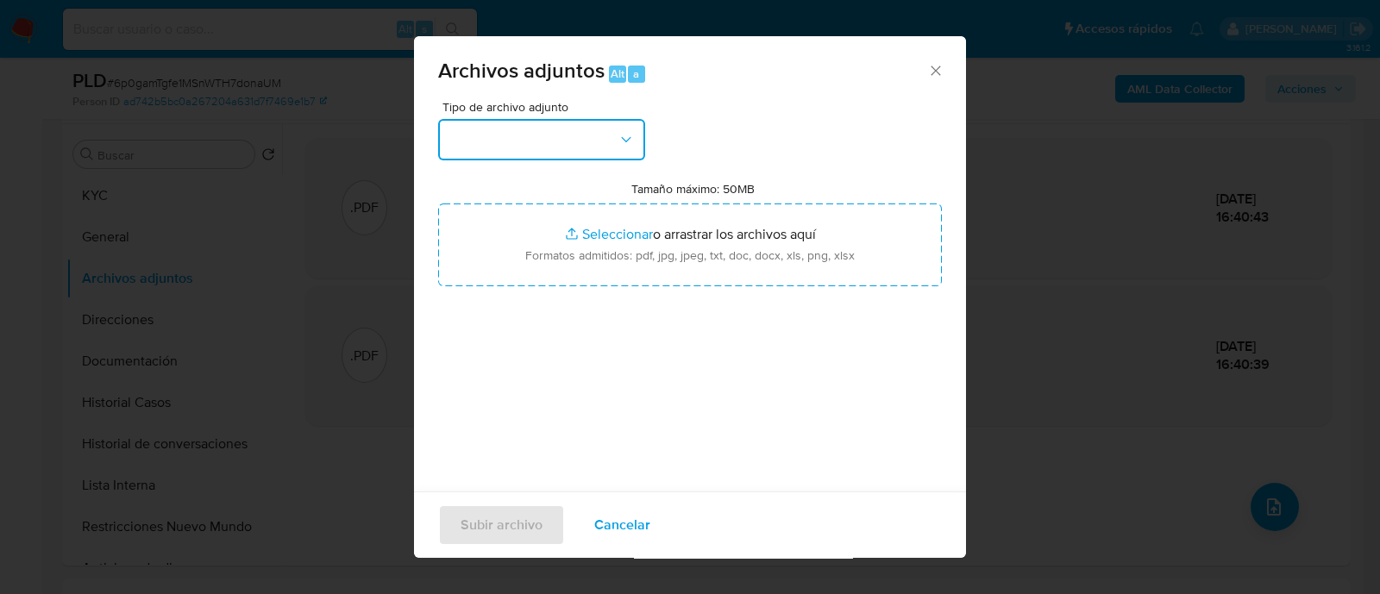
click at [556, 127] on button "button" at bounding box center [541, 139] width 207 height 41
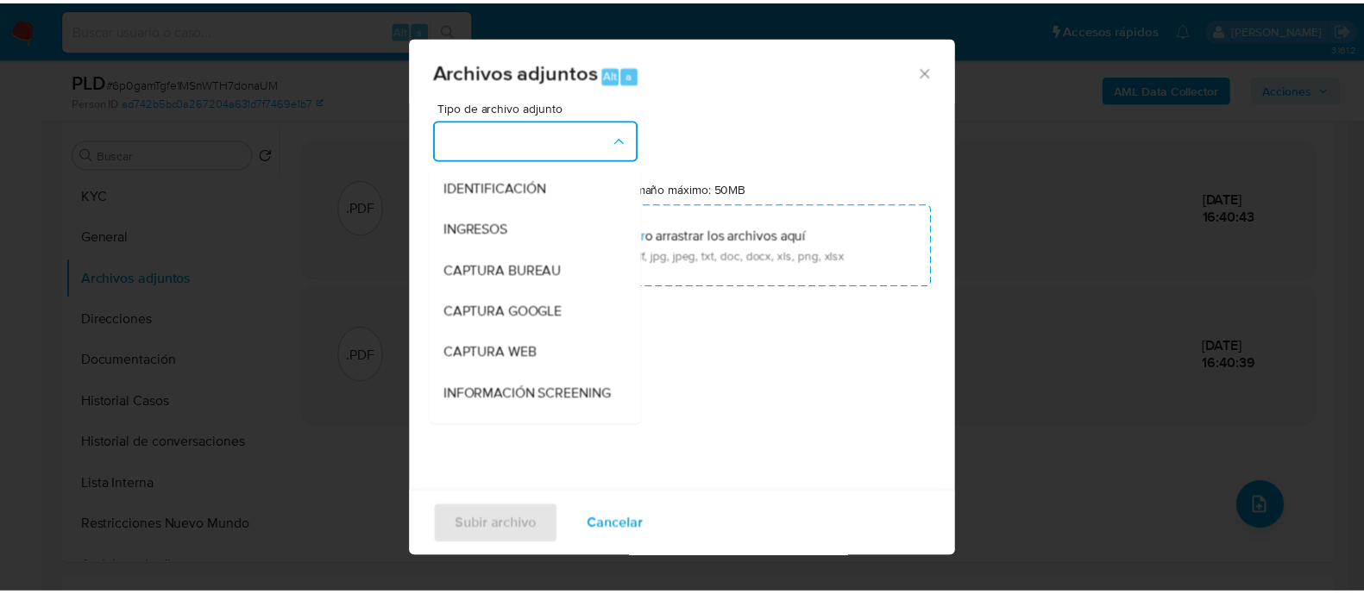
scroll to position [215, 0]
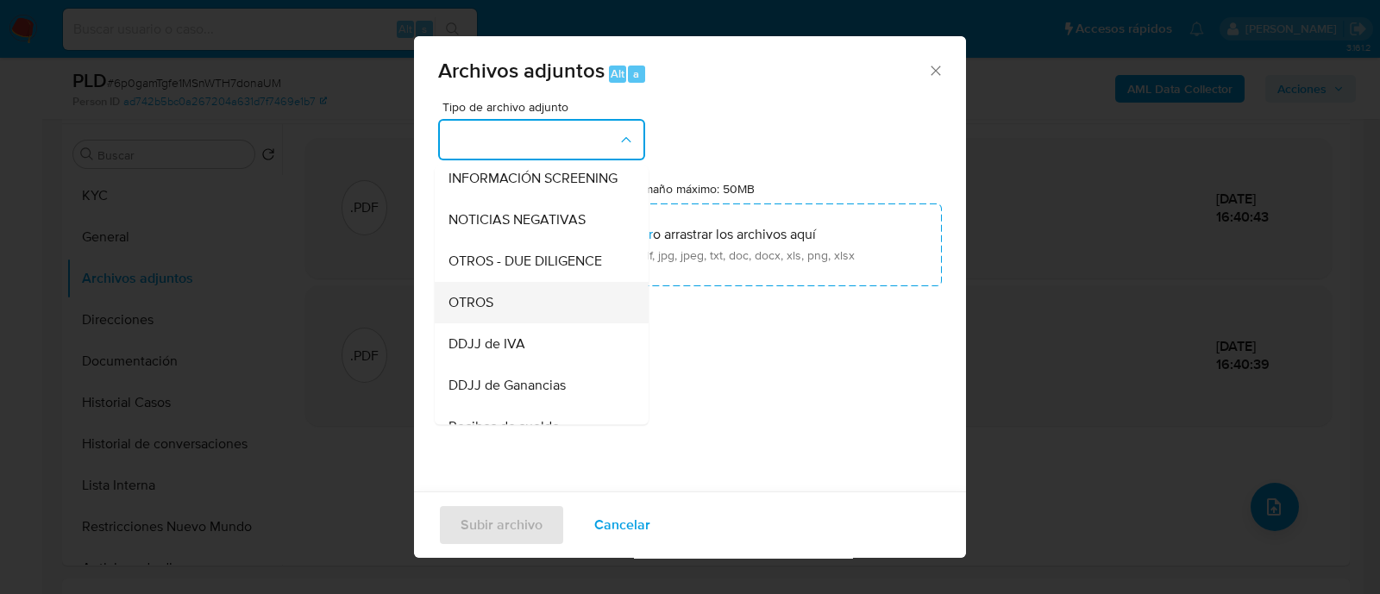
click at [519, 323] on div "OTROS" at bounding box center [537, 302] width 176 height 41
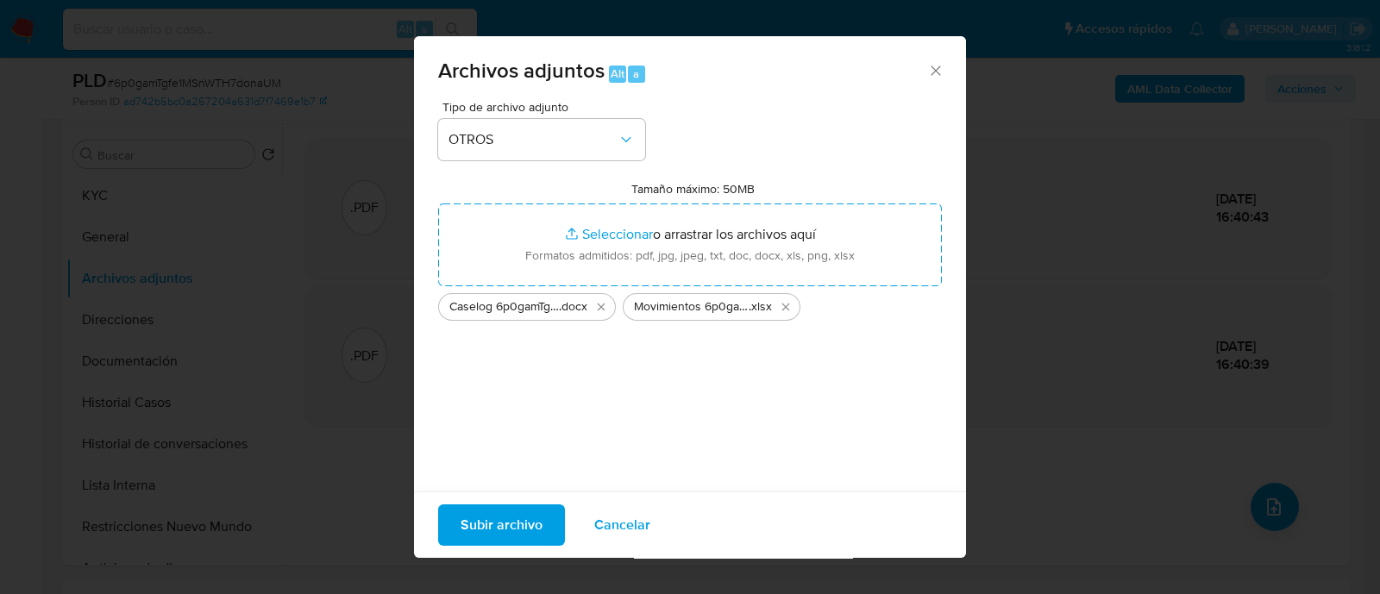
click at [472, 519] on span "Subir archivo" at bounding box center [502, 525] width 82 height 38
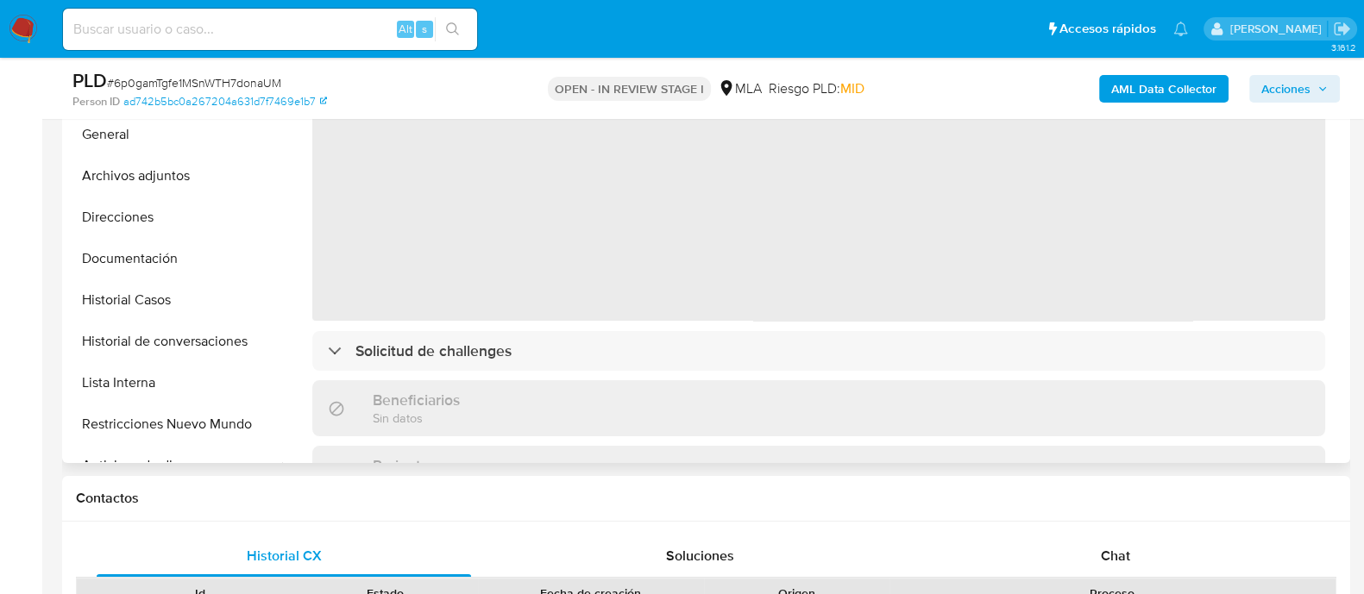
scroll to position [430, 0]
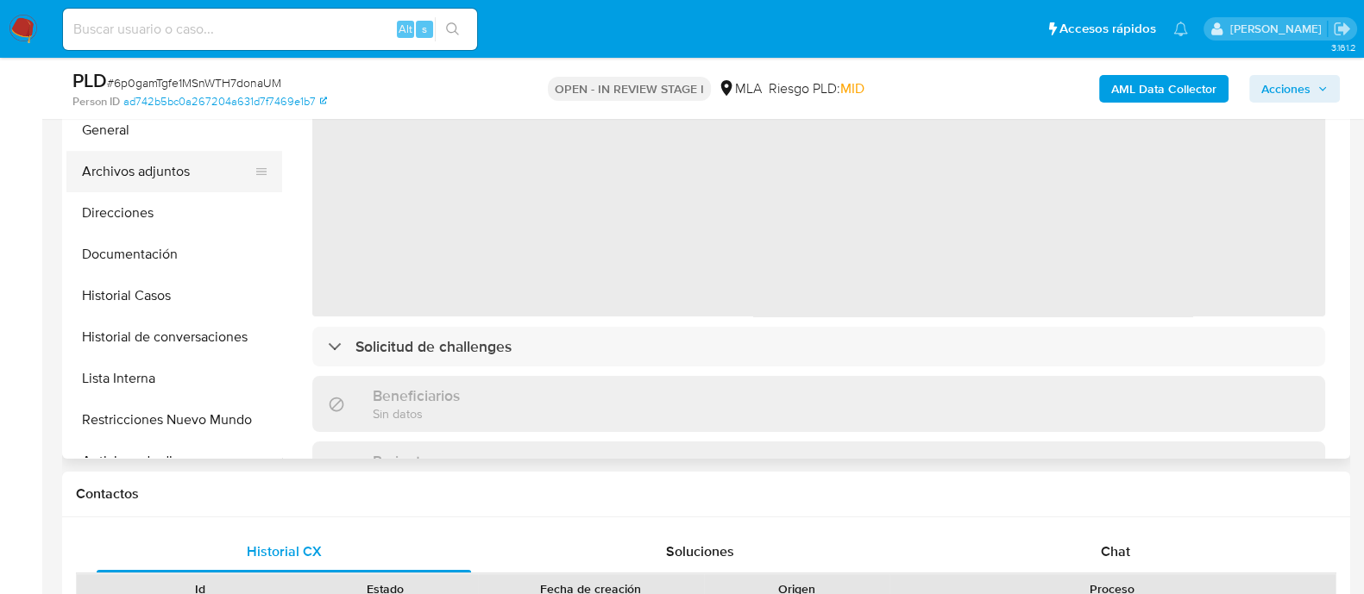
click at [166, 179] on button "Archivos adjuntos" at bounding box center [167, 171] width 202 height 41
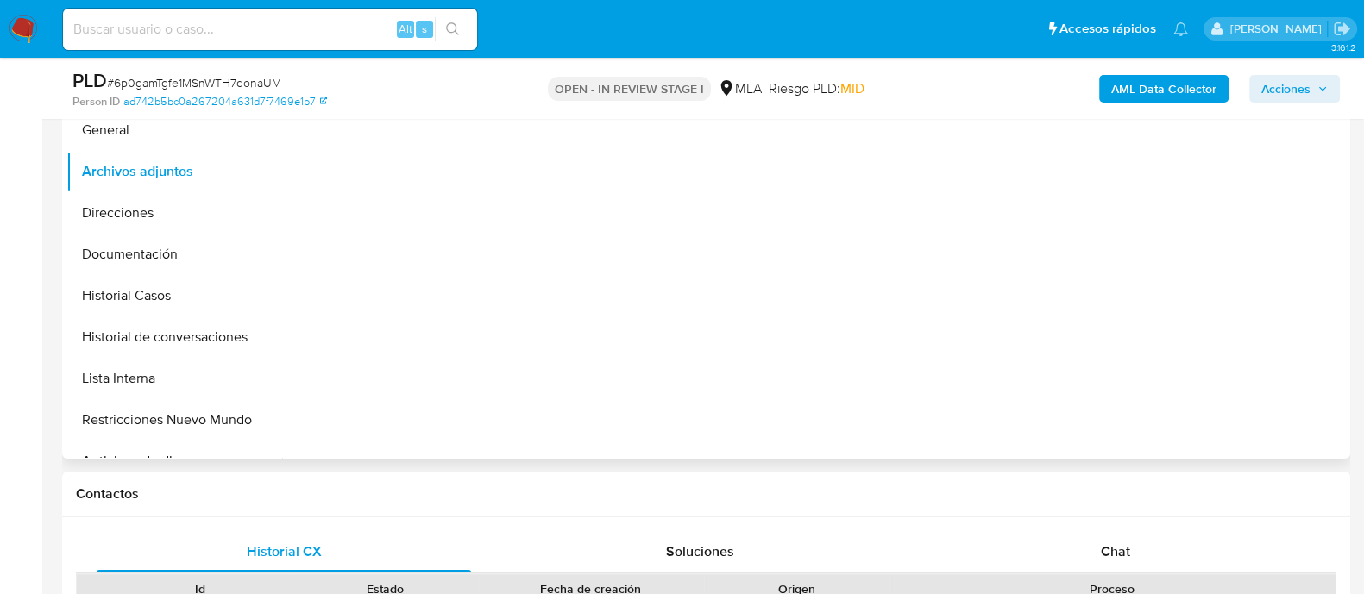
select select "10"
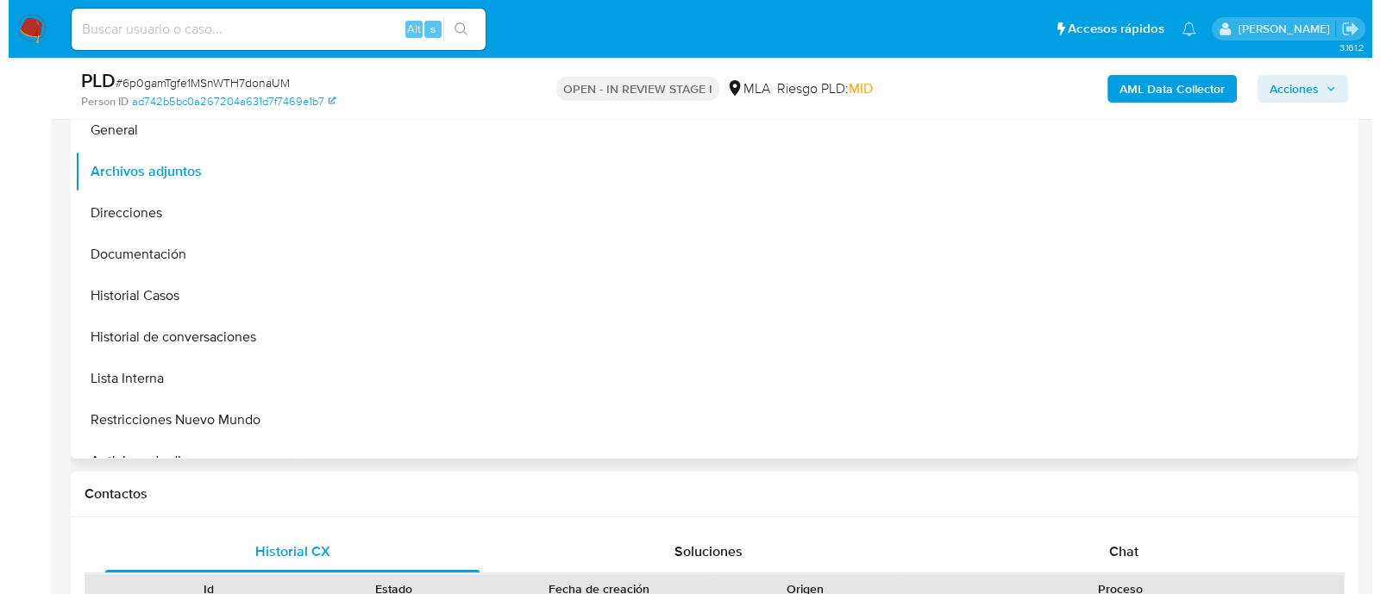
scroll to position [323, 0]
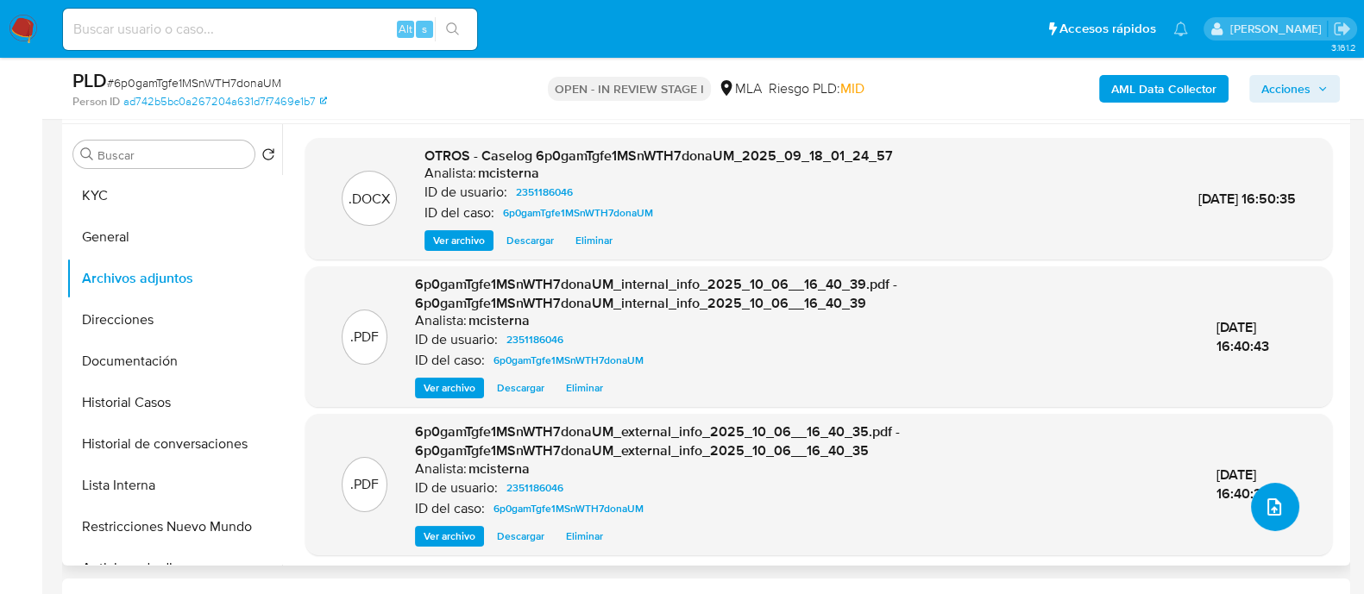
click at [1264, 500] on icon "upload-file" at bounding box center [1274, 507] width 21 height 21
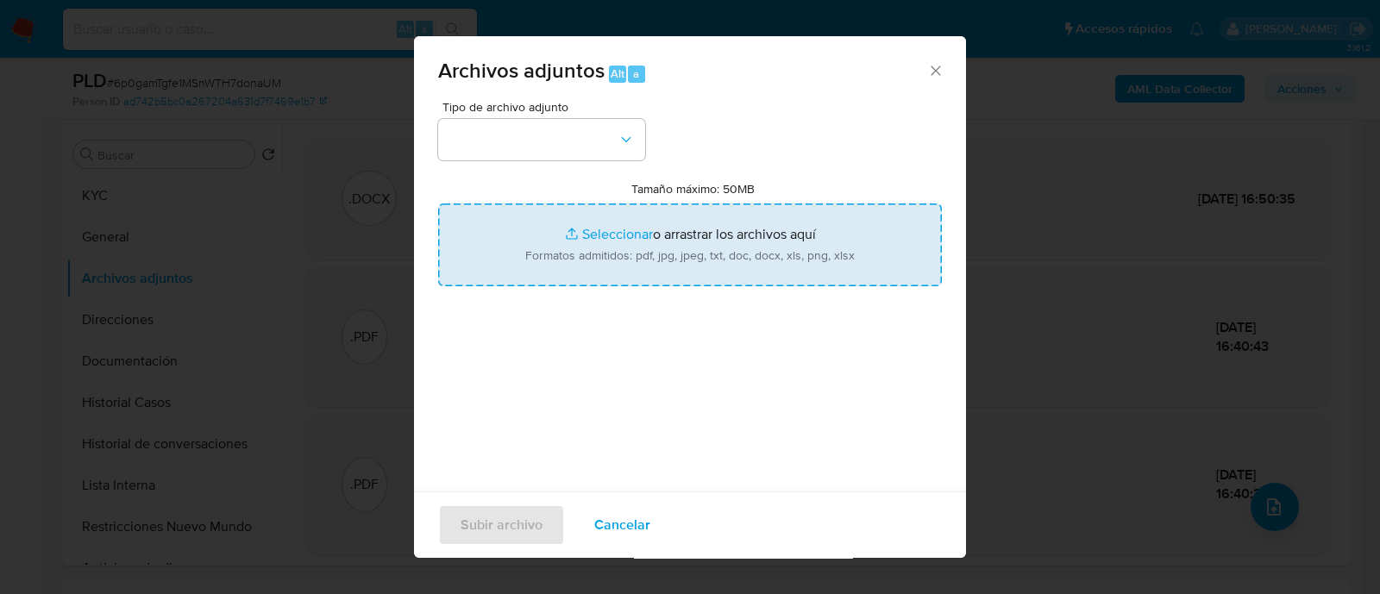
click at [510, 261] on input "Tamaño máximo: 50MB Seleccionar archivos" at bounding box center [690, 245] width 504 height 83
type input "C:\fakepath\Movimientos 6p0gamTgfe1MSnWTH7donaUM_2025_09_18_01_24_57.xlsx"
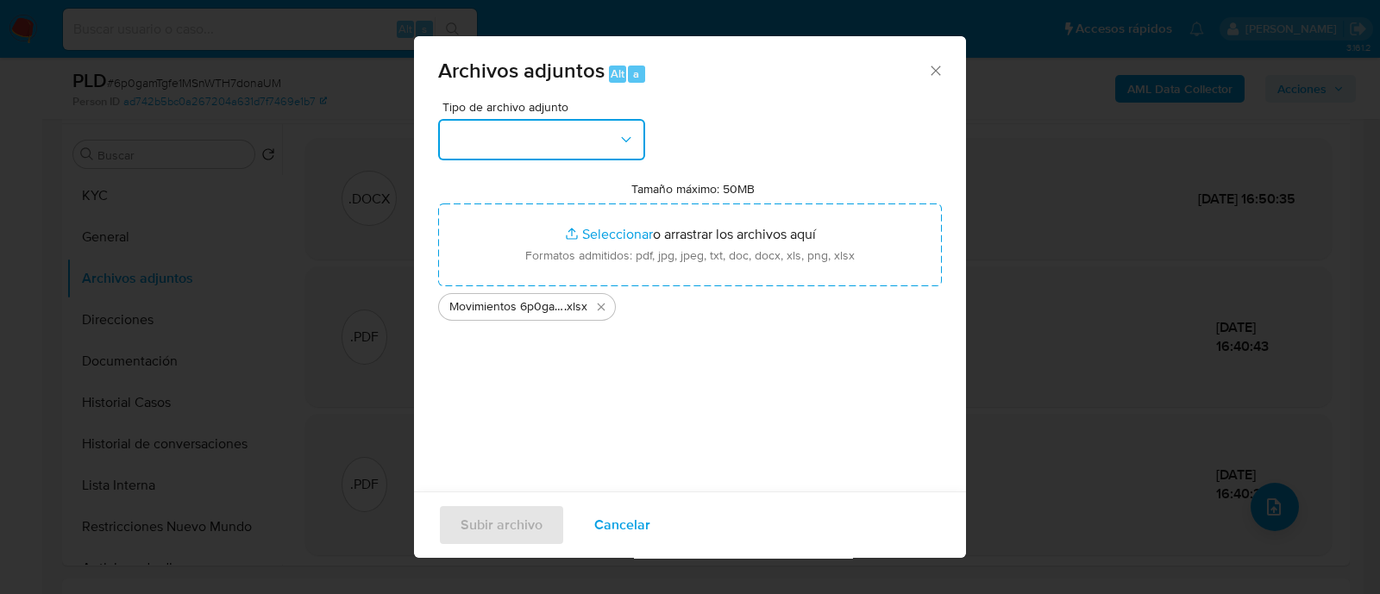
click at [511, 152] on button "button" at bounding box center [541, 139] width 207 height 41
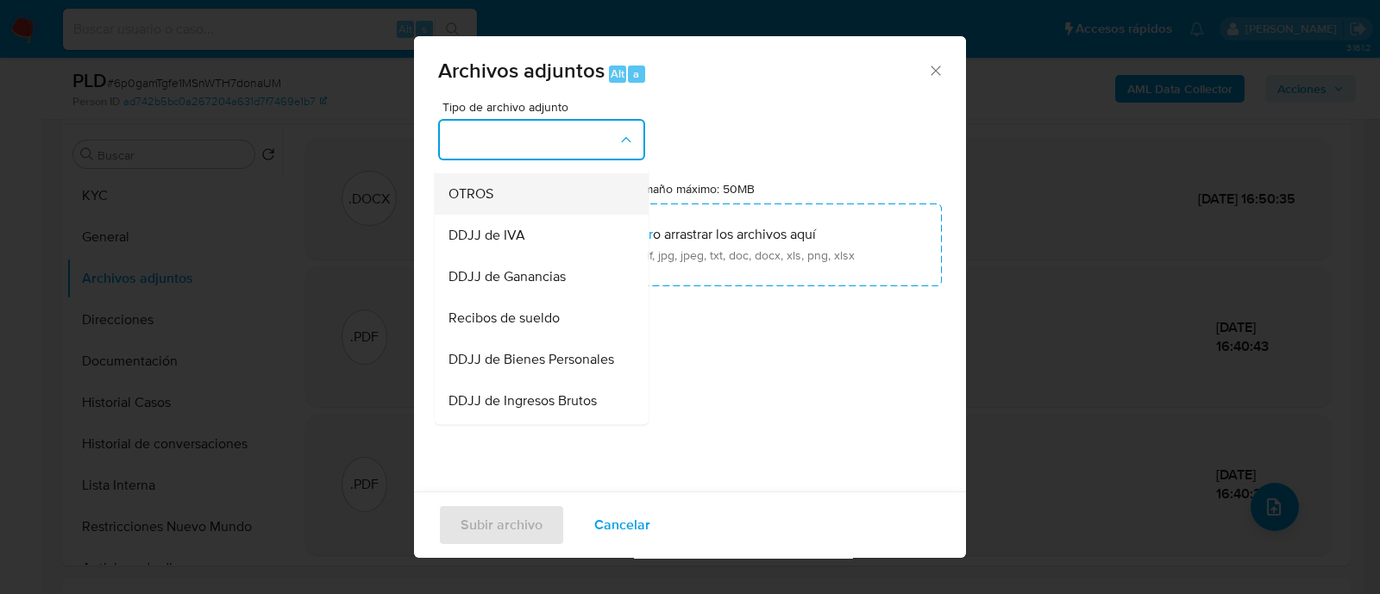
click at [483, 215] on div "OTROS" at bounding box center [537, 193] width 176 height 41
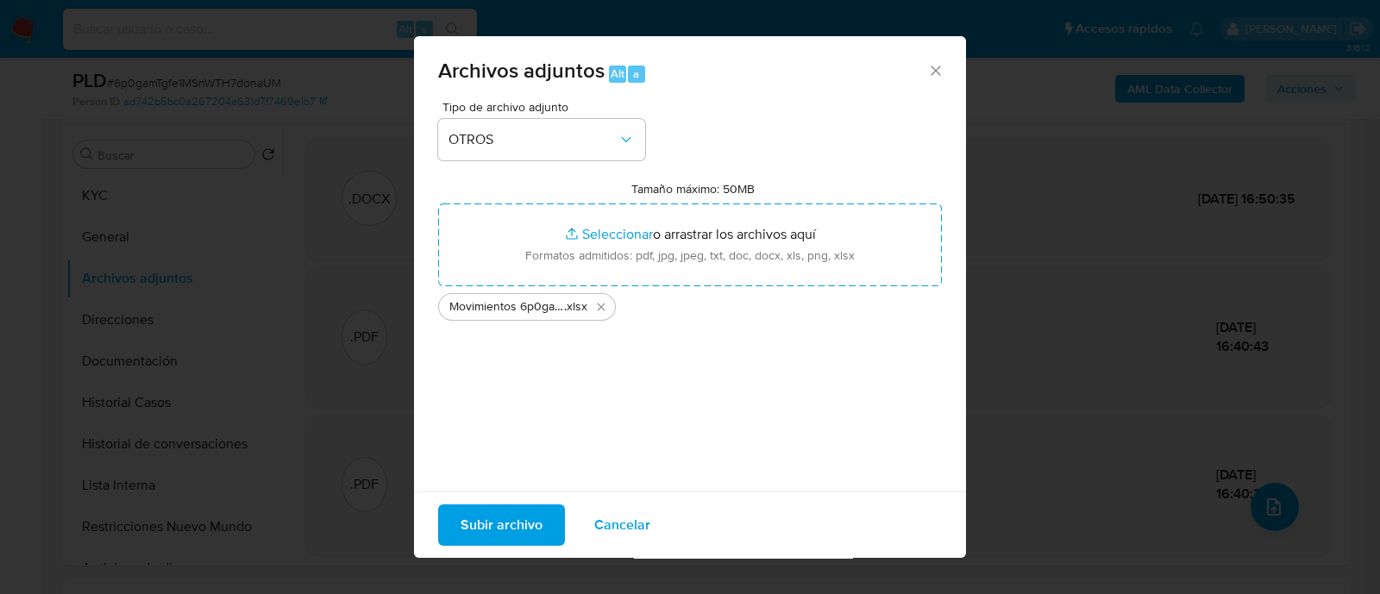
click at [518, 537] on span "Subir archivo" at bounding box center [502, 525] width 82 height 38
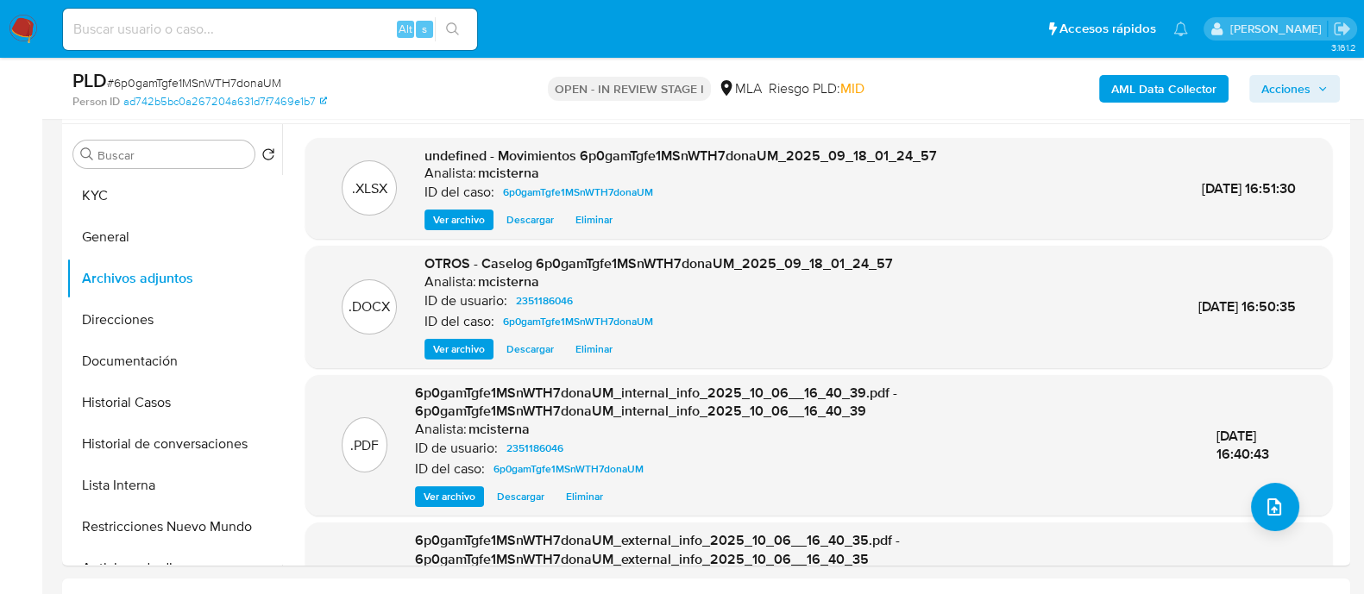
click at [1278, 85] on span "Acciones" at bounding box center [1285, 89] width 49 height 28
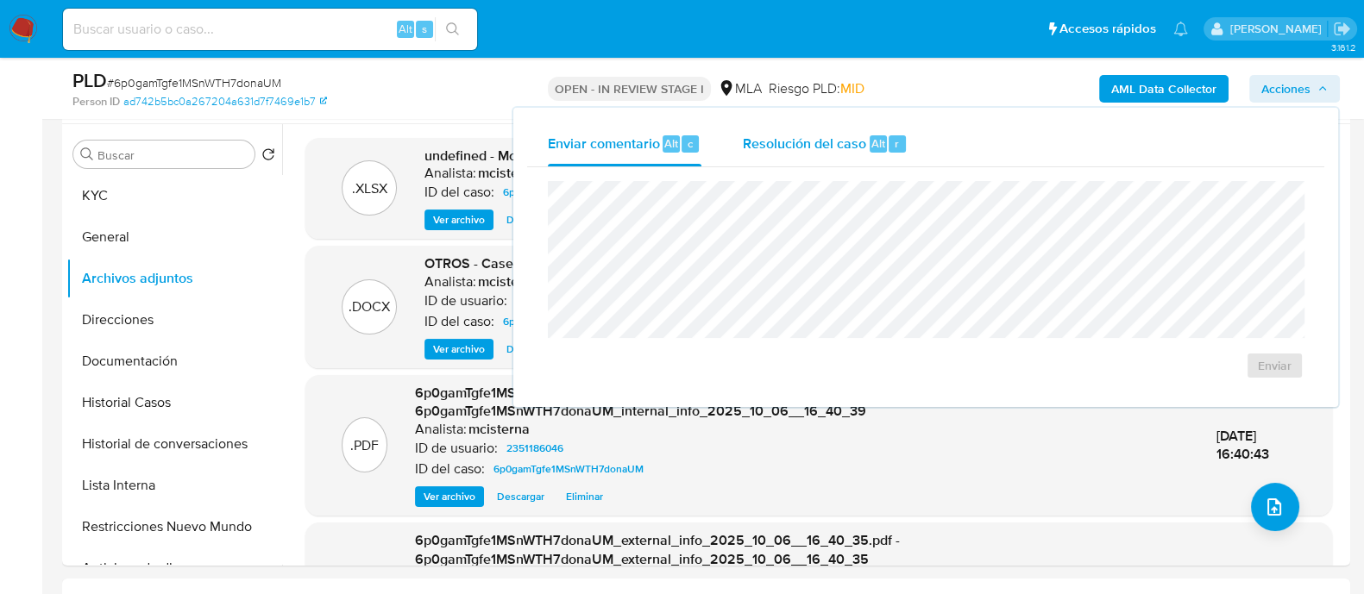
click at [845, 148] on span "Resolución del caso" at bounding box center [804, 143] width 123 height 20
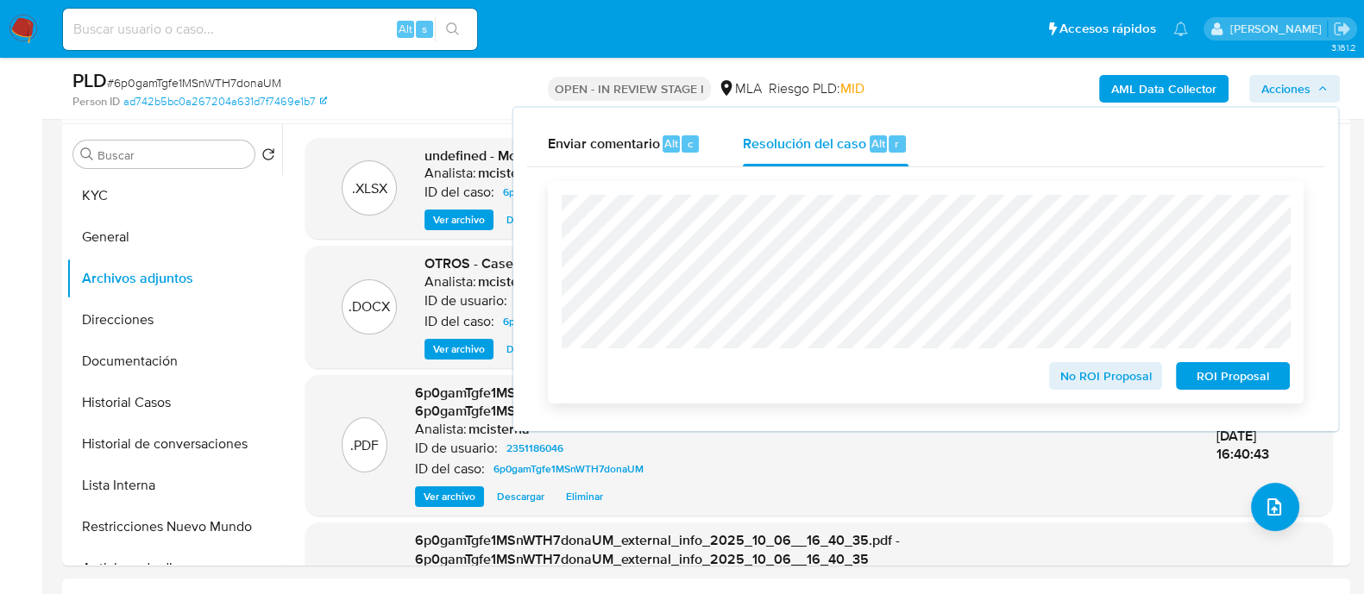
click at [1212, 374] on span "ROI Proposal" at bounding box center [1233, 376] width 90 height 24
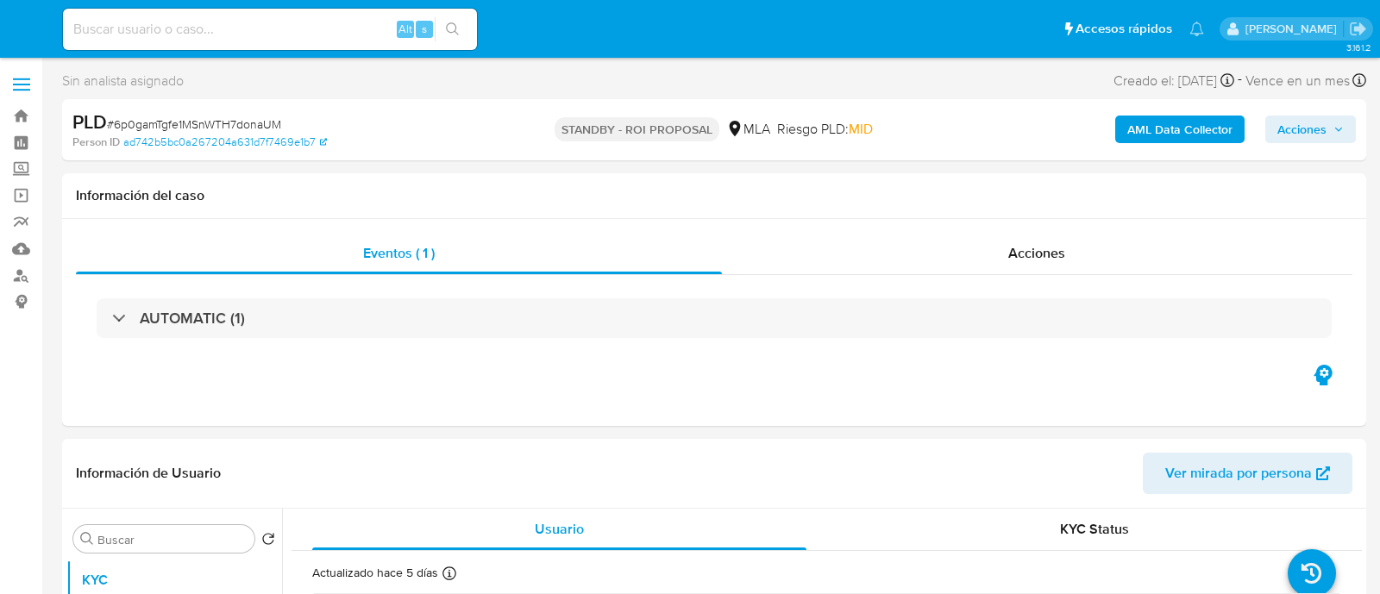
select select "10"
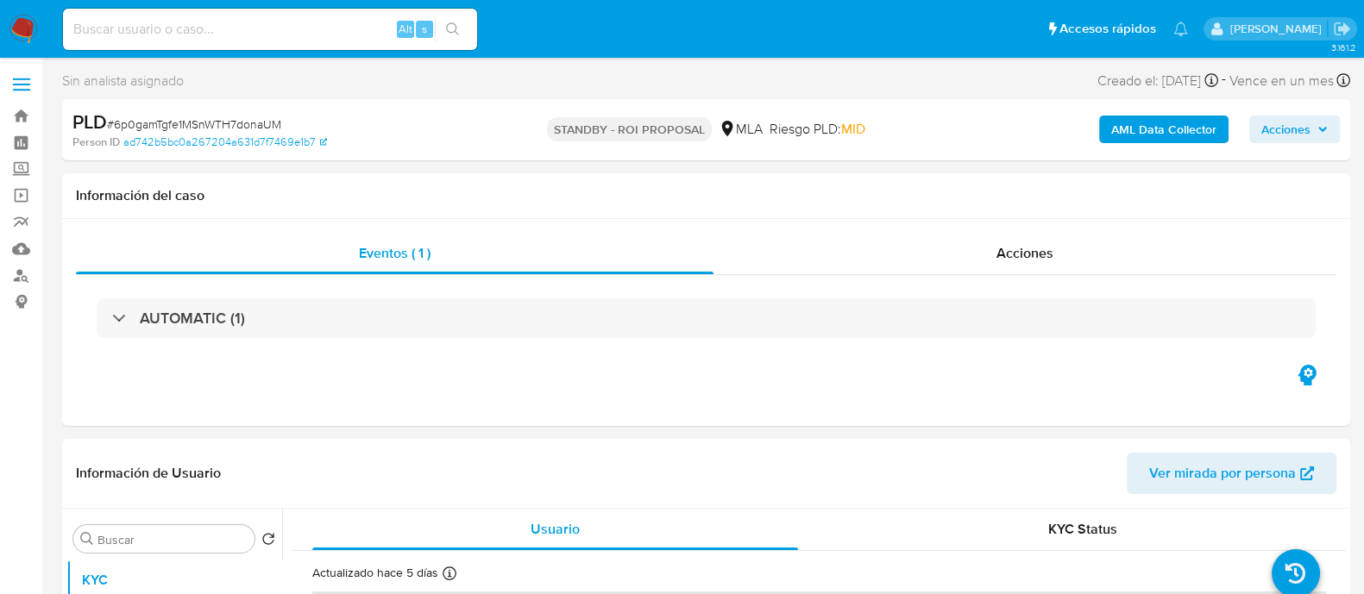
click at [315, 28] on input at bounding box center [270, 29] width 414 height 22
paste input "8HKqbxtFCAKgnq6xYEGOY7XR"
type input "8HKqbxtFCAKgnq6xYEGOY7XR"
click at [463, 34] on button "search-icon" at bounding box center [452, 29] width 35 height 24
click at [457, 14] on div "8HKqbxtFCAKgnq6xYEGOY7XR Alt s" at bounding box center [270, 29] width 414 height 41
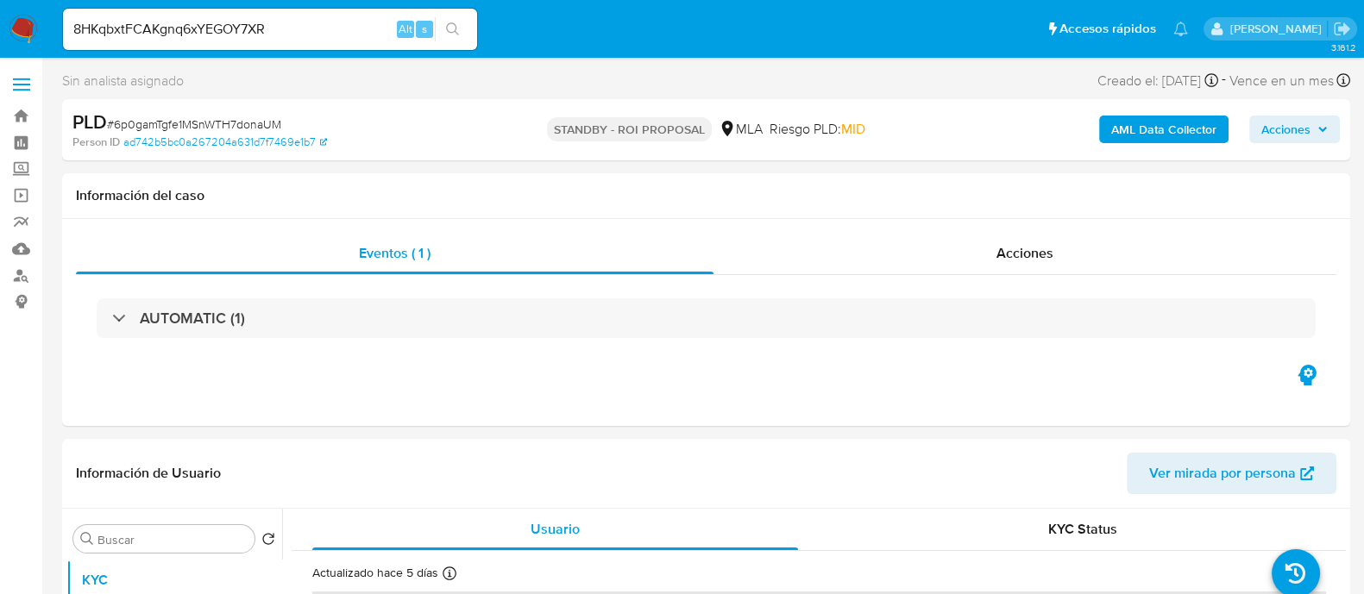
click at [450, 28] on icon "search-icon" at bounding box center [453, 29] width 14 height 14
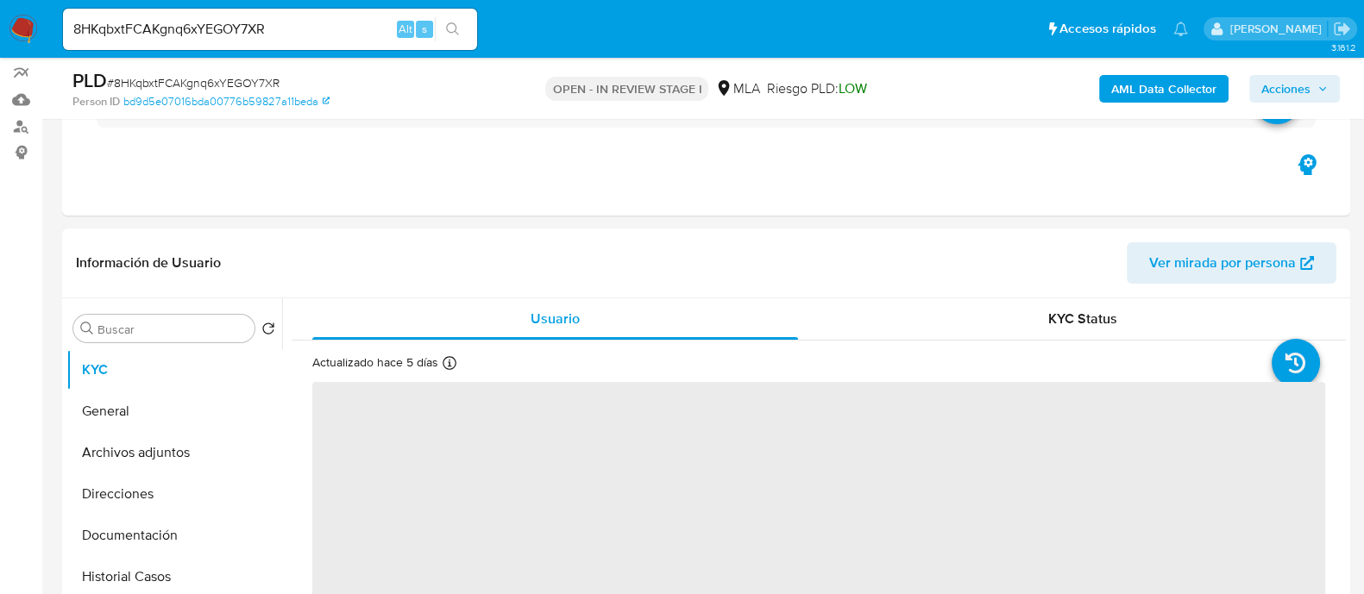
scroll to position [323, 0]
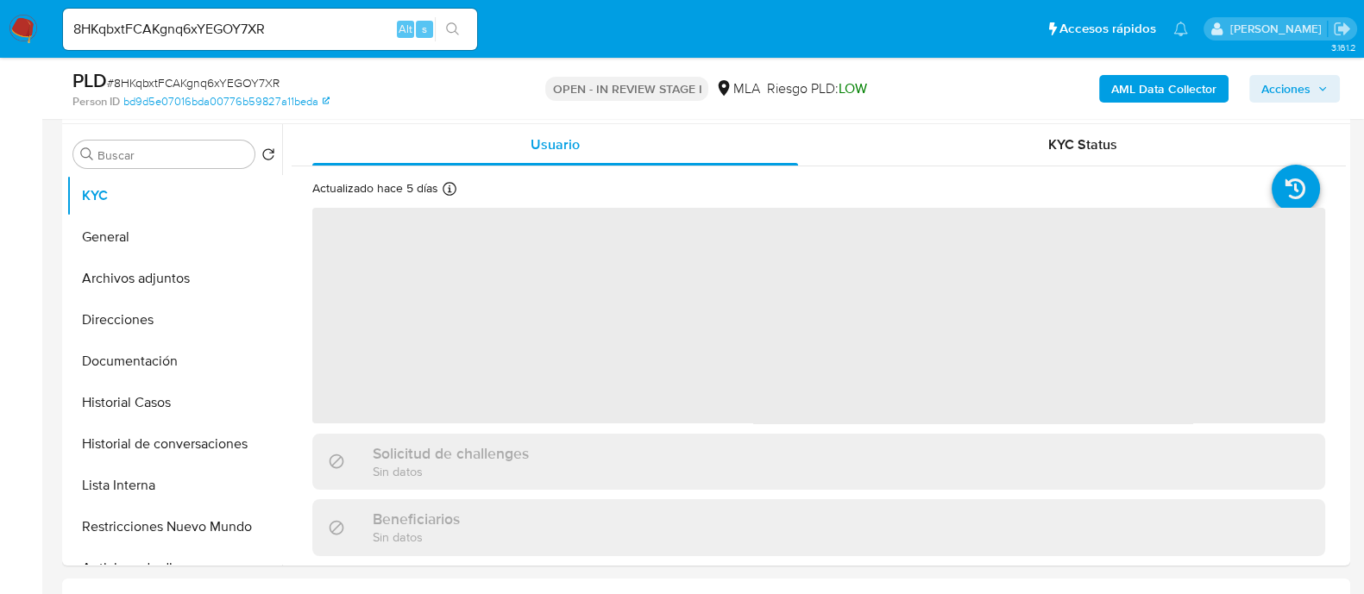
select select "10"
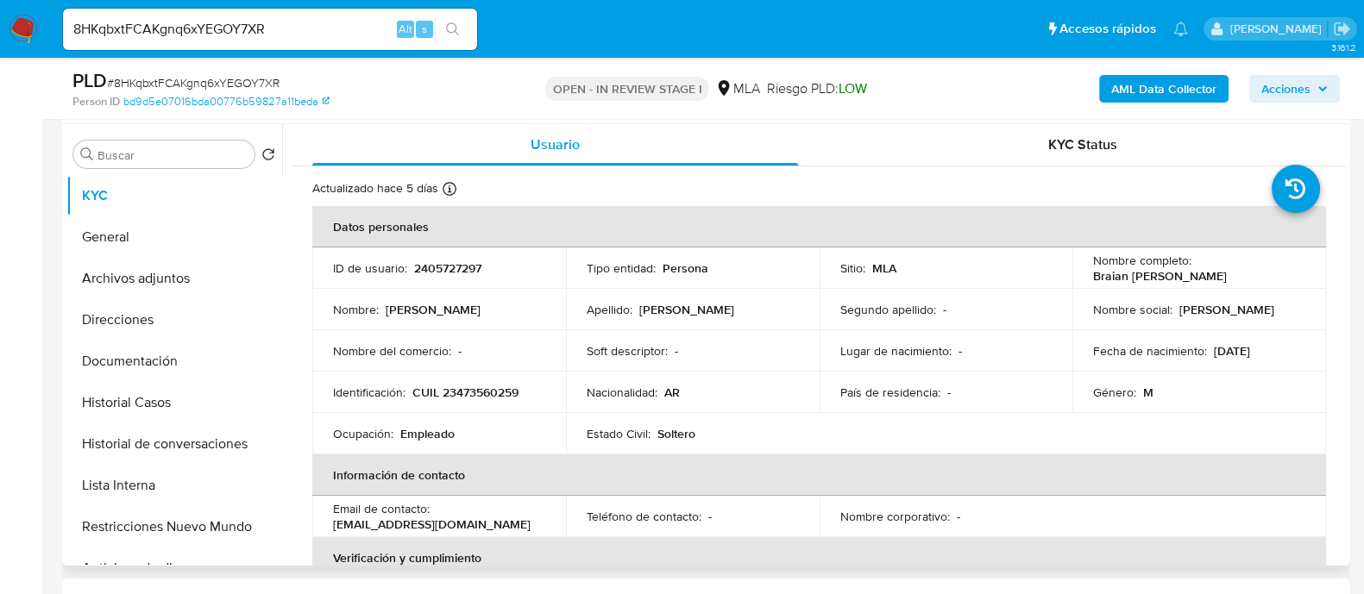
click at [443, 269] on p "2405727297" at bounding box center [447, 269] width 67 height 16
copy p "2405727297"
click at [153, 279] on button "Archivos adjuntos" at bounding box center [167, 278] width 202 height 41
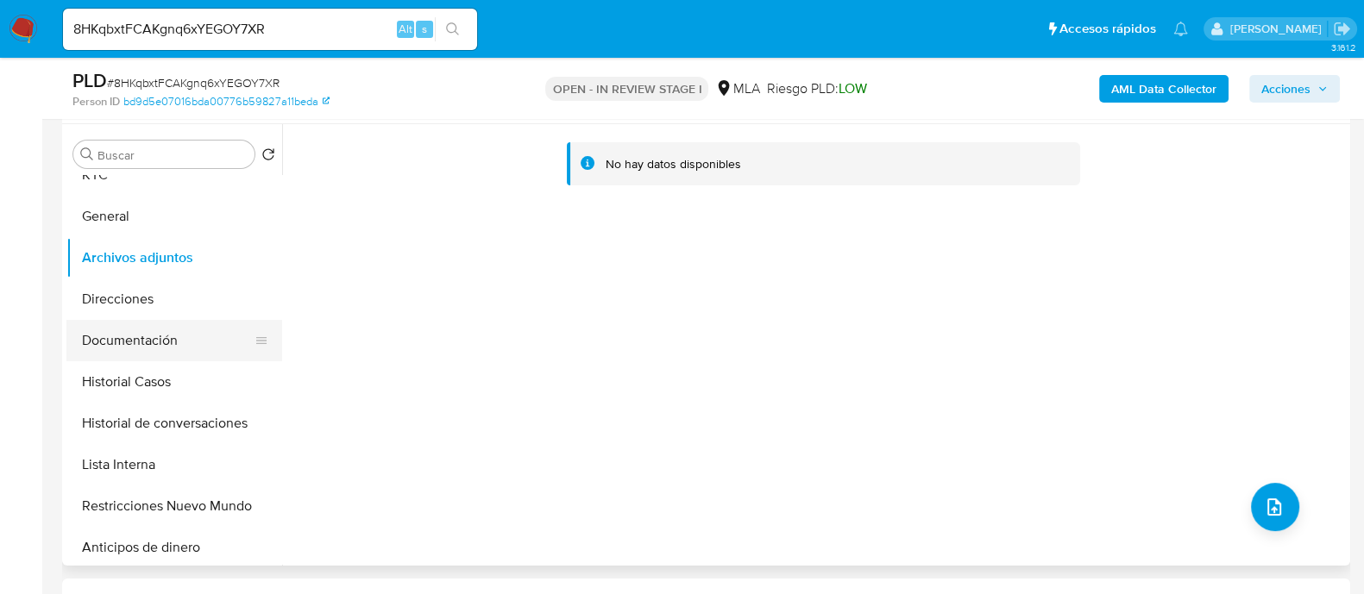
scroll to position [0, 0]
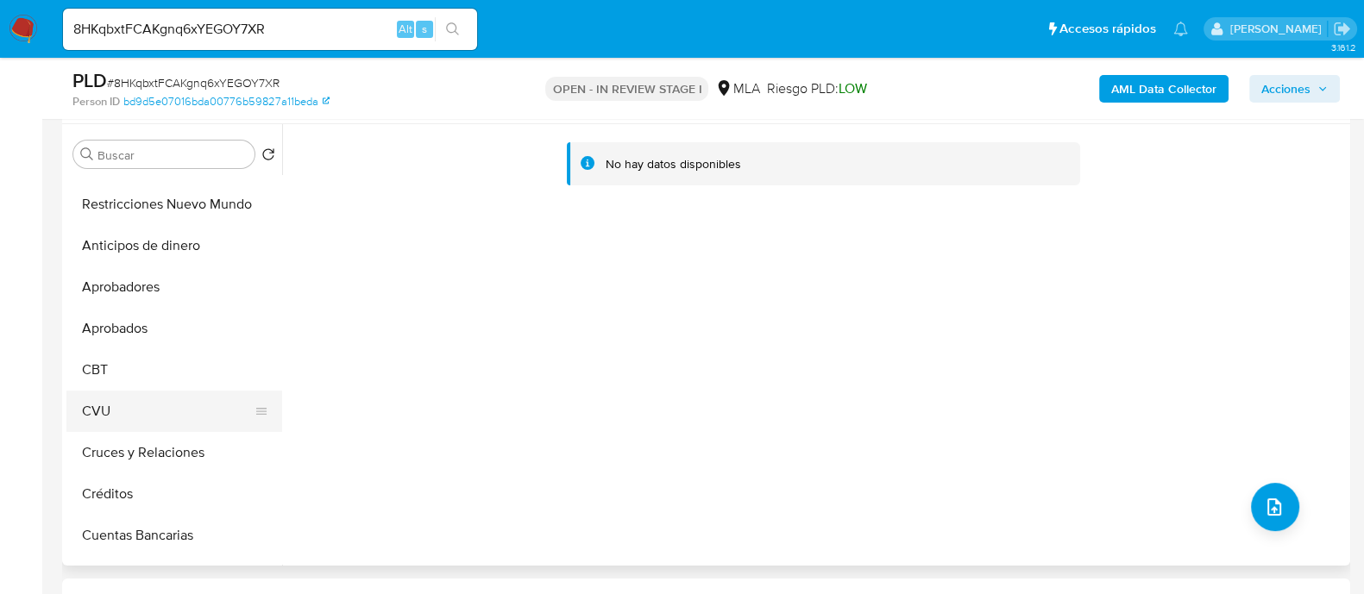
click at [141, 399] on button "CVU" at bounding box center [167, 411] width 202 height 41
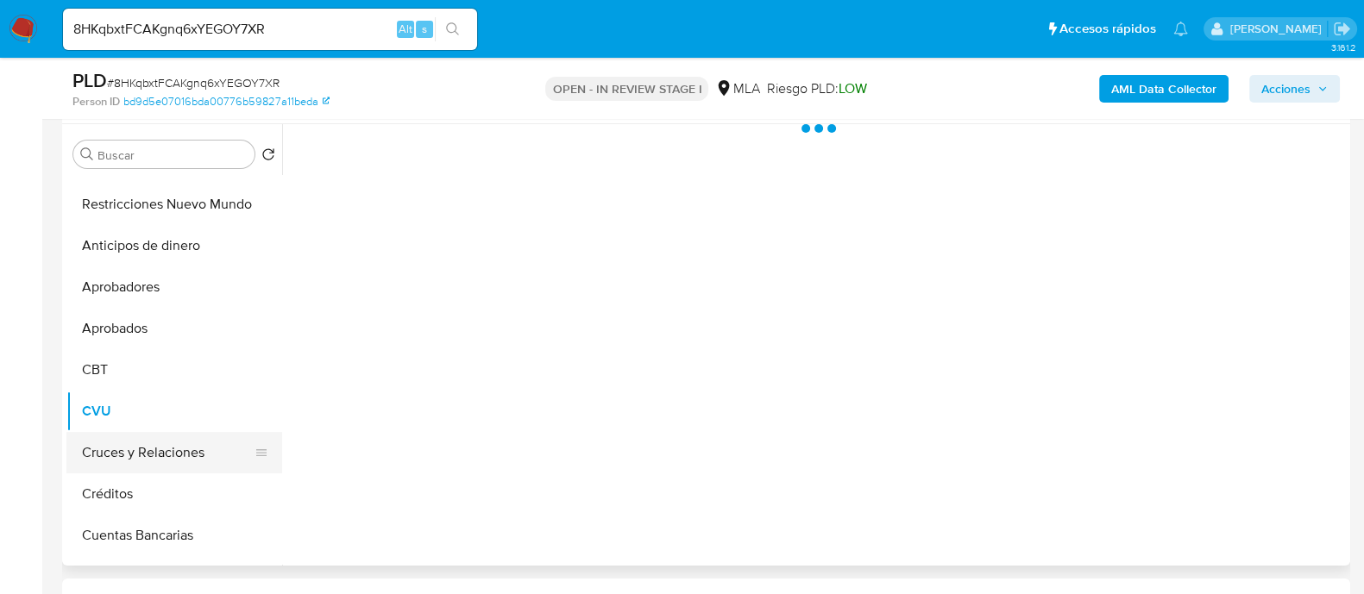
scroll to position [107, 0]
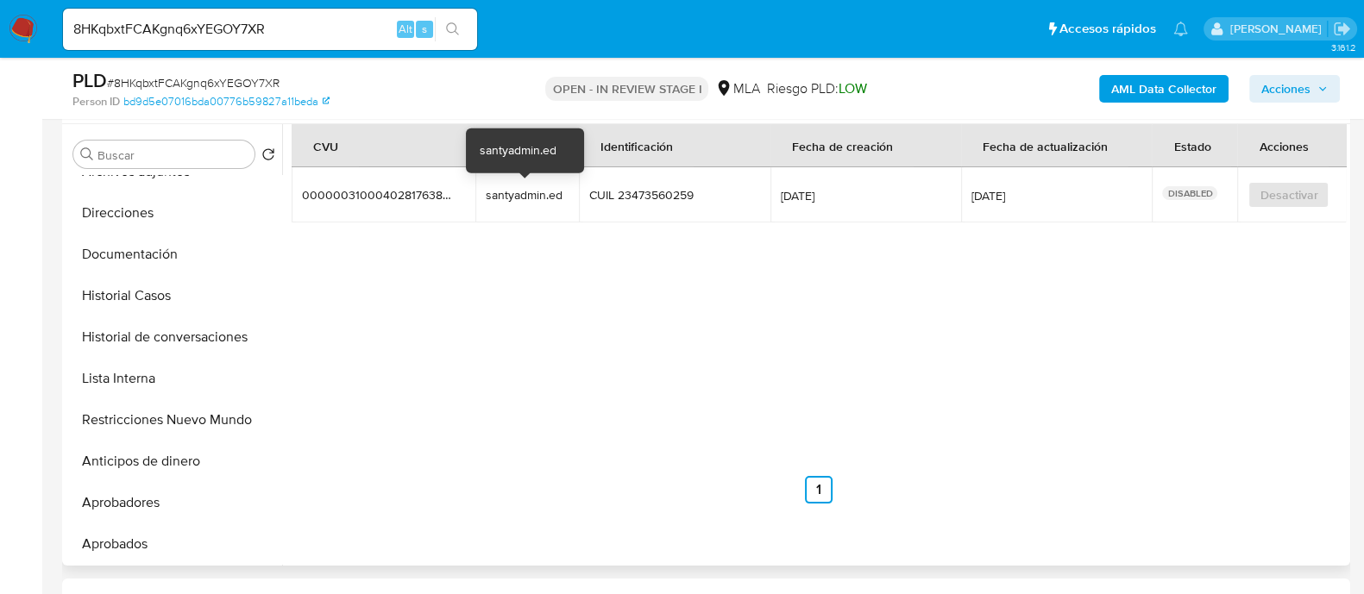
click at [518, 198] on div "santyadmin.ed" at bounding box center [527, 195] width 83 height 16
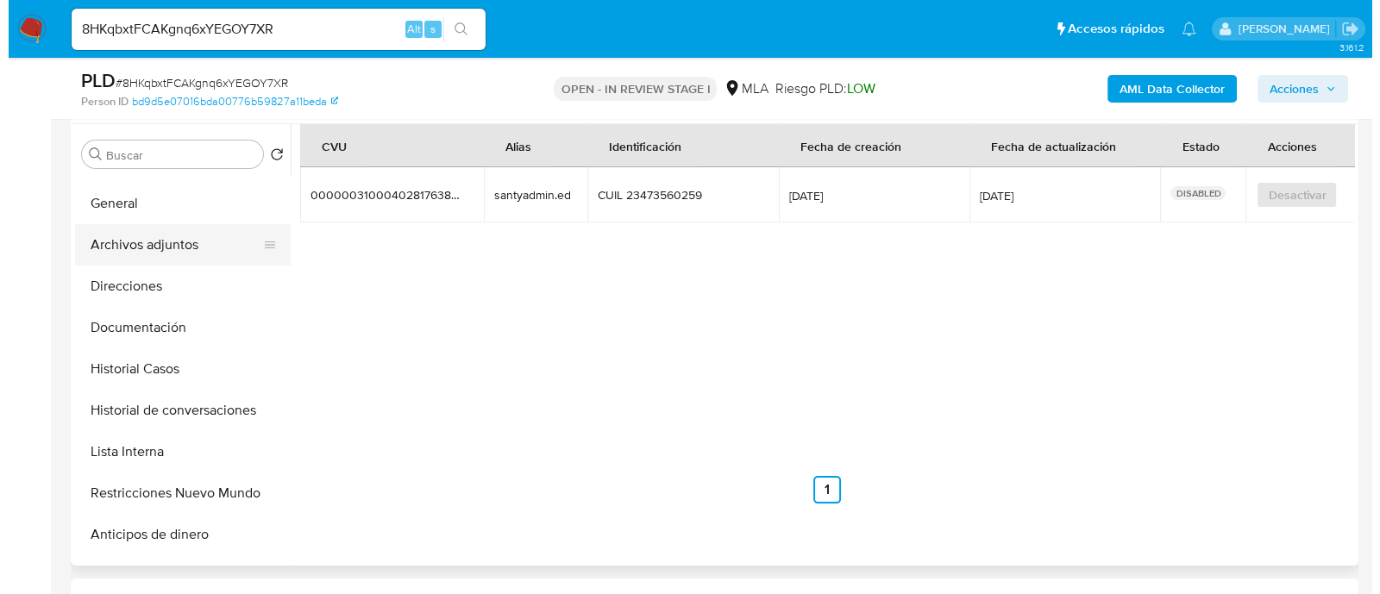
scroll to position [0, 0]
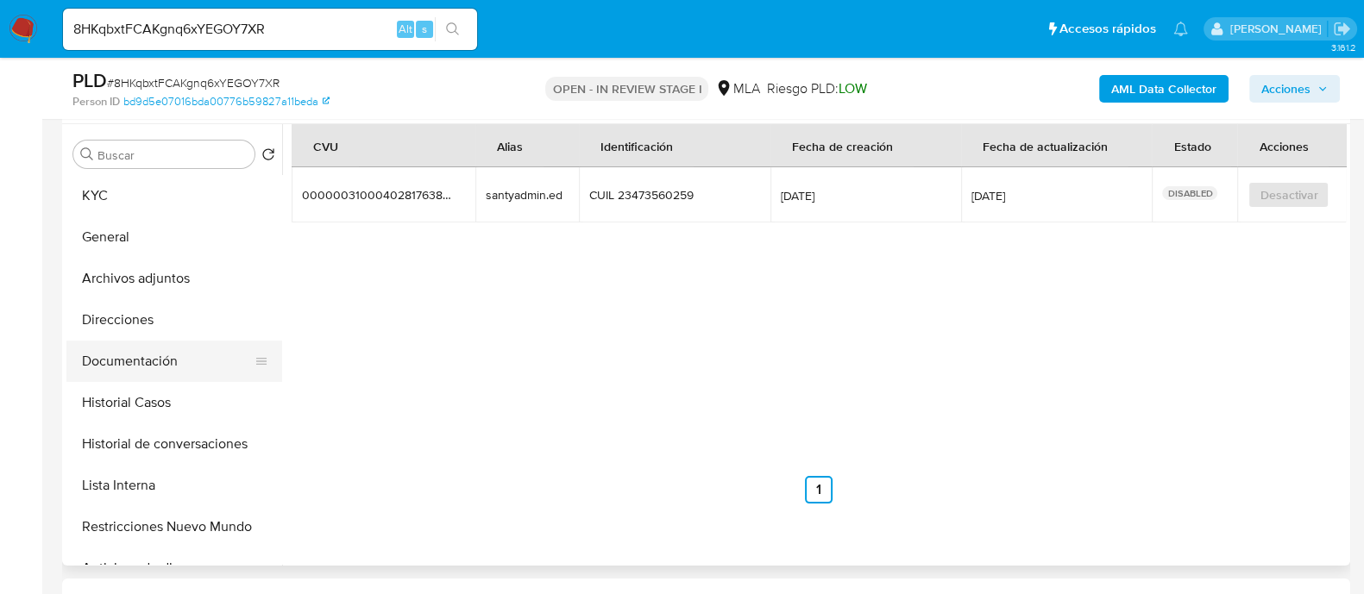
click at [148, 348] on button "Documentación" at bounding box center [167, 361] width 202 height 41
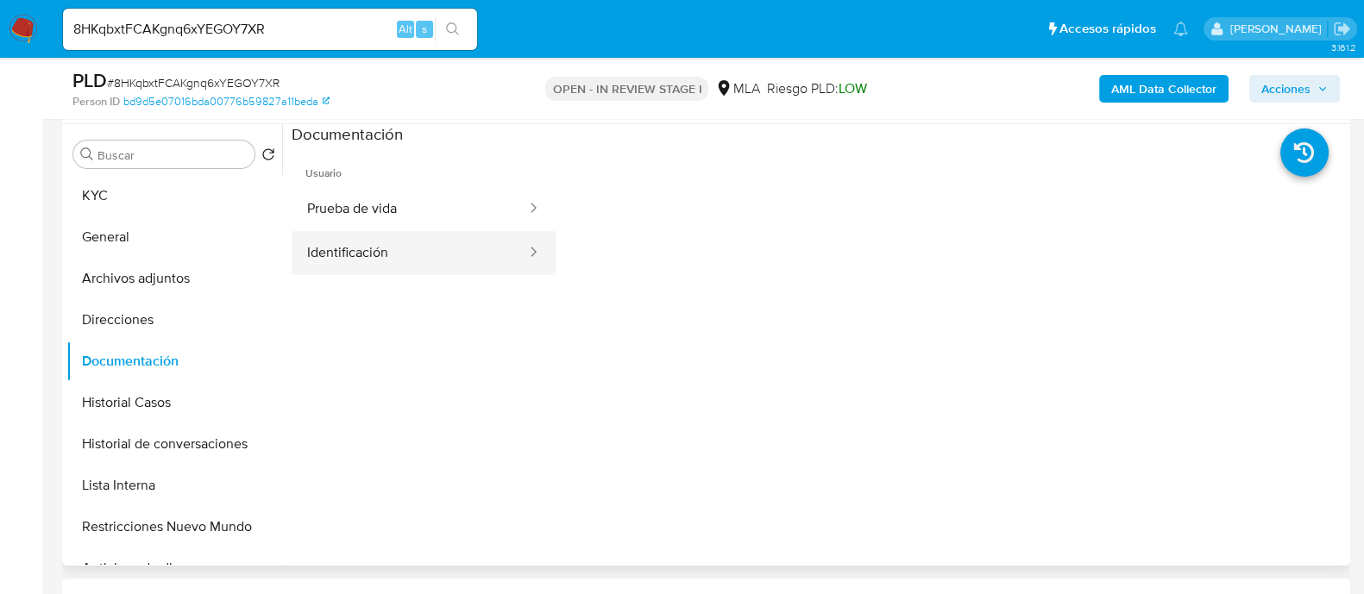
click at [358, 250] on button "Identificación" at bounding box center [410, 253] width 236 height 44
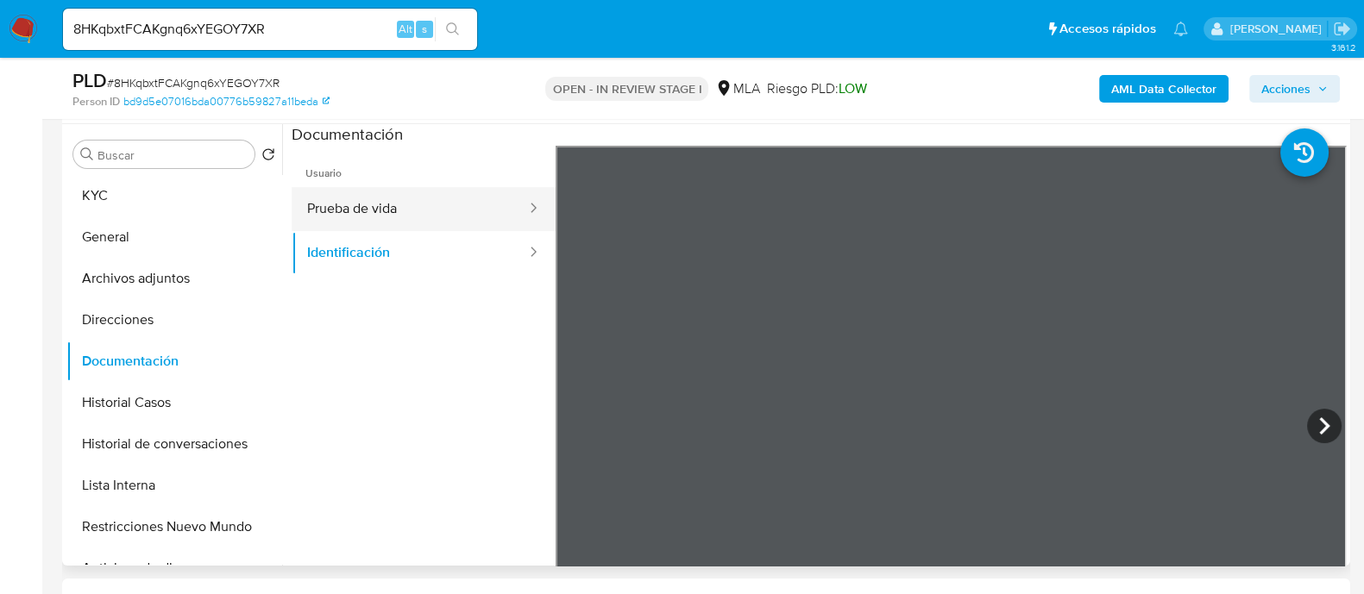
click at [400, 212] on button "Prueba de vida" at bounding box center [410, 209] width 236 height 44
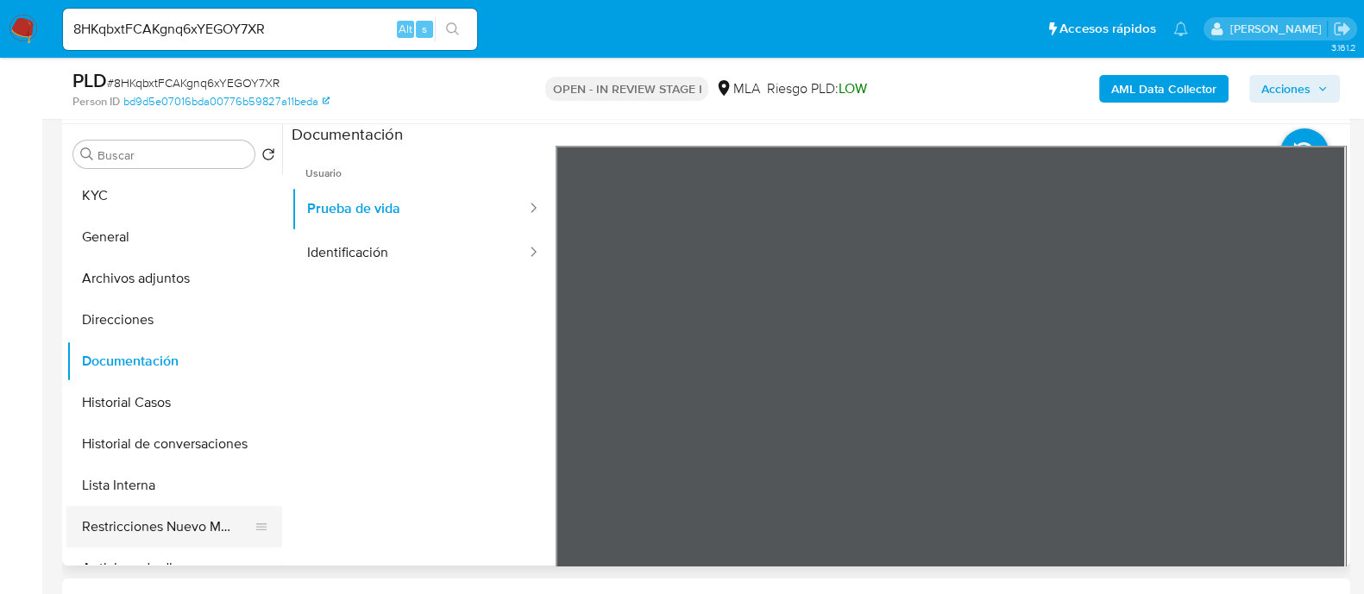
click at [198, 519] on button "Restricciones Nuevo Mundo" at bounding box center [167, 526] width 202 height 41
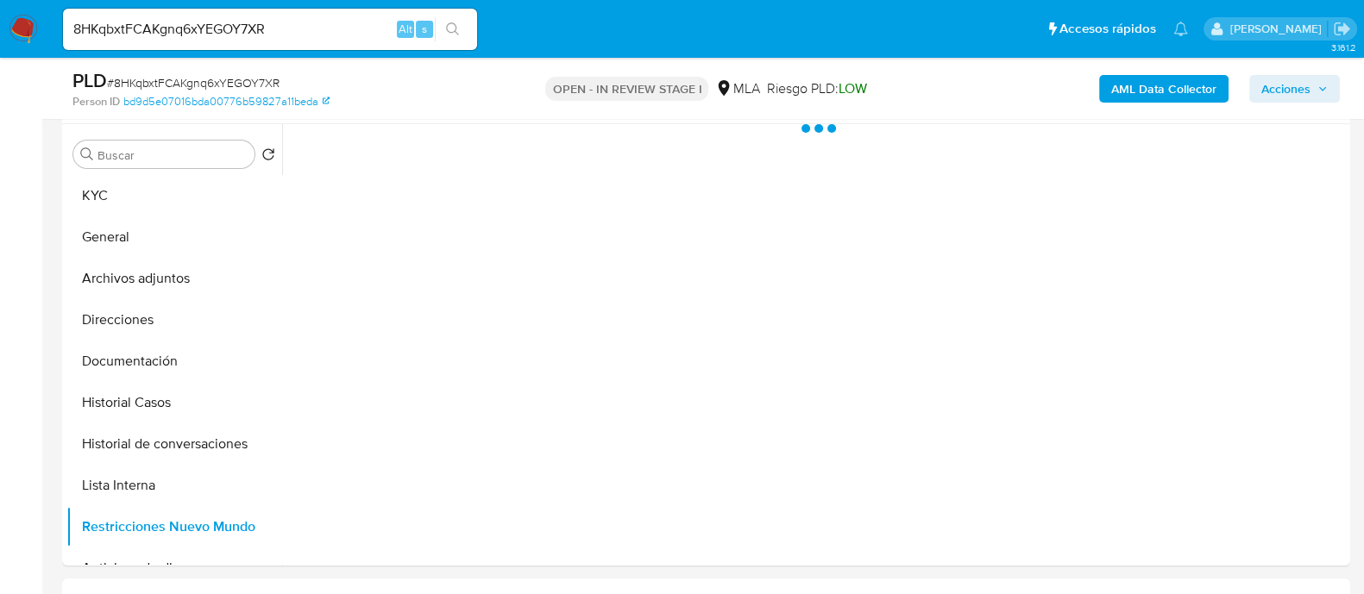
click at [1141, 72] on div "AML Data Collector Acciones" at bounding box center [1131, 88] width 418 height 41
click at [1127, 72] on div "AML Data Collector Acciones" at bounding box center [1131, 88] width 418 height 41
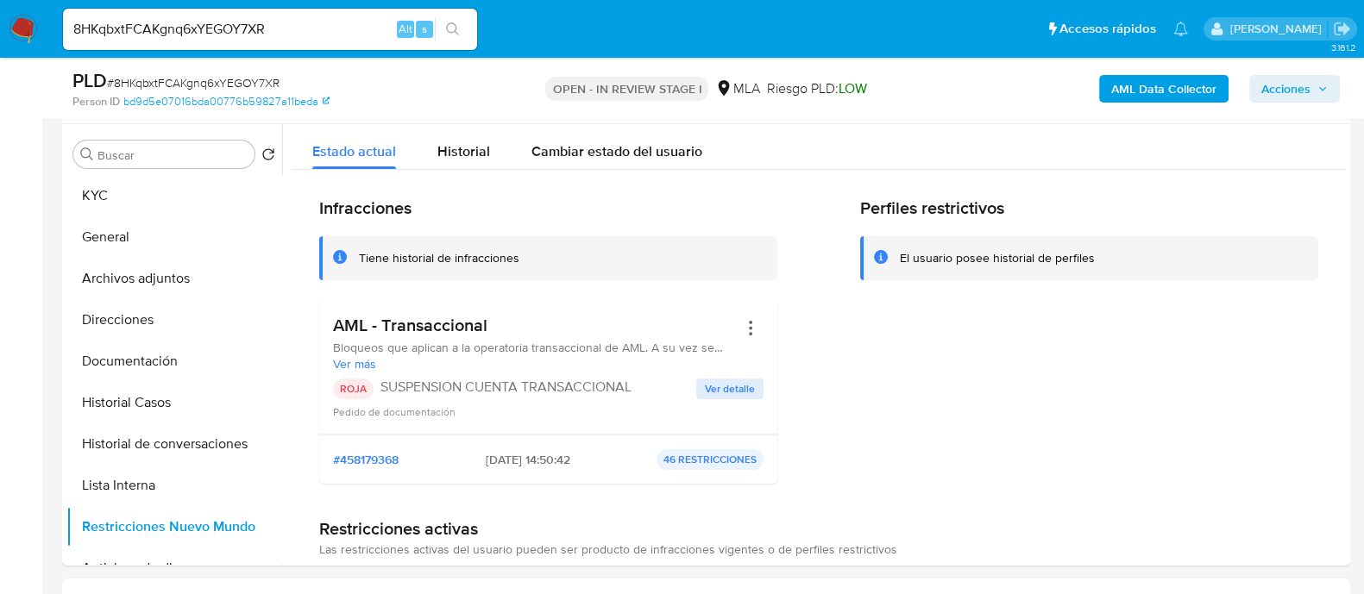
click at [1121, 91] on b "AML Data Collector" at bounding box center [1163, 89] width 105 height 28
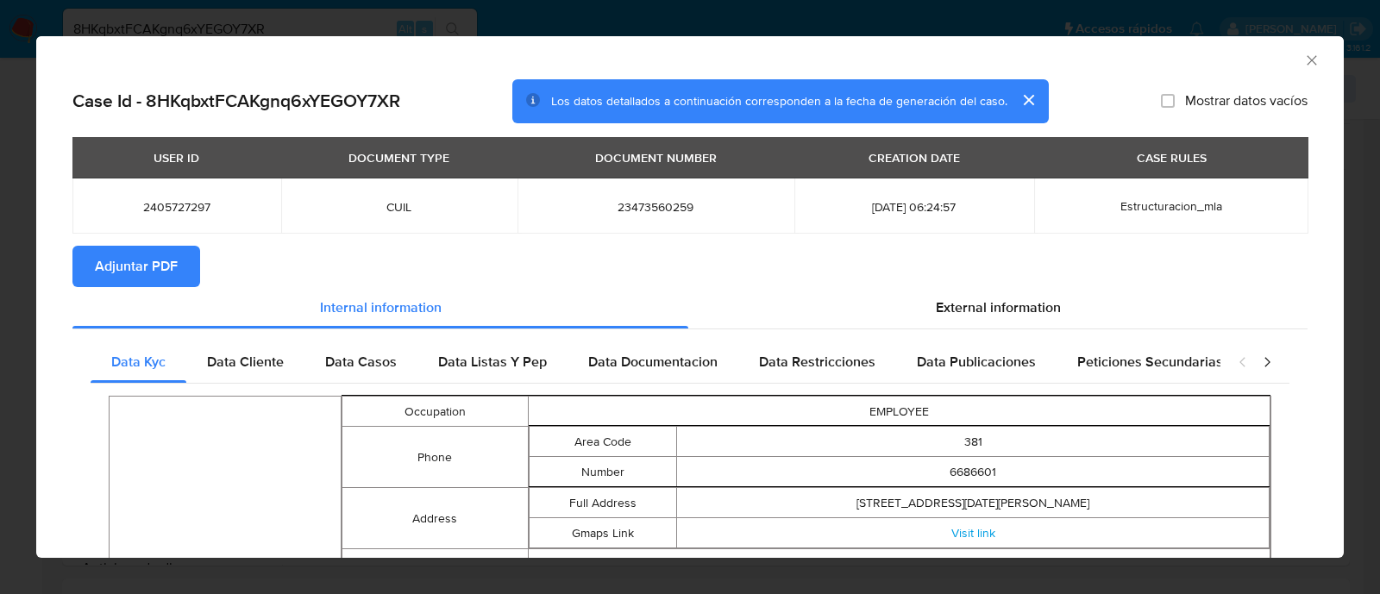
click at [179, 264] on button "Adjuntar PDF" at bounding box center [136, 266] width 128 height 41
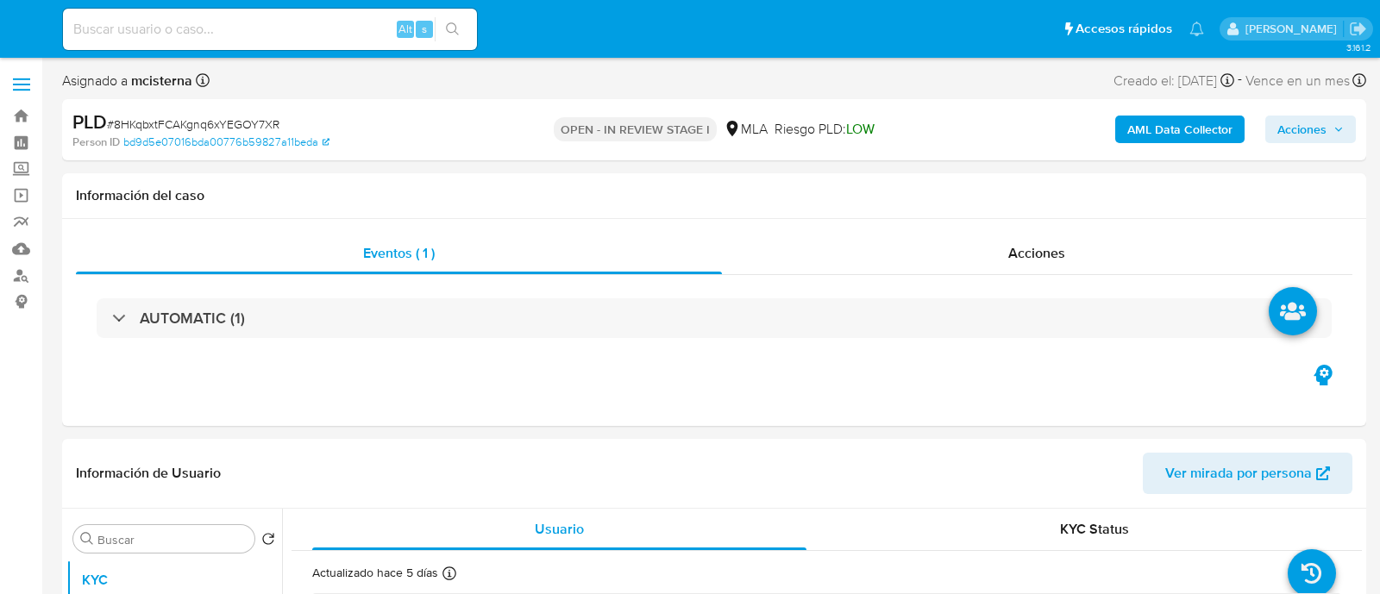
select select "10"
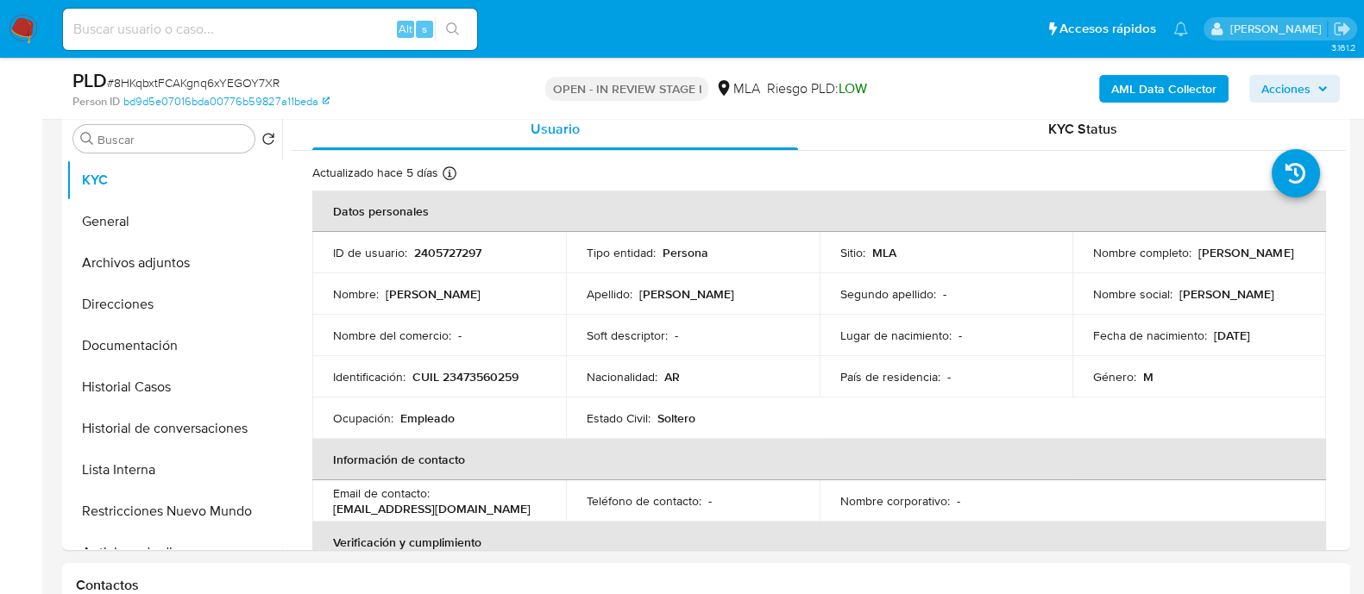
scroll to position [430, 0]
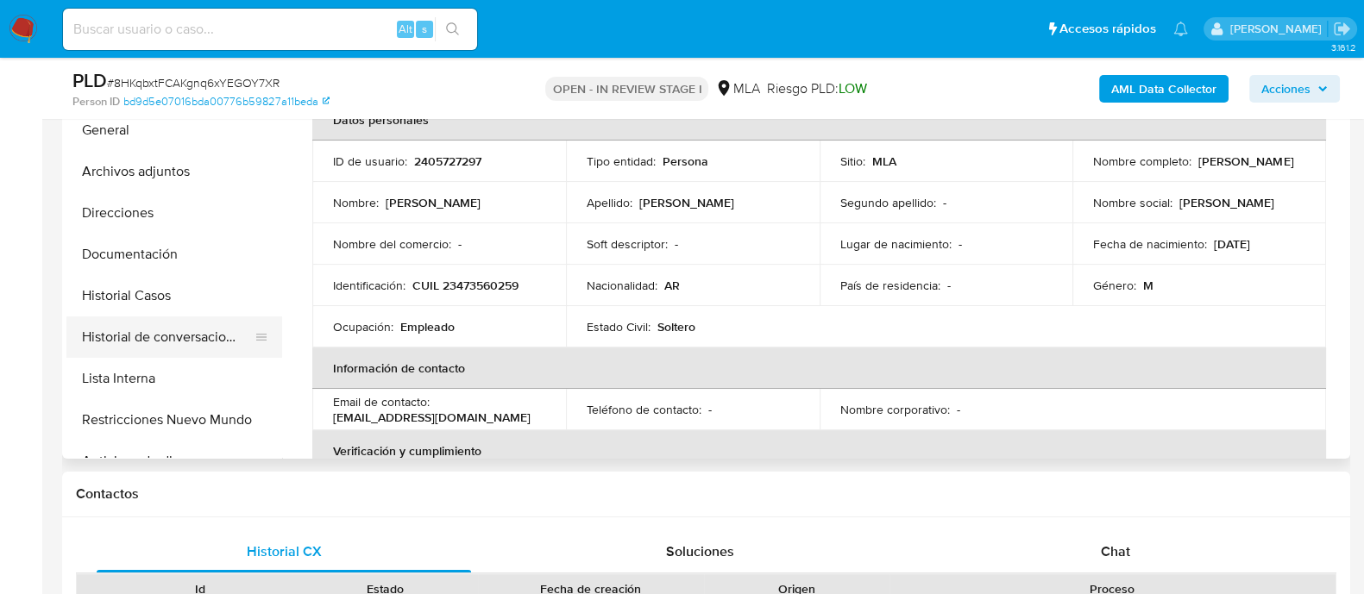
click at [198, 349] on button "Historial de conversaciones" at bounding box center [167, 337] width 202 height 41
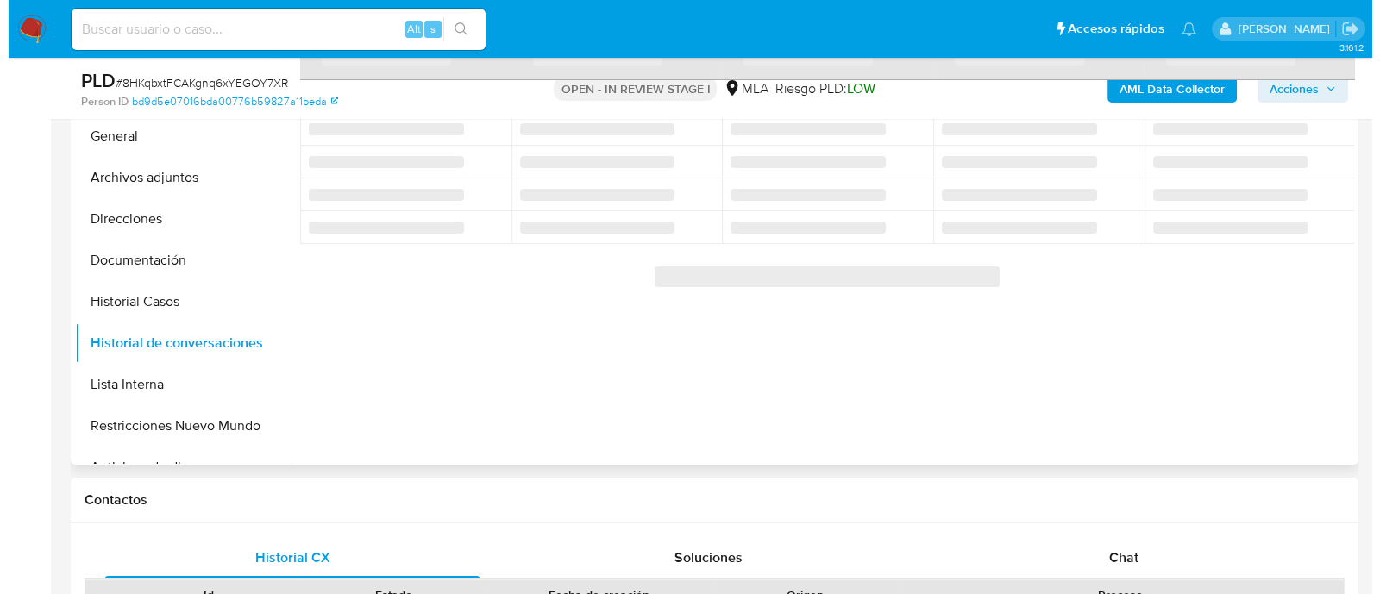
scroll to position [323, 0]
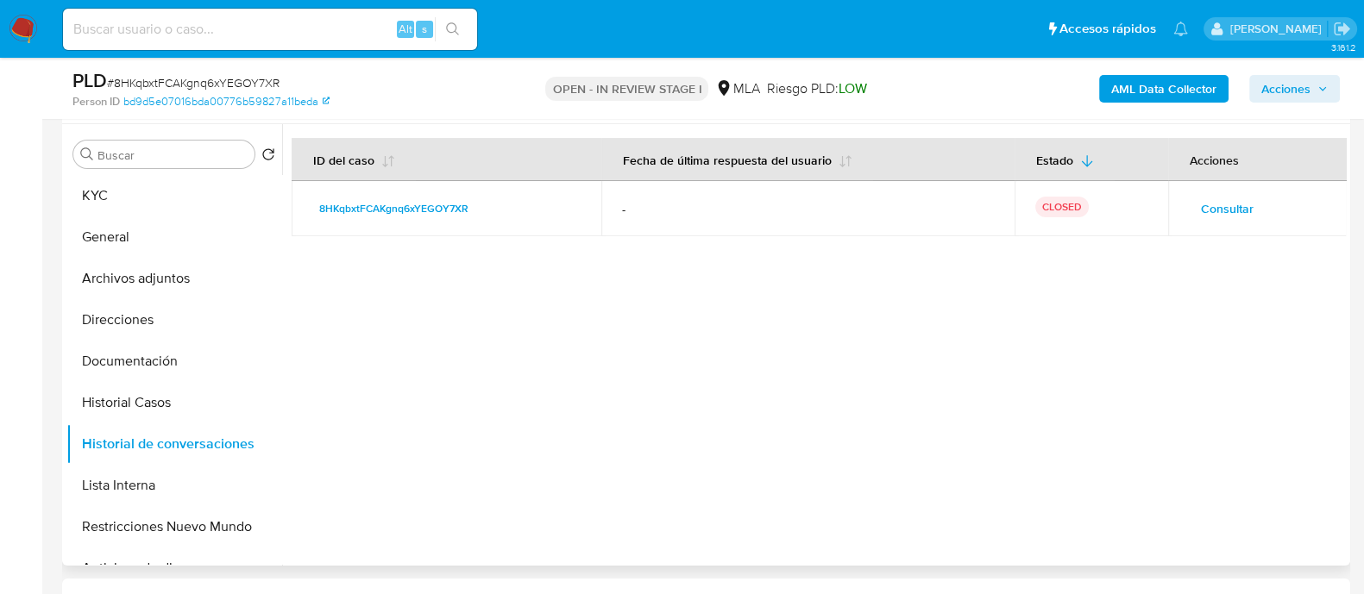
click at [1206, 216] on span "Consultar" at bounding box center [1227, 209] width 53 height 24
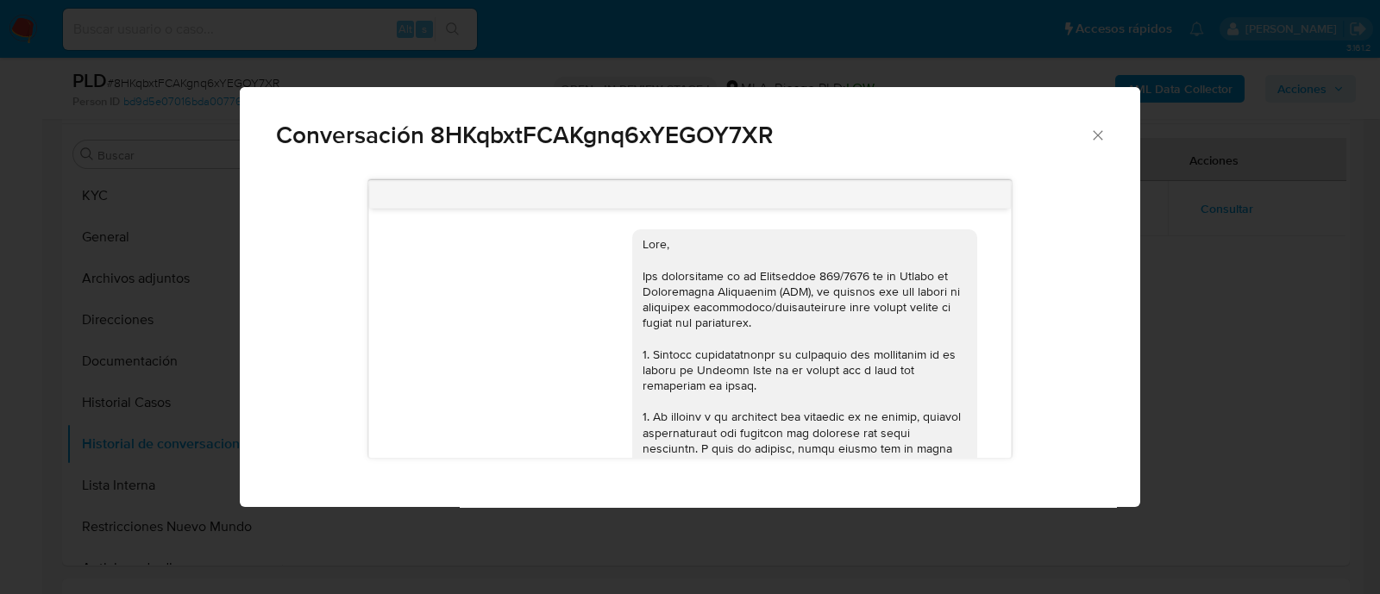
scroll to position [1108, 0]
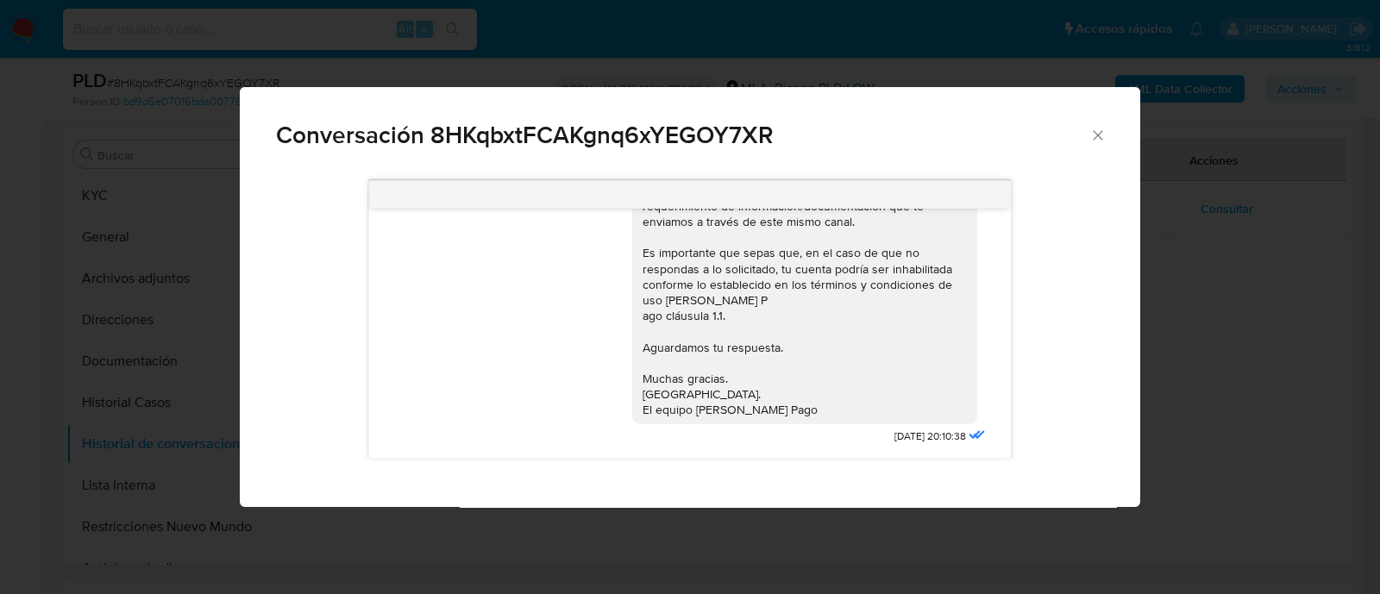
click at [182, 281] on div "Conversación 8HKqbxtFCAKgnq6xYEGOY7XR [DATE] 14:40:04 Hola, Esperamos que te en…" at bounding box center [690, 297] width 1380 height 594
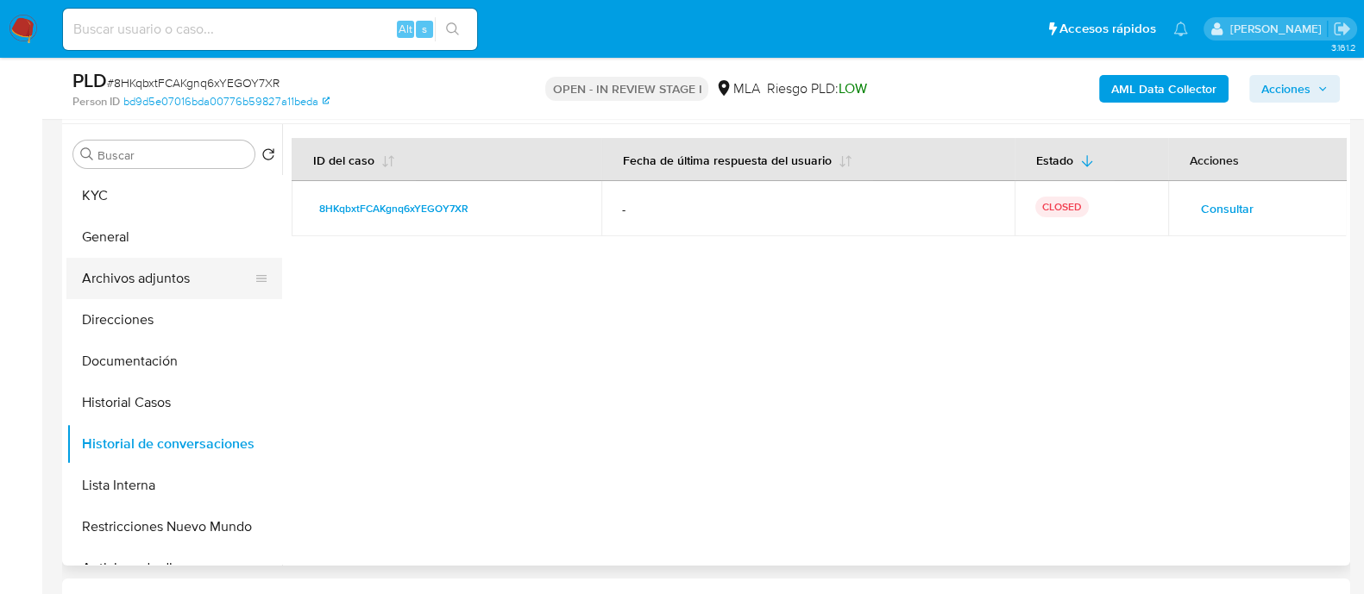
click at [165, 286] on button "Archivos adjuntos" at bounding box center [167, 278] width 202 height 41
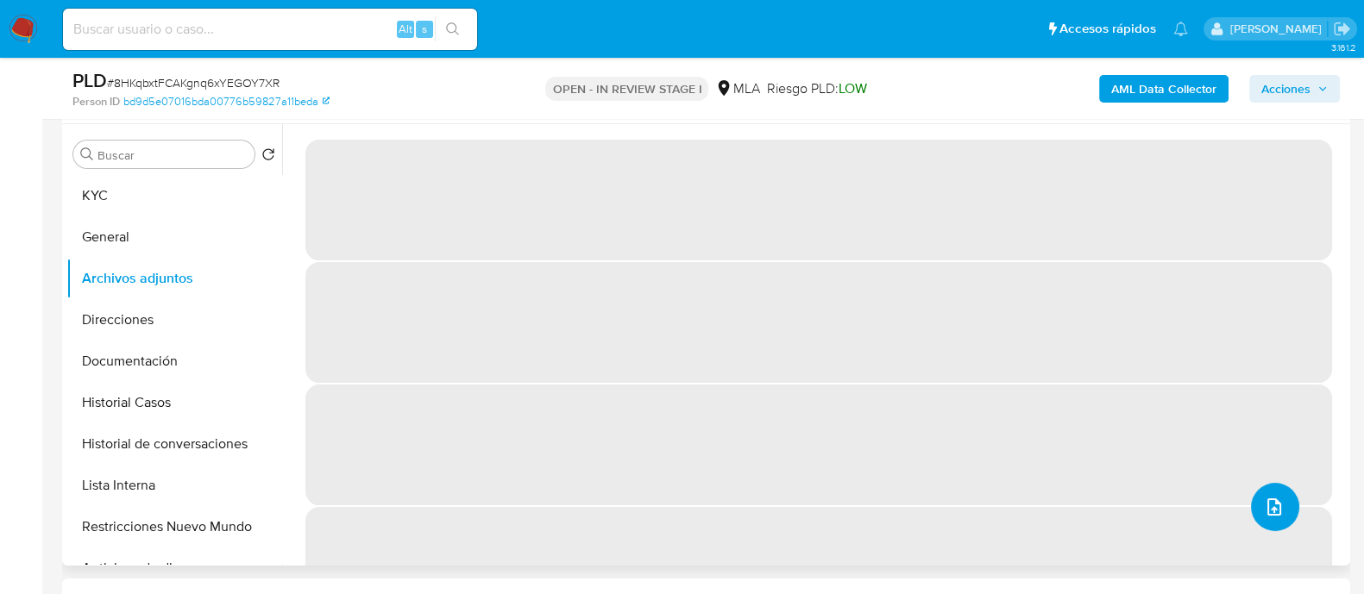
click at [1264, 515] on span "upload-file" at bounding box center [1274, 507] width 21 height 21
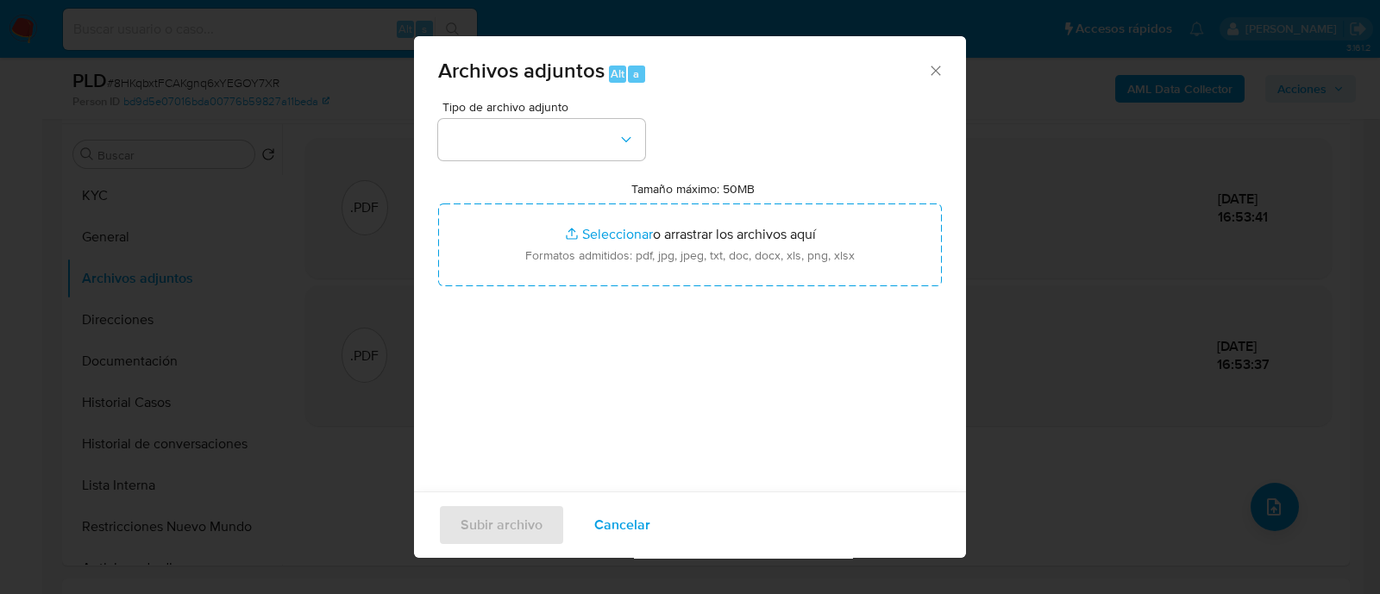
click at [575, 112] on div "Tipo de archivo adjunto" at bounding box center [541, 131] width 207 height 60
click at [543, 99] on div "Archivos adjuntos Alt a" at bounding box center [690, 68] width 552 height 65
click at [522, 115] on div "Tipo de archivo adjunto" at bounding box center [541, 131] width 207 height 60
click at [516, 135] on button "button" at bounding box center [541, 139] width 207 height 41
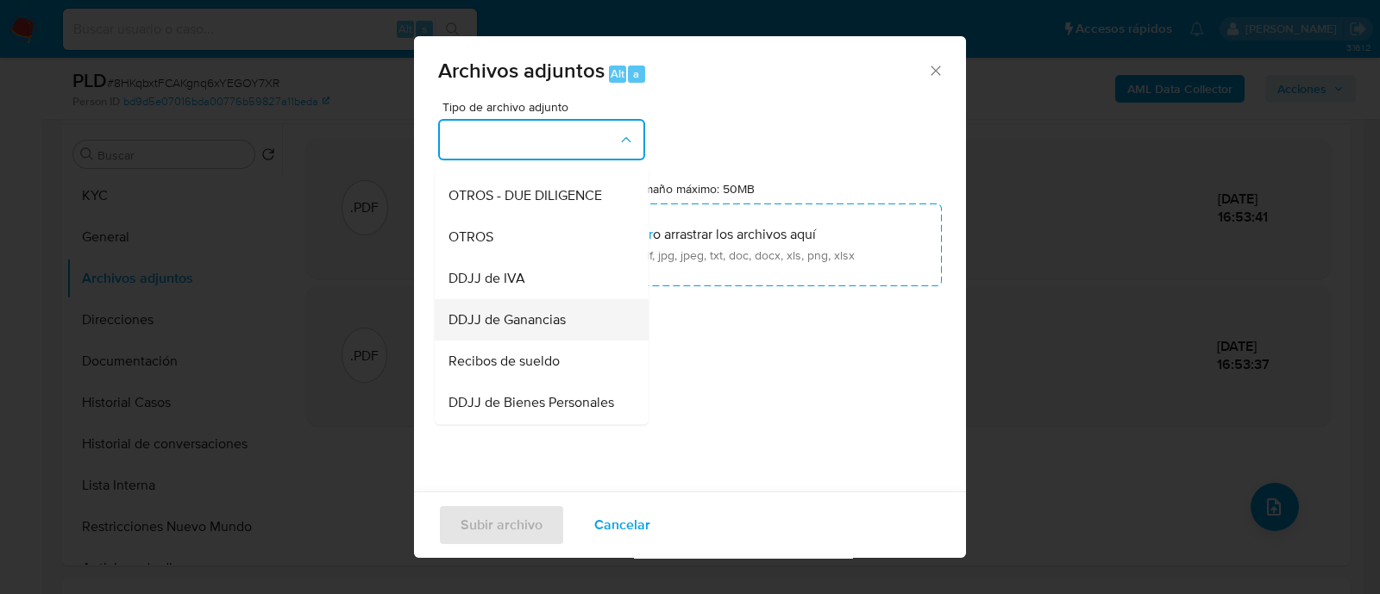
scroll to position [323, 0]
click at [529, 203] on div "OTROS" at bounding box center [537, 193] width 176 height 41
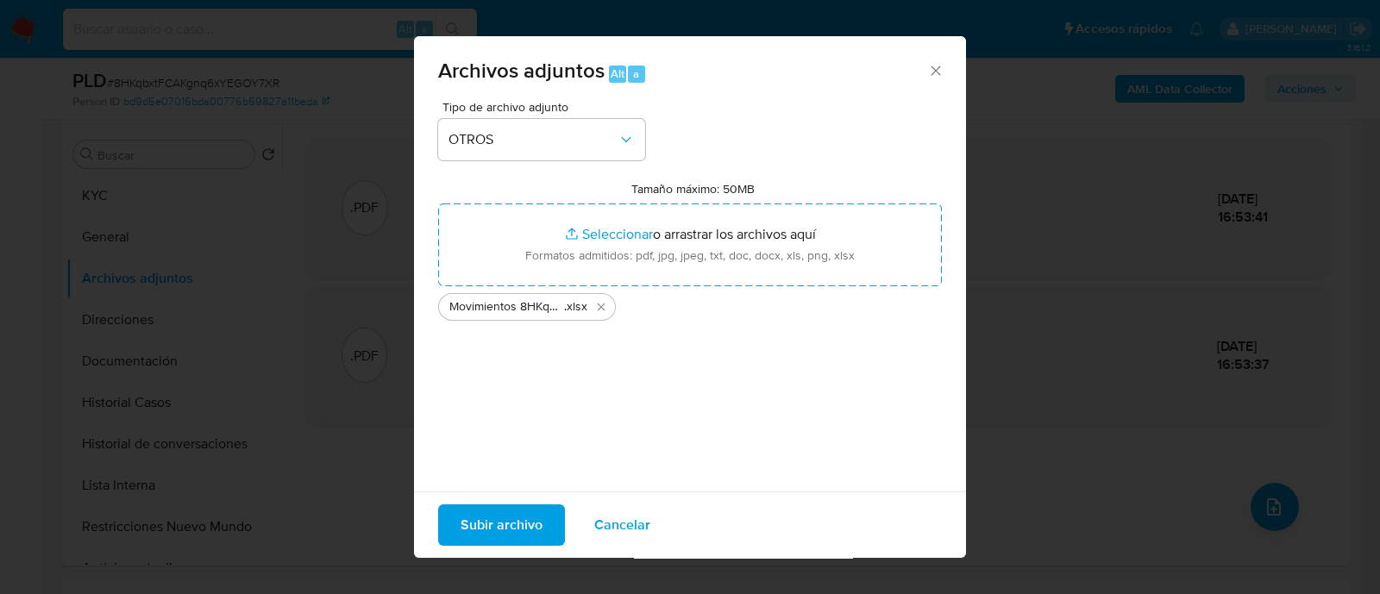
click at [519, 515] on span "Subir archivo" at bounding box center [502, 525] width 82 height 38
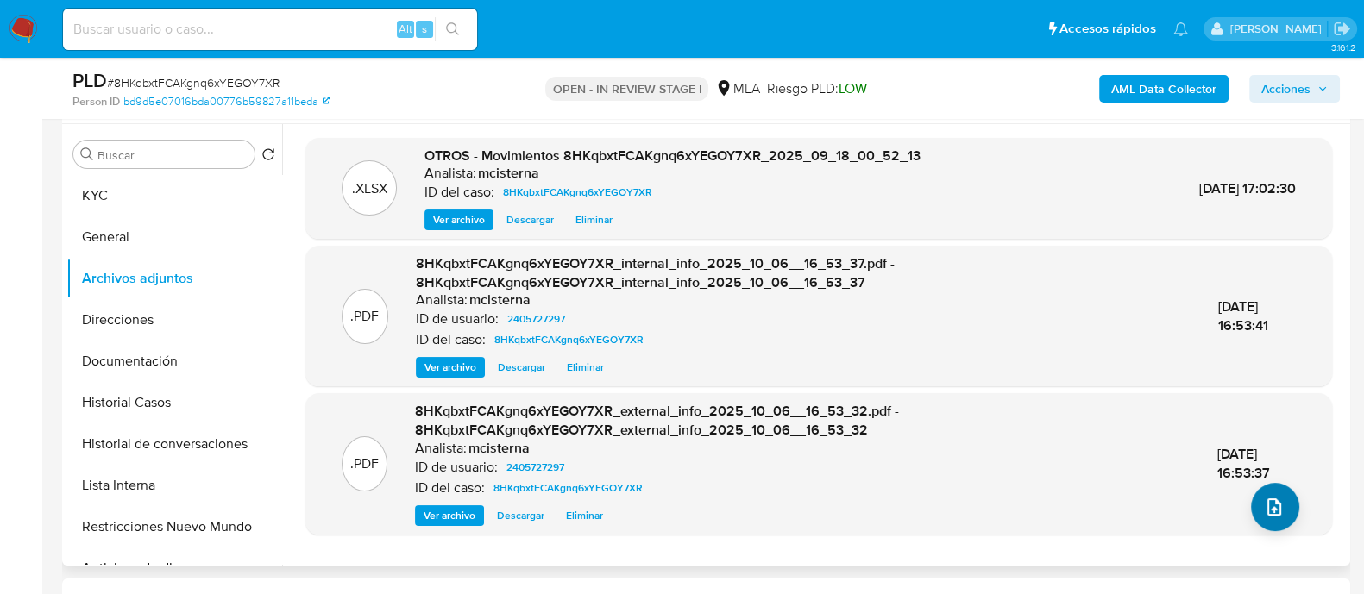
click at [1251, 520] on div ".XLSX OTROS - Movimientos 8HKqbxtFCAKgnq6xYEGOY7XR_2025_09_18_00_52_13 Analista…" at bounding box center [818, 345] width 1027 height 414
click at [1258, 519] on button "upload-file" at bounding box center [1275, 507] width 48 height 48
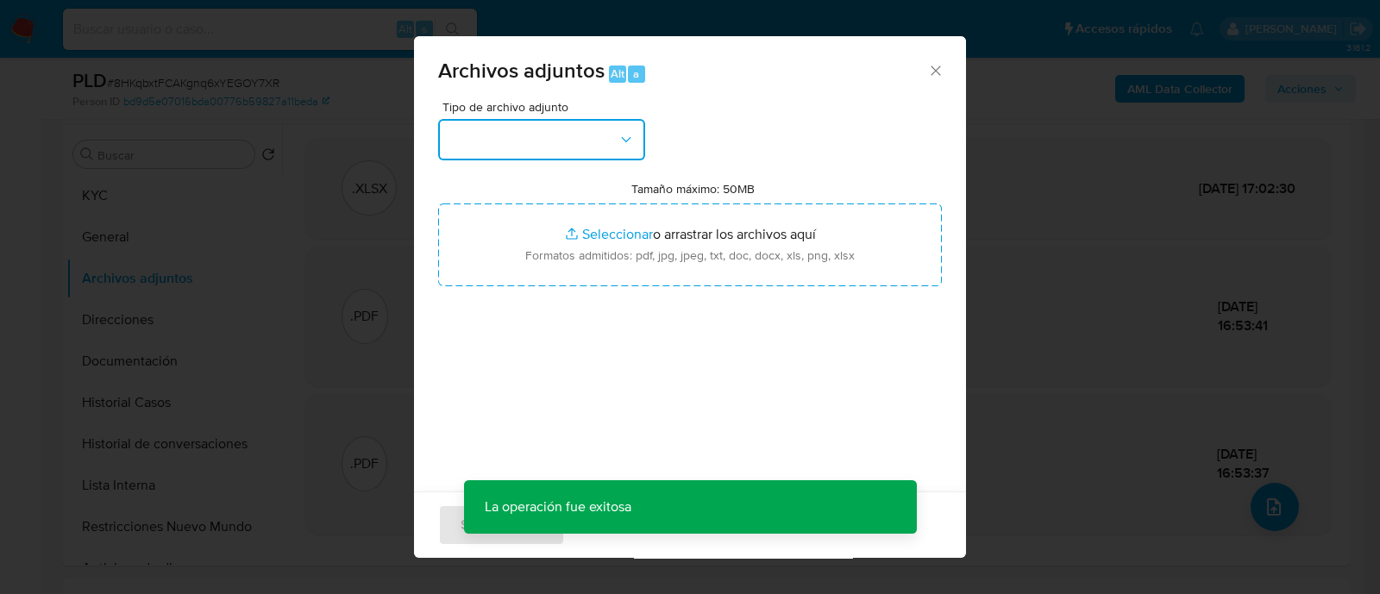
click at [526, 139] on button "button" at bounding box center [541, 139] width 207 height 41
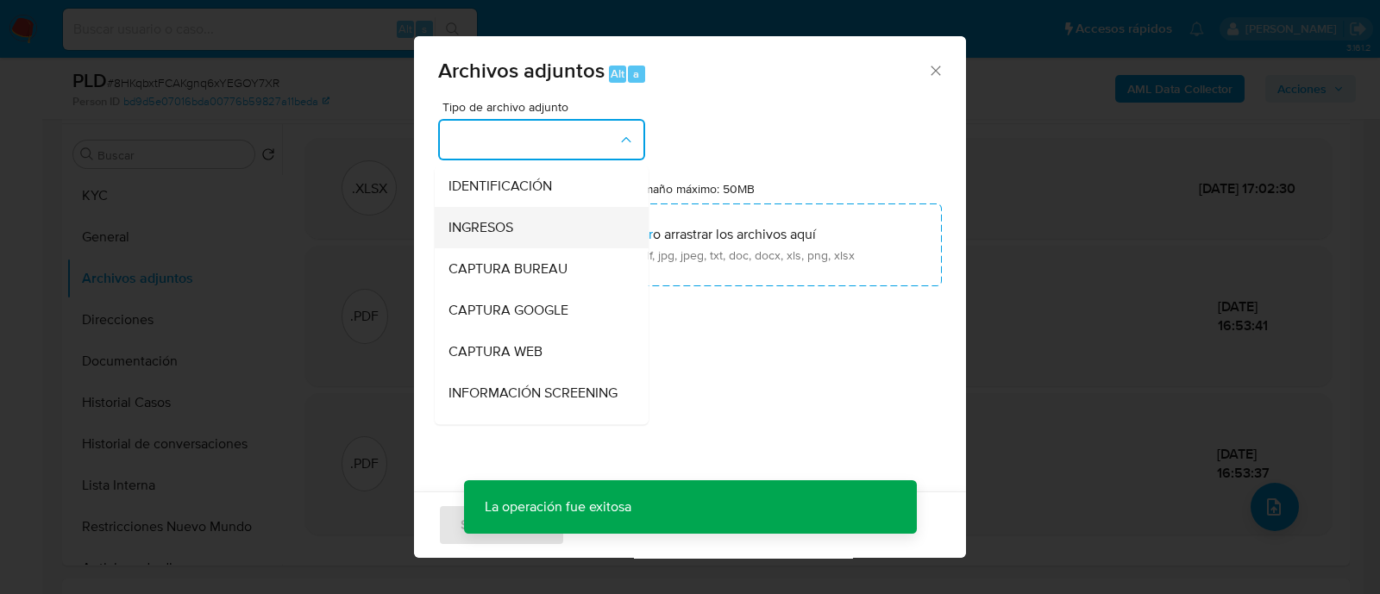
click at [517, 220] on div "INGRESOS" at bounding box center [537, 227] width 176 height 41
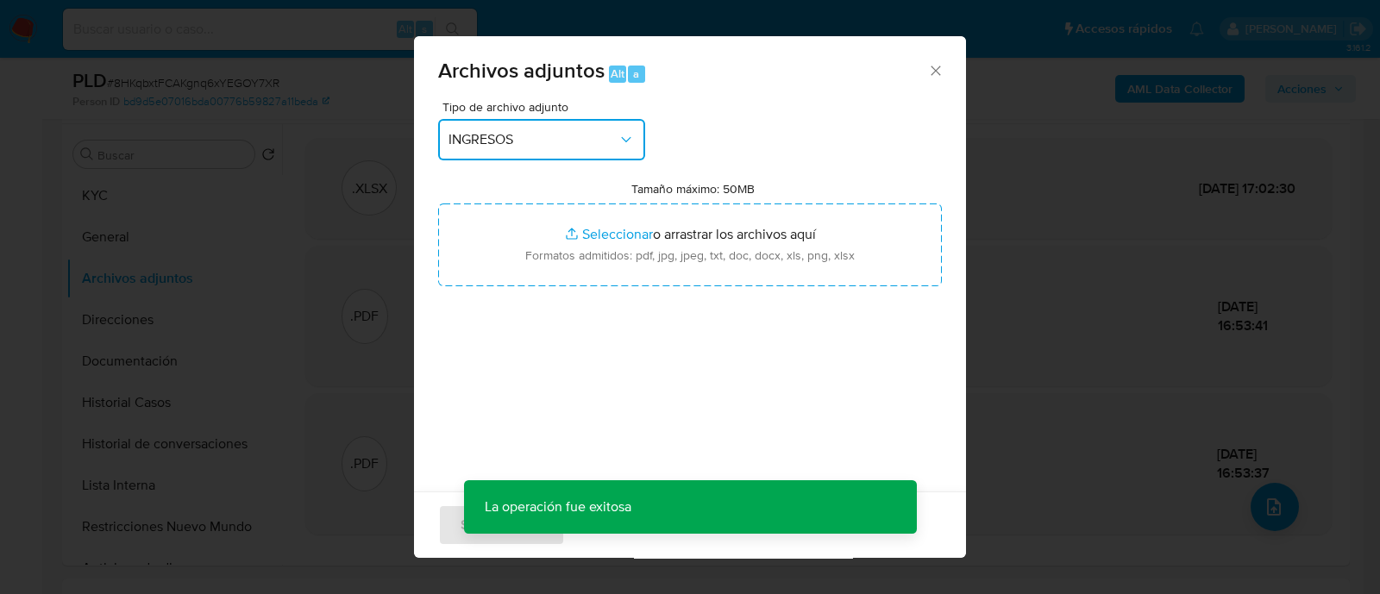
click at [538, 149] on button "INGRESOS" at bounding box center [541, 139] width 207 height 41
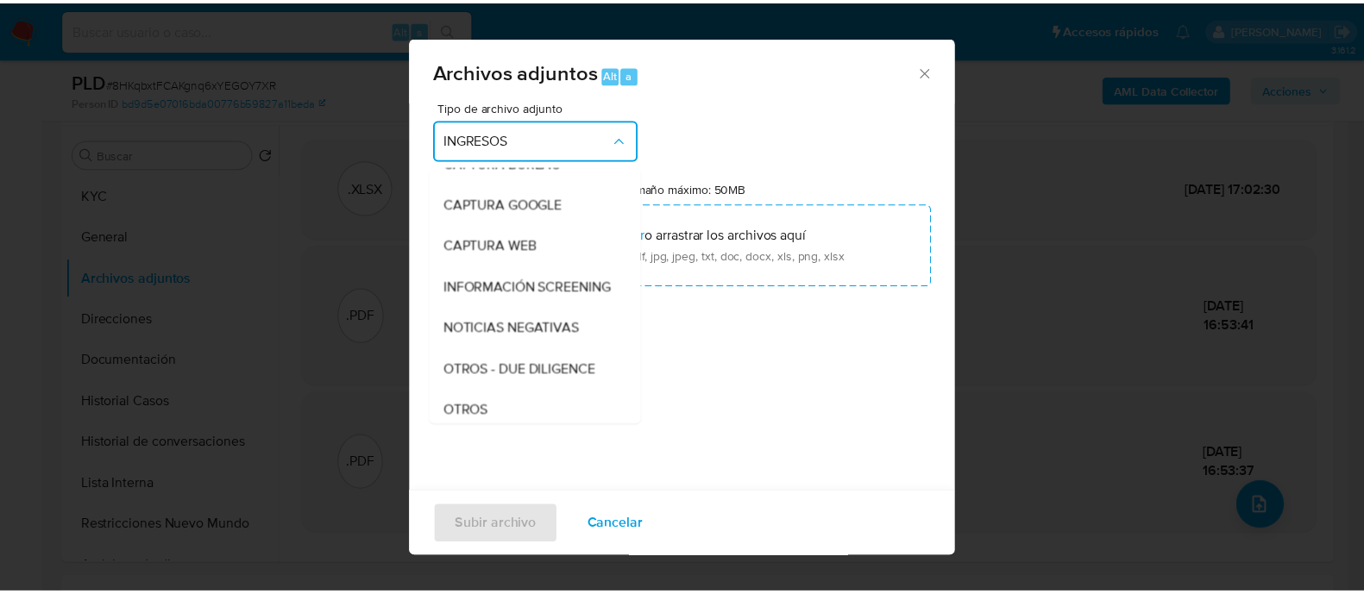
scroll to position [215, 0]
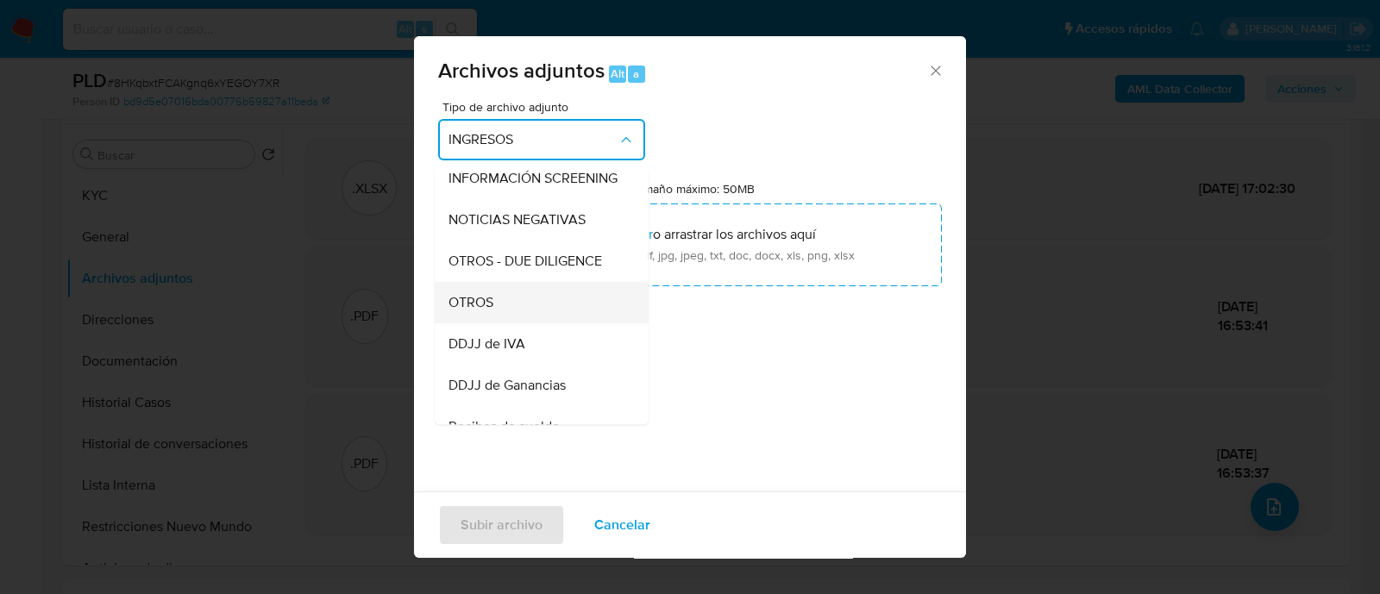
click at [505, 319] on div "OTROS" at bounding box center [537, 302] width 176 height 41
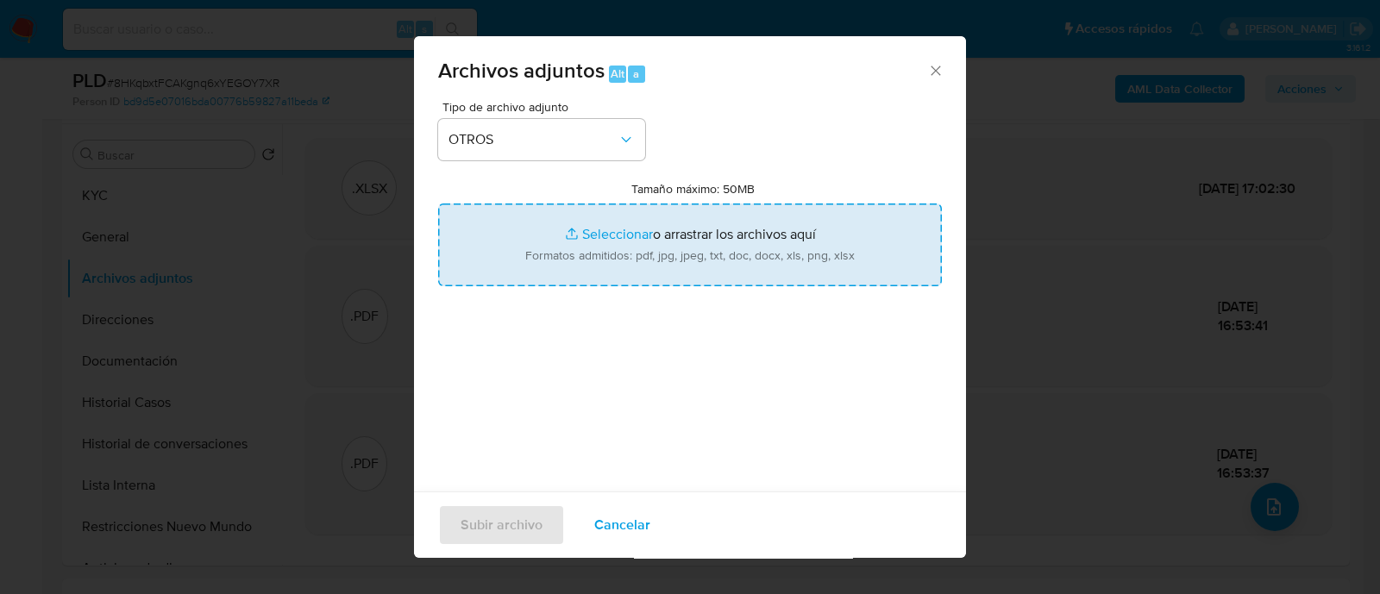
click at [618, 248] on input "Tamaño máximo: 50MB Seleccionar archivos" at bounding box center [690, 245] width 504 height 83
type input "C:\fakepath\Caselog 8HKqbxtFCAKgnq6xYEGOY7XR_2025_09_18_00_52_13.docx"
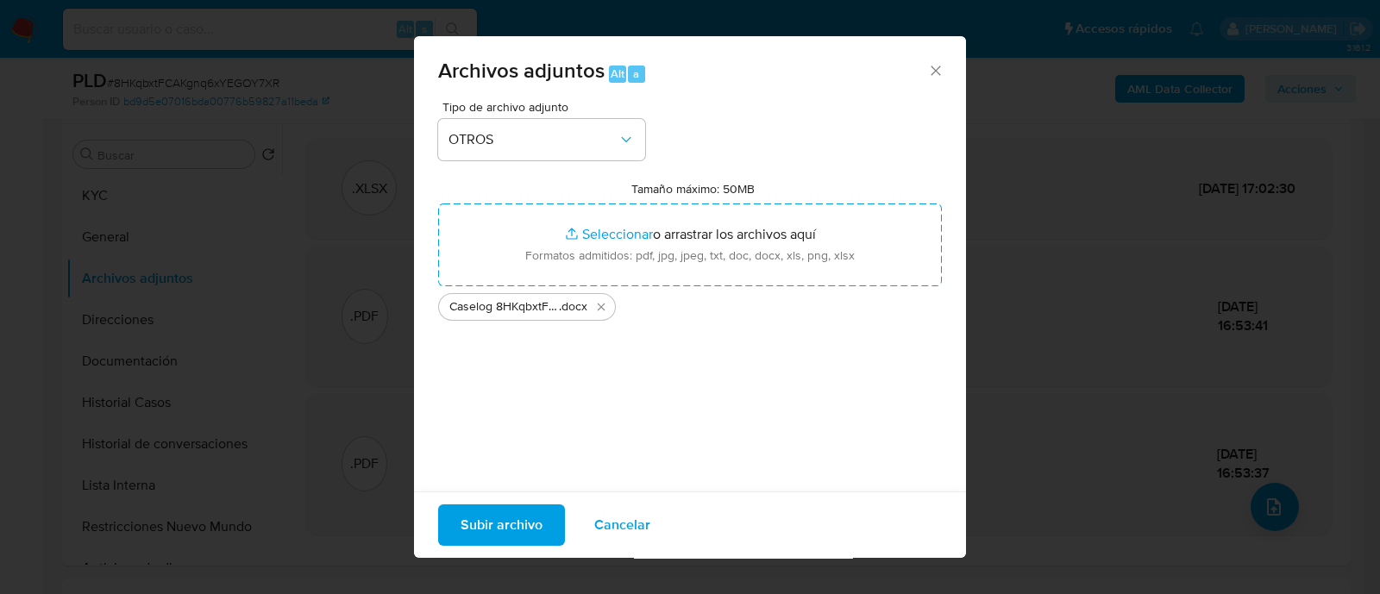
click at [539, 541] on span "Subir archivo" at bounding box center [502, 525] width 82 height 38
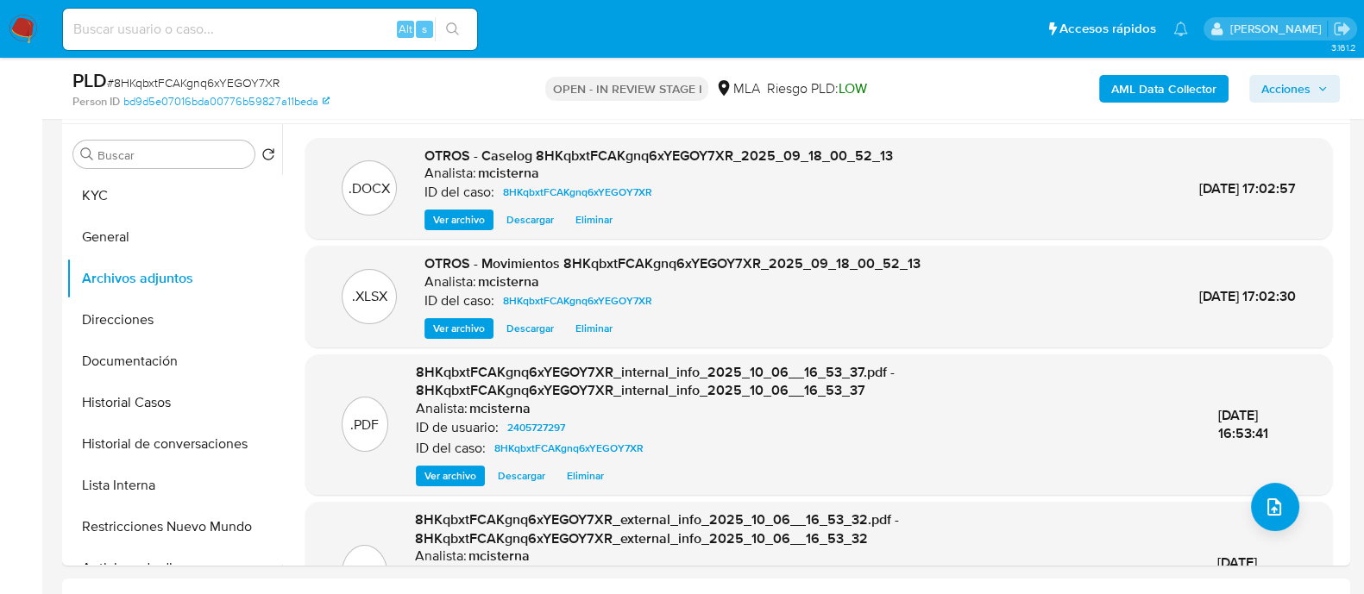
click at [1290, 101] on span "Acciones" at bounding box center [1285, 89] width 49 height 28
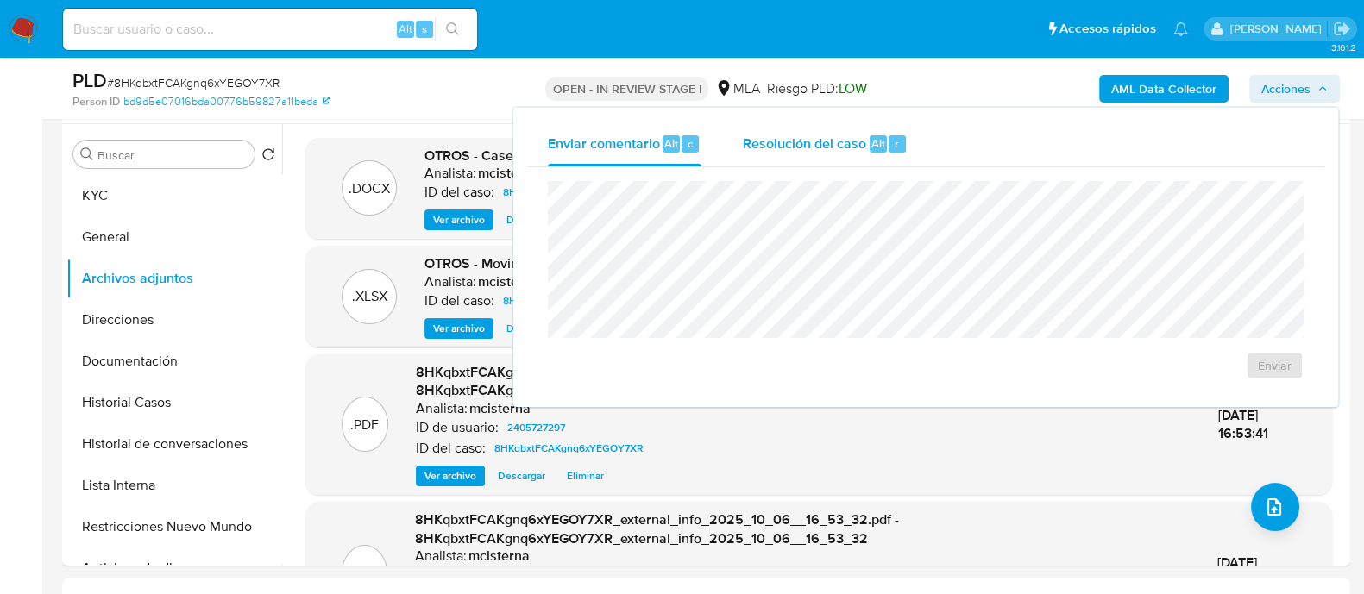
click at [886, 166] on div "Resolución del caso Alt r" at bounding box center [825, 144] width 165 height 45
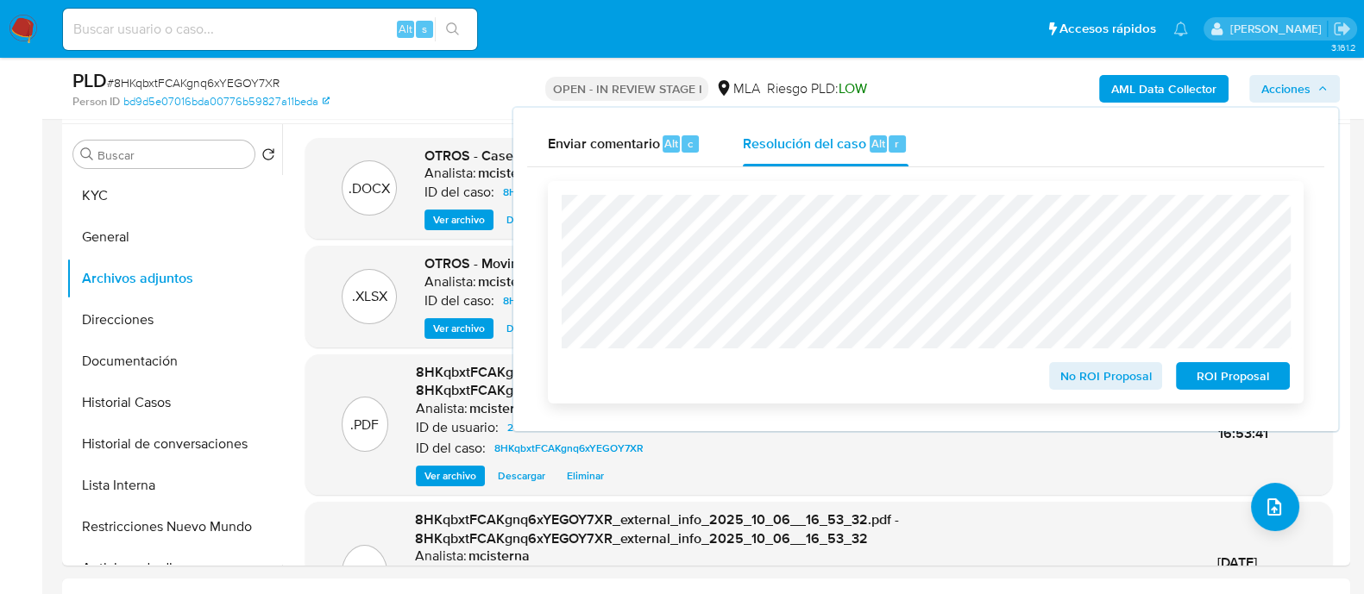
click at [1236, 380] on span "ROI Proposal" at bounding box center [1233, 376] width 90 height 24
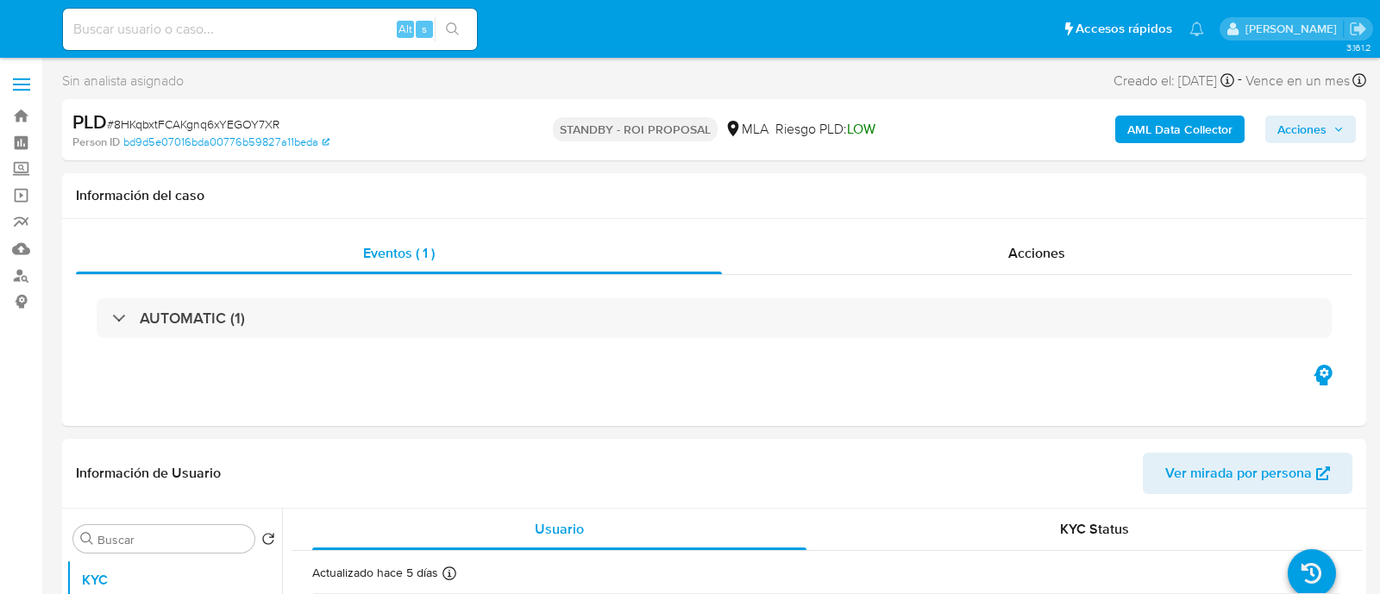
select select "10"
